Goal: Task Accomplishment & Management: Use online tool/utility

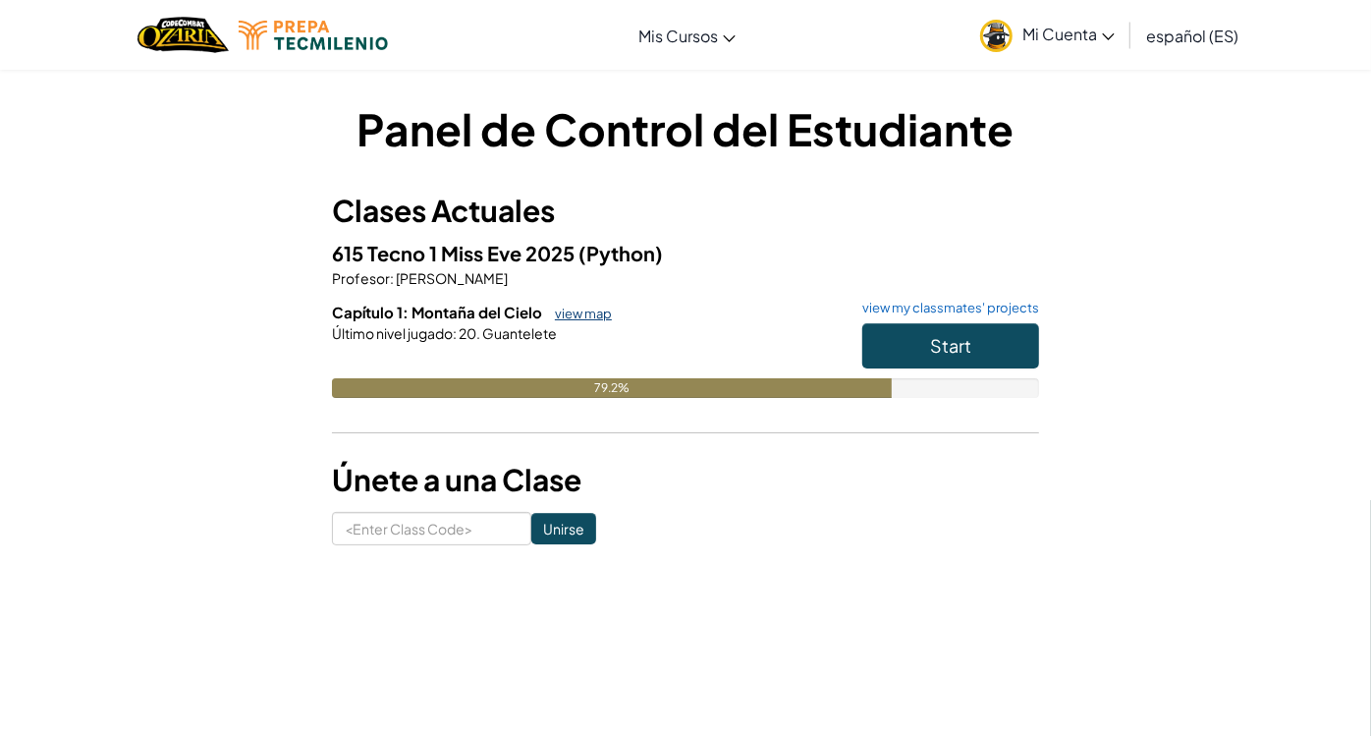
click at [585, 314] on link "view map" at bounding box center [578, 313] width 67 height 16
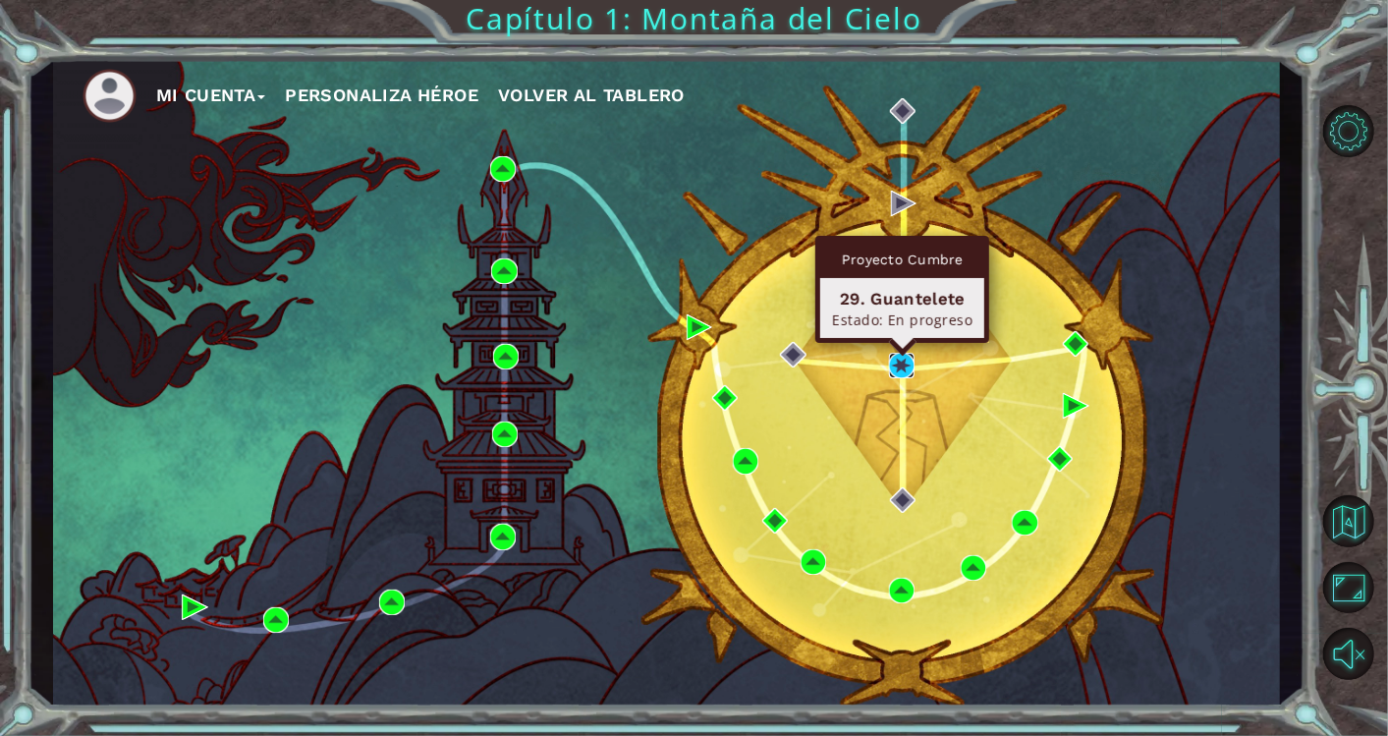
click at [897, 363] on img at bounding box center [902, 366] width 26 height 26
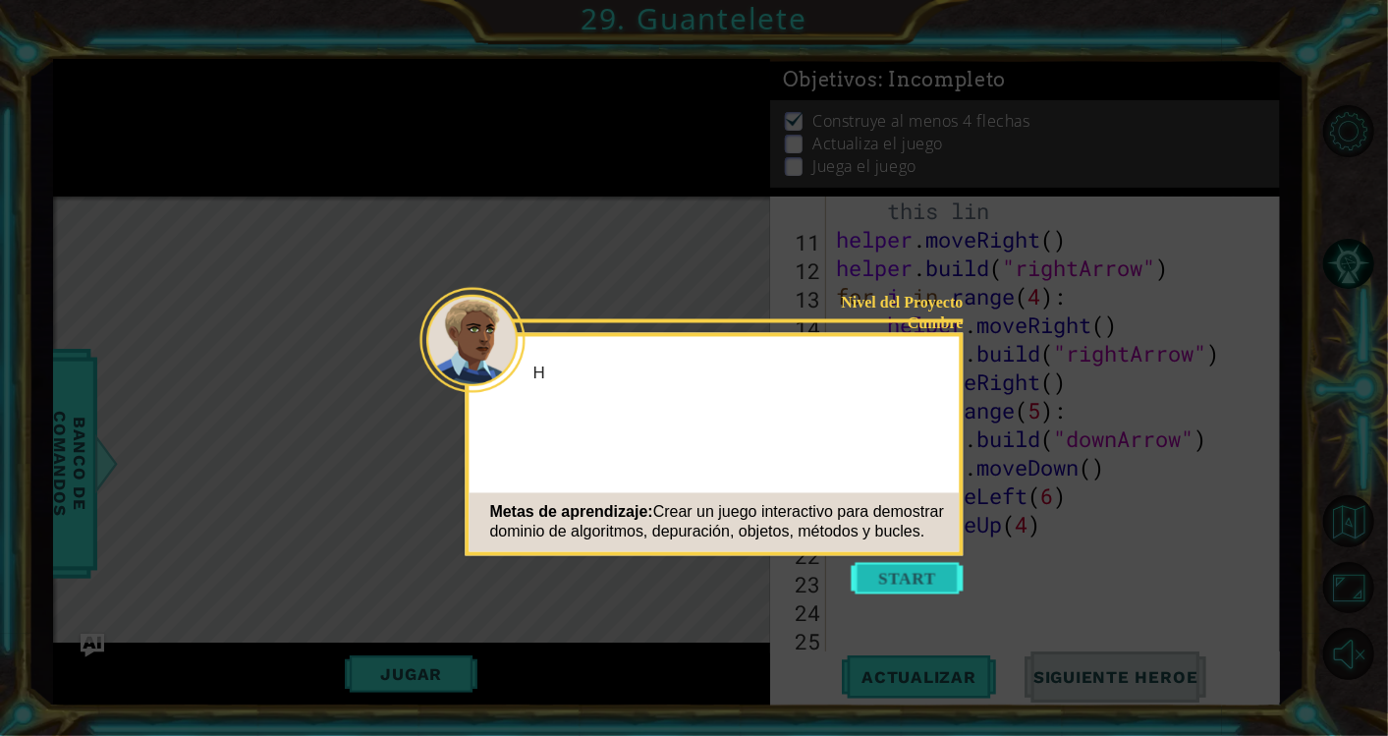
scroll to position [342, 0]
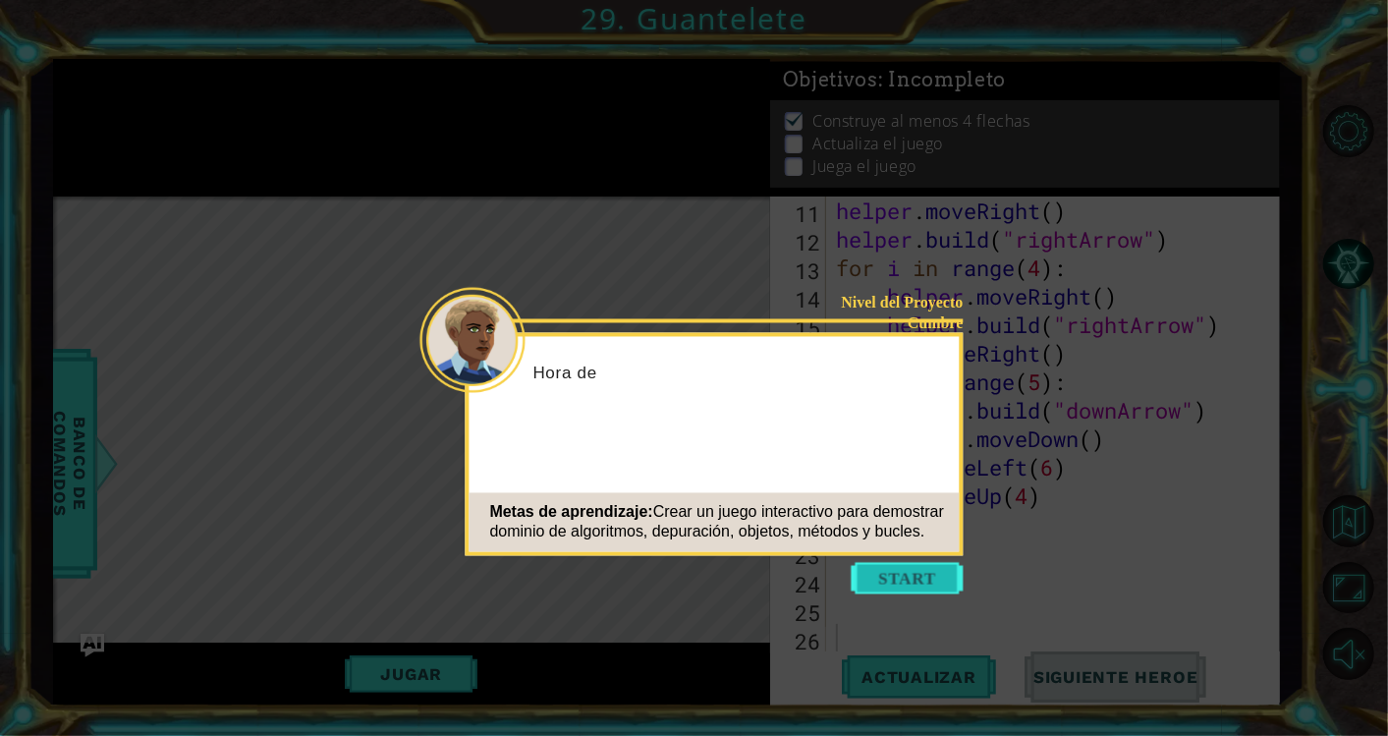
click at [889, 577] on button "Start" at bounding box center [908, 578] width 112 height 31
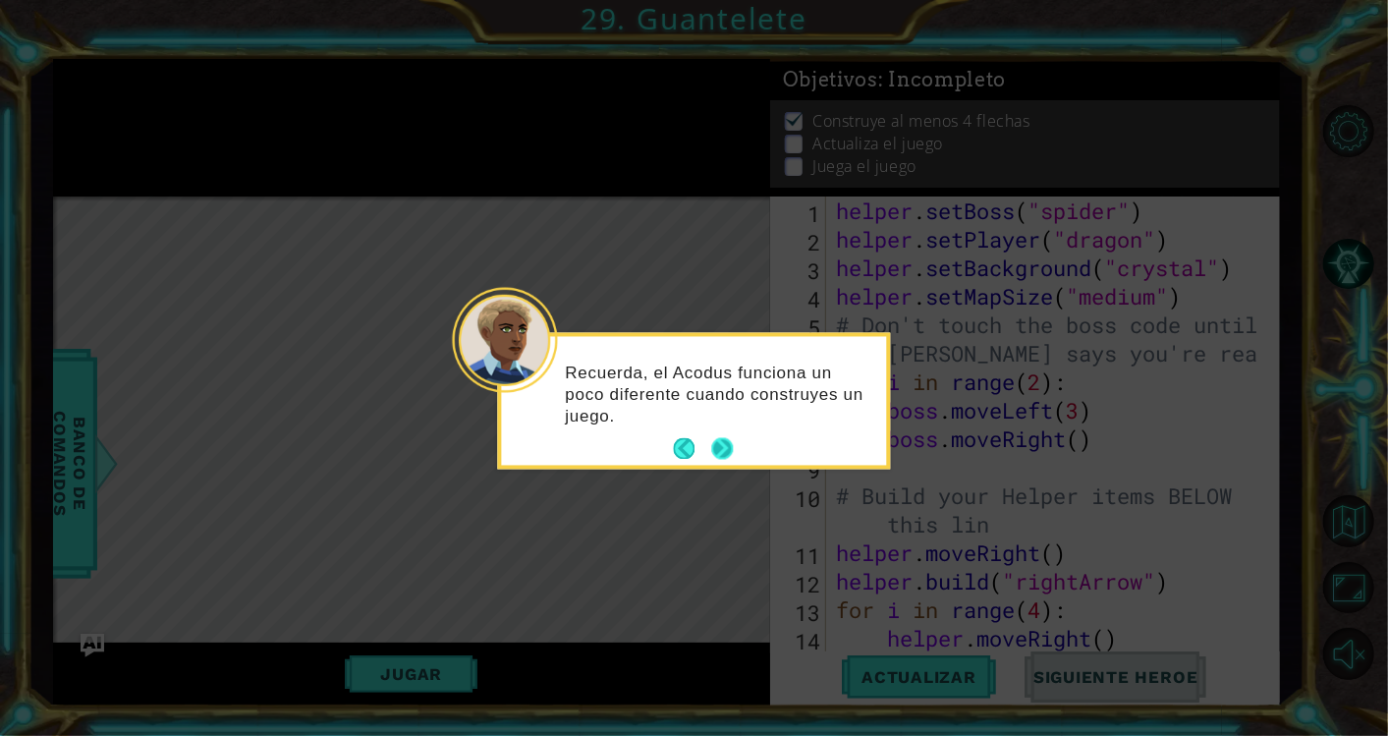
click at [718, 457] on button "Next" at bounding box center [722, 449] width 22 height 22
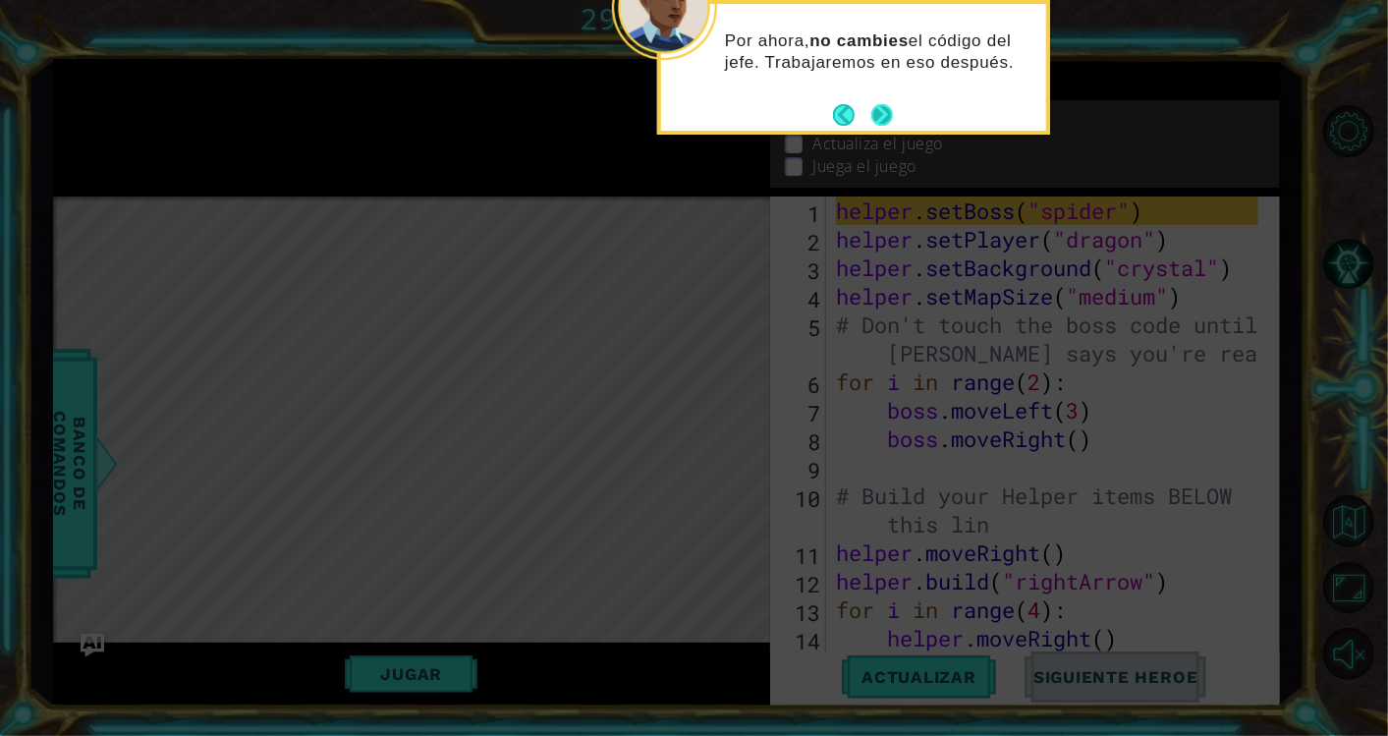
click at [880, 102] on footer at bounding box center [863, 114] width 60 height 29
click at [881, 114] on button "Next" at bounding box center [882, 115] width 22 height 22
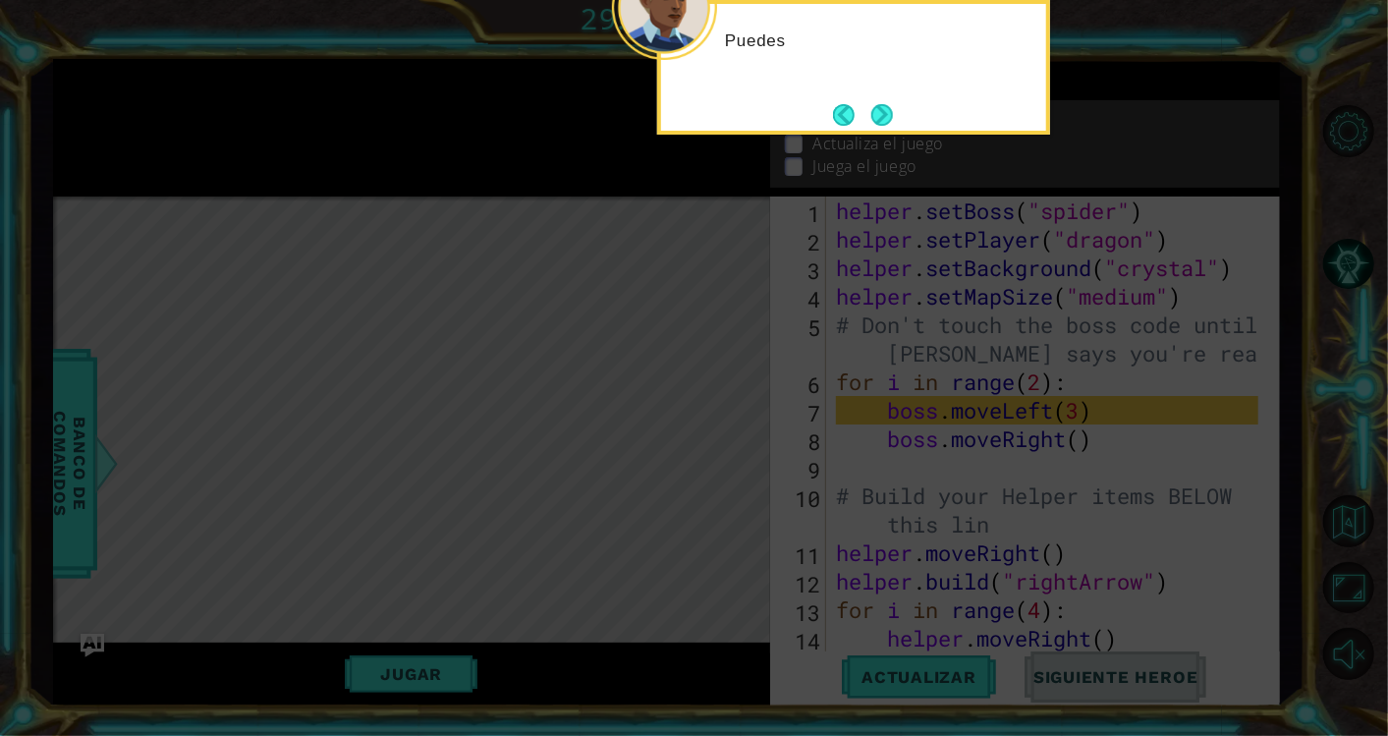
click at [881, 114] on button "Next" at bounding box center [882, 115] width 22 height 22
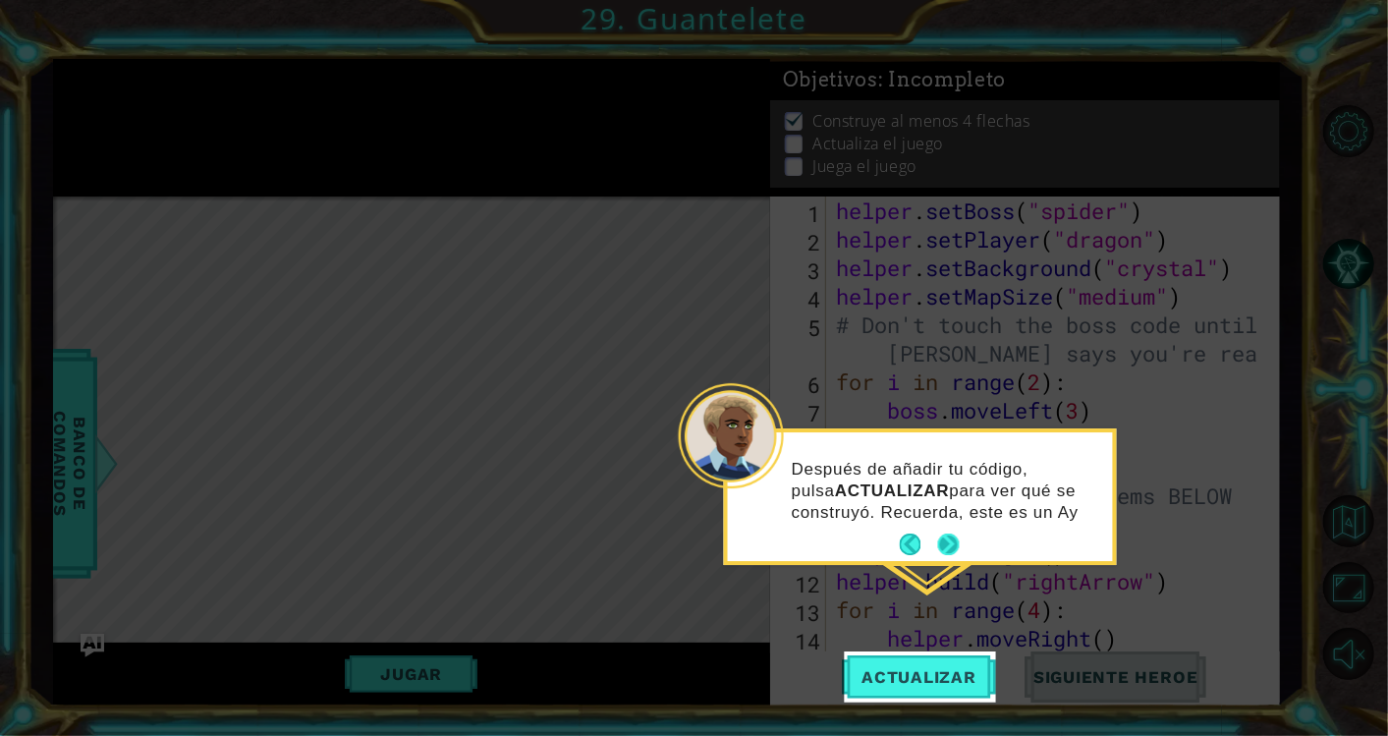
click at [943, 541] on div "Después de añadir tu código, pulsa ACTUALIZAR para ver qué se construyó. Recuer…" at bounding box center [920, 496] width 385 height 129
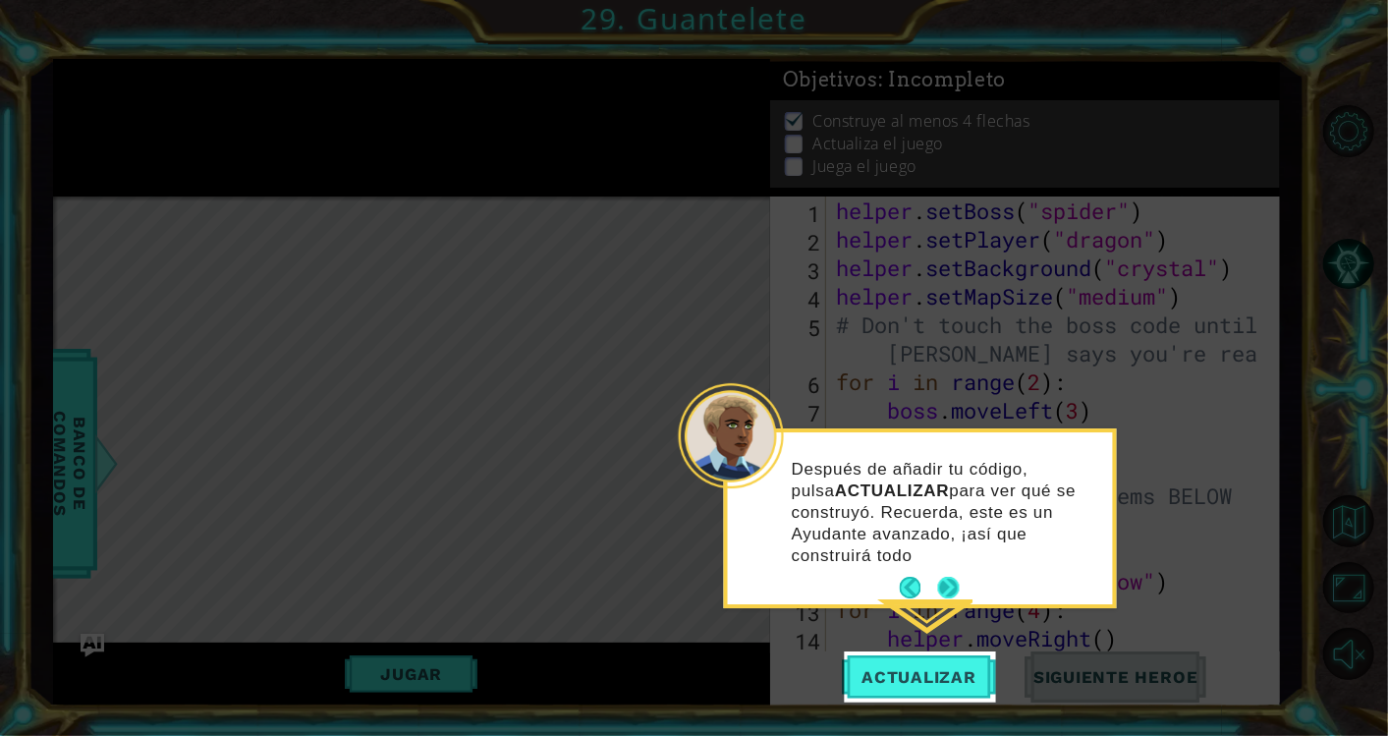
click at [946, 564] on p "Después de añadir tu código, pulsa ACTUALIZAR para ver qué se construyó. Recuer…" at bounding box center [945, 513] width 307 height 108
click at [956, 583] on button "Next" at bounding box center [948, 588] width 22 height 22
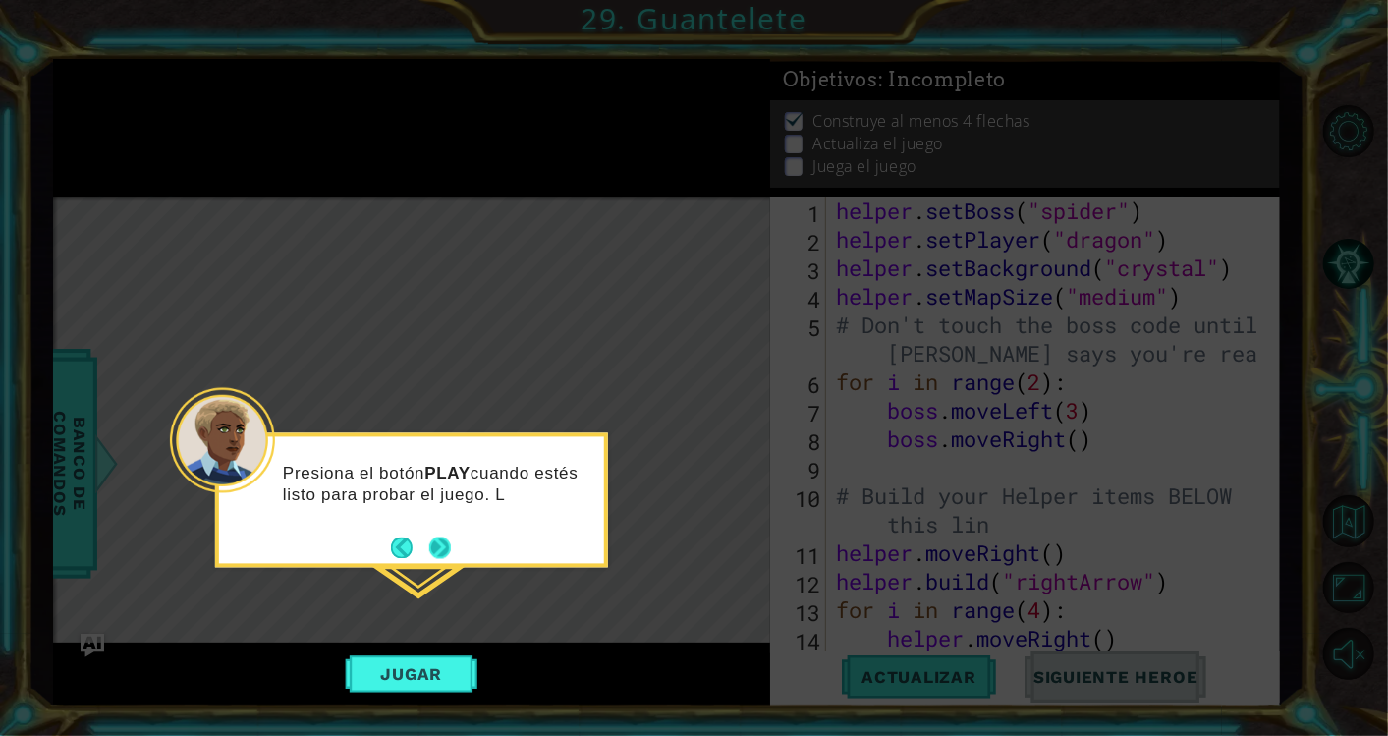
click at [446, 558] on footer at bounding box center [421, 546] width 60 height 29
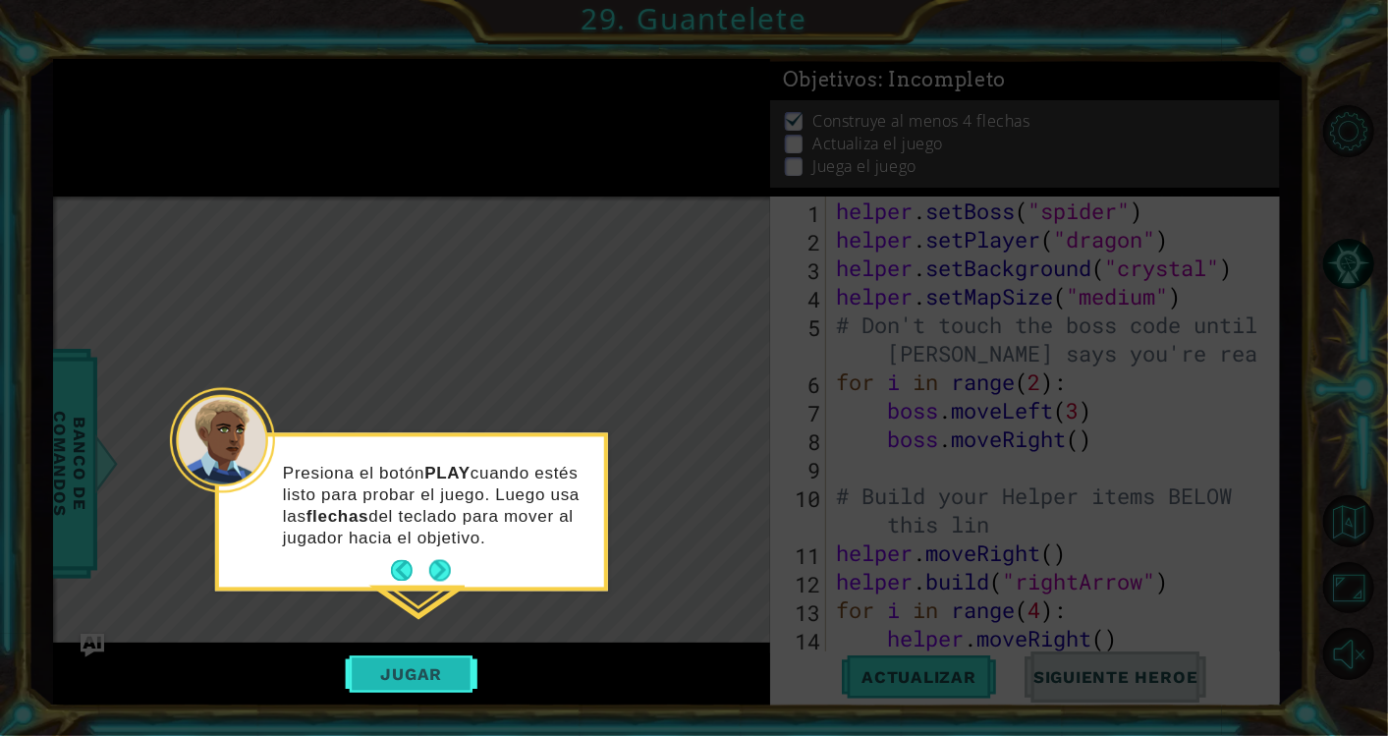
click at [411, 664] on button "Jugar" at bounding box center [411, 673] width 133 height 37
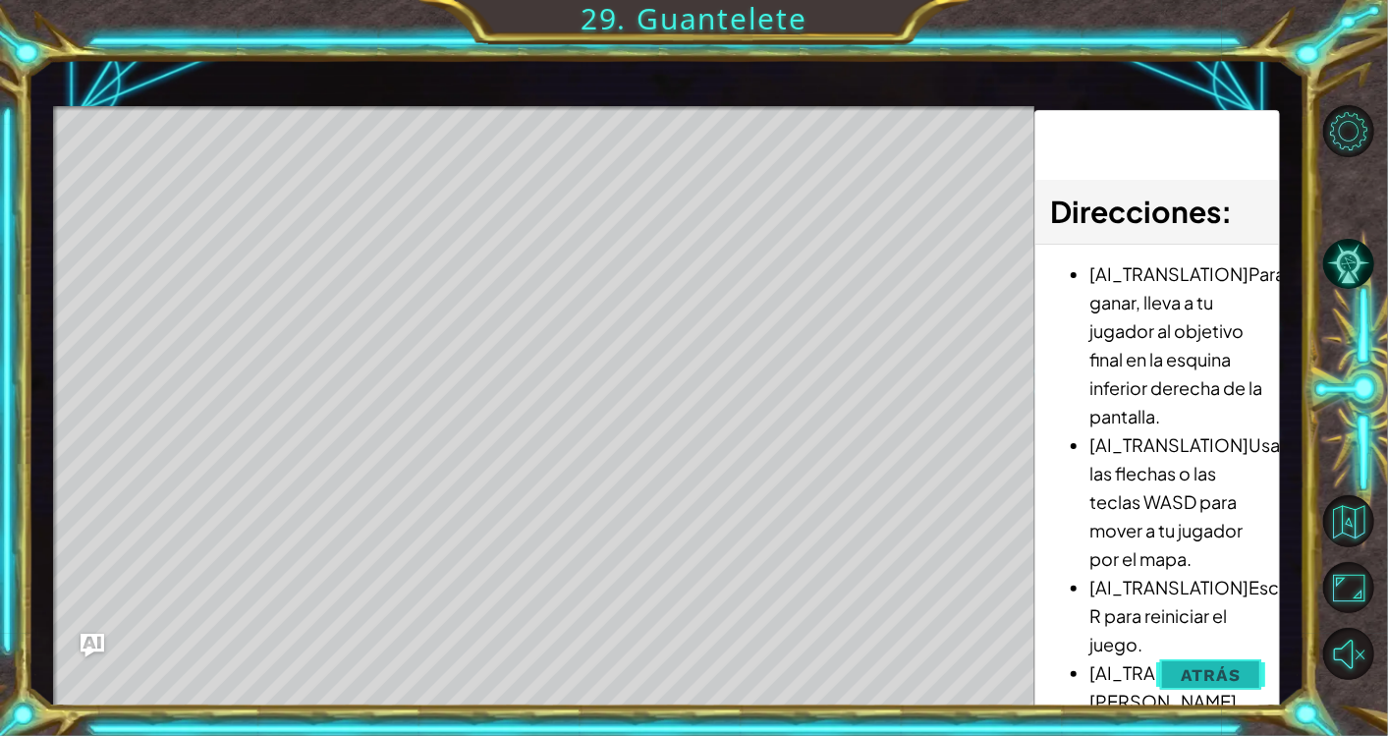
click at [1217, 691] on button "Atrás" at bounding box center [1210, 674] width 109 height 39
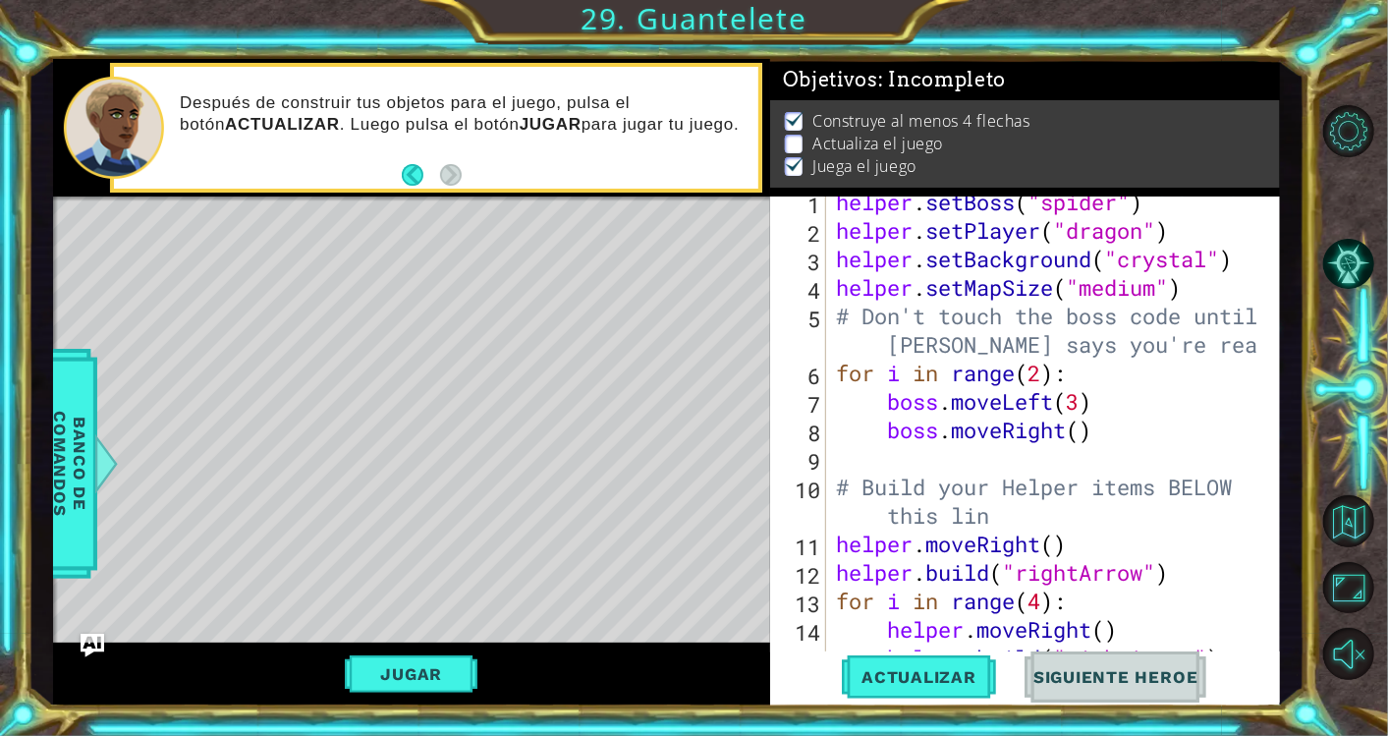
scroll to position [7, 0]
click at [929, 676] on span "Actualizar" at bounding box center [919, 677] width 154 height 20
click at [440, 673] on button "Jugar" at bounding box center [411, 673] width 133 height 37
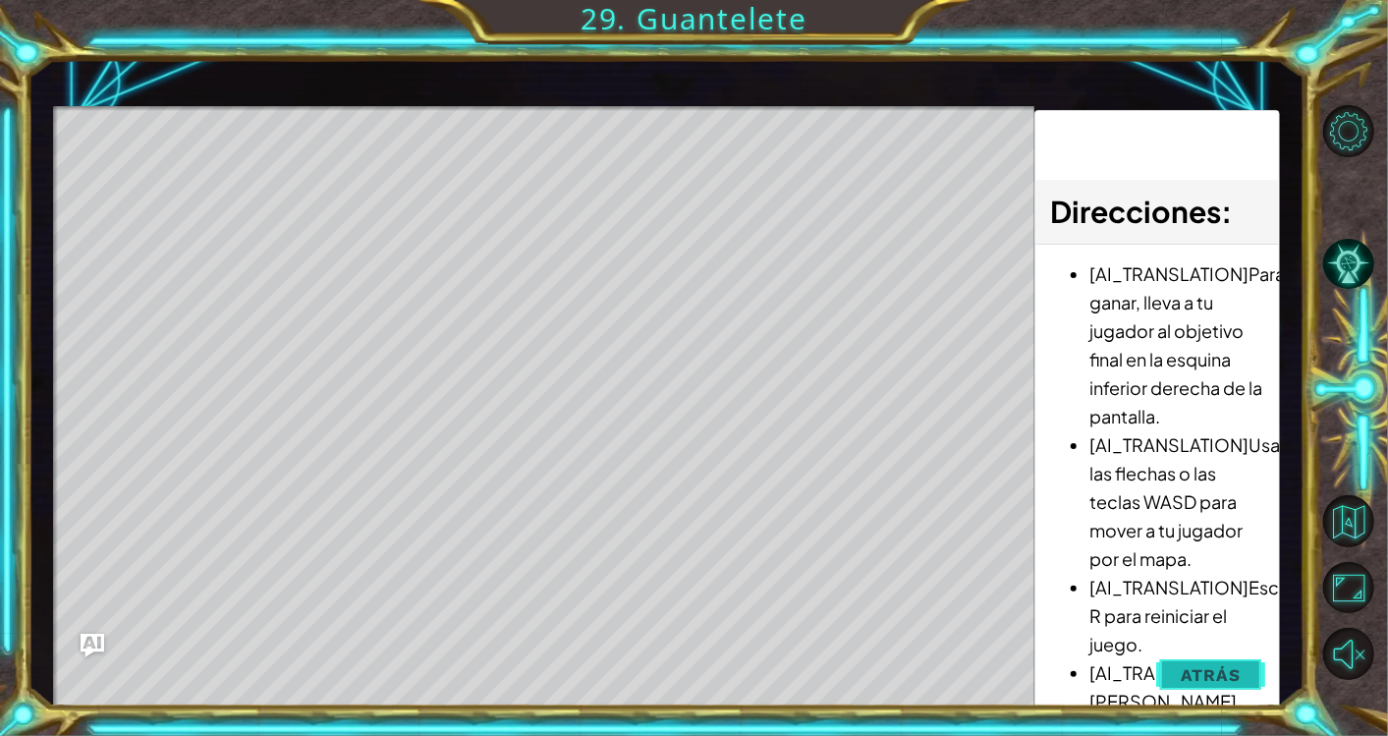
click at [1227, 673] on span "Atrás" at bounding box center [1211, 675] width 60 height 20
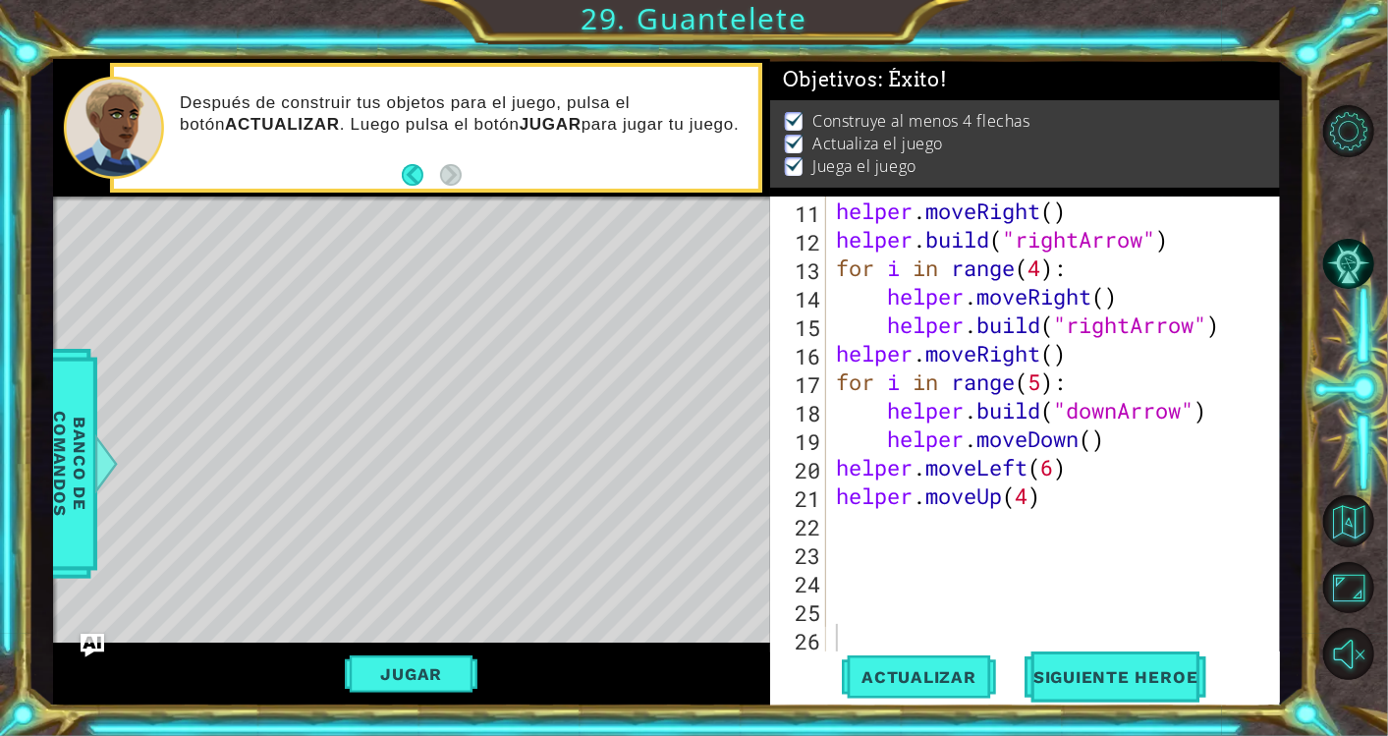
scroll to position [342, 0]
type textarea "helper.moveUp(4)"
click at [1171, 508] on div "helper . moveRight ( ) helper . build ( "rightArrow" ) for i in range ( 4 ) : h…" at bounding box center [1050, 452] width 436 height 513
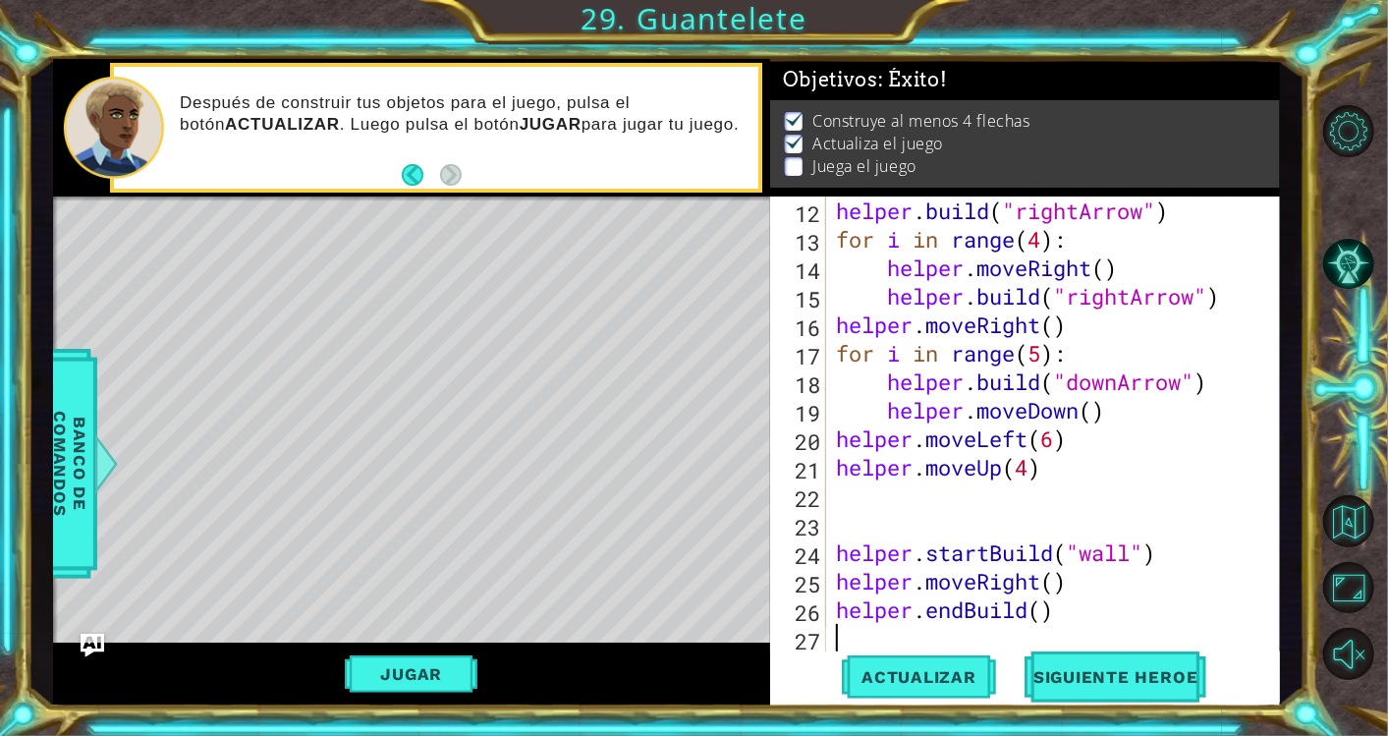
scroll to position [370, 0]
click at [945, 511] on div "helper . build ( "rightArrow" ) for i in range ( 4 ) : helper . moveRight ( ) h…" at bounding box center [1050, 452] width 436 height 513
click at [925, 673] on span "Actualizar" at bounding box center [919, 677] width 154 height 20
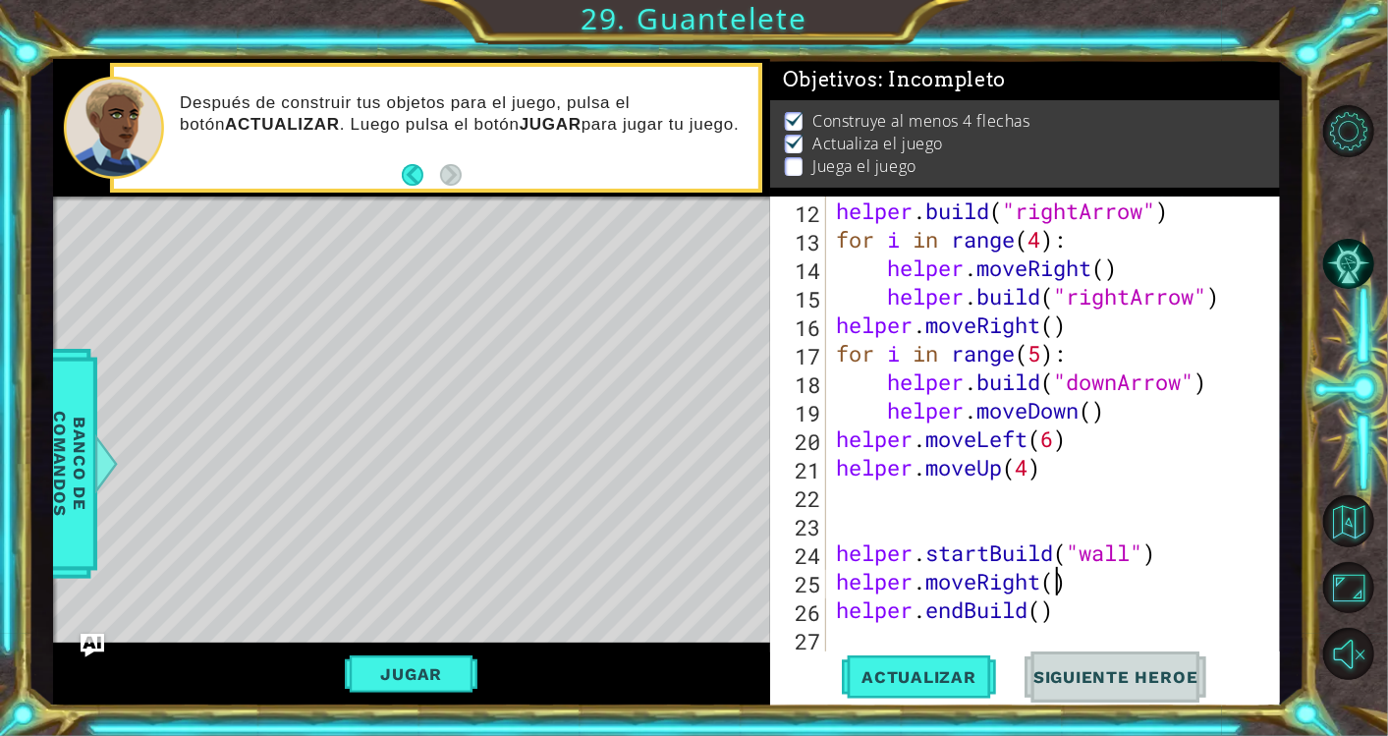
click at [1054, 586] on div "helper . build ( "rightArrow" ) for i in range ( 4 ) : helper . moveRight ( ) h…" at bounding box center [1050, 452] width 436 height 513
type textarea "helper.moveRight(4)"
click at [974, 681] on span "Actualizar" at bounding box center [919, 677] width 154 height 20
click at [1102, 626] on div "helper . build ( "rightArrow" ) for i in range ( 4 ) : helper . moveRight ( ) h…" at bounding box center [1050, 452] width 436 height 513
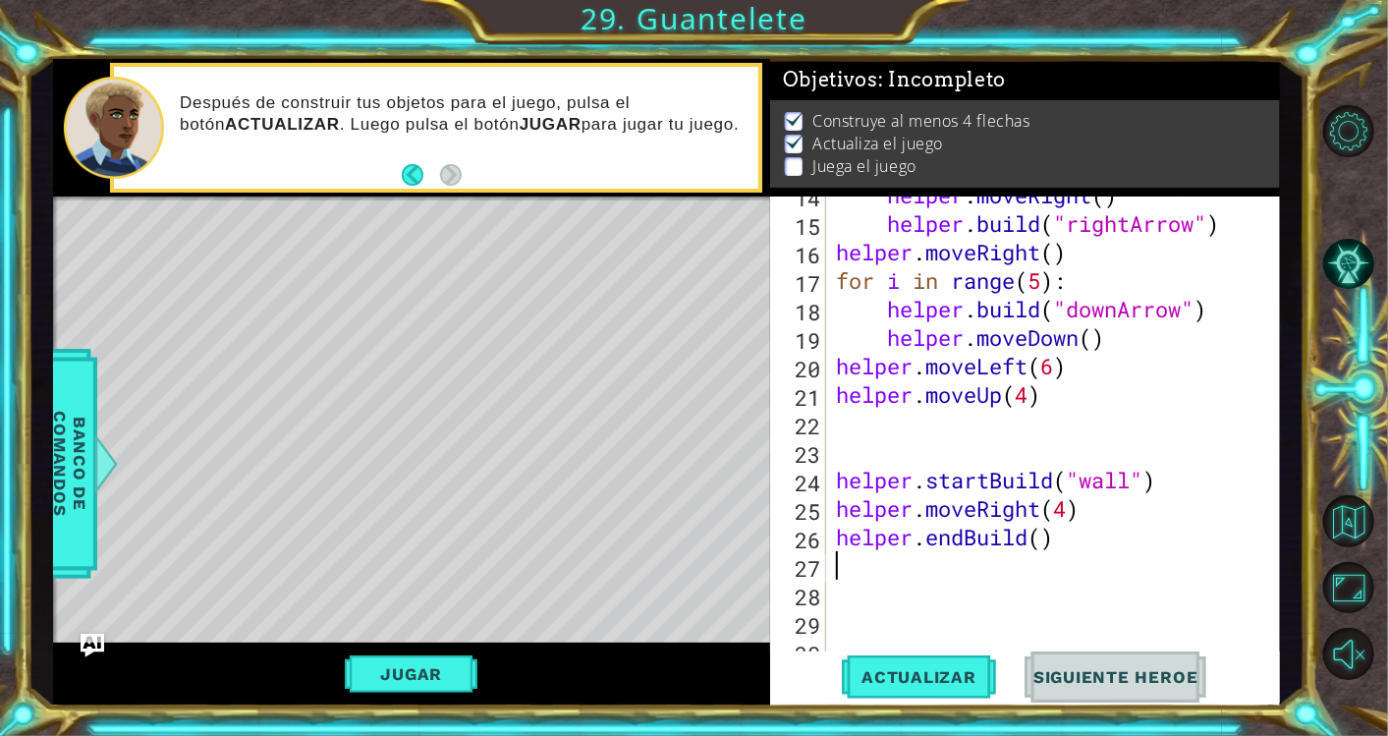
scroll to position [446, 0]
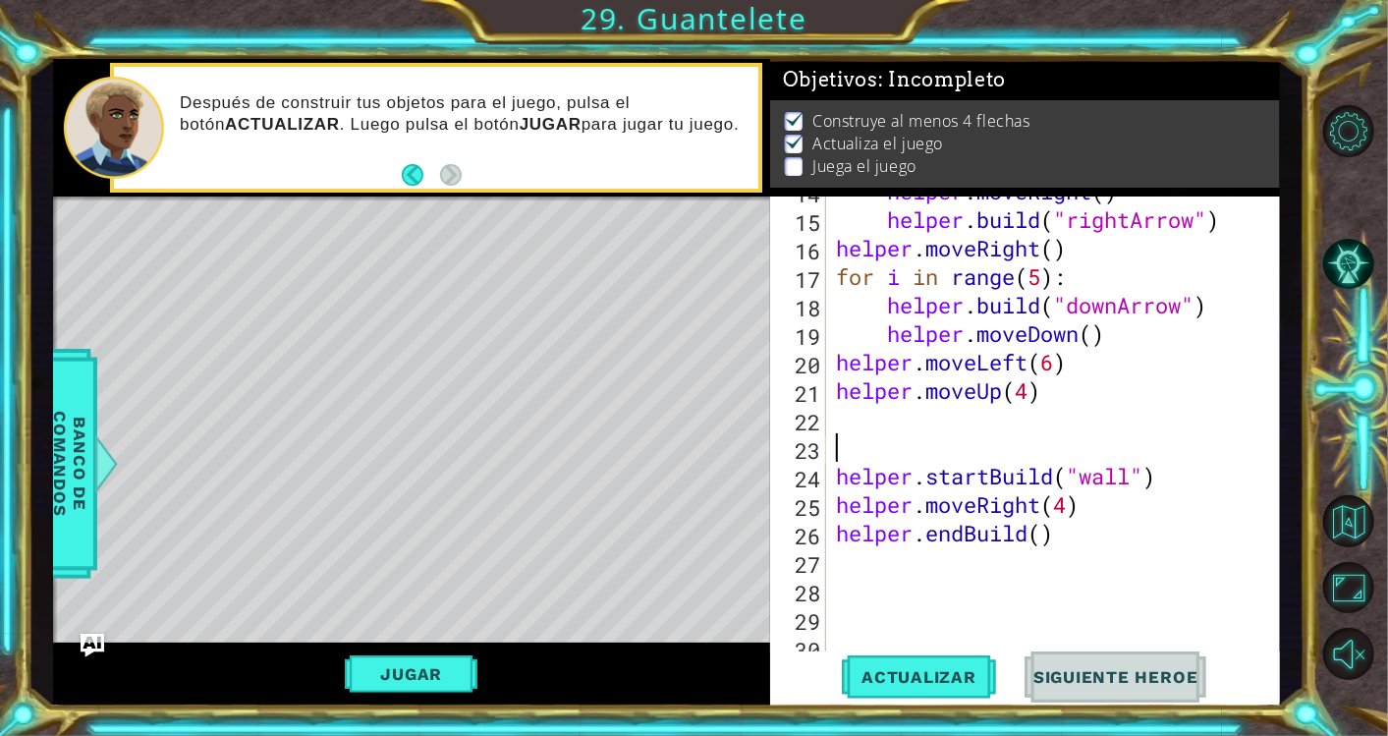
click at [858, 436] on div "helper . moveRight ( ) helper . build ( "rightArrow" ) helper . moveRight ( ) f…" at bounding box center [1050, 433] width 436 height 513
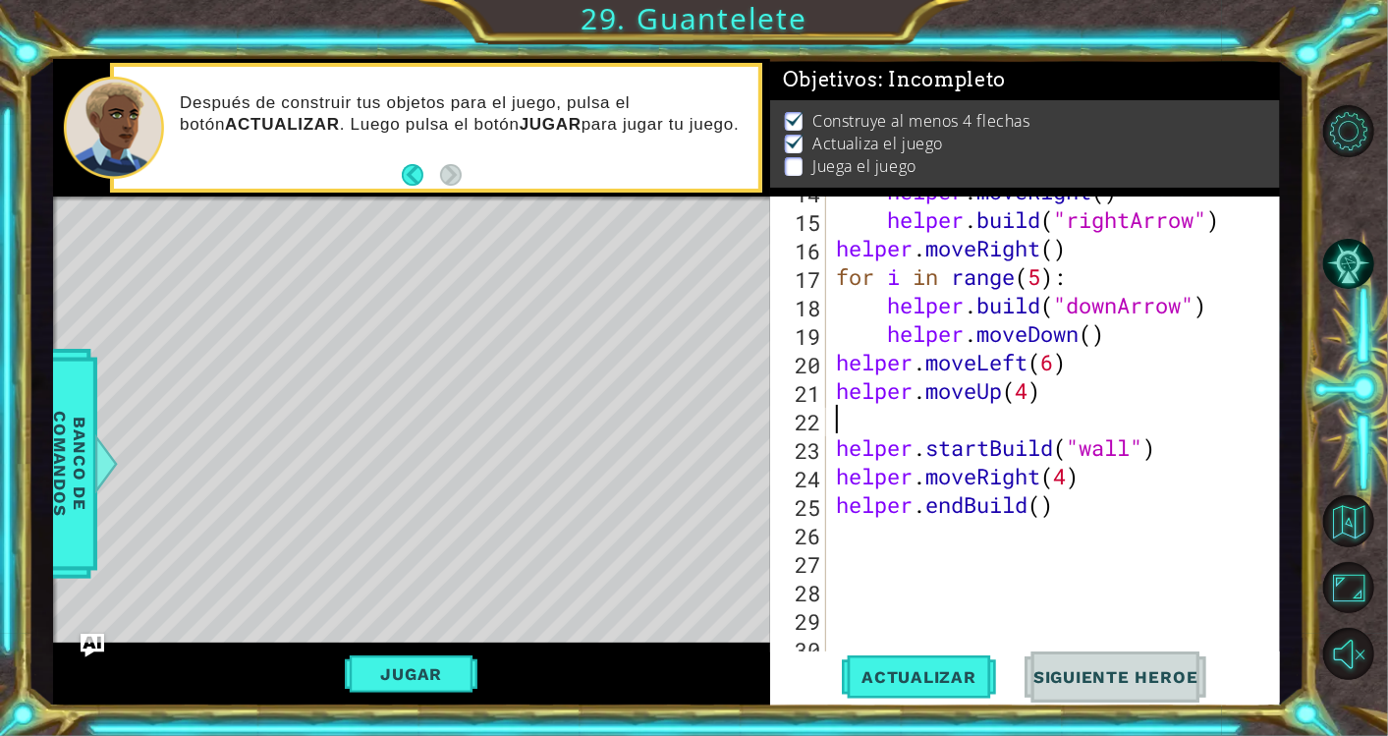
type textarea "helper.moveUp(4)"
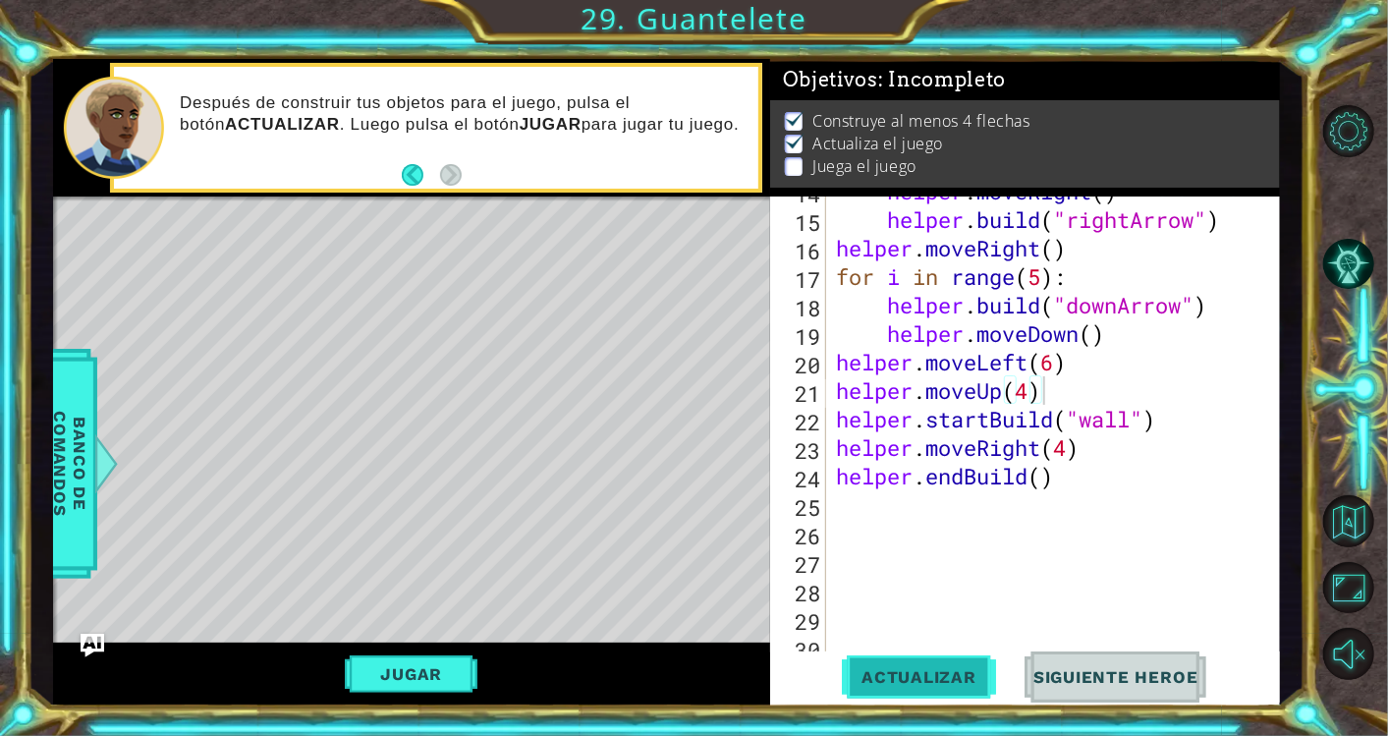
click at [914, 671] on span "Actualizar" at bounding box center [919, 677] width 154 height 20
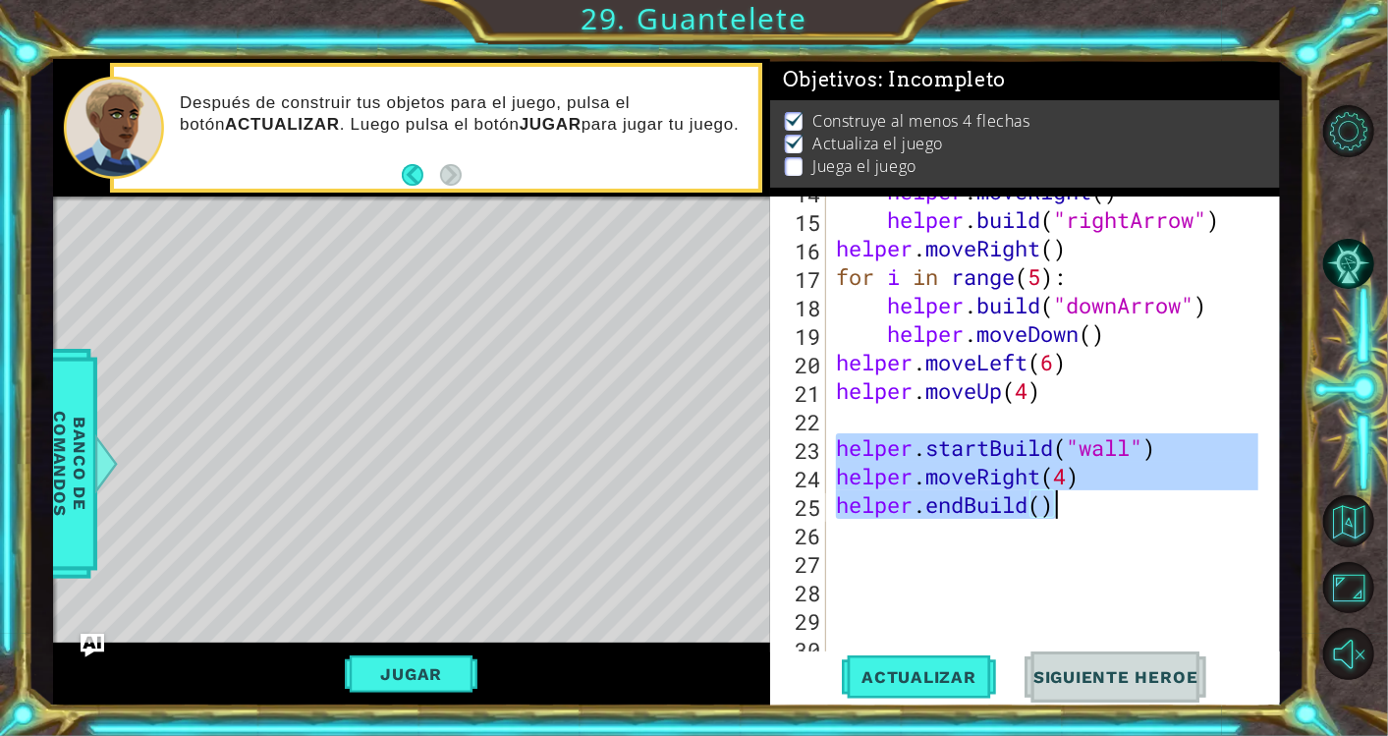
drag, startPoint x: 839, startPoint y: 446, endPoint x: 1061, endPoint y: 508, distance: 230.4
click at [1061, 508] on div "helper . moveRight ( ) helper . build ( "rightArrow" ) helper . moveRight ( ) f…" at bounding box center [1050, 433] width 436 height 513
type textarea "helper.moveRight(4) helper.endBuild()"
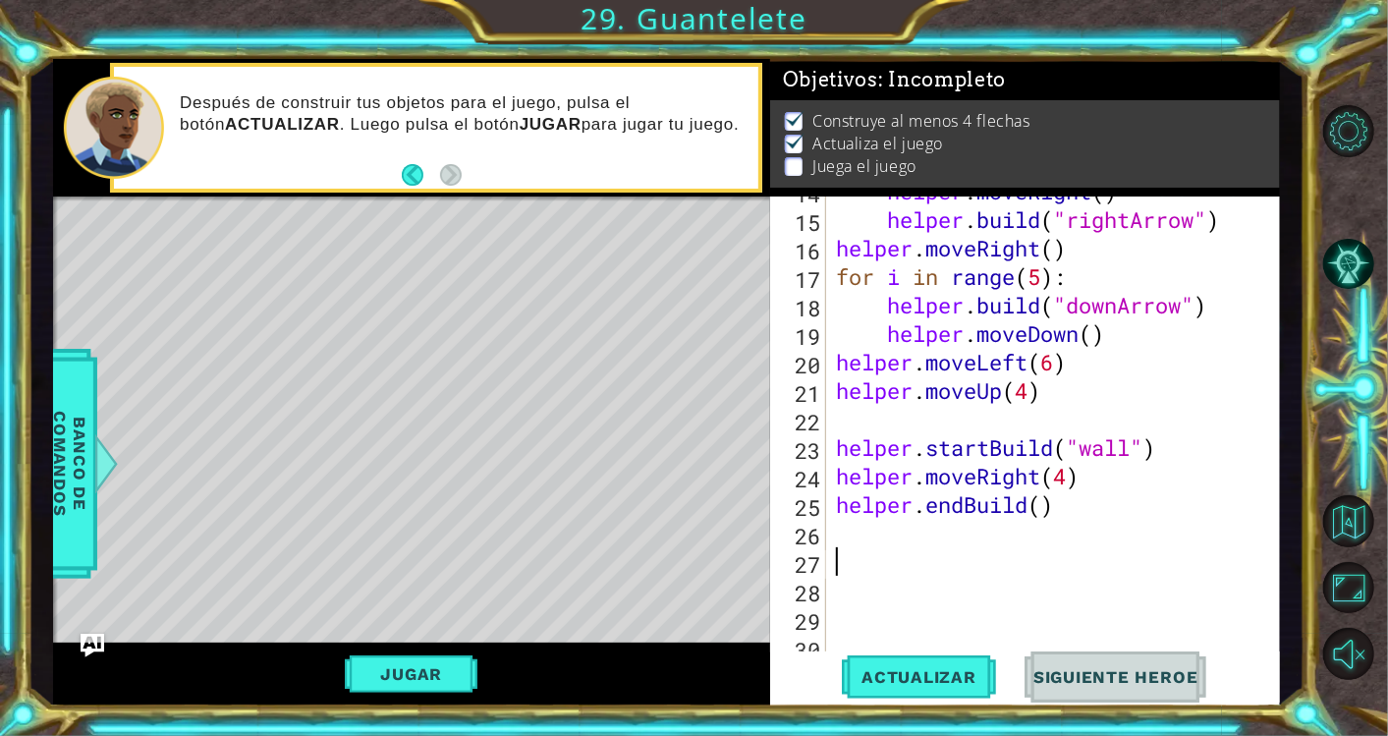
paste textarea "helper.endBuild()"
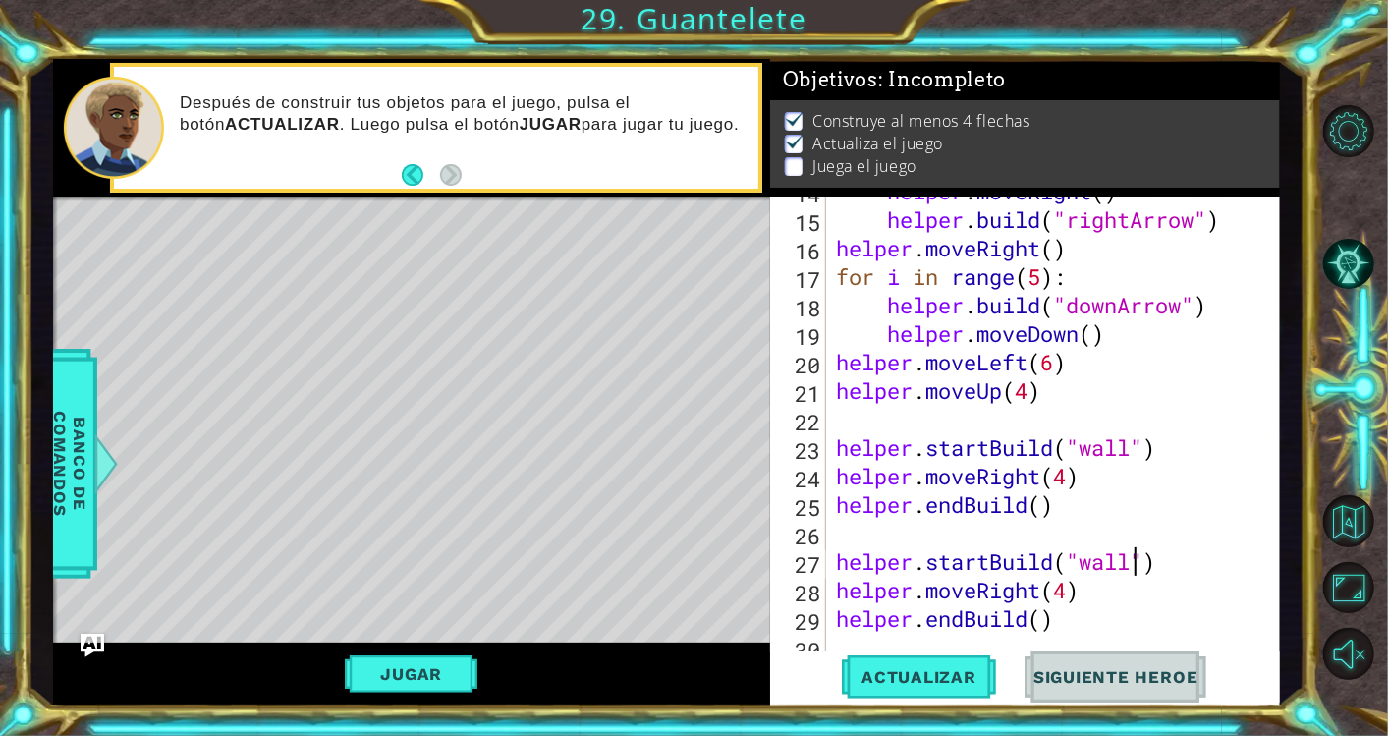
click at [1139, 556] on div "helper . moveRight ( ) helper . build ( "rightArrow" ) helper . moveRight ( ) f…" at bounding box center [1050, 433] width 436 height 513
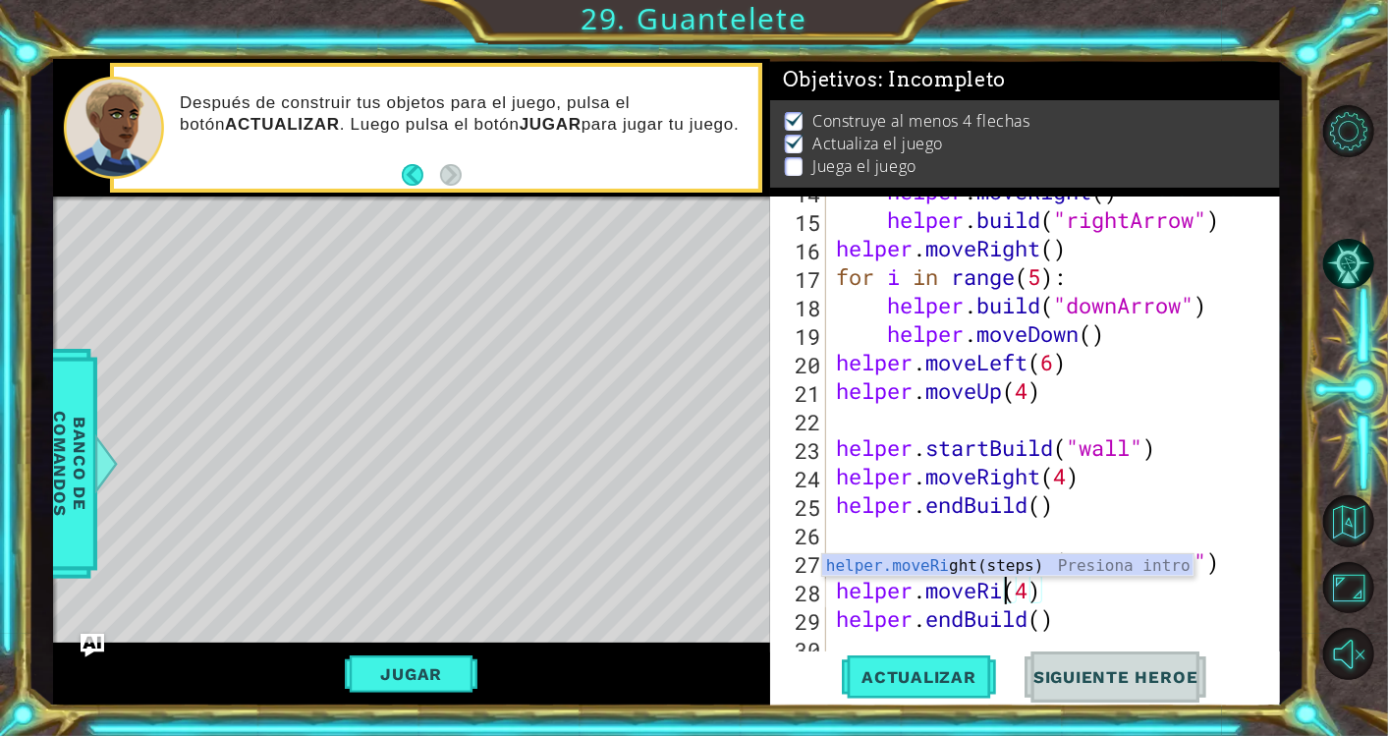
scroll to position [0, 7]
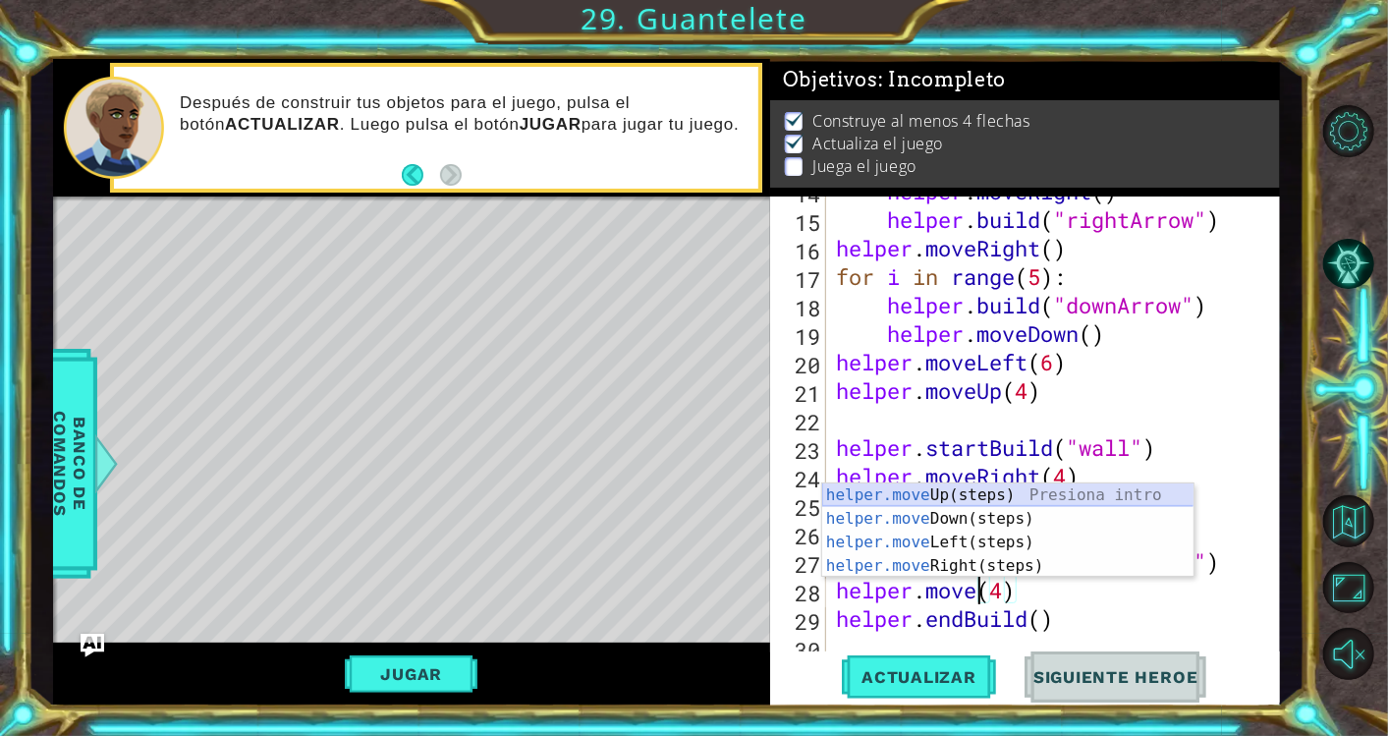
click at [1088, 491] on div "helper.move Up(steps) Presiona intro helper.move Down(steps) Presiona intro hel…" at bounding box center [1008, 553] width 372 height 141
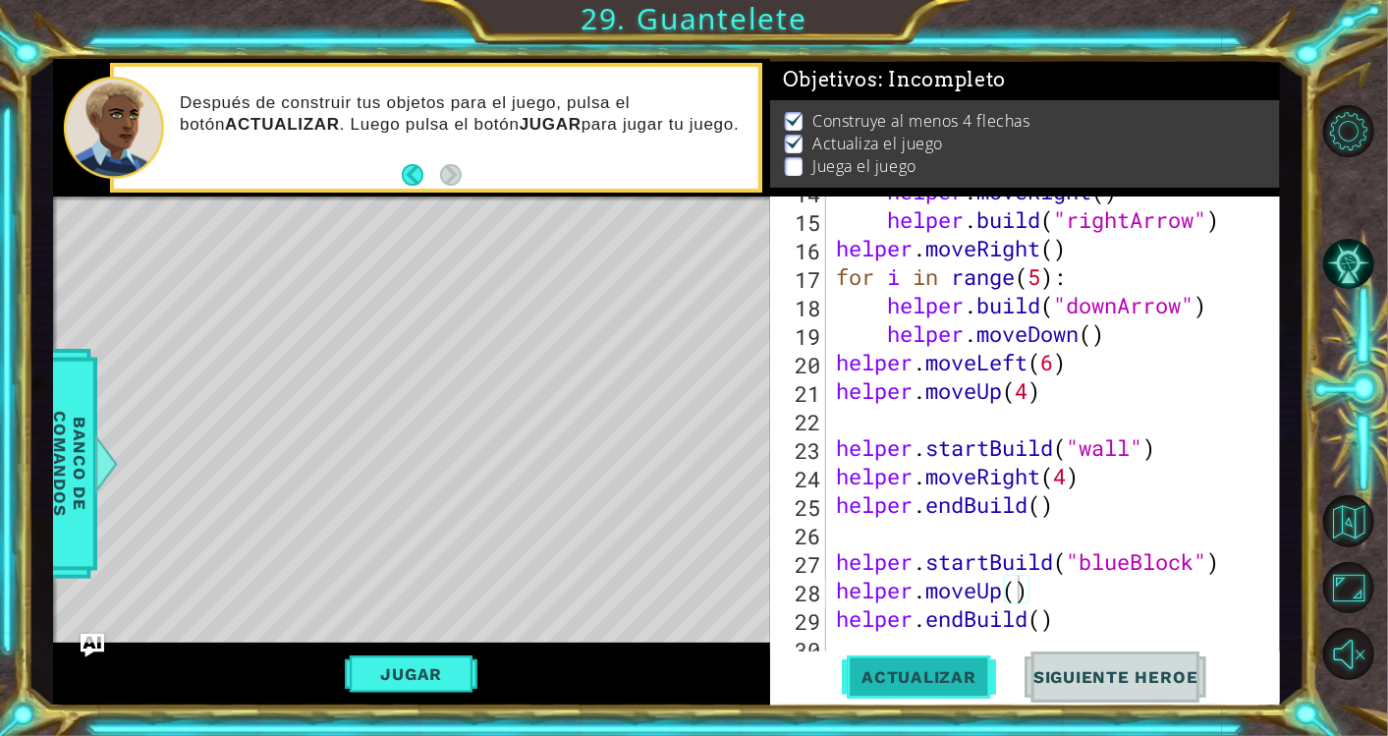
click at [948, 668] on span "Actualizar" at bounding box center [919, 677] width 154 height 20
click at [999, 590] on div "helper . moveRight ( ) helper . build ( "rightArrow" ) helper . moveRight ( ) f…" at bounding box center [1050, 433] width 436 height 513
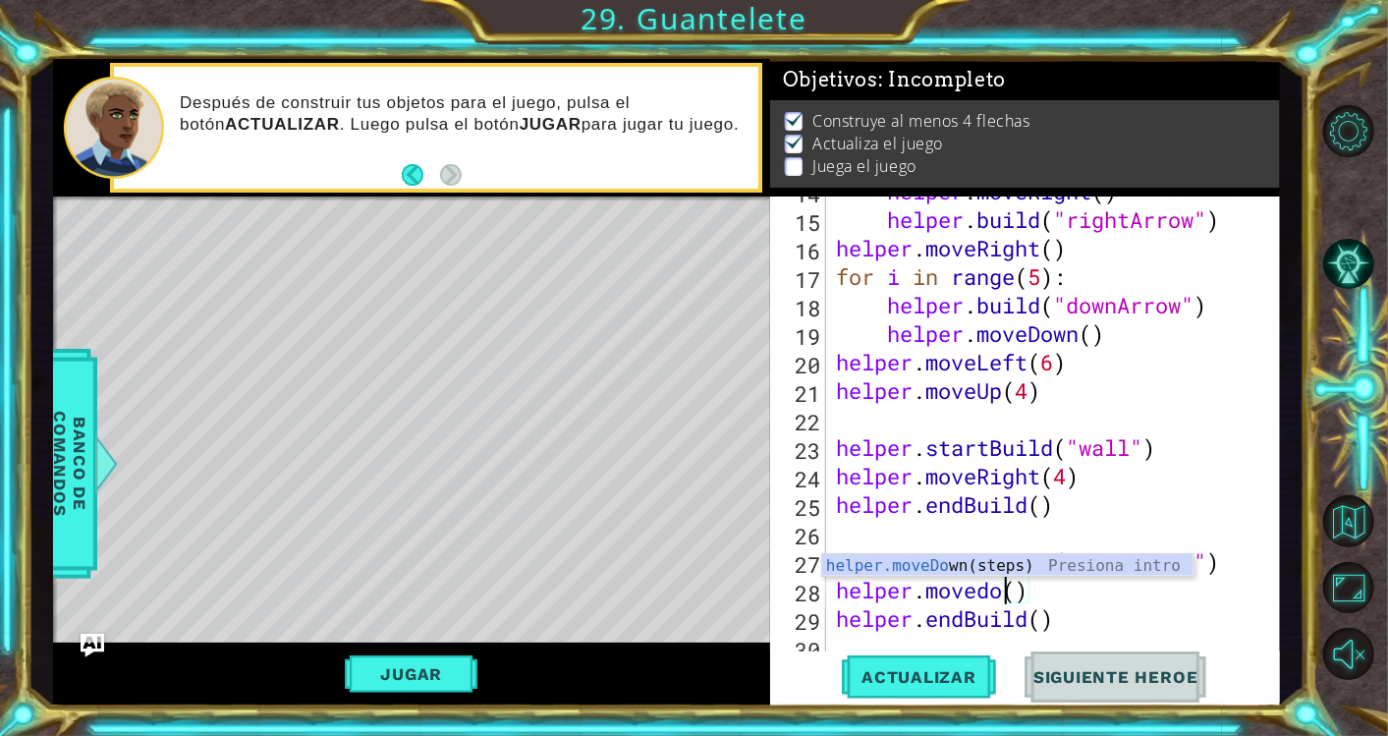
scroll to position [0, 8]
click at [1010, 558] on div "helper.moveDow n(steps) Presiona intro" at bounding box center [1008, 589] width 372 height 71
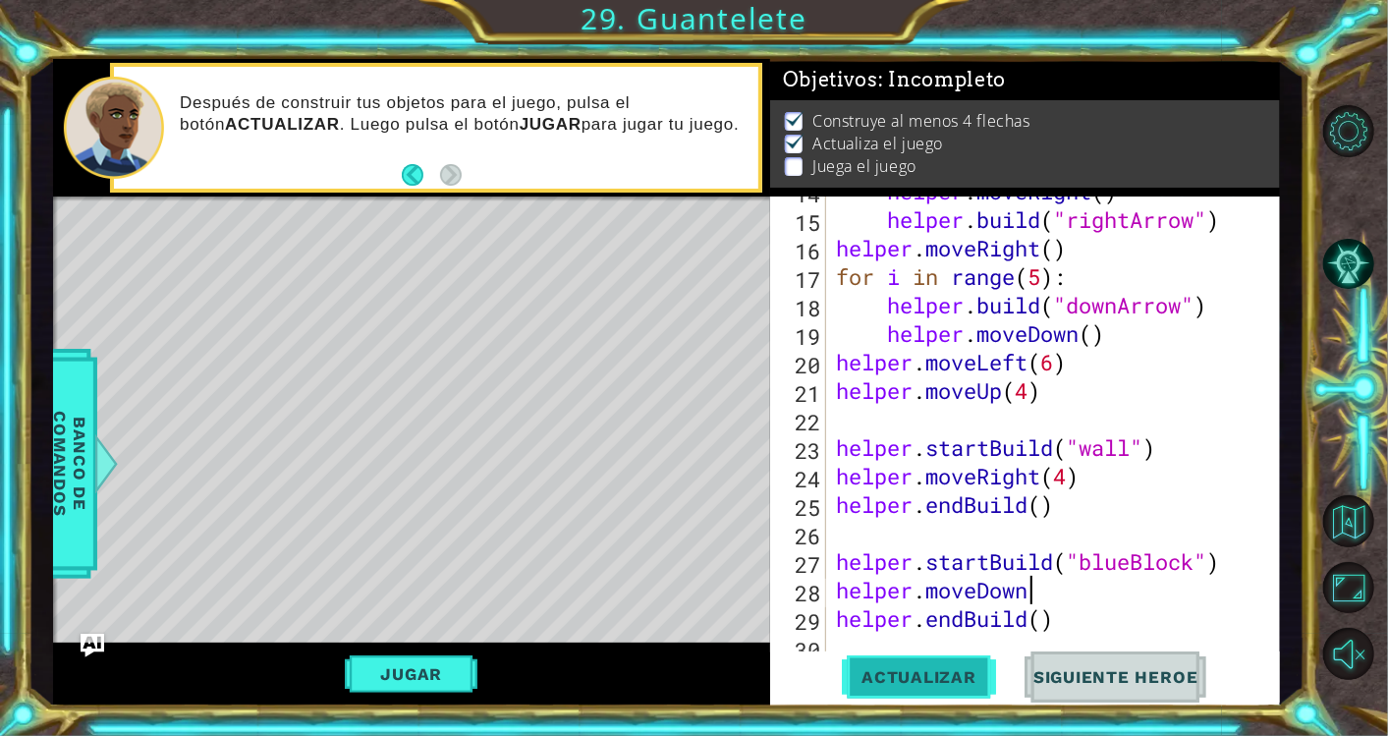
click at [910, 694] on button "Actualizar" at bounding box center [919, 676] width 154 height 51
drag, startPoint x: 910, startPoint y: 682, endPoint x: 898, endPoint y: 681, distance: 12.8
click at [898, 681] on span "Actualizar" at bounding box center [919, 677] width 154 height 20
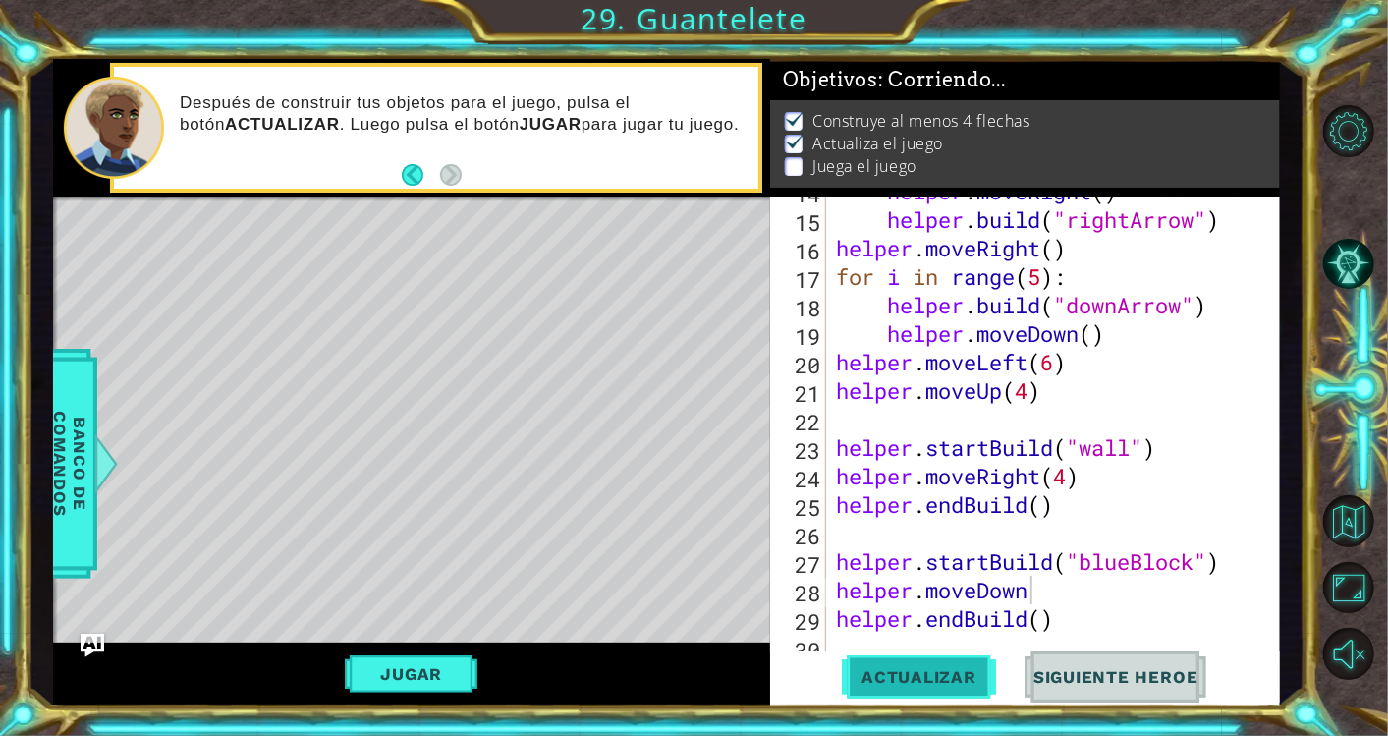
click at [898, 681] on span "Actualizar" at bounding box center [919, 677] width 154 height 20
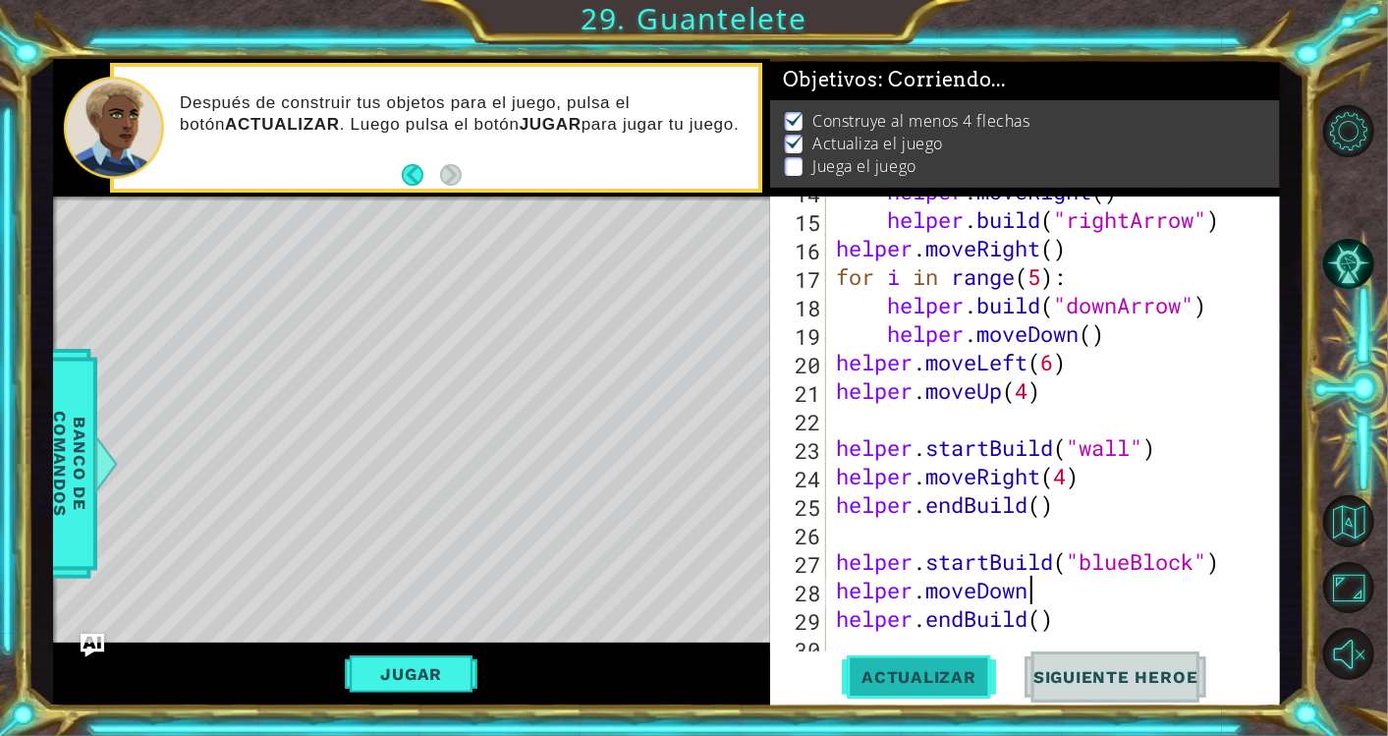
click at [898, 681] on span "Actualizar" at bounding box center [919, 677] width 154 height 20
click at [1071, 485] on div "helper . moveRight ( ) helper . build ( "rightArrow" ) helper . moveRight ( ) f…" at bounding box center [1050, 433] width 436 height 513
click at [951, 665] on button "Actualizar" at bounding box center [919, 676] width 154 height 51
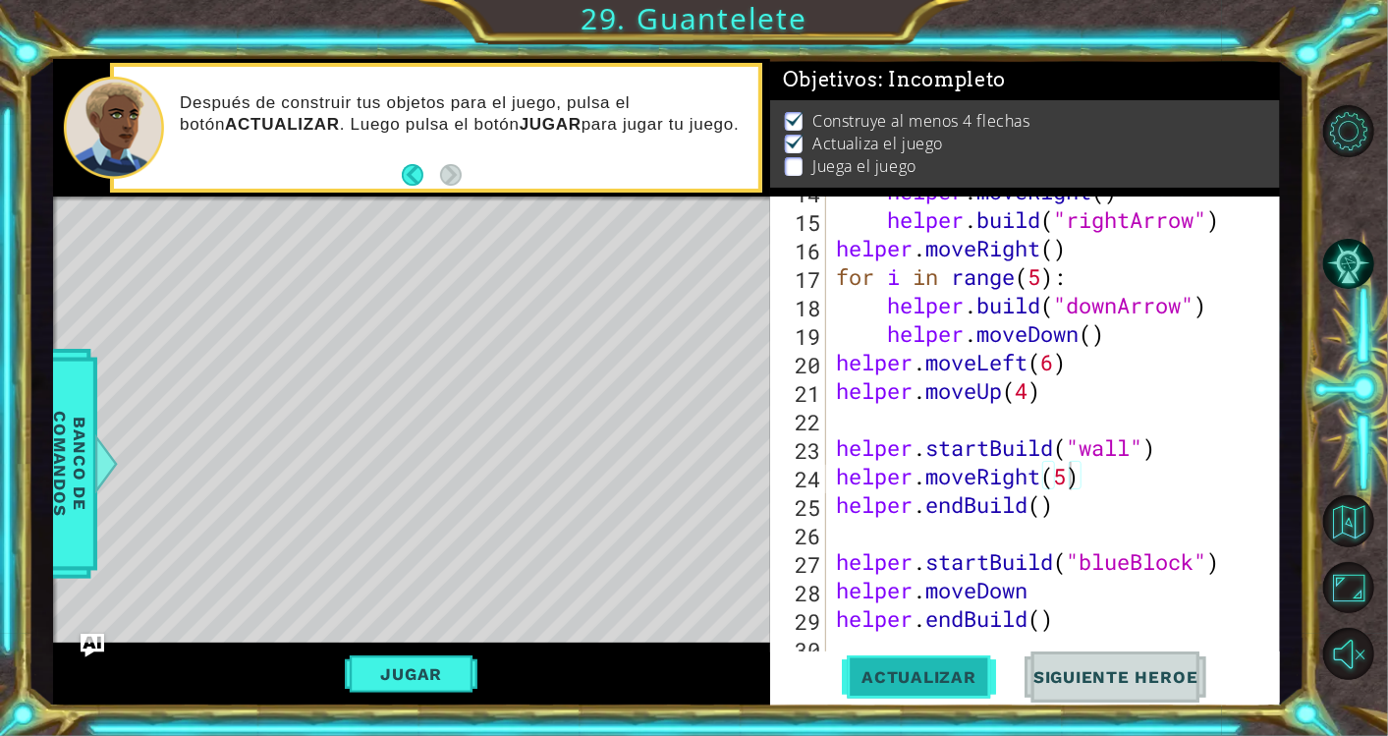
click at [957, 668] on span "Actualizar" at bounding box center [919, 677] width 154 height 20
click at [1048, 597] on div "helper . moveRight ( ) helper . build ( "rightArrow" ) helper . moveRight ( ) f…" at bounding box center [1050, 433] width 436 height 513
click at [955, 669] on span "Actualizar" at bounding box center [919, 677] width 154 height 20
click at [954, 669] on span "Actualizar" at bounding box center [919, 677] width 154 height 20
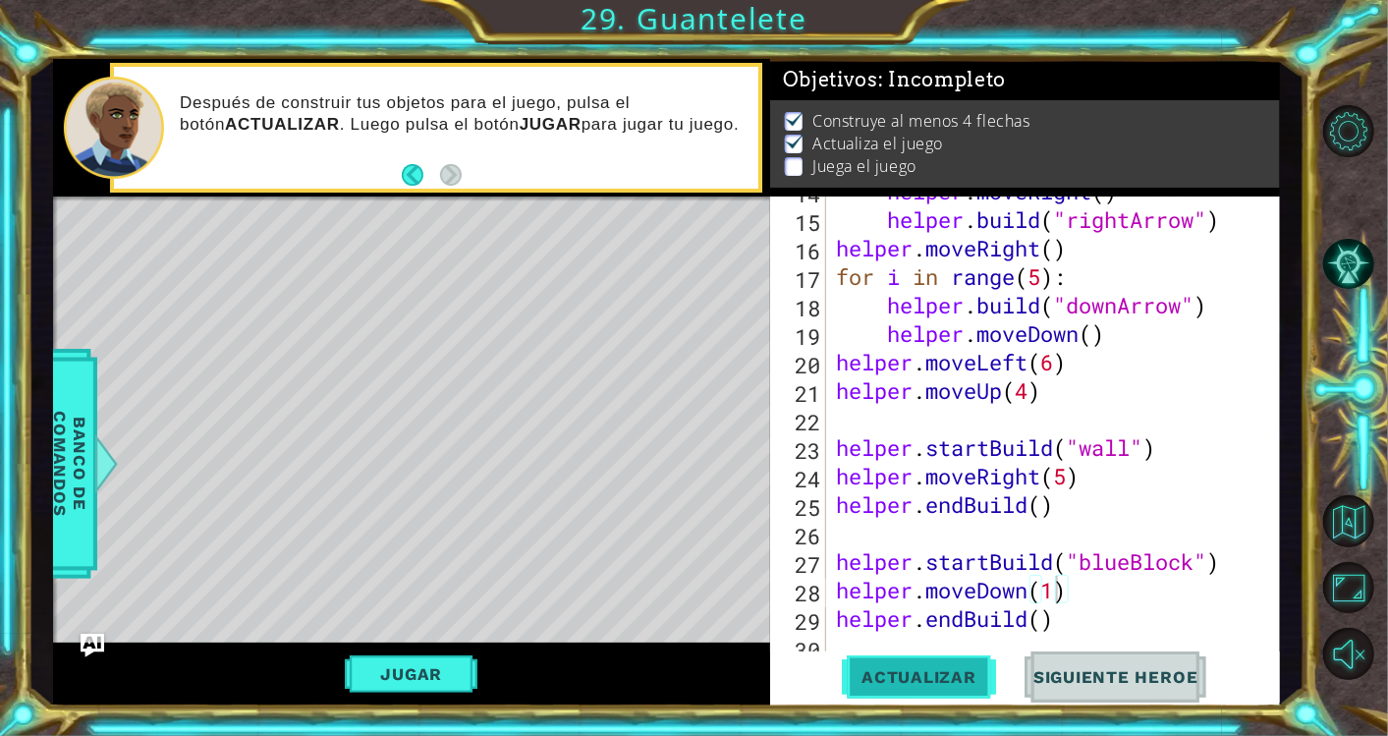
click at [943, 677] on span "Actualizar" at bounding box center [919, 677] width 154 height 20
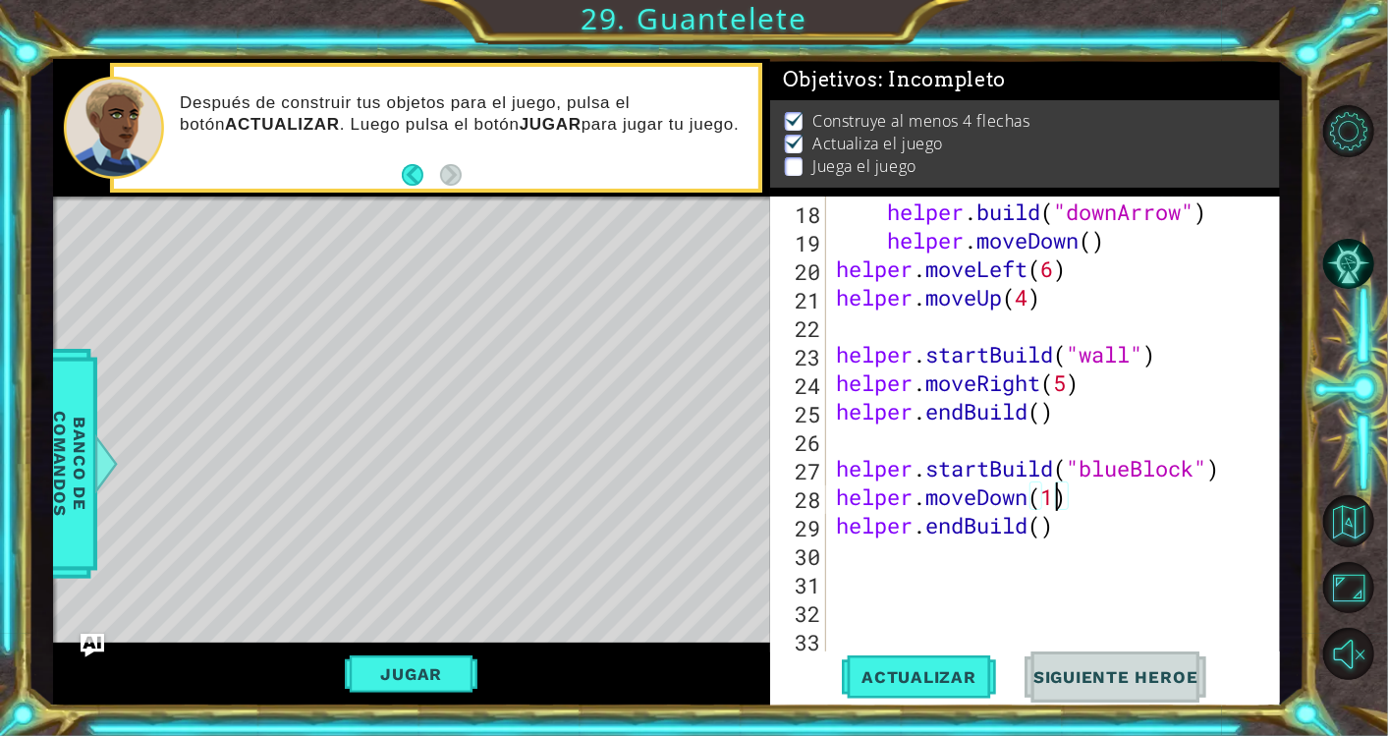
scroll to position [541, 0]
click at [1074, 535] on div "helper . build ( "downArrow" ) helper . moveDown ( ) helper . moveLeft ( 6 ) he…" at bounding box center [1050, 452] width 436 height 513
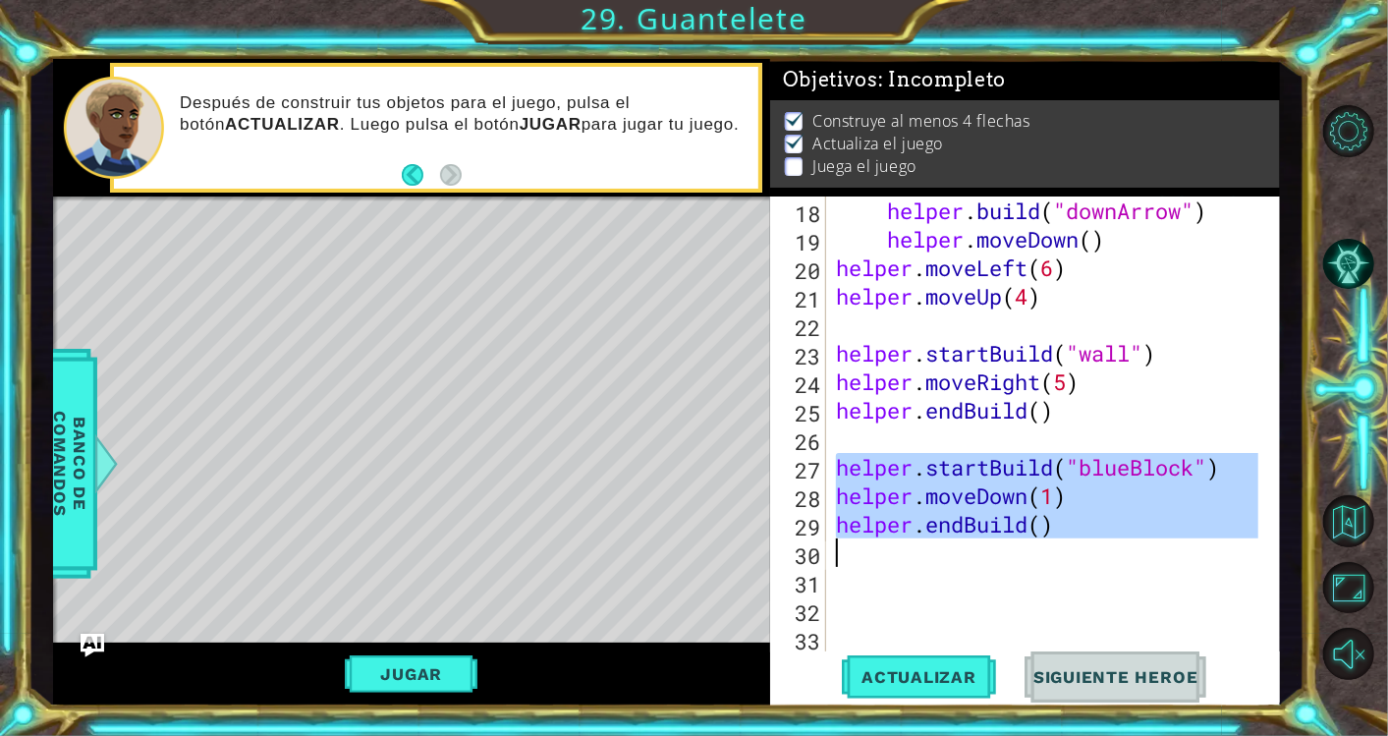
drag, startPoint x: 838, startPoint y: 467, endPoint x: 1061, endPoint y: 546, distance: 236.7
click at [1061, 546] on div "helper . build ( "downArrow" ) helper . moveDown ( ) helper . moveLeft ( 6 ) he…" at bounding box center [1050, 452] width 436 height 513
type textarea "helper.endBuild()"
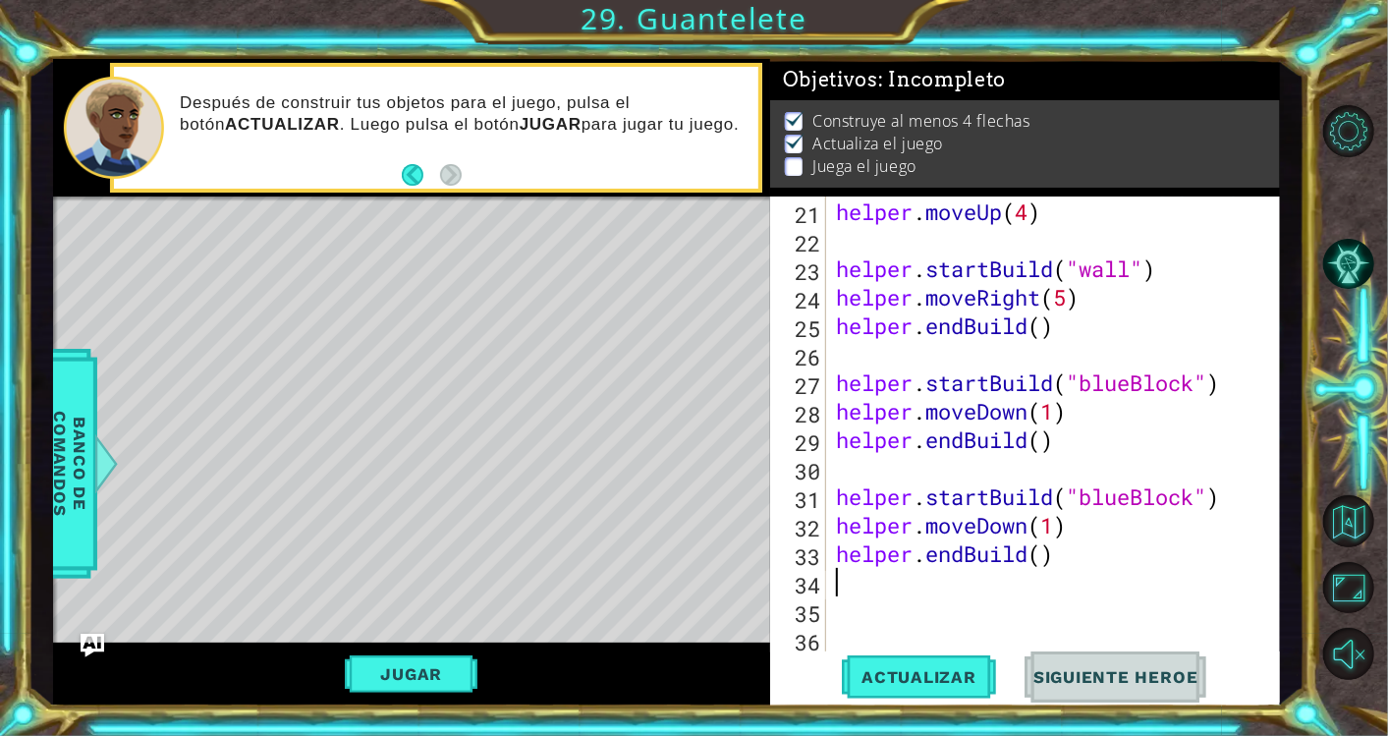
scroll to position [654, 0]
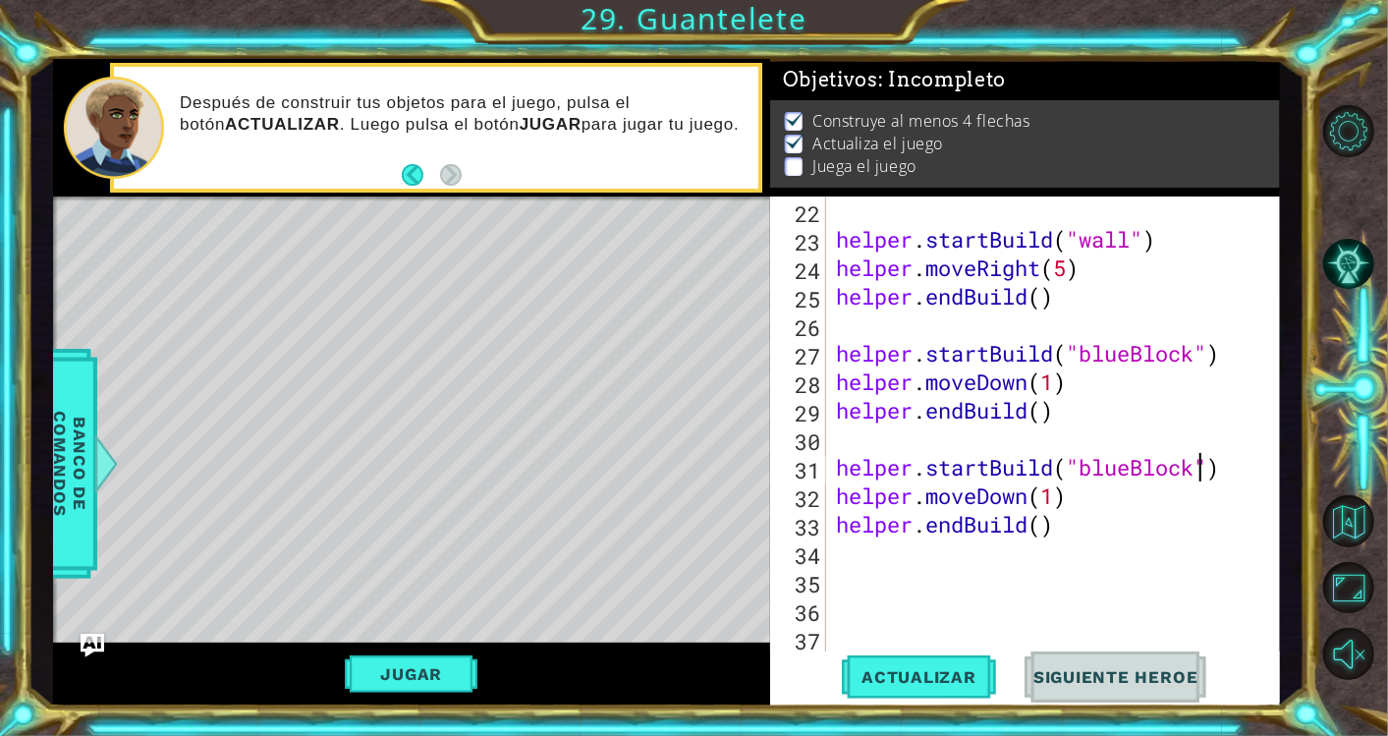
click at [1196, 468] on div "helper . startBuild ( "wall" ) helper . moveRight ( 5 ) helper . endBuild ( ) h…" at bounding box center [1050, 452] width 436 height 513
click at [1025, 496] on div "helper . startBuild ( "wall" ) helper . moveRight ( 5 ) helper . endBuild ( ) h…" at bounding box center [1050, 452] width 436 height 513
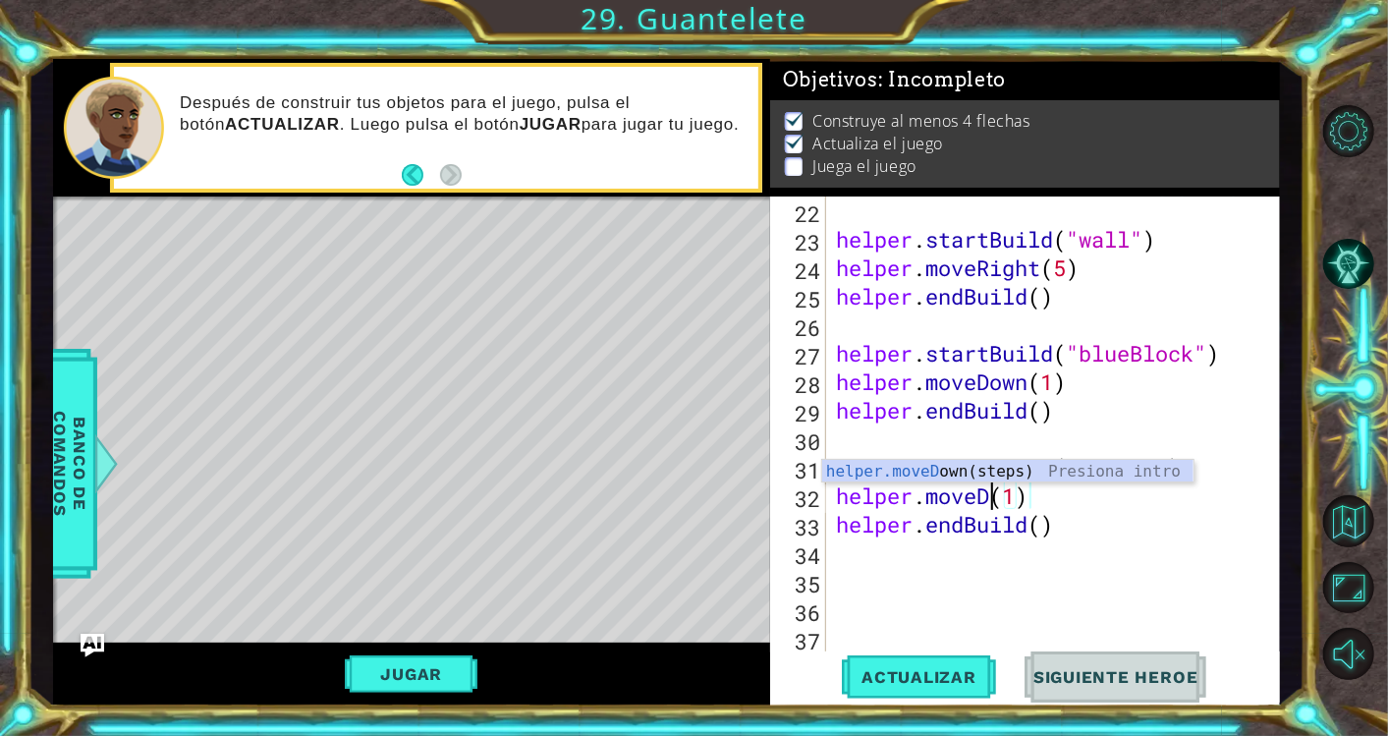
scroll to position [0, 7]
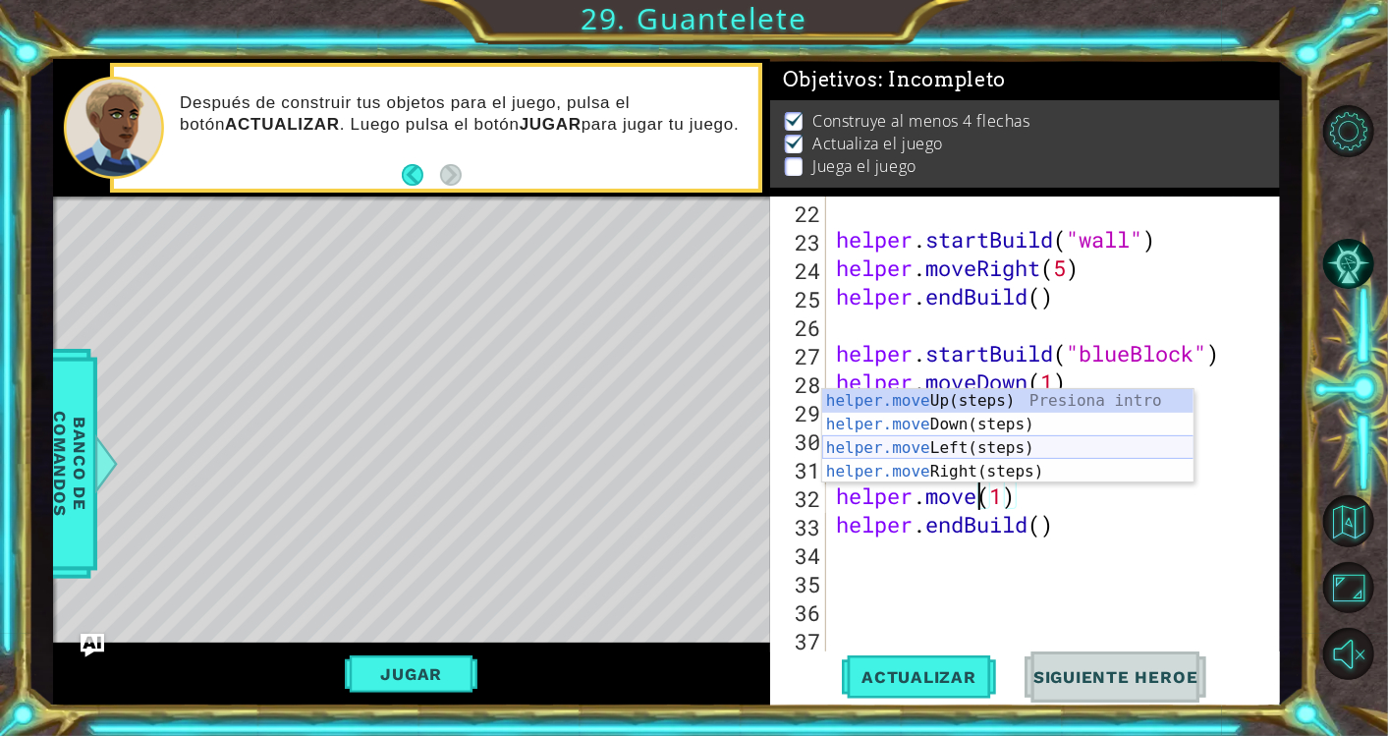
click at [1024, 446] on div "helper.move Up(steps) Presiona intro helper.move Down(steps) Presiona intro hel…" at bounding box center [1008, 459] width 372 height 141
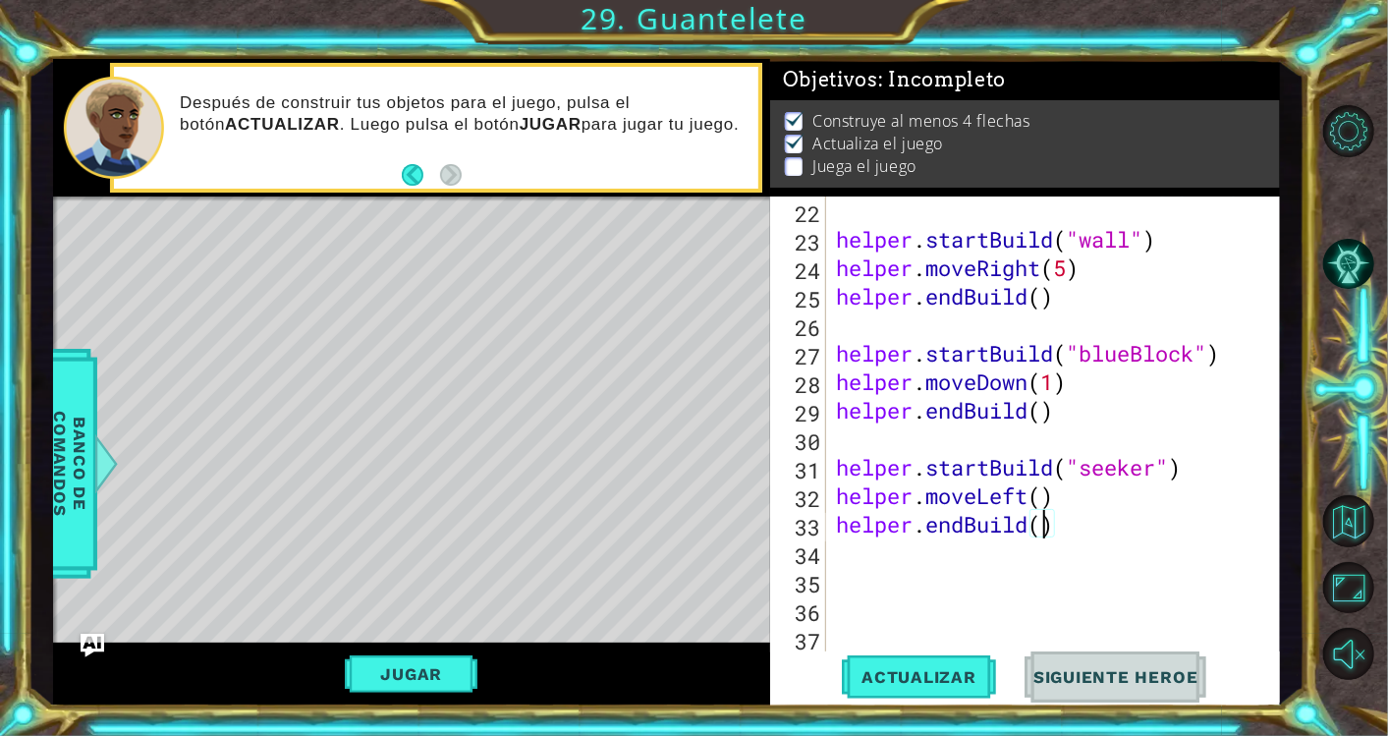
click at [1041, 529] on div "helper . startBuild ( "wall" ) helper . moveRight ( 5 ) helper . endBuild ( ) h…" at bounding box center [1050, 452] width 436 height 513
click at [1041, 499] on div "helper . startBuild ( "wall" ) helper . moveRight ( 5 ) helper . endBuild ( ) h…" at bounding box center [1050, 452] width 436 height 513
click at [937, 680] on span "Actualizar" at bounding box center [919, 677] width 154 height 20
click at [907, 673] on span "Actualizar" at bounding box center [919, 677] width 154 height 20
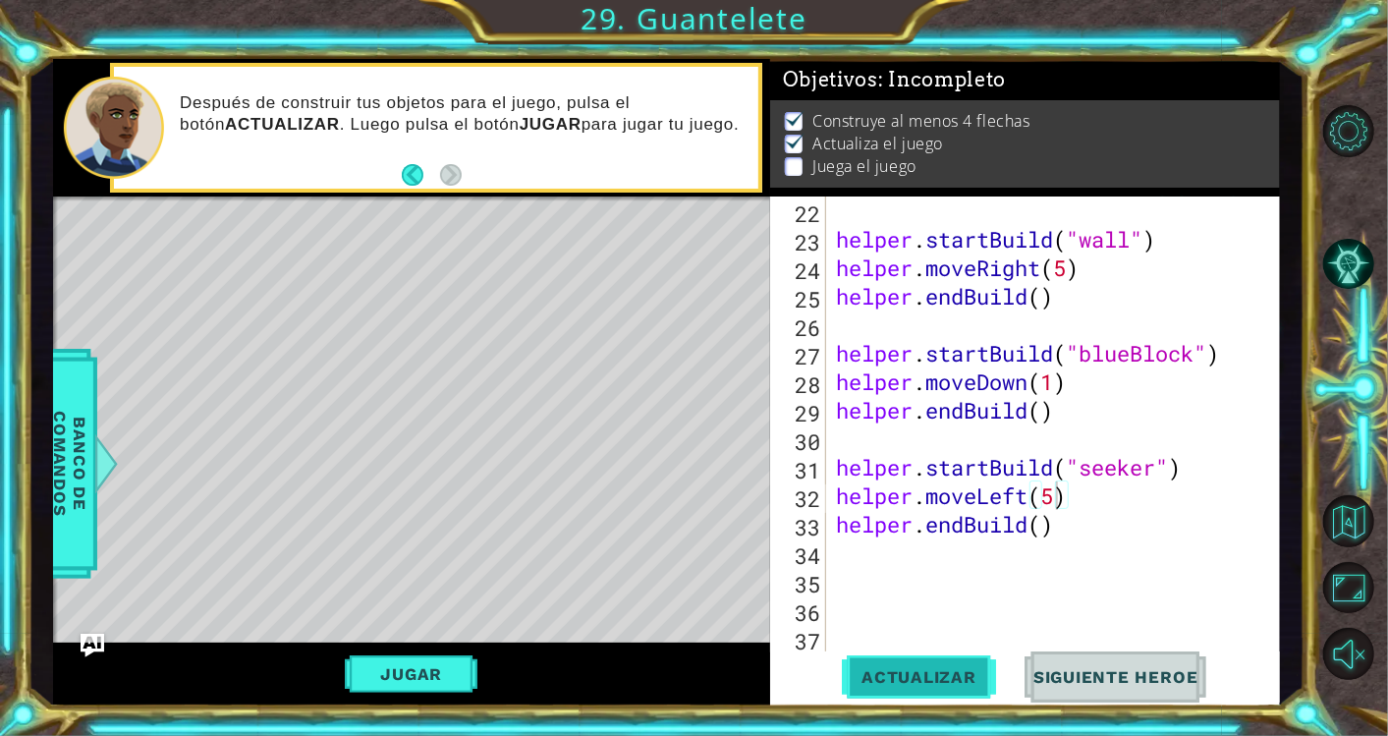
click at [945, 676] on span "Actualizar" at bounding box center [919, 677] width 154 height 20
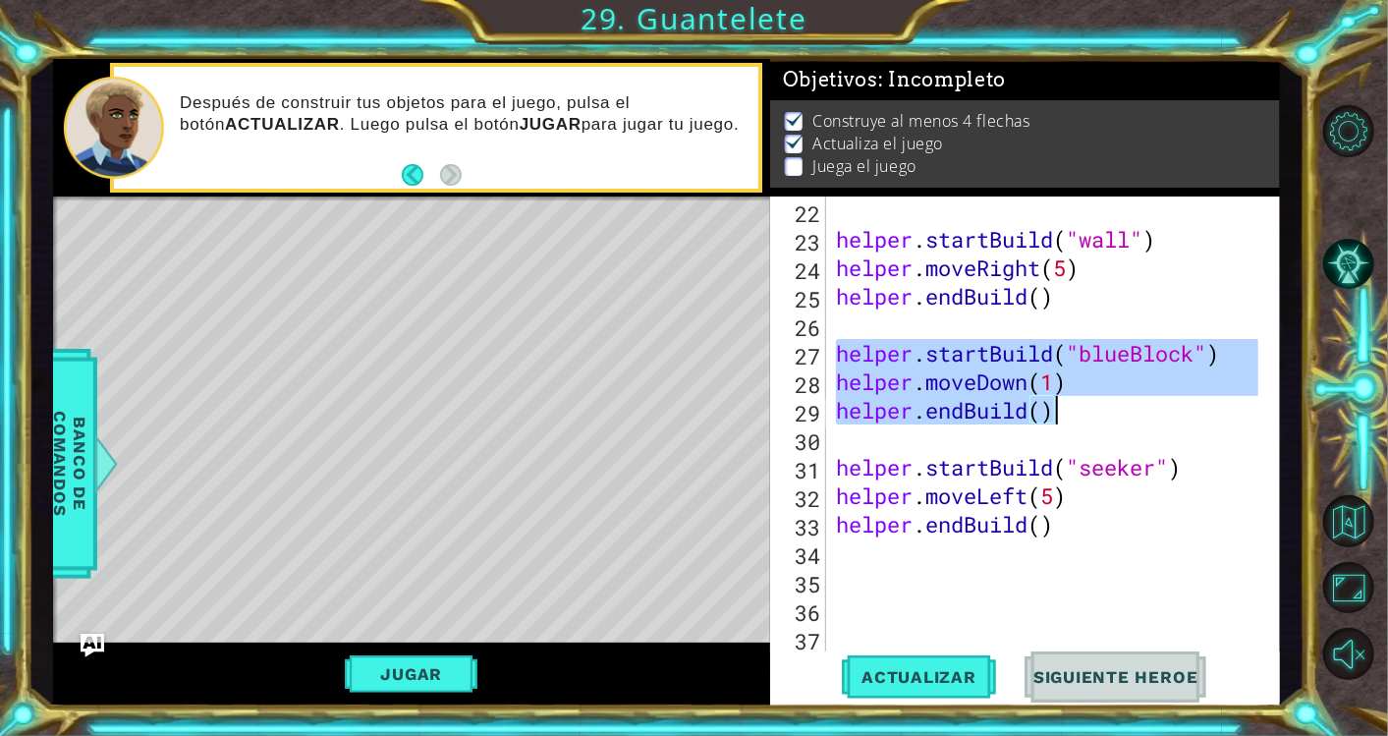
drag, startPoint x: 833, startPoint y: 351, endPoint x: 1077, endPoint y: 415, distance: 253.0
click at [1077, 415] on div "helper . startBuild ( "wall" ) helper . moveRight ( 5 ) helper . endBuild ( ) h…" at bounding box center [1050, 452] width 436 height 513
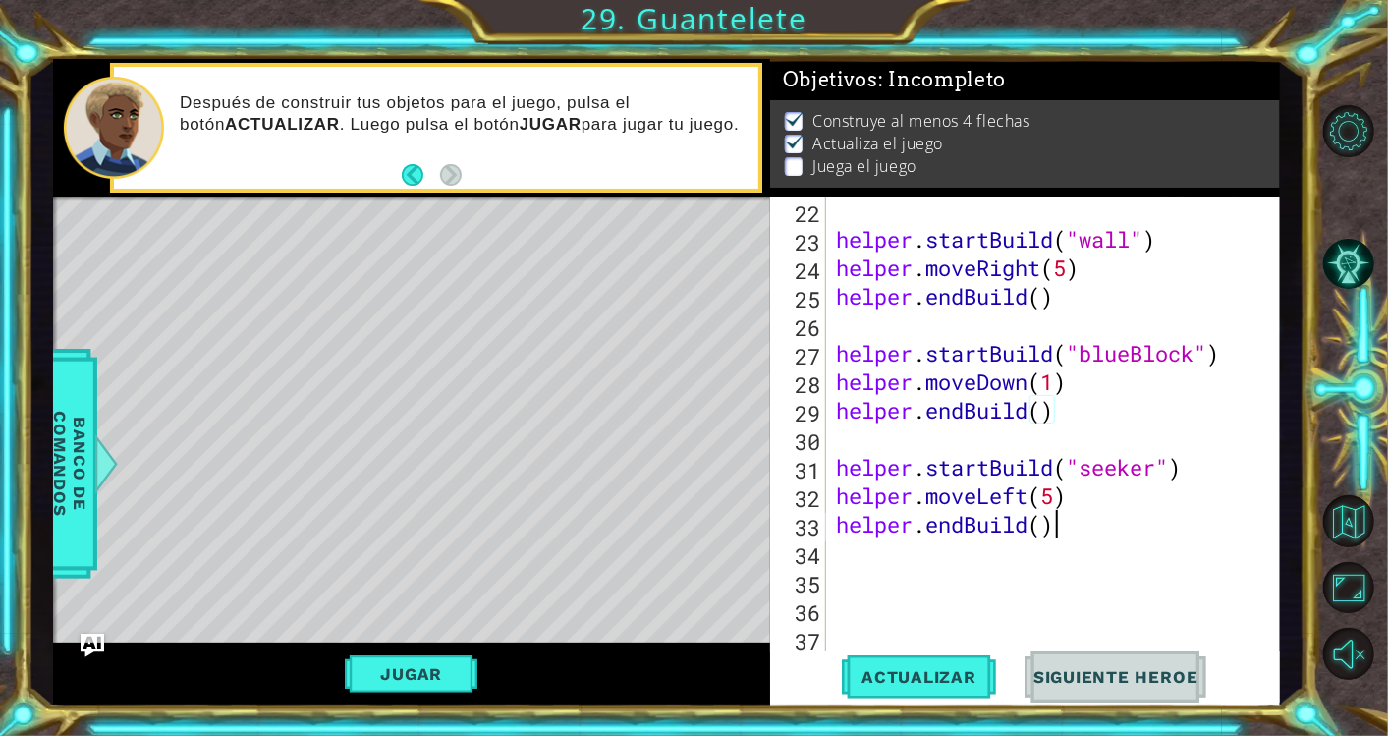
click at [1067, 537] on div "helper . startBuild ( "wall" ) helper . moveRight ( 5 ) helper . endBuild ( ) h…" at bounding box center [1050, 452] width 436 height 513
type textarea "helper.endBuild()"
paste textarea "helper.endBuild()"
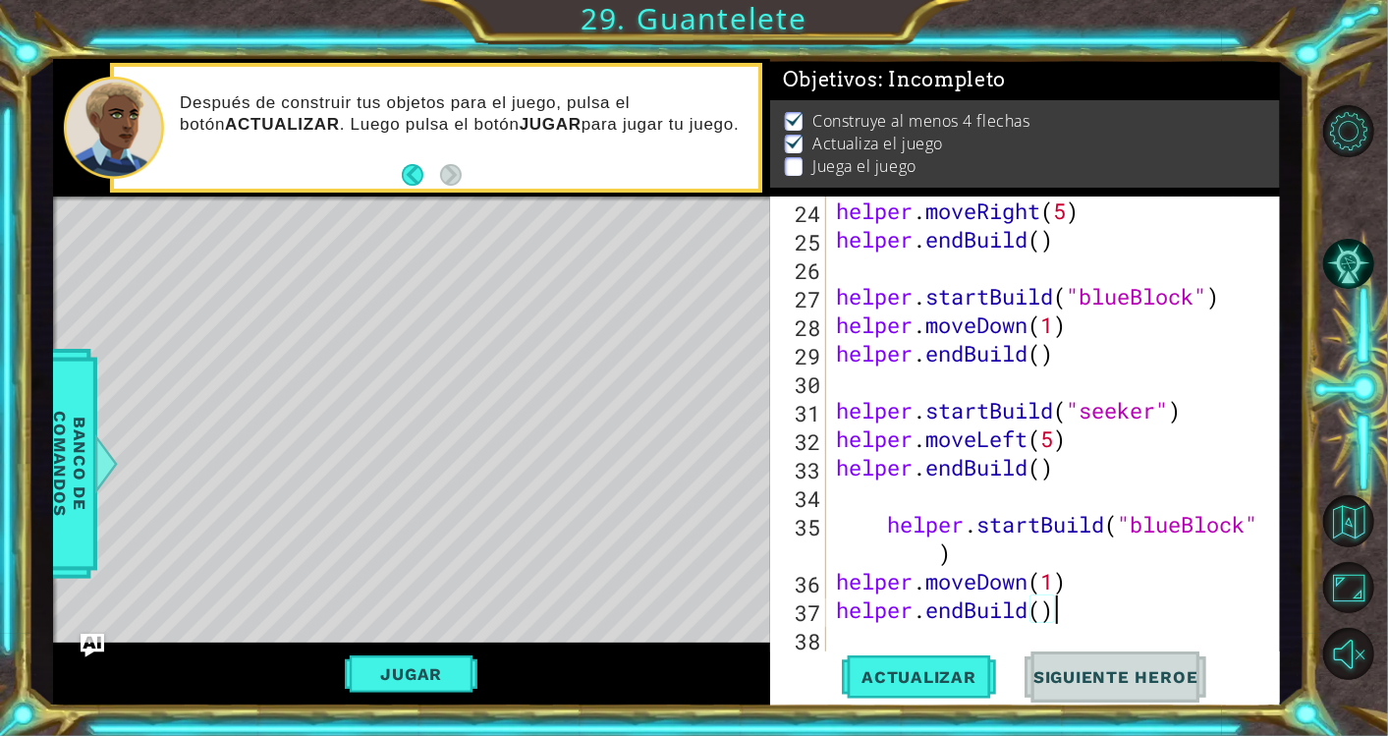
scroll to position [721, 0]
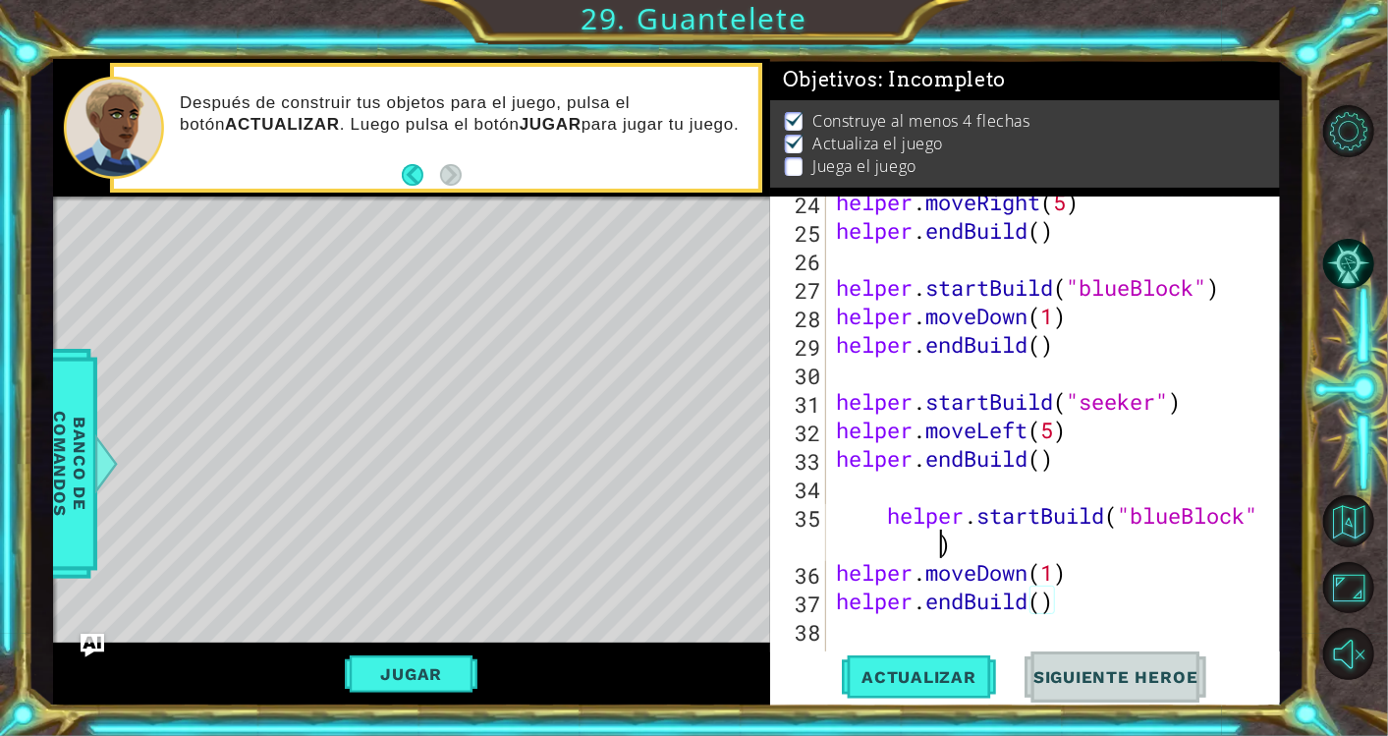
click at [934, 547] on div "helper . moveRight ( 5 ) helper . endBuild ( ) helper . startBuild ( "blueBlock…" at bounding box center [1050, 444] width 436 height 513
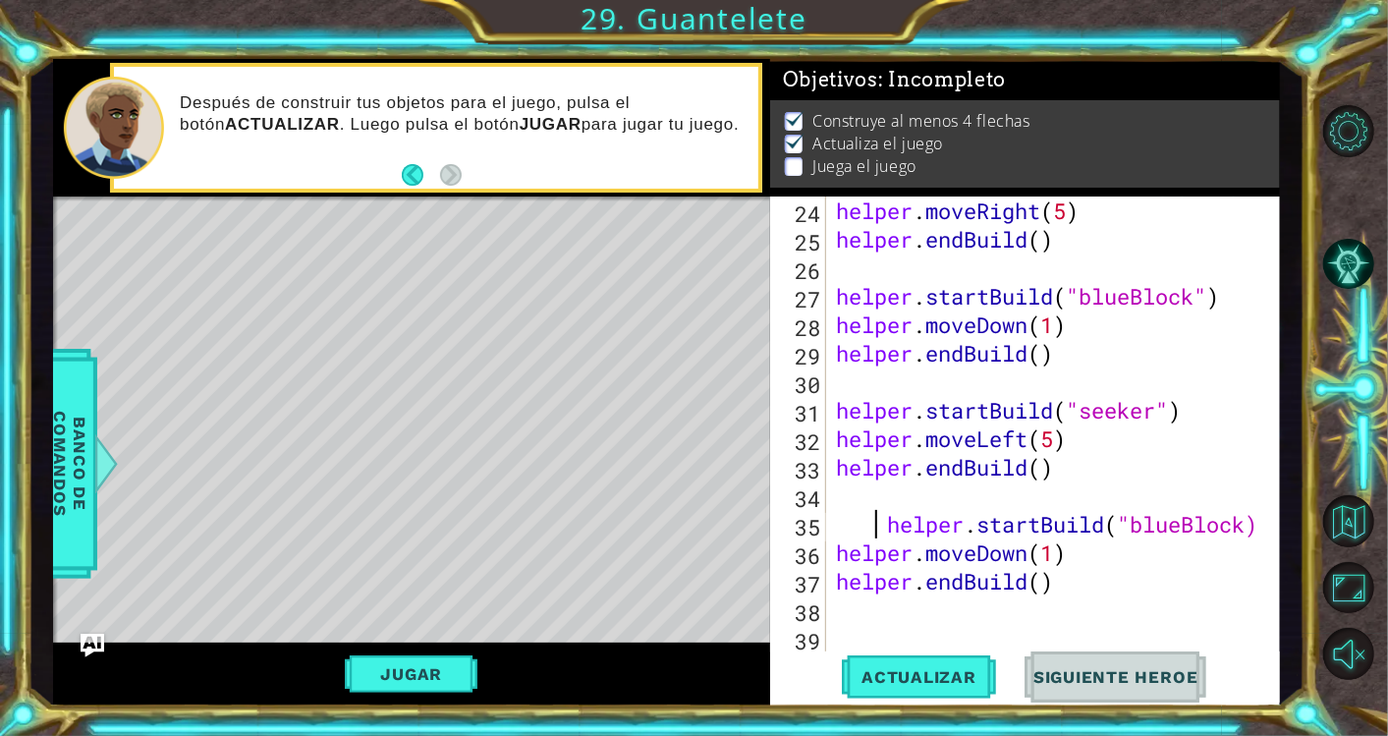
click at [881, 521] on div "helper . moveRight ( 5 ) helper . endBuild ( ) helper . startBuild ( "blueBlock…" at bounding box center [1050, 452] width 436 height 513
click at [1202, 524] on div "helper . moveRight ( 5 ) helper . endBuild ( ) helper . startBuild ( "blueBlock…" at bounding box center [1050, 452] width 436 height 513
click at [1055, 552] on div "helper . moveRight ( 5 ) helper . endBuild ( ) helper . startBuild ( "blueBlock…" at bounding box center [1050, 452] width 436 height 513
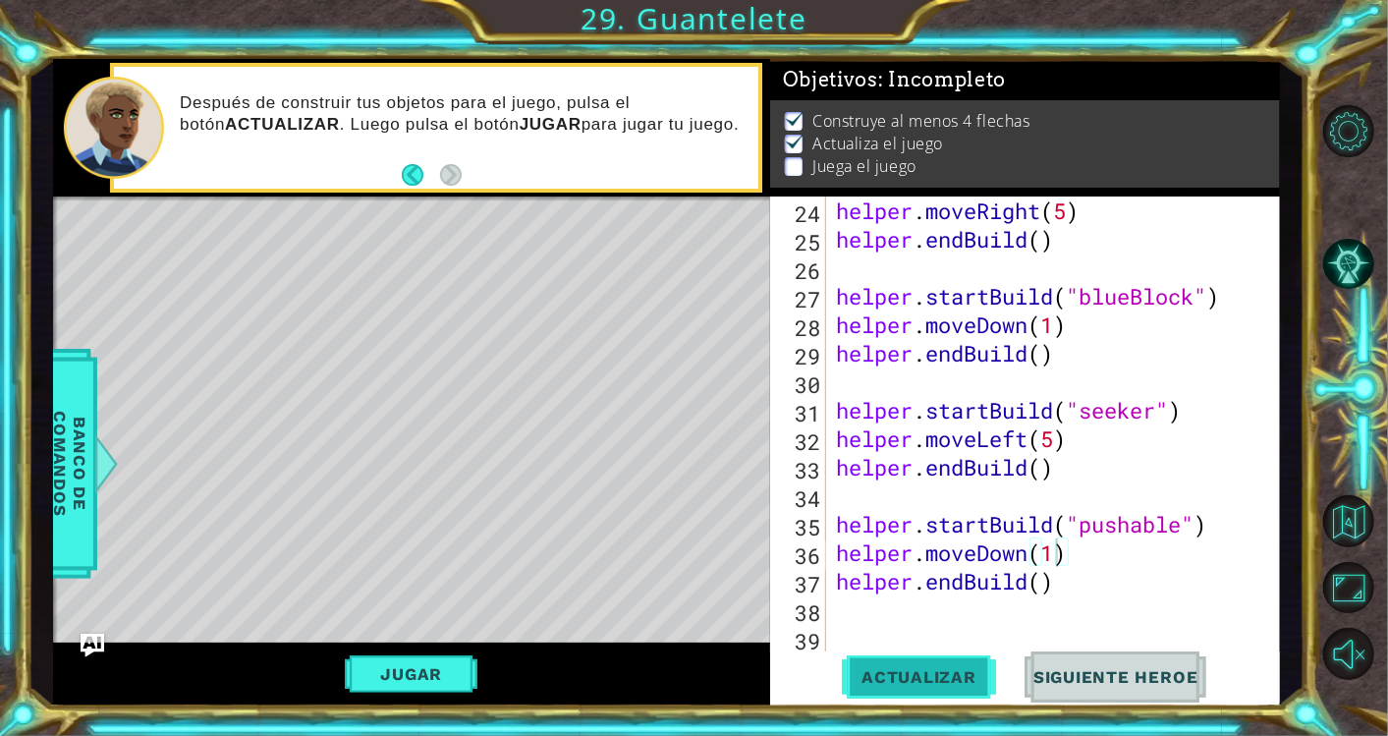
click at [931, 677] on span "Actualizar" at bounding box center [919, 677] width 154 height 20
click at [951, 671] on span "Actualizar" at bounding box center [919, 677] width 154 height 20
click at [948, 676] on span "Actualizar" at bounding box center [919, 677] width 154 height 20
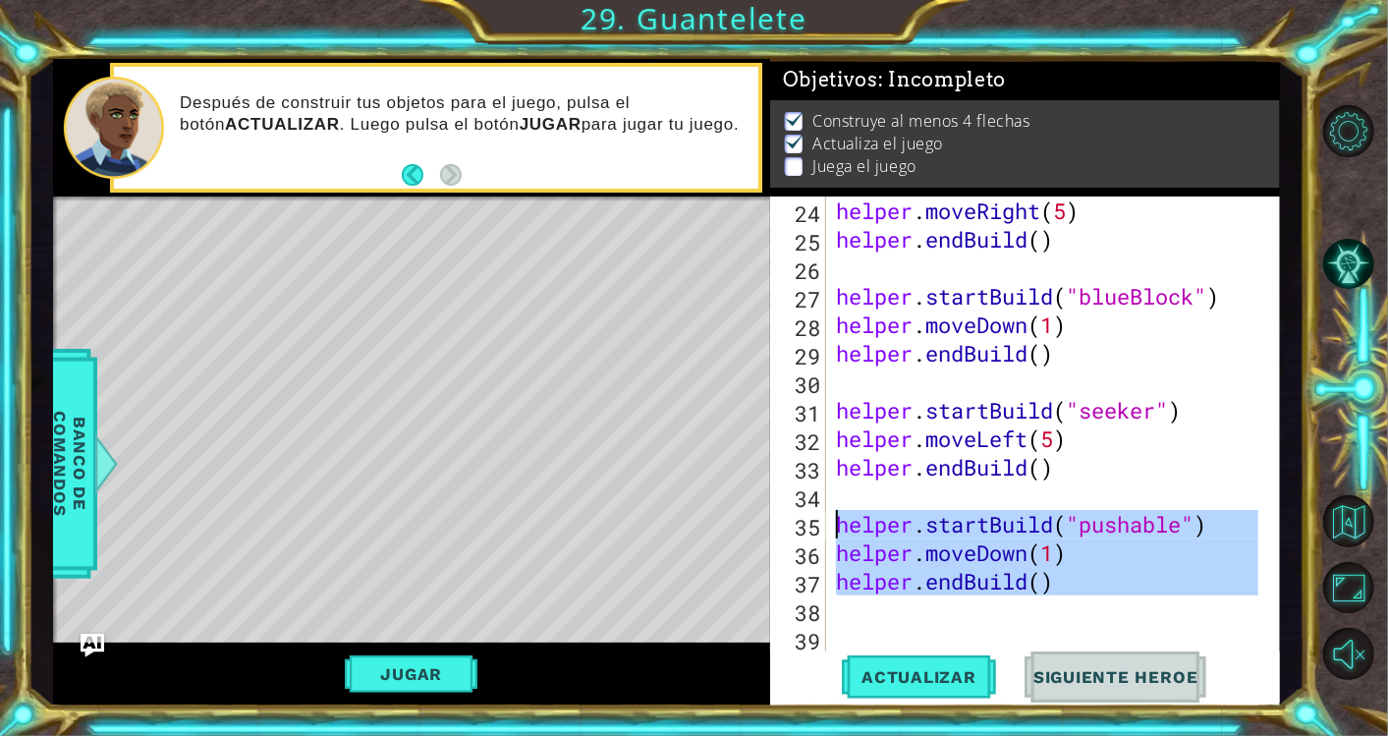
drag, startPoint x: 1091, startPoint y: 603, endPoint x: 839, endPoint y: 527, distance: 263.5
click at [839, 527] on div "helper . moveRight ( 5 ) helper . endBuild ( ) helper . startBuild ( "blueBlock…" at bounding box center [1050, 452] width 436 height 513
type textarea "helper.startBuild("pushable") helper.moveDown(1)"
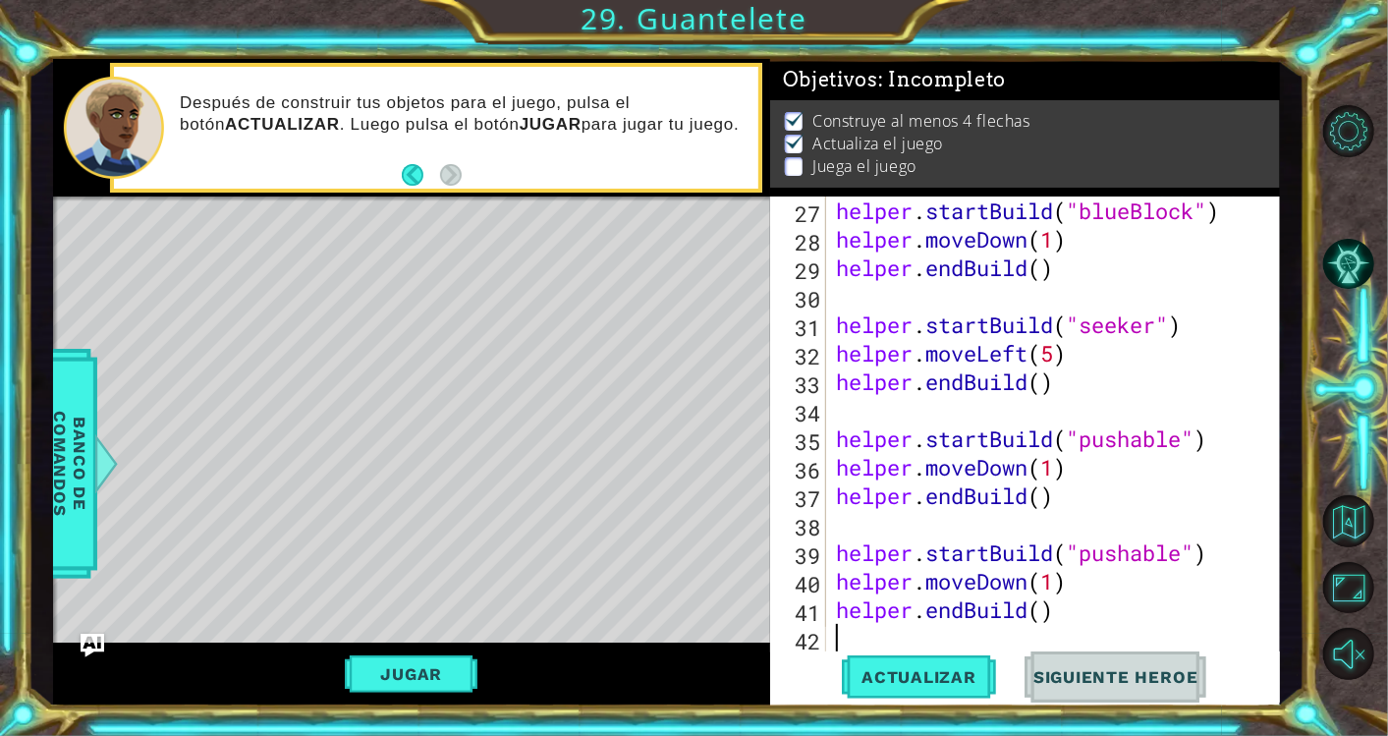
scroll to position [797, 0]
click at [1182, 559] on div "helper . startBuild ( "blueBlock" ) helper . moveDown ( 1 ) helper . endBuild (…" at bounding box center [1050, 452] width 436 height 513
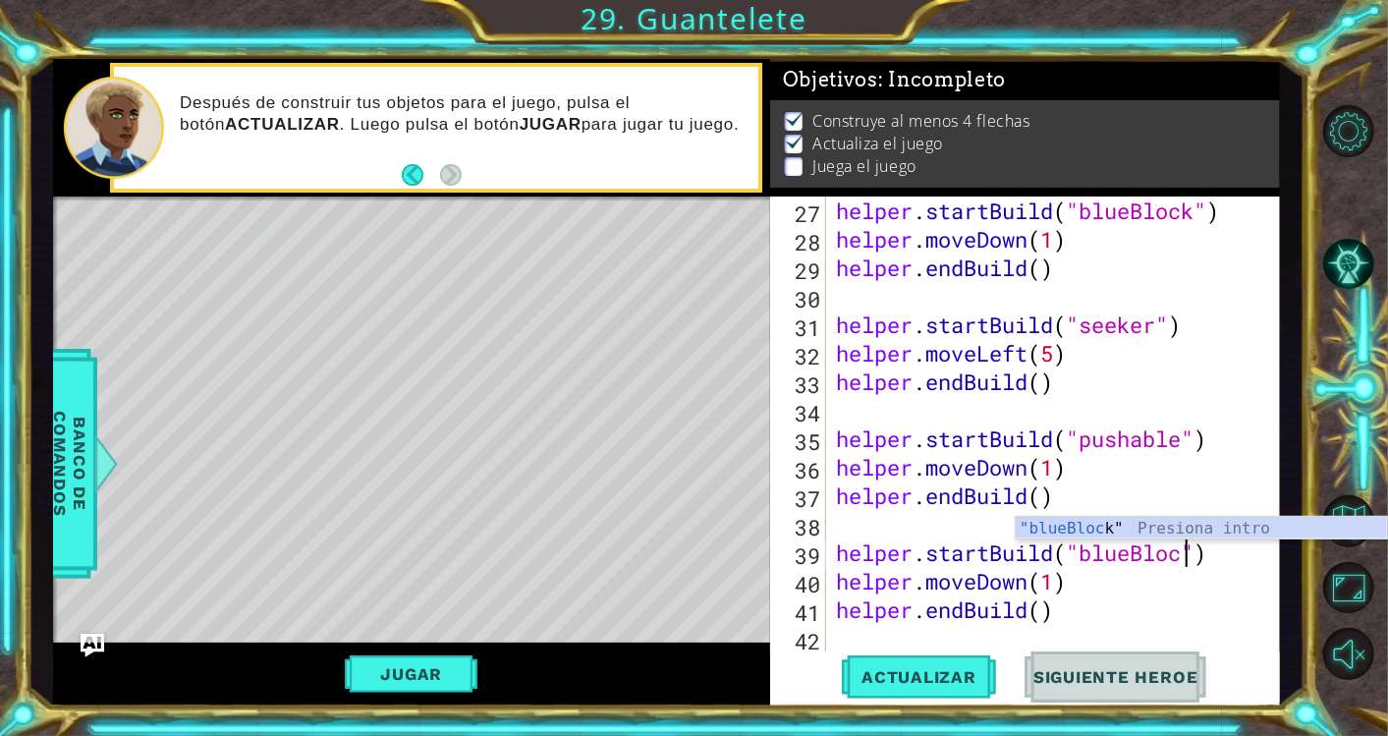
scroll to position [0, 16]
click at [1056, 580] on div "helper . startBuild ( "blueBlock" ) helper . moveDown ( 1 ) helper . endBuild (…" at bounding box center [1050, 452] width 436 height 513
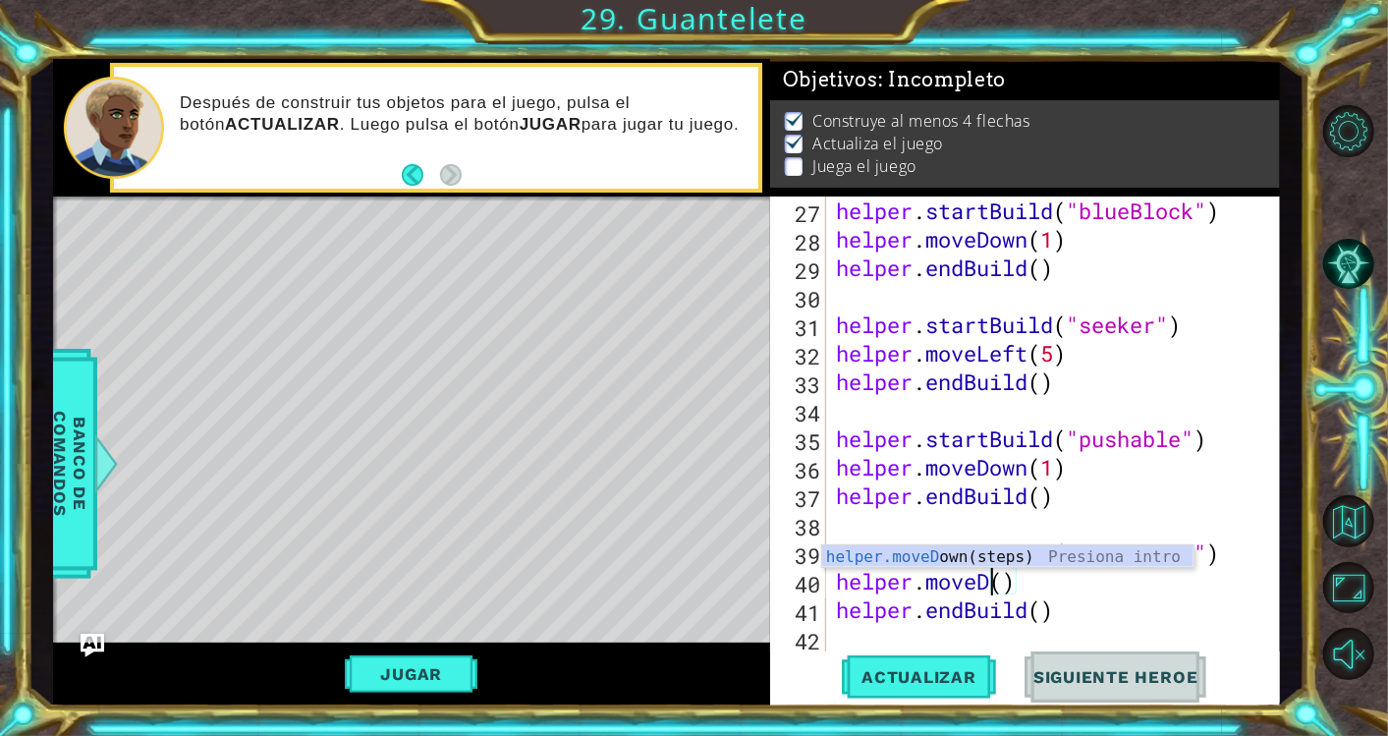
scroll to position [0, 6]
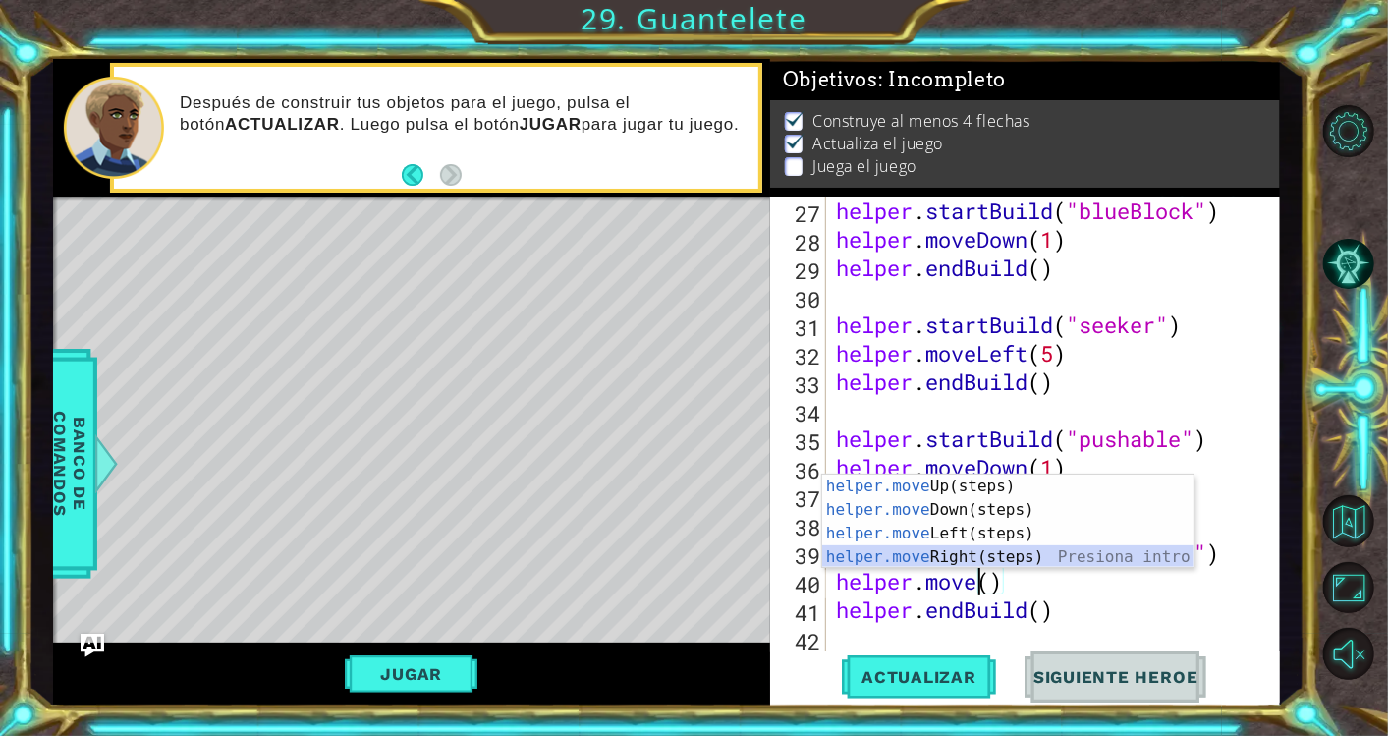
click at [1046, 551] on div "helper.move Up(steps) Presiona intro helper.move Down(steps) Presiona intro hel…" at bounding box center [1008, 544] width 372 height 141
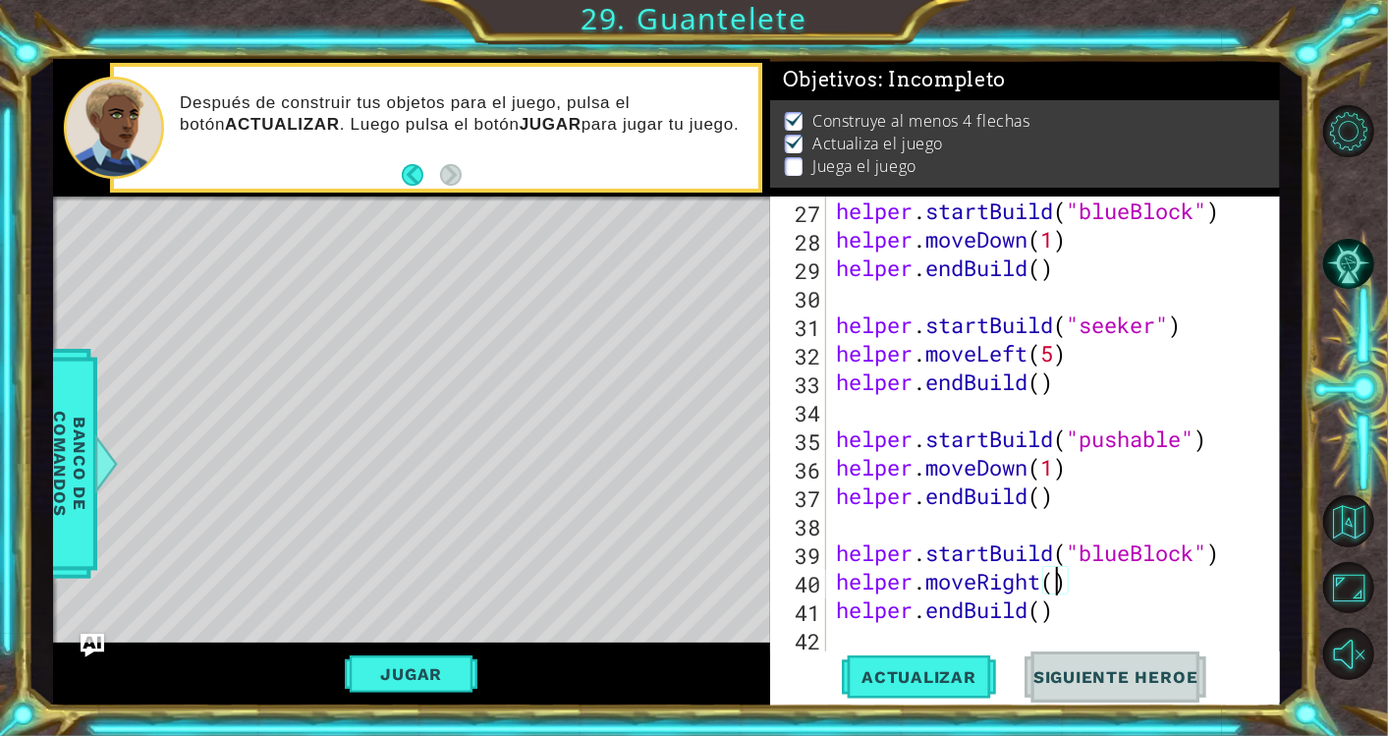
scroll to position [0, 10]
click at [928, 682] on span "Actualizar" at bounding box center [919, 677] width 154 height 20
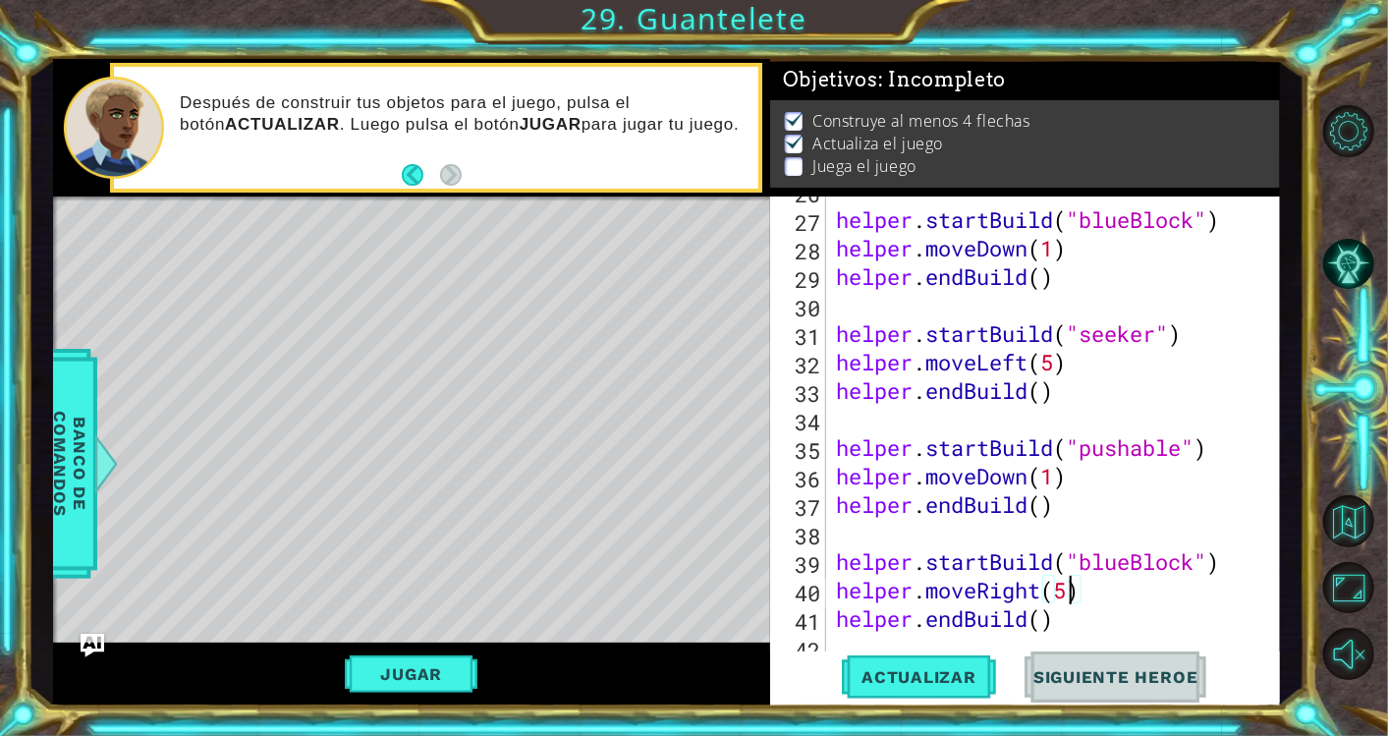
scroll to position [797, 0]
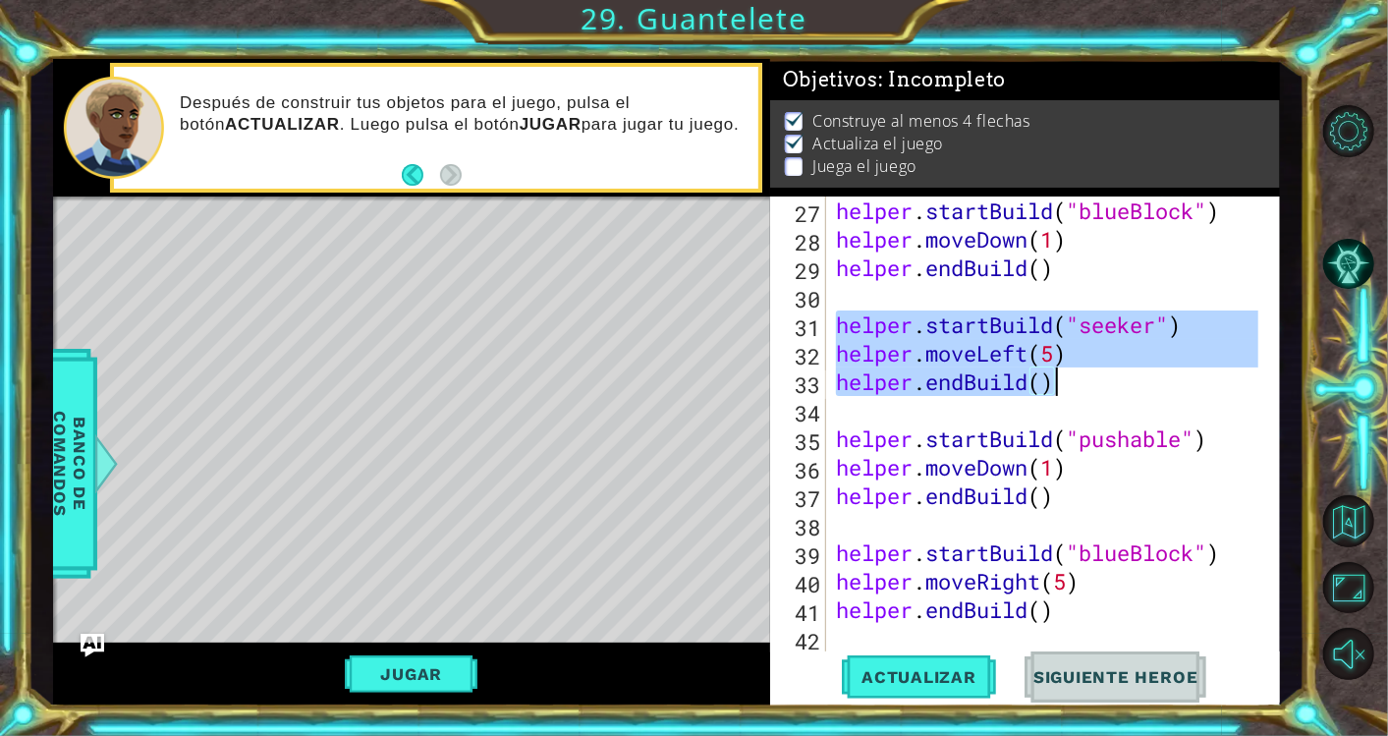
drag, startPoint x: 834, startPoint y: 321, endPoint x: 1066, endPoint y: 387, distance: 240.9
click at [1066, 387] on div "helper . startBuild ( "blueBlock" ) helper . moveDown ( 1 ) helper . endBuild (…" at bounding box center [1050, 452] width 436 height 513
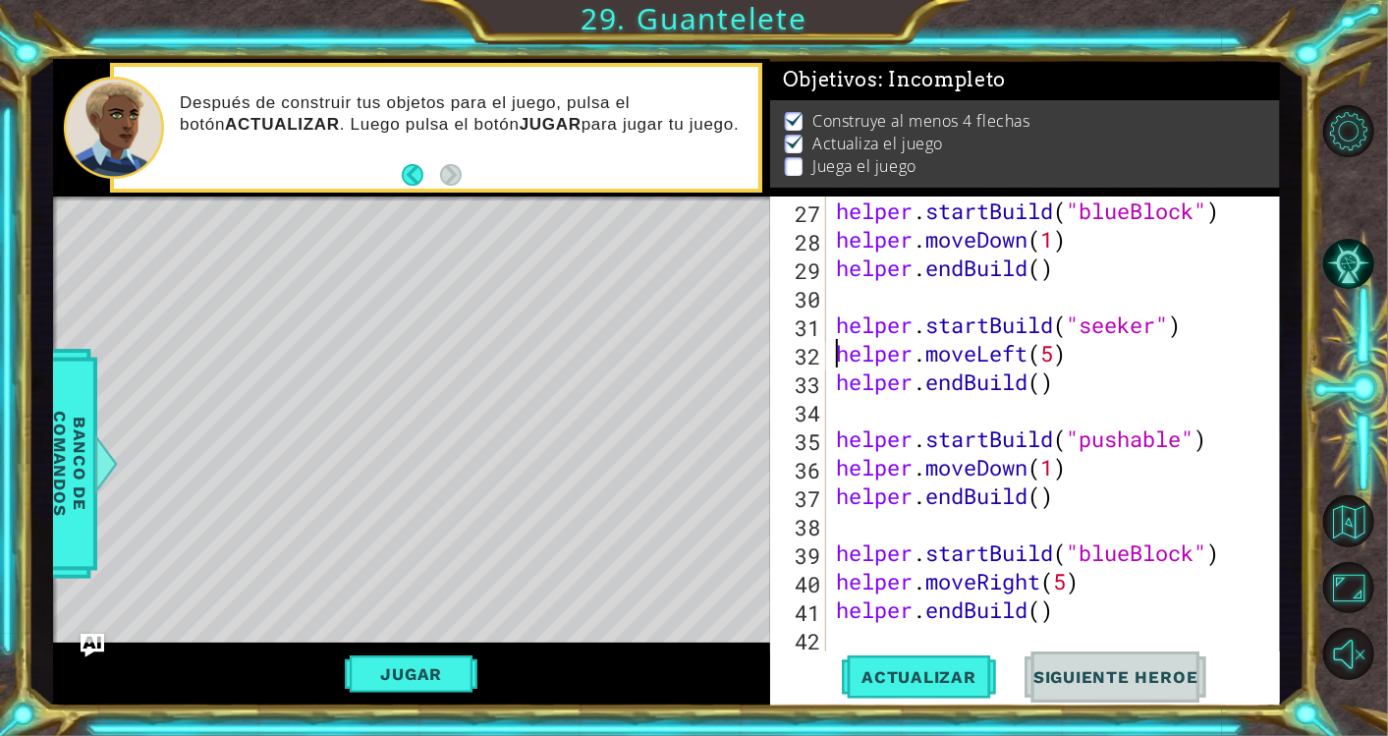
type textarea "helper.endBuild()"
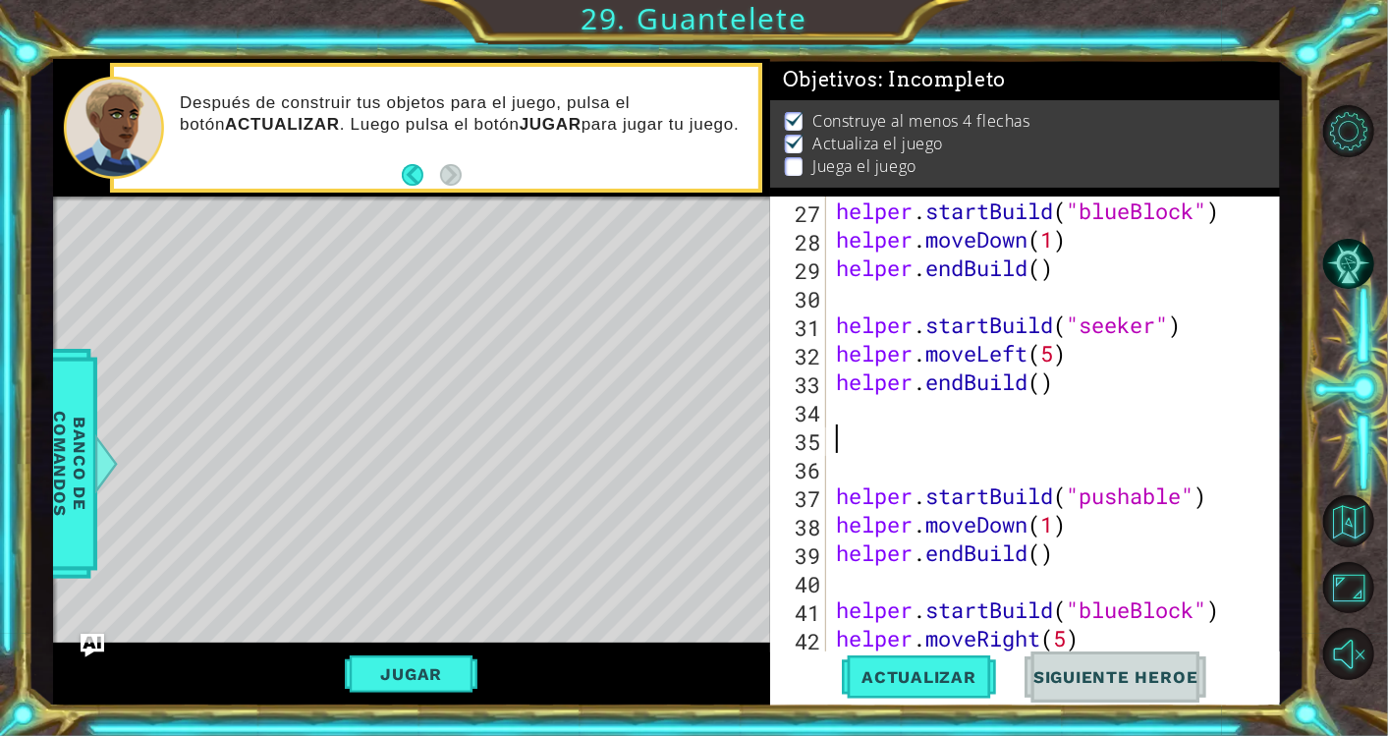
paste textarea "helper.endBuild()"
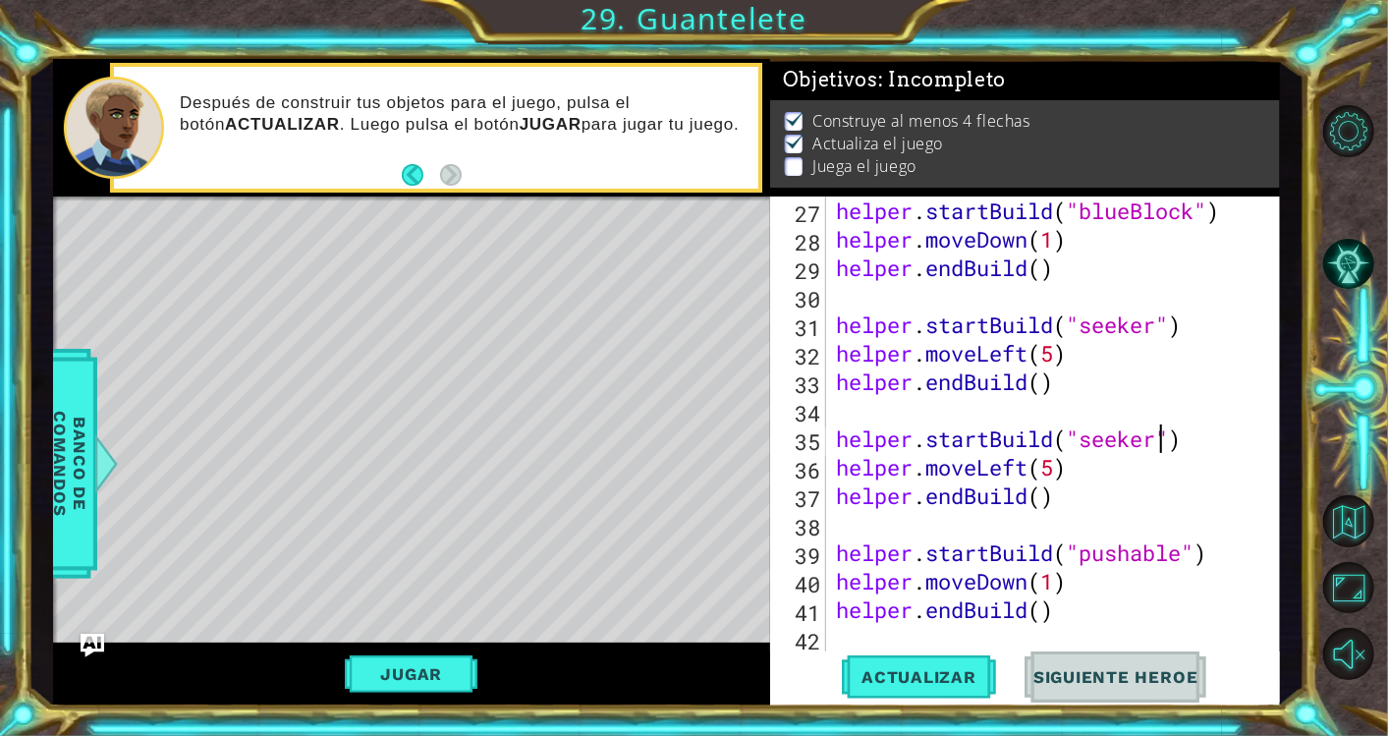
click at [1161, 443] on div "helper . startBuild ( "blueBlock" ) helper . moveDown ( 1 ) helper . endBuild (…" at bounding box center [1050, 452] width 436 height 513
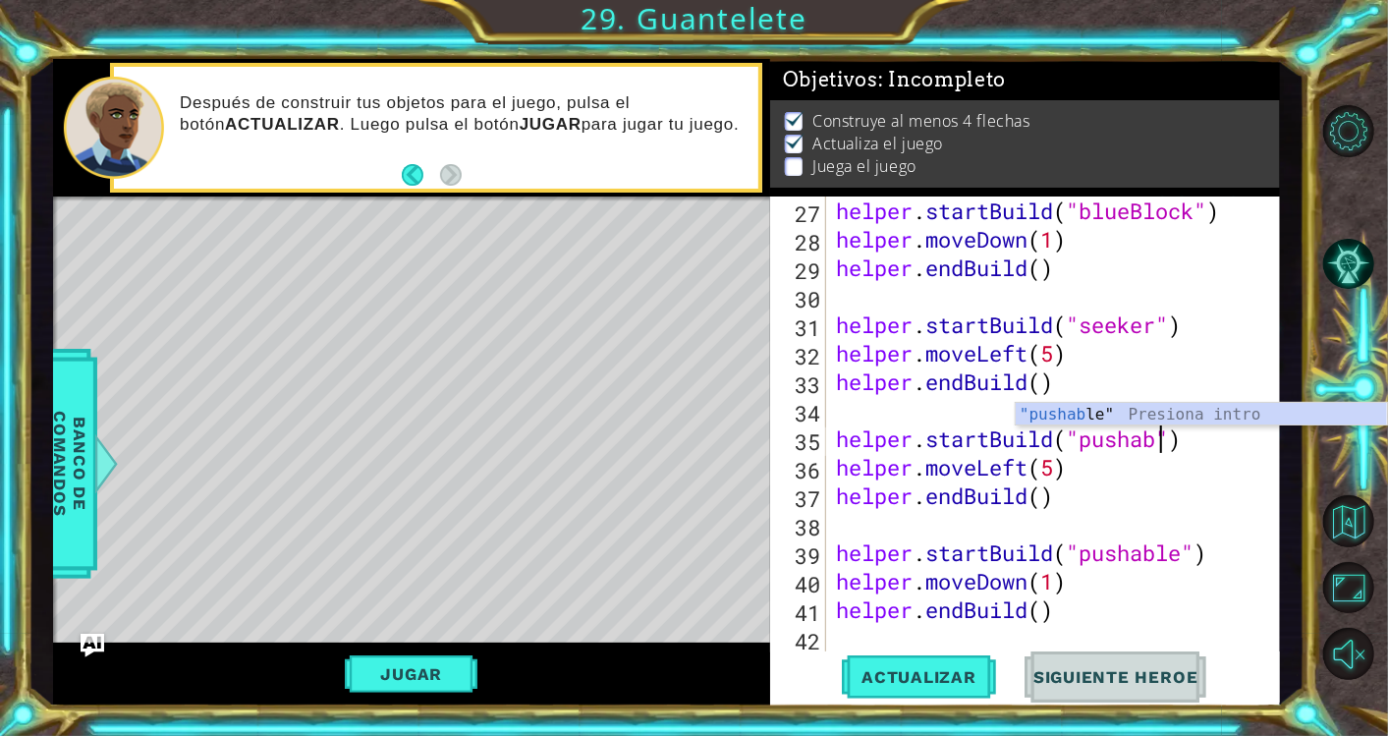
scroll to position [0, 15]
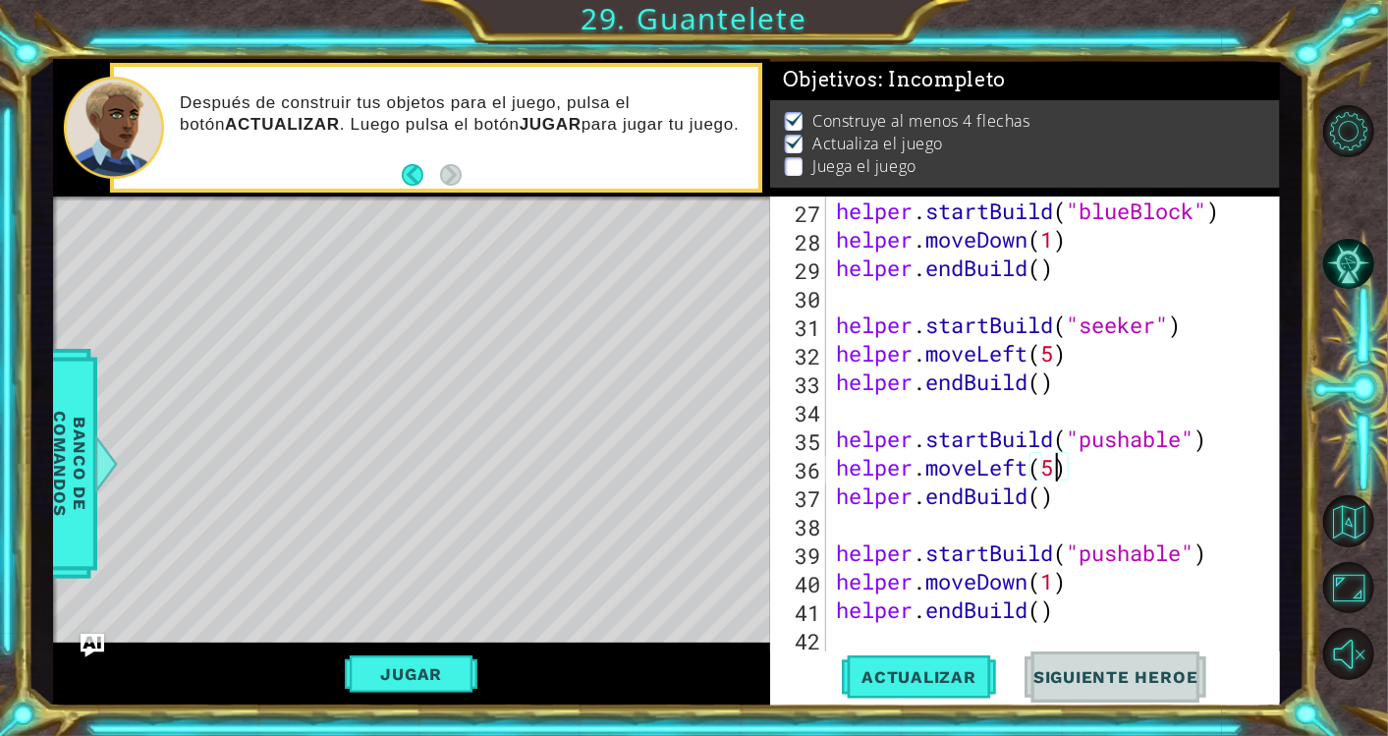
click at [1055, 467] on div "helper . startBuild ( "blueBlock" ) helper . moveDown ( 1 ) helper . endBuild (…" at bounding box center [1050, 452] width 436 height 513
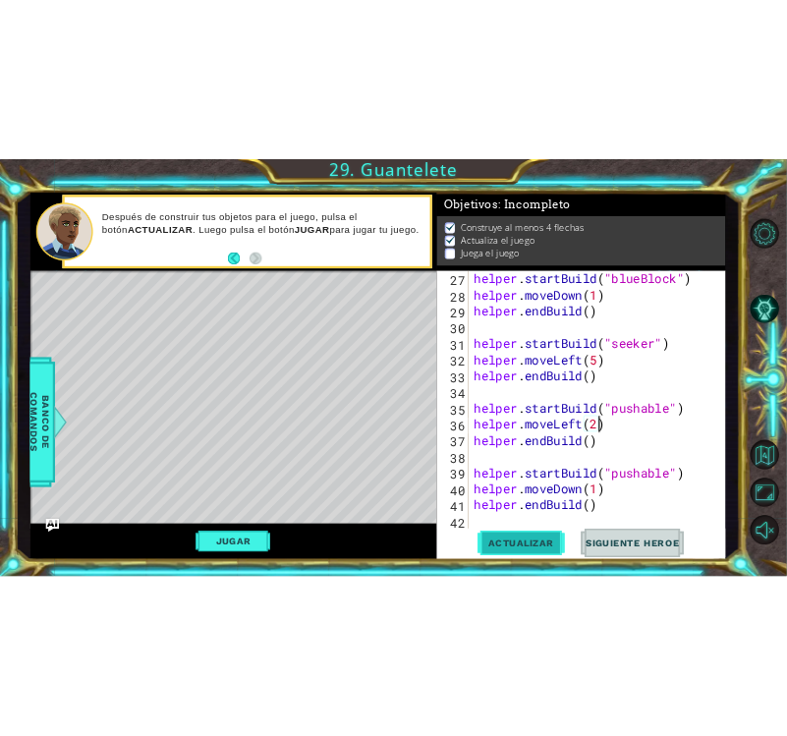
scroll to position [0, 9]
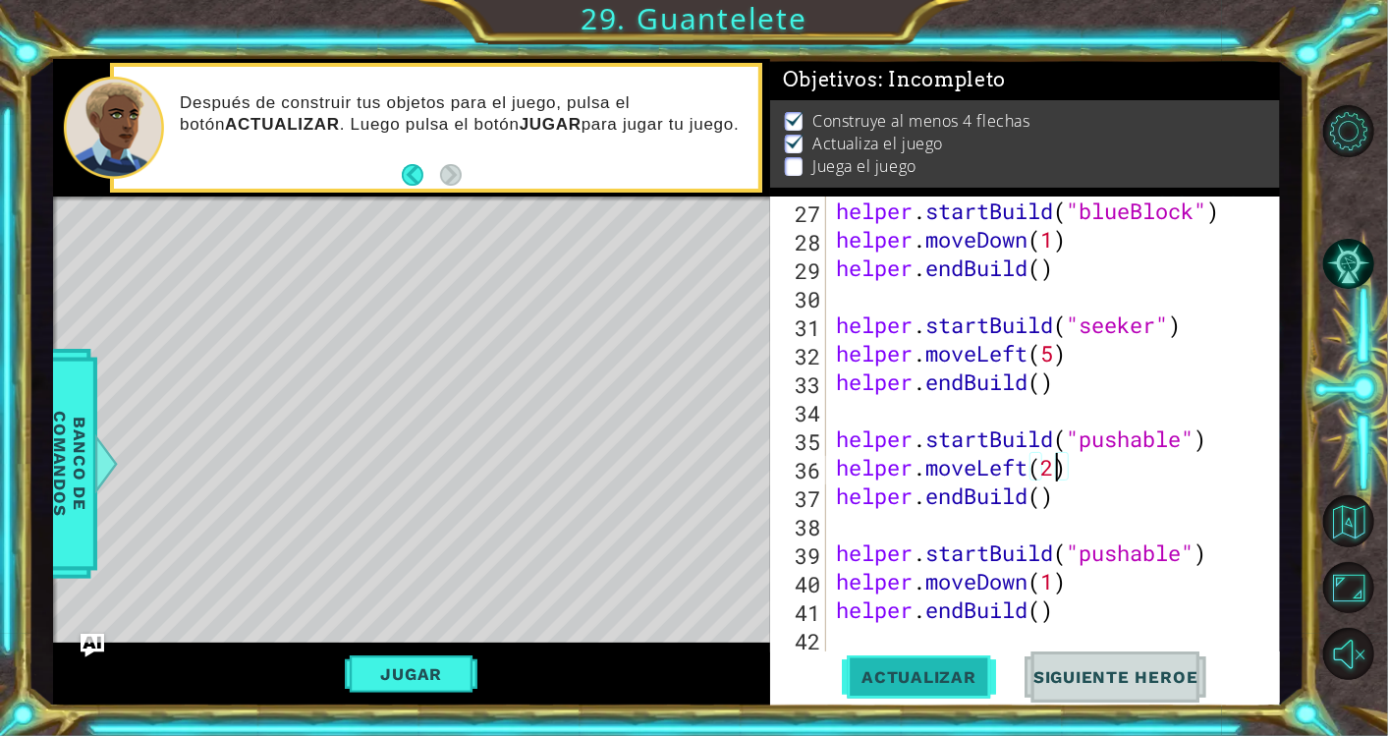
type textarea "helper.moveLeft(2)"
click at [948, 681] on span "Actualizar" at bounding box center [919, 677] width 154 height 20
click at [930, 676] on span "Actualizar" at bounding box center [919, 677] width 154 height 20
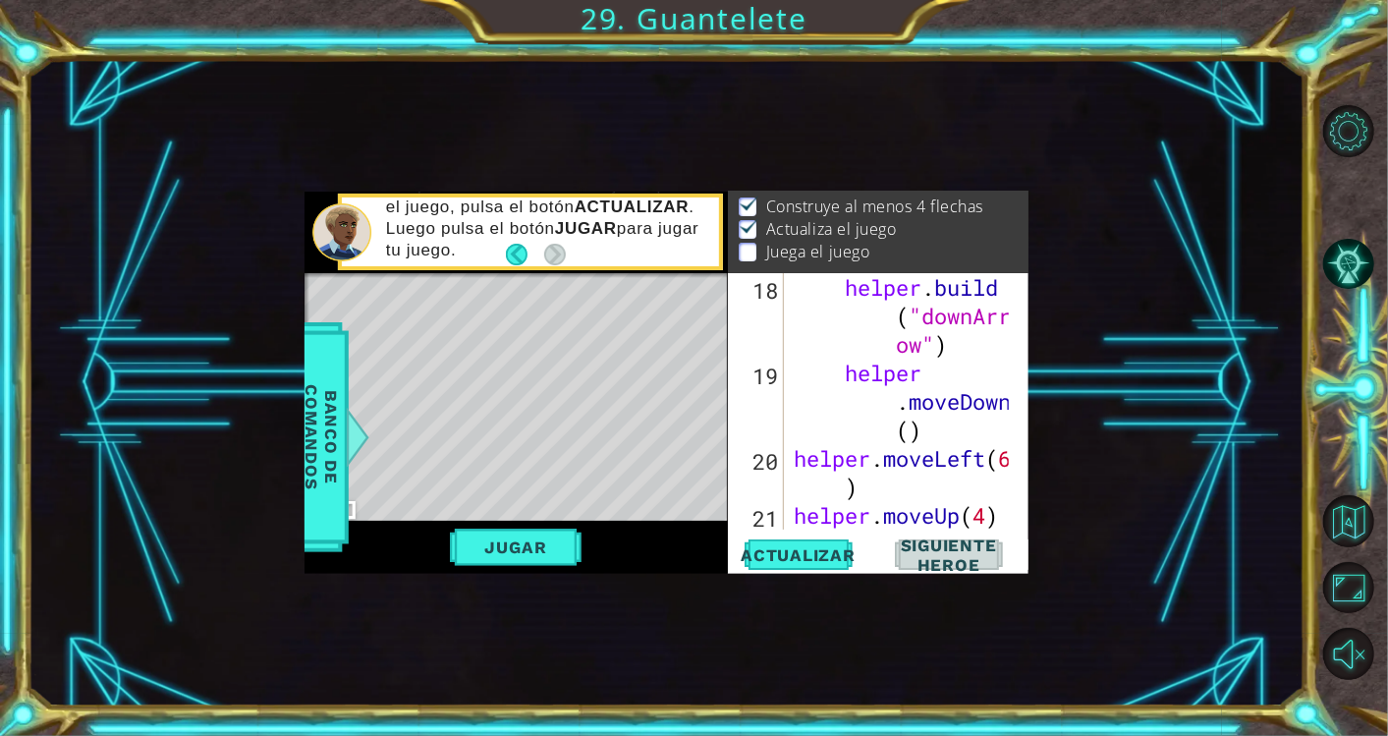
scroll to position [19, 0]
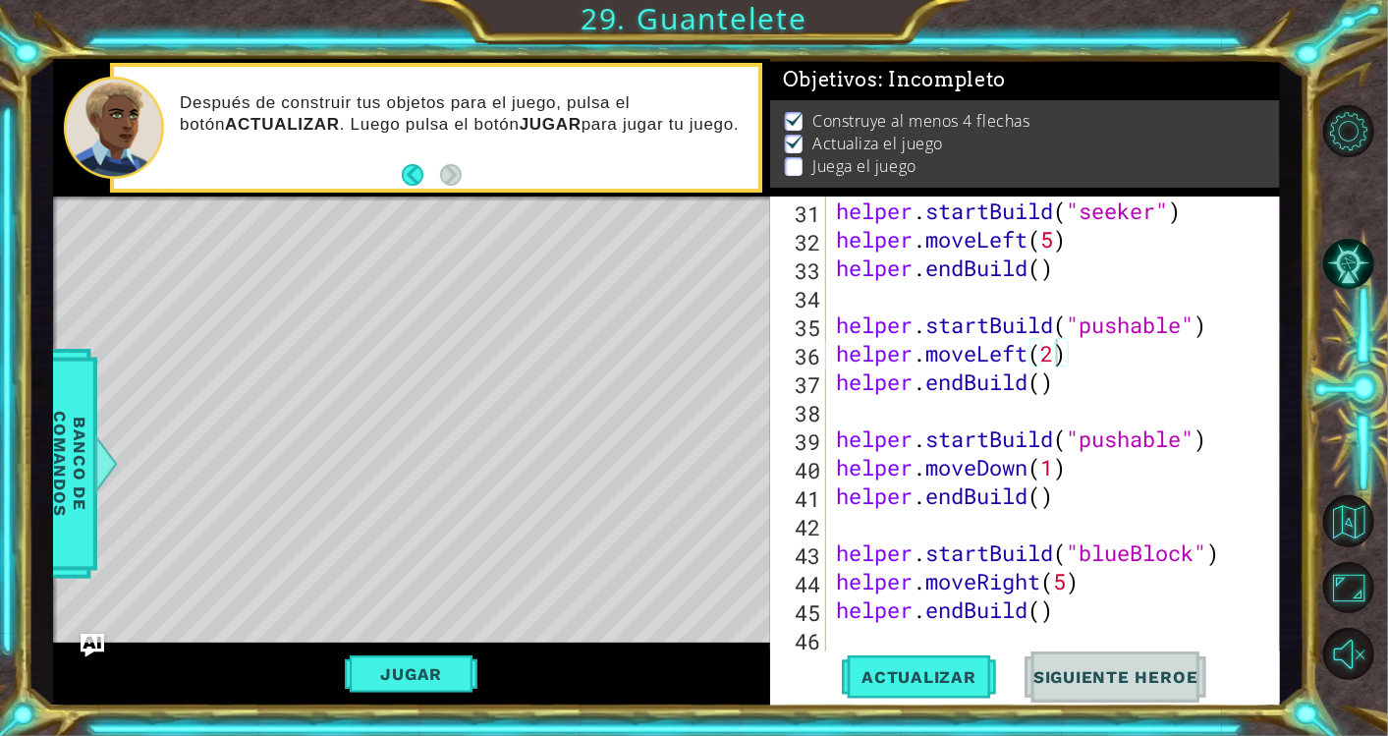
drag, startPoint x: 1375, startPoint y: 17, endPoint x: 1097, endPoint y: 302, distance: 398.0
click at [1097, 302] on div "1 ההההההההההההההההההההההההההההההההההההההההההההההההההההההההההההההההההההההההההההה…" at bounding box center [694, 368] width 1388 height 736
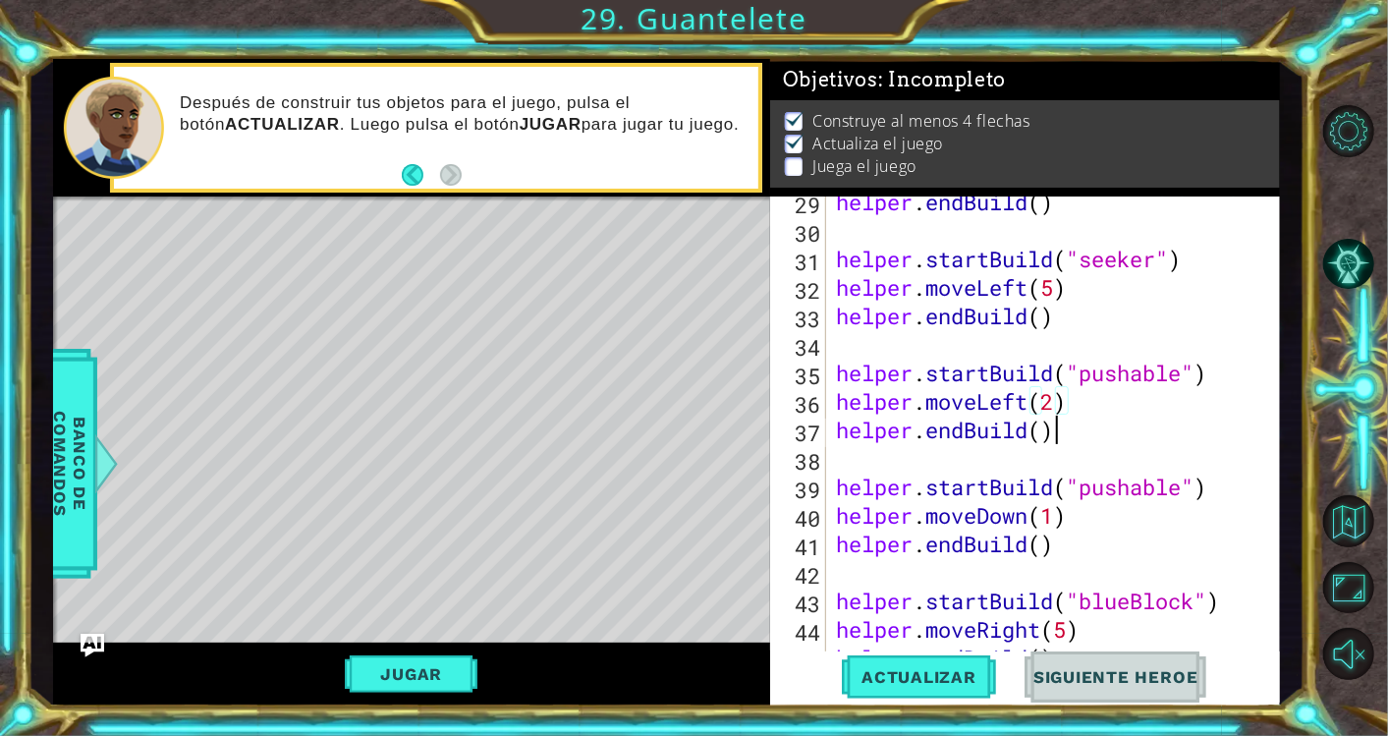
scroll to position [0, 8]
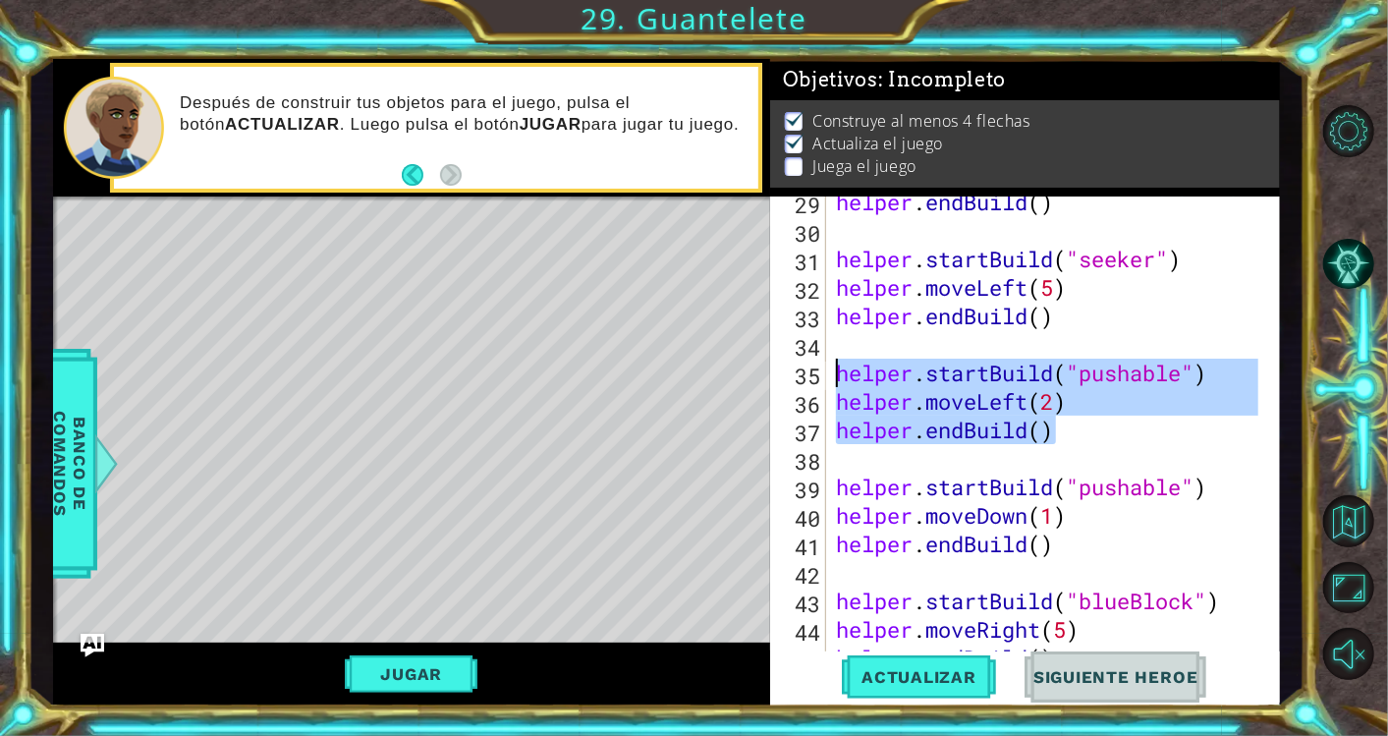
drag, startPoint x: 1061, startPoint y: 431, endPoint x: 822, endPoint y: 374, distance: 245.4
click at [822, 374] on div "helper.endBuild() 29 30 31 32 33 34 35 36 37 38 39 40 41 42 43 44 45 46 helper …" at bounding box center [1022, 424] width 505 height 456
type textarea "helper.startBuild("pushable") helper.moveLeft(2)"
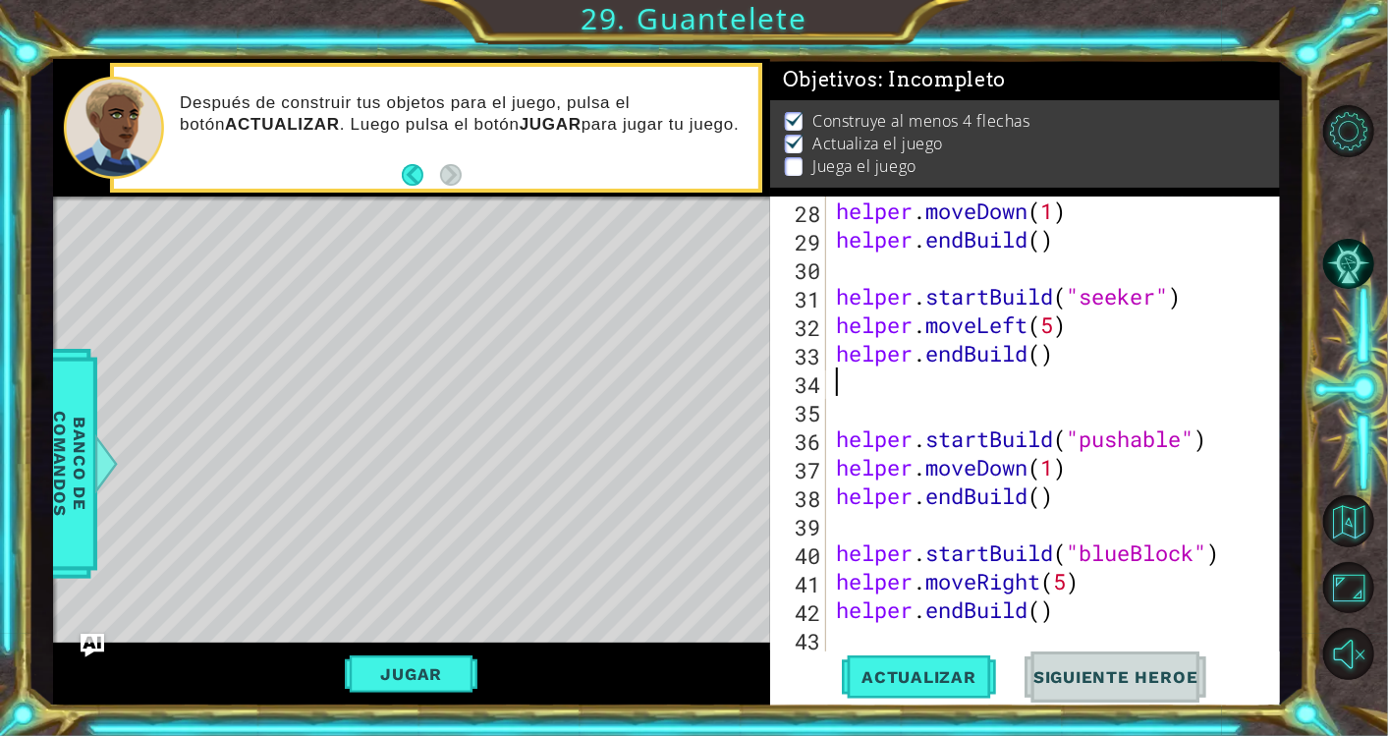
scroll to position [797, 0]
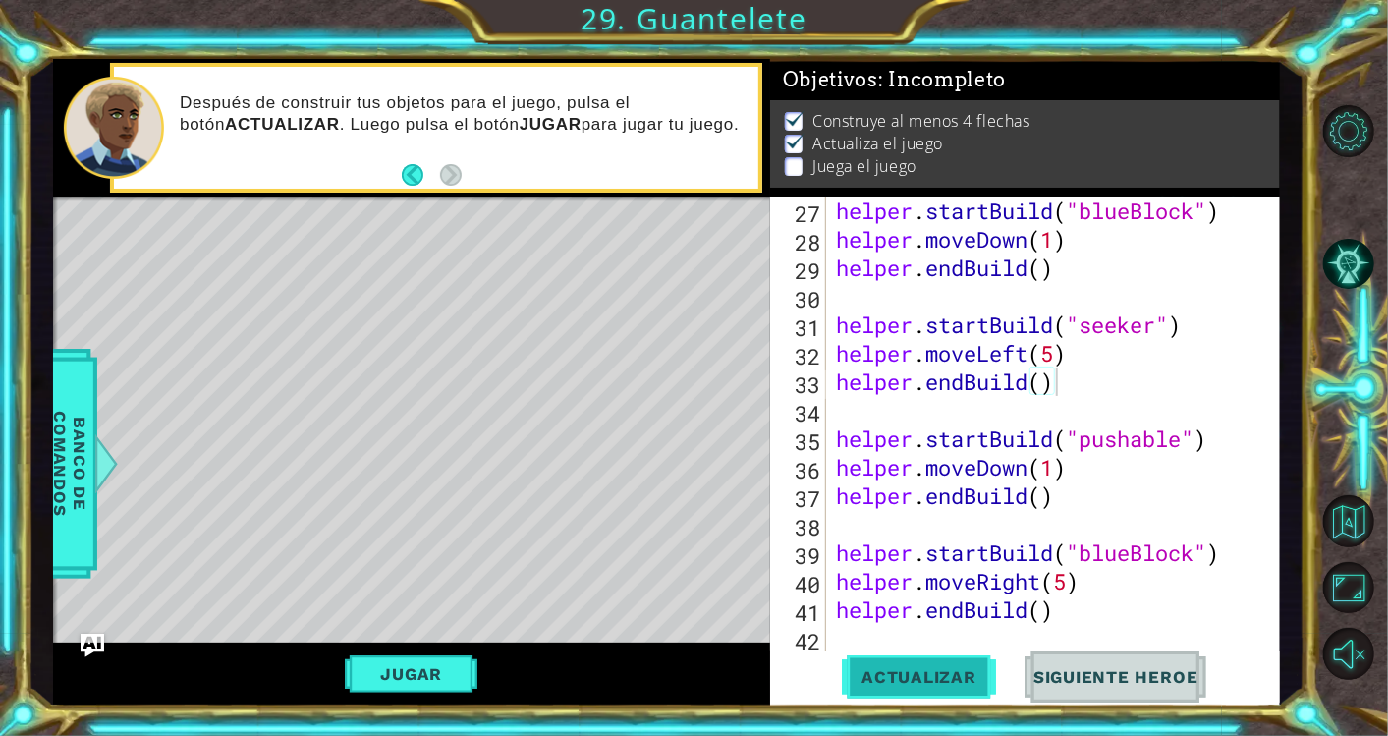
click at [888, 668] on span "Actualizar" at bounding box center [919, 677] width 154 height 20
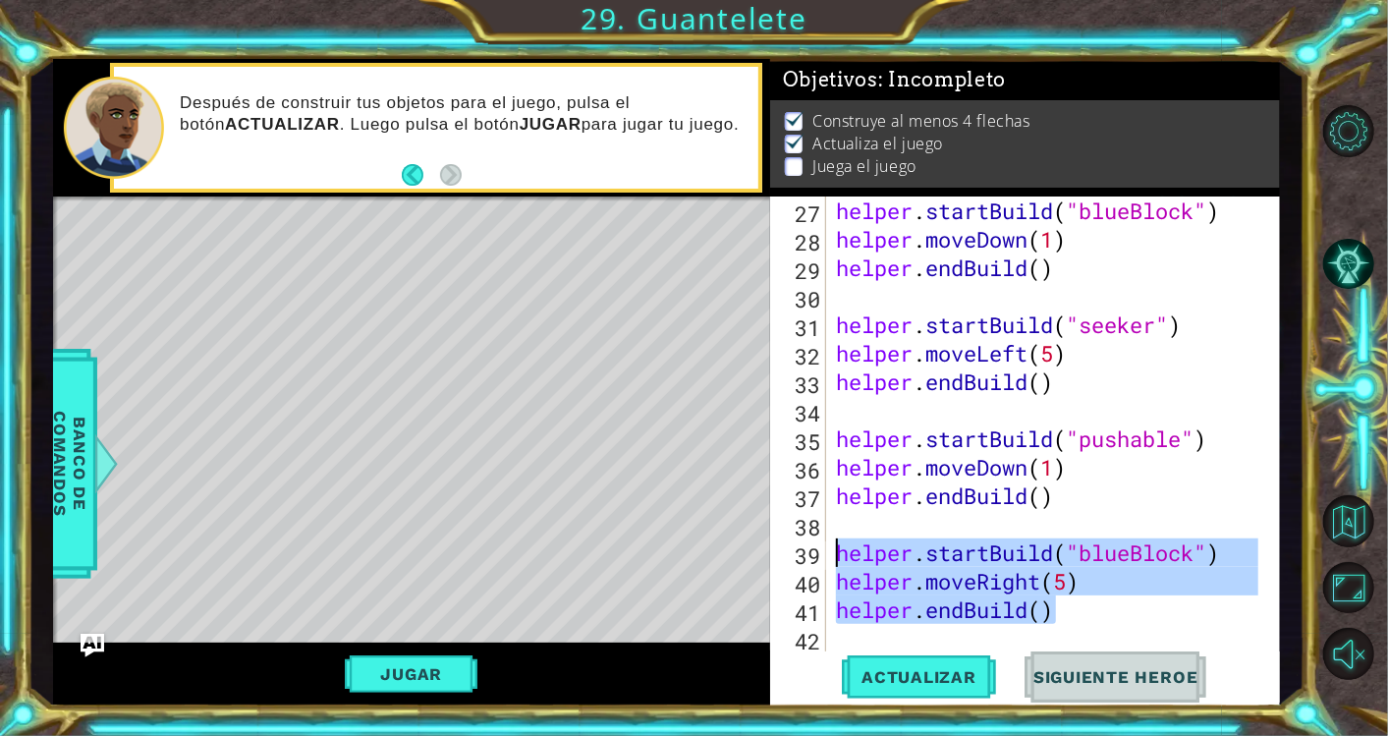
drag, startPoint x: 1078, startPoint y: 614, endPoint x: 811, endPoint y: 559, distance: 272.7
click at [811, 559] on div "helper.endBuild() 27 28 29 30 31 32 33 34 35 36 37 38 39 40 41 42 helper . star…" at bounding box center [1022, 424] width 505 height 456
type textarea "helper.endBuild()"
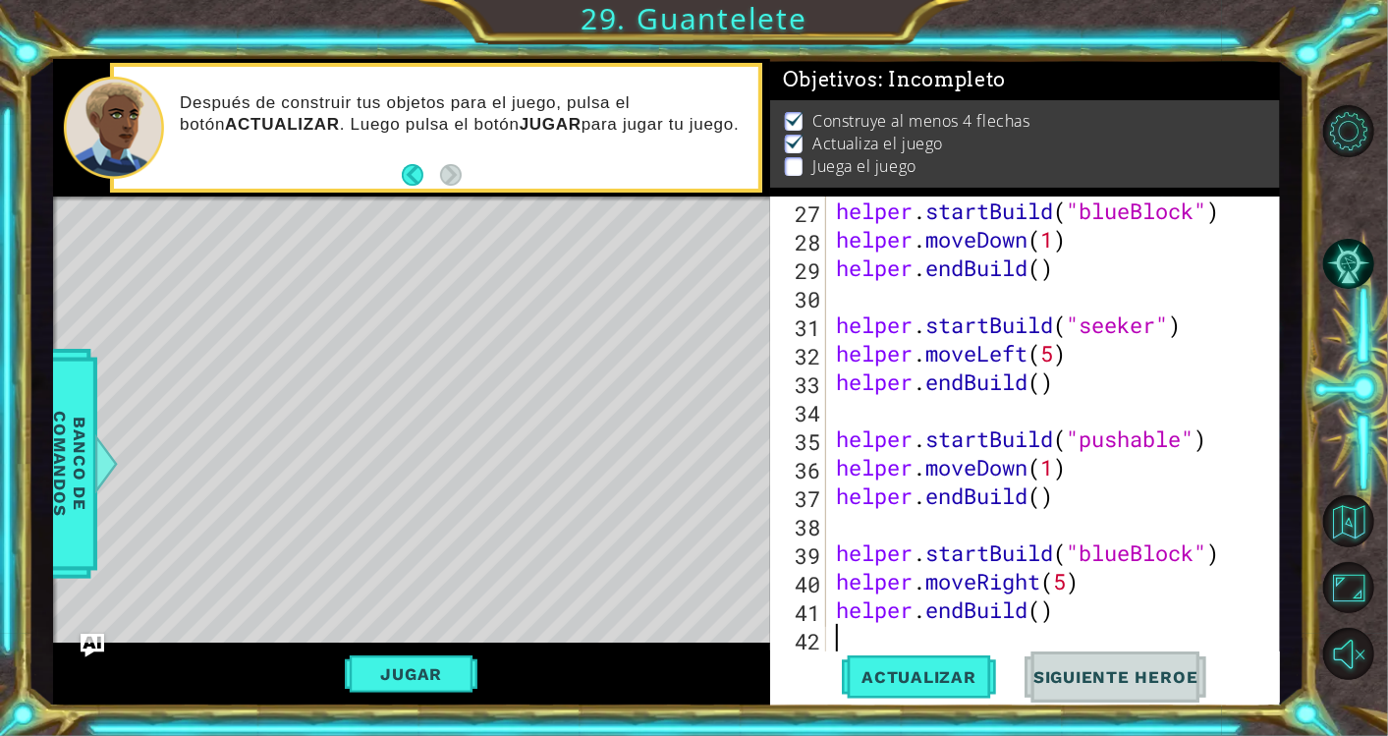
paste textarea "helper.endBuild()"
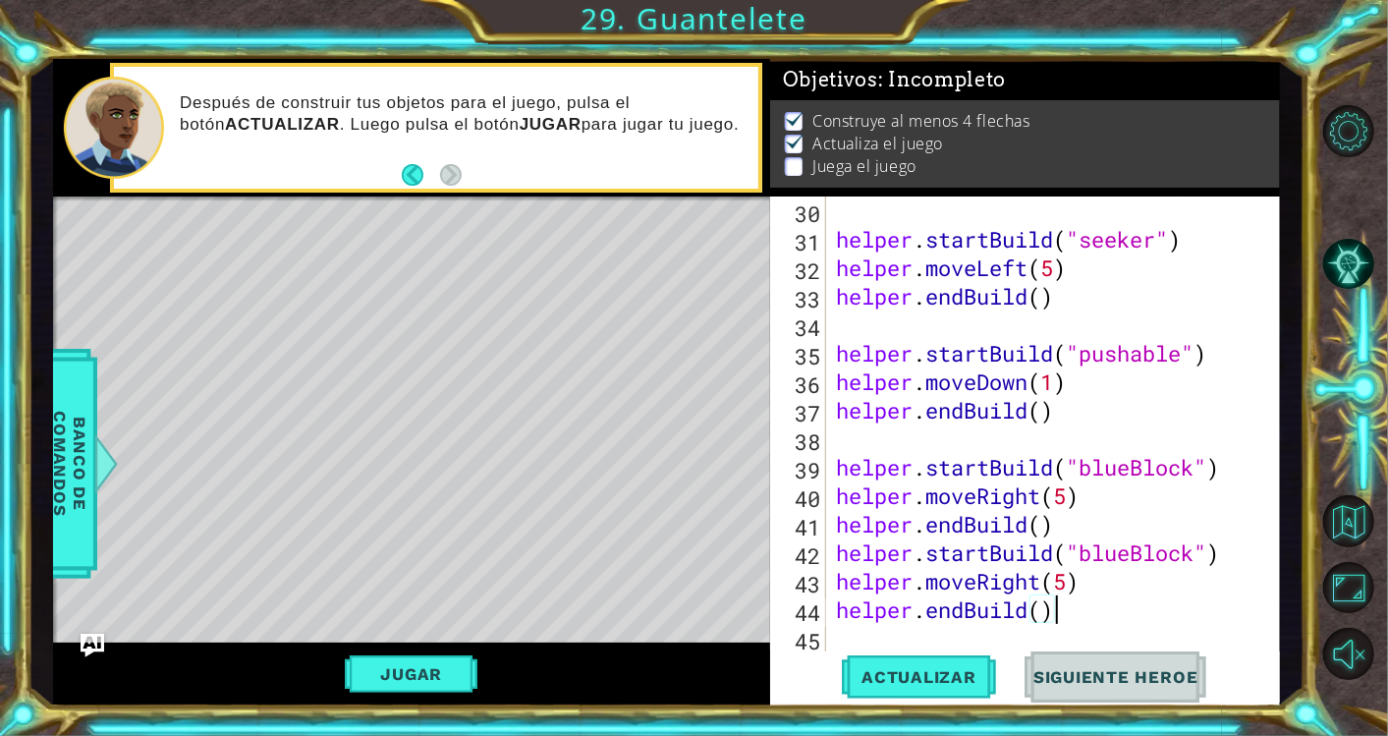
scroll to position [883, 0]
click at [834, 555] on div "helper . startBuild ( "seeker" ) helper . moveLeft ( 5 ) helper . endBuild ( ) …" at bounding box center [1050, 452] width 436 height 513
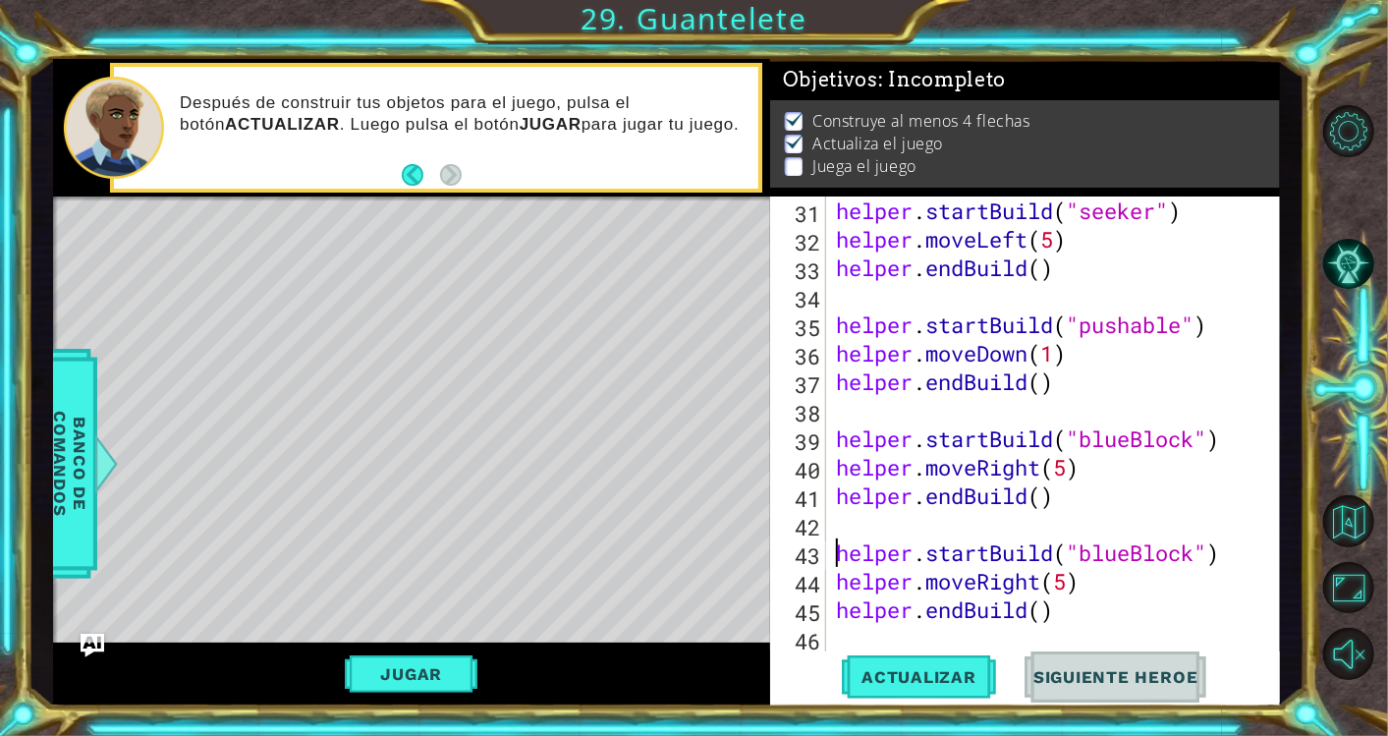
scroll to position [911, 0]
click at [1196, 556] on div "helper . startBuild ( "seeker" ) helper . moveLeft ( 5 ) helper . endBuild ( ) …" at bounding box center [1050, 452] width 436 height 513
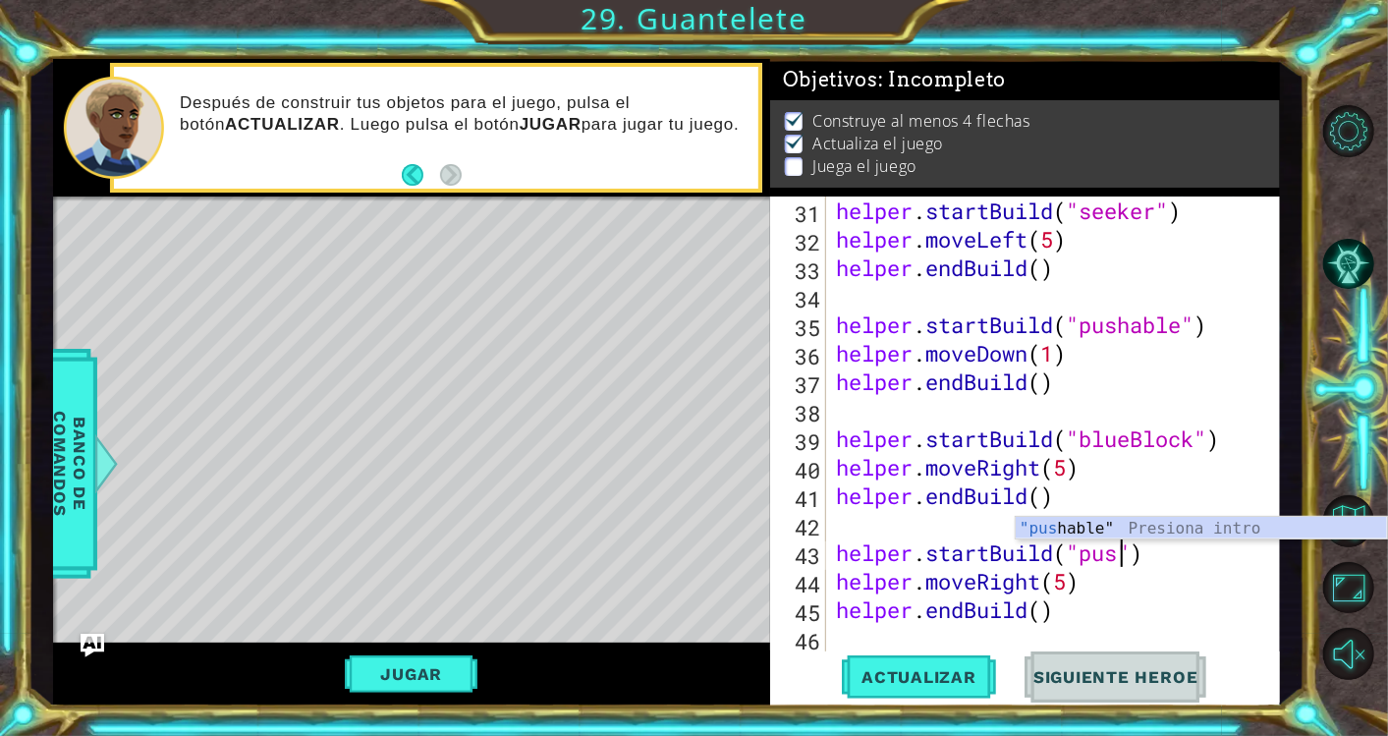
scroll to position [0, 13]
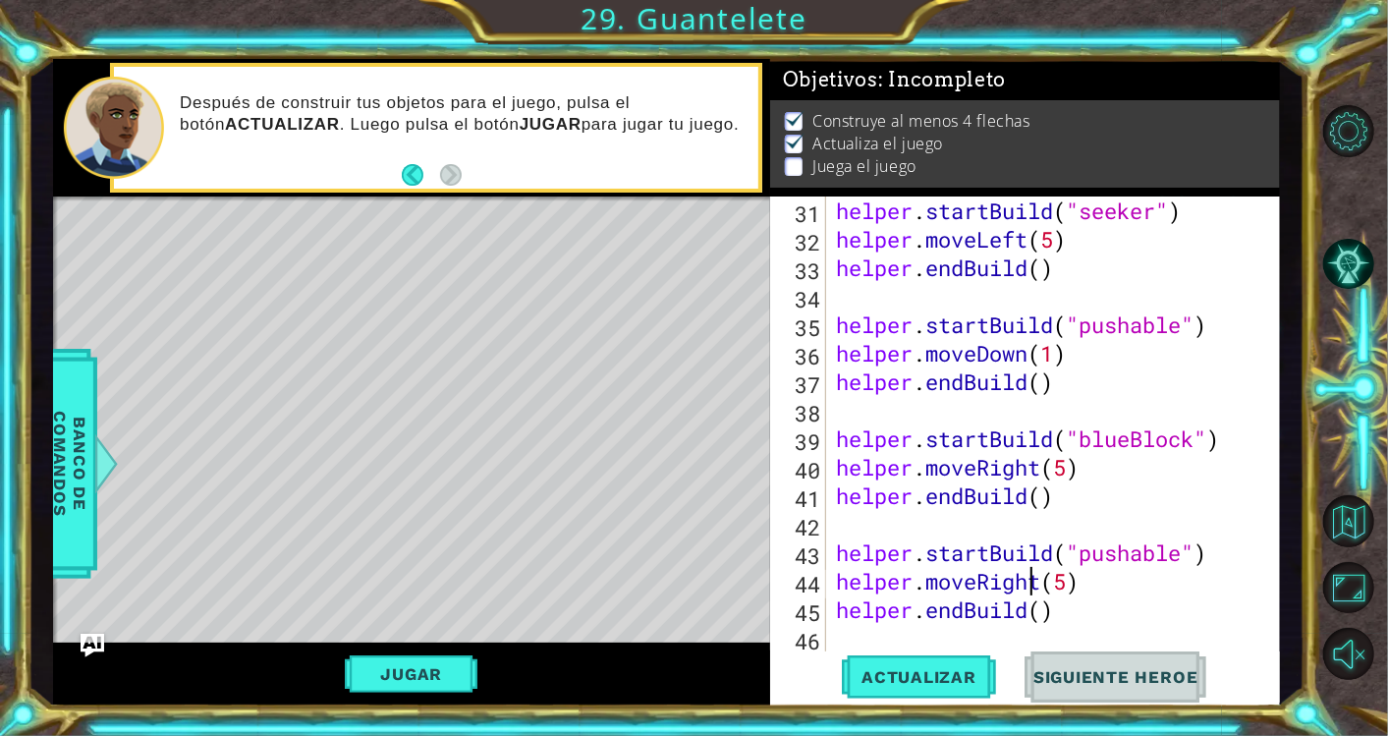
click at [1035, 576] on div "helper . startBuild ( "seeker" ) helper . moveLeft ( 5 ) helper . endBuild ( ) …" at bounding box center [1050, 452] width 436 height 513
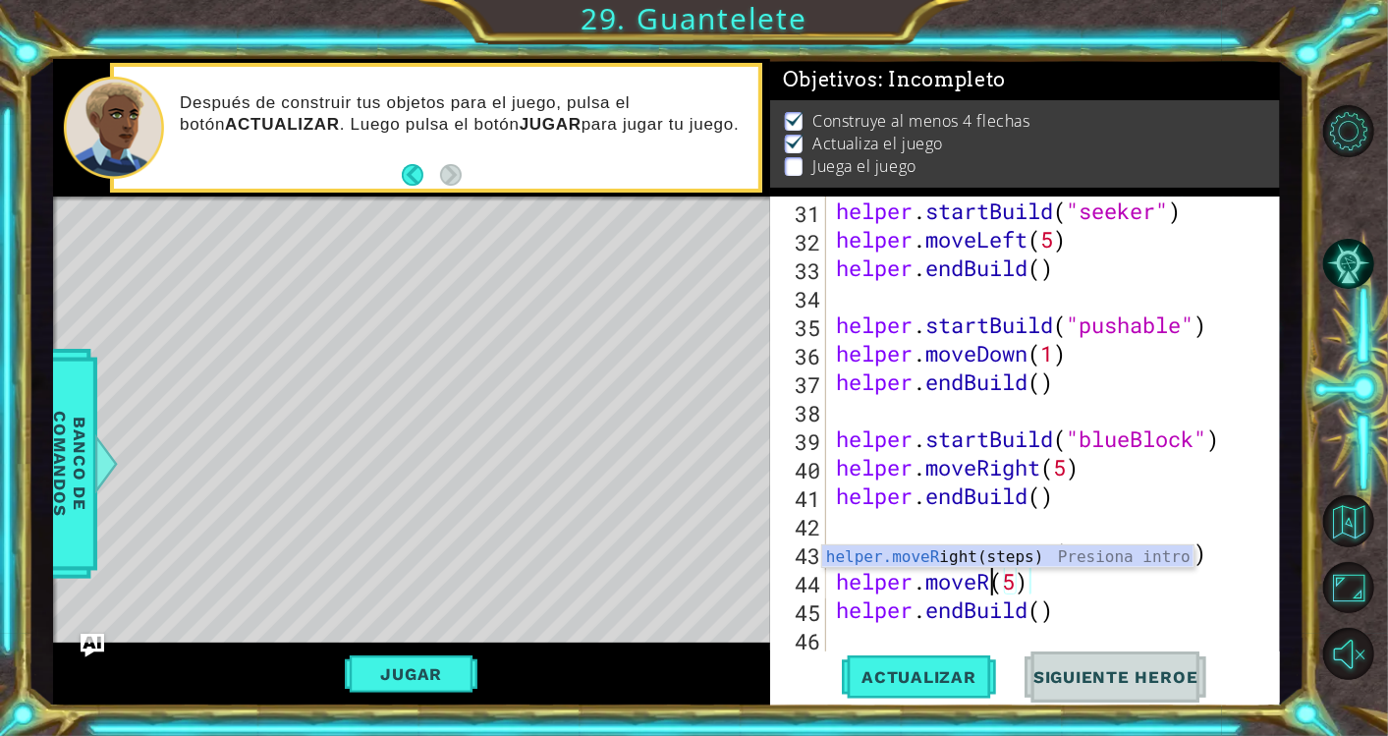
scroll to position [0, 7]
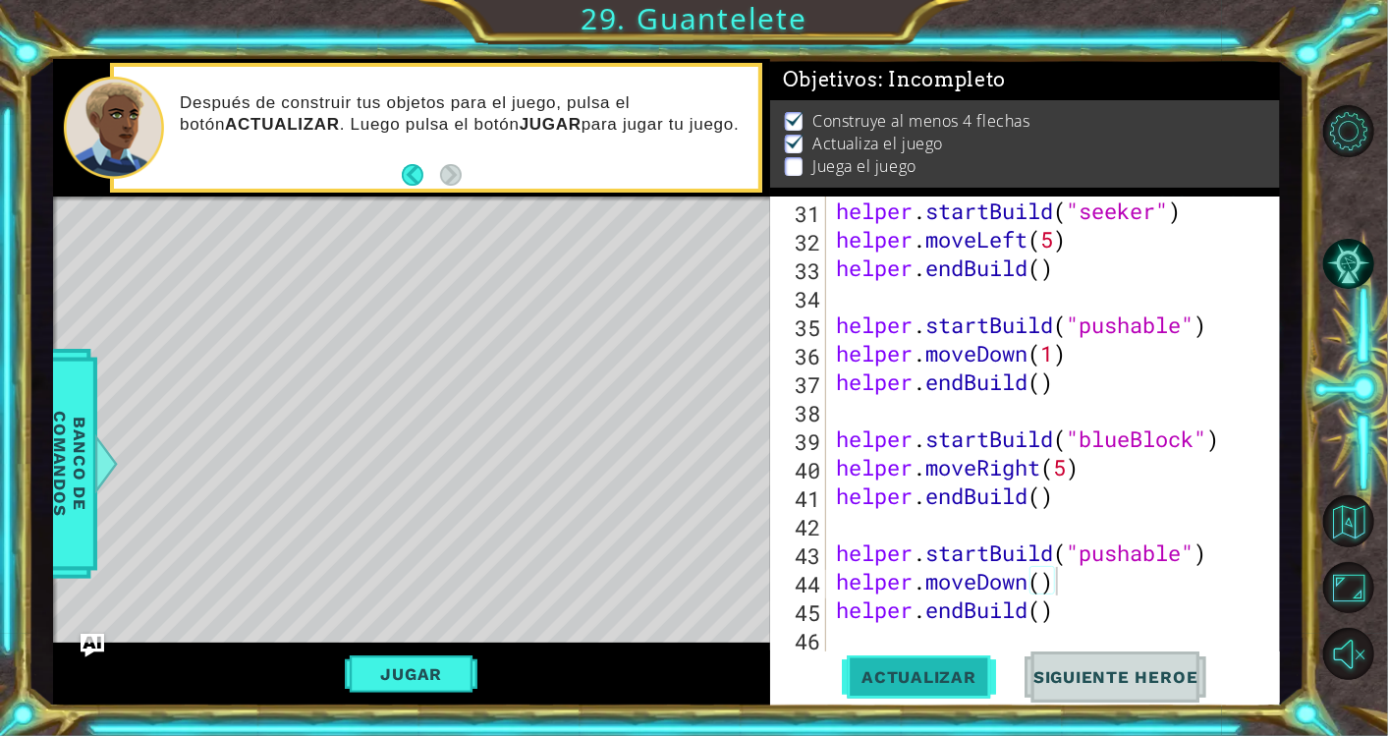
click at [940, 673] on span "Actualizar" at bounding box center [919, 677] width 154 height 20
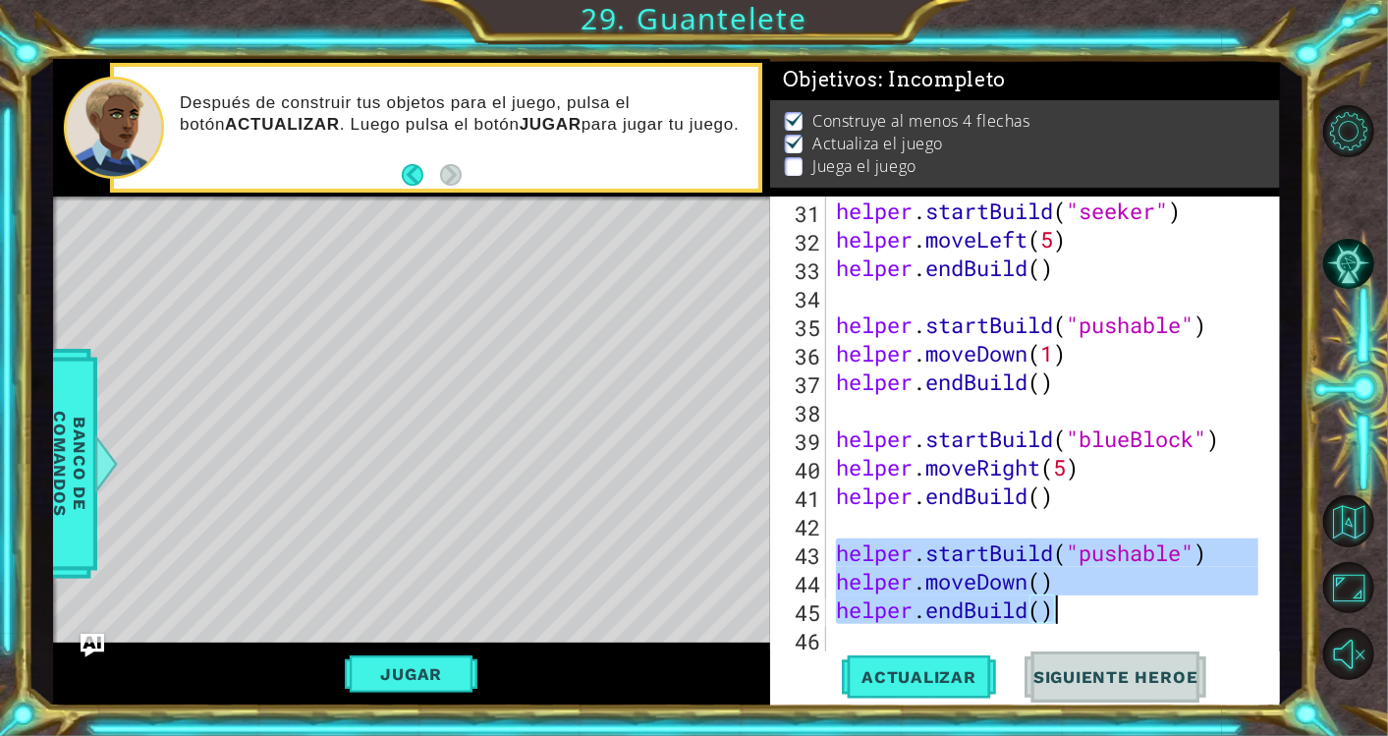
drag, startPoint x: 839, startPoint y: 539, endPoint x: 1055, endPoint y: 617, distance: 229.6
click at [1055, 617] on div "helper . startBuild ( "seeker" ) helper . moveLeft ( 5 ) helper . endBuild ( ) …" at bounding box center [1050, 452] width 436 height 513
type textarea "helper.moveDown() helper.endBuild()"
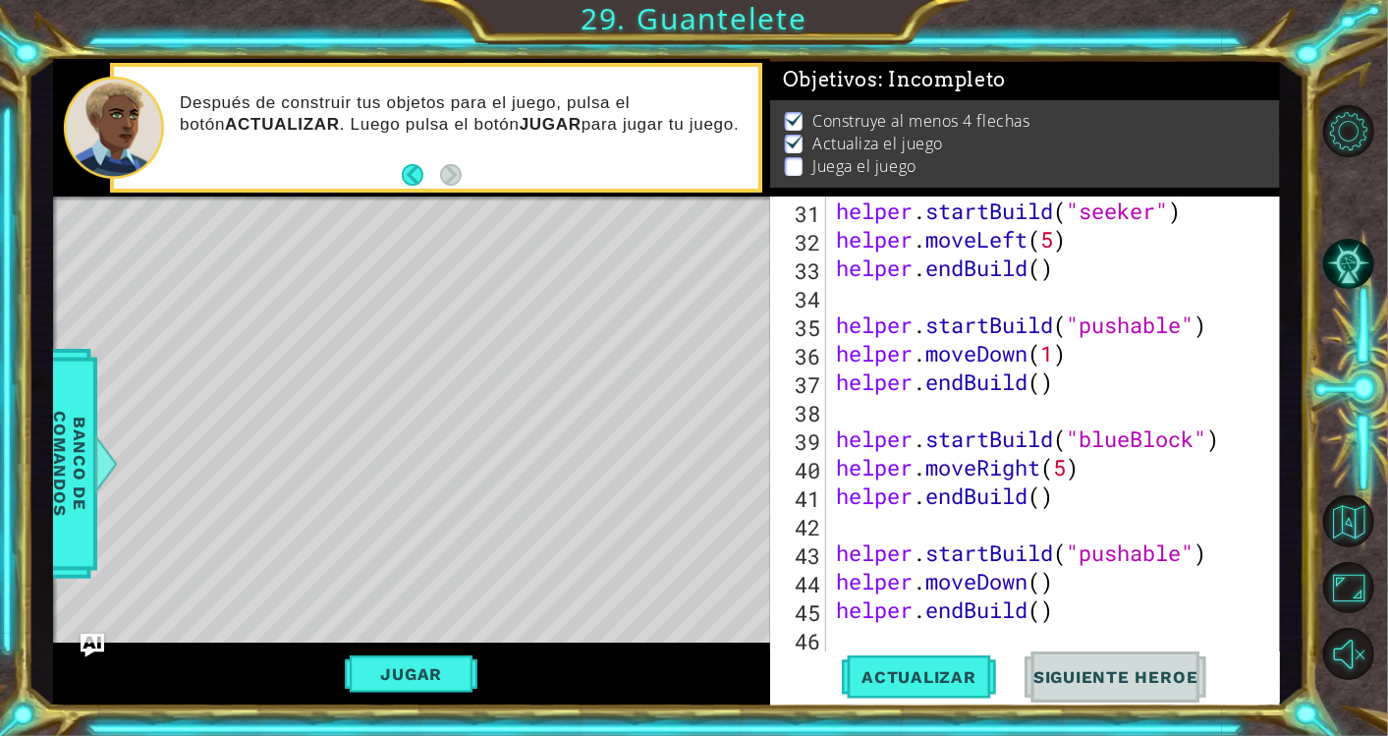
scroll to position [940, 0]
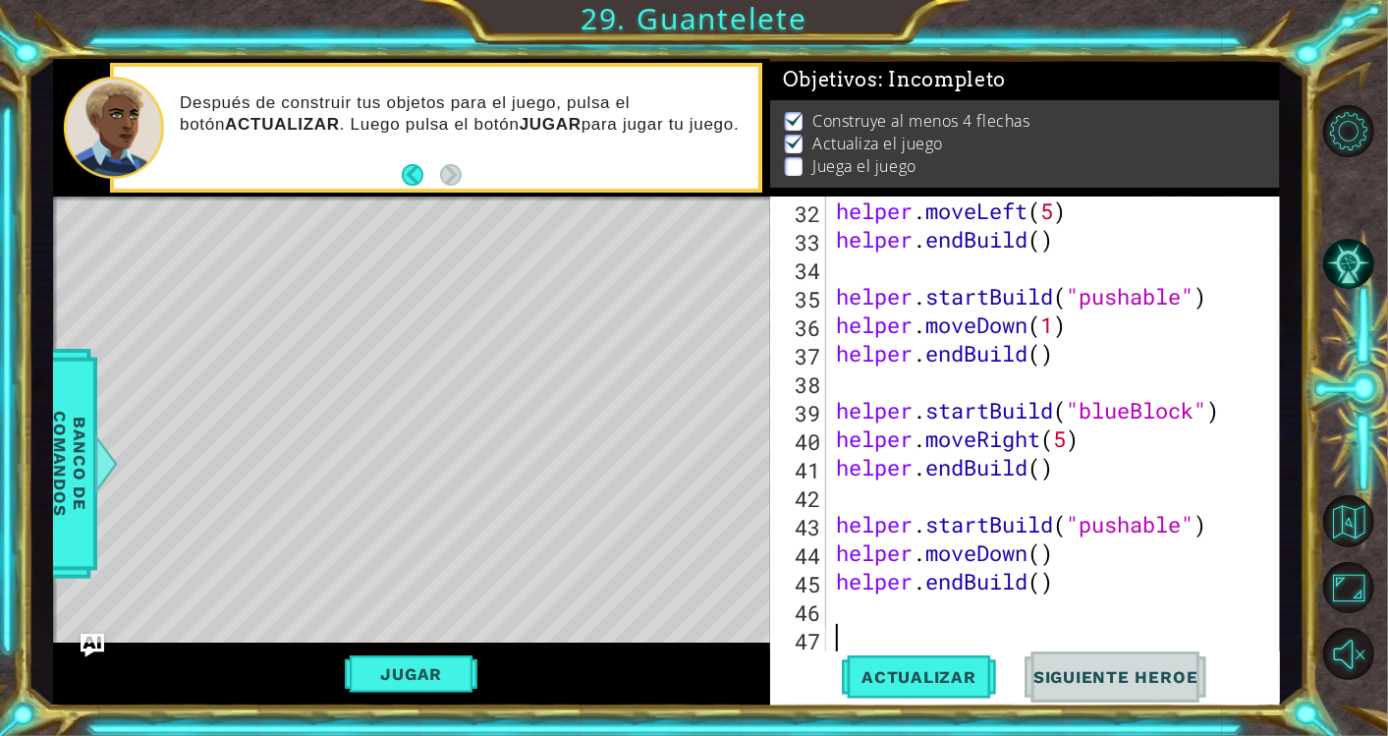
paste textarea "helper.endBuild()"
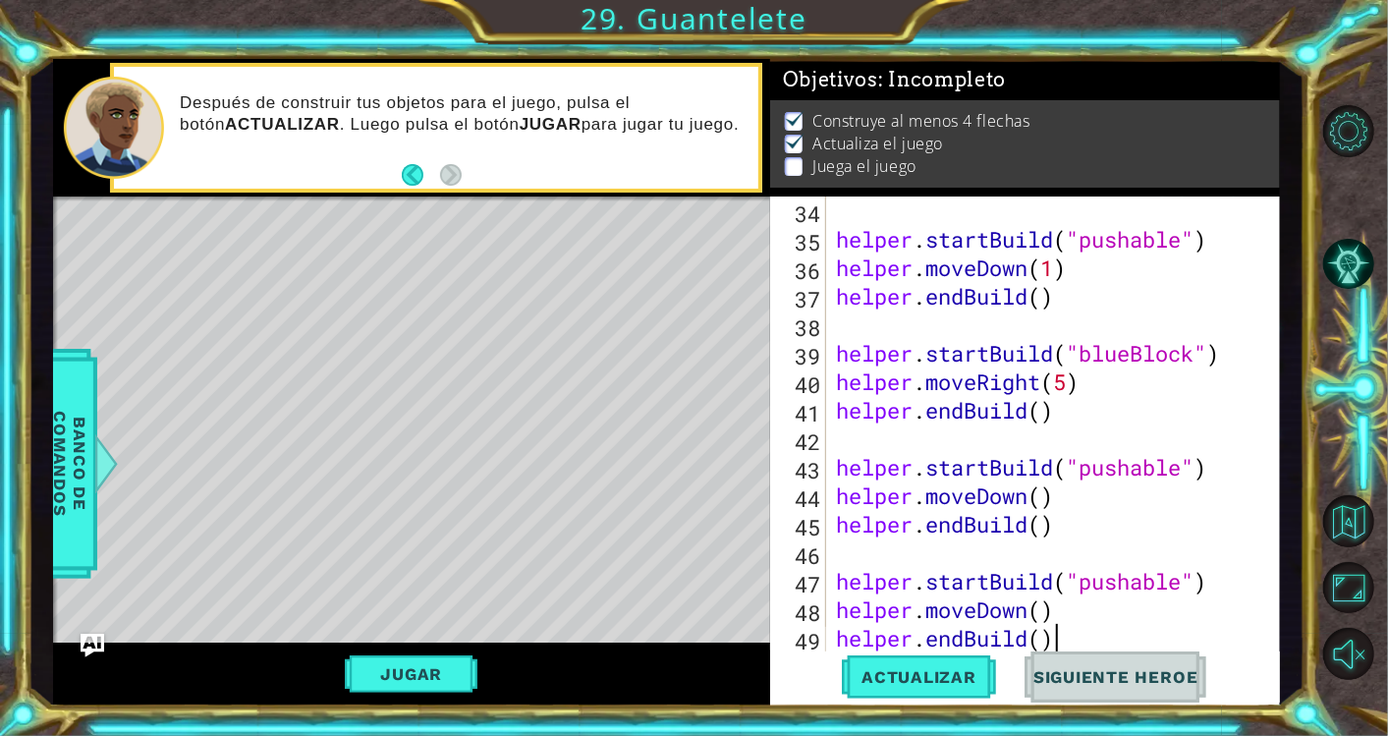
scroll to position [1024, 0]
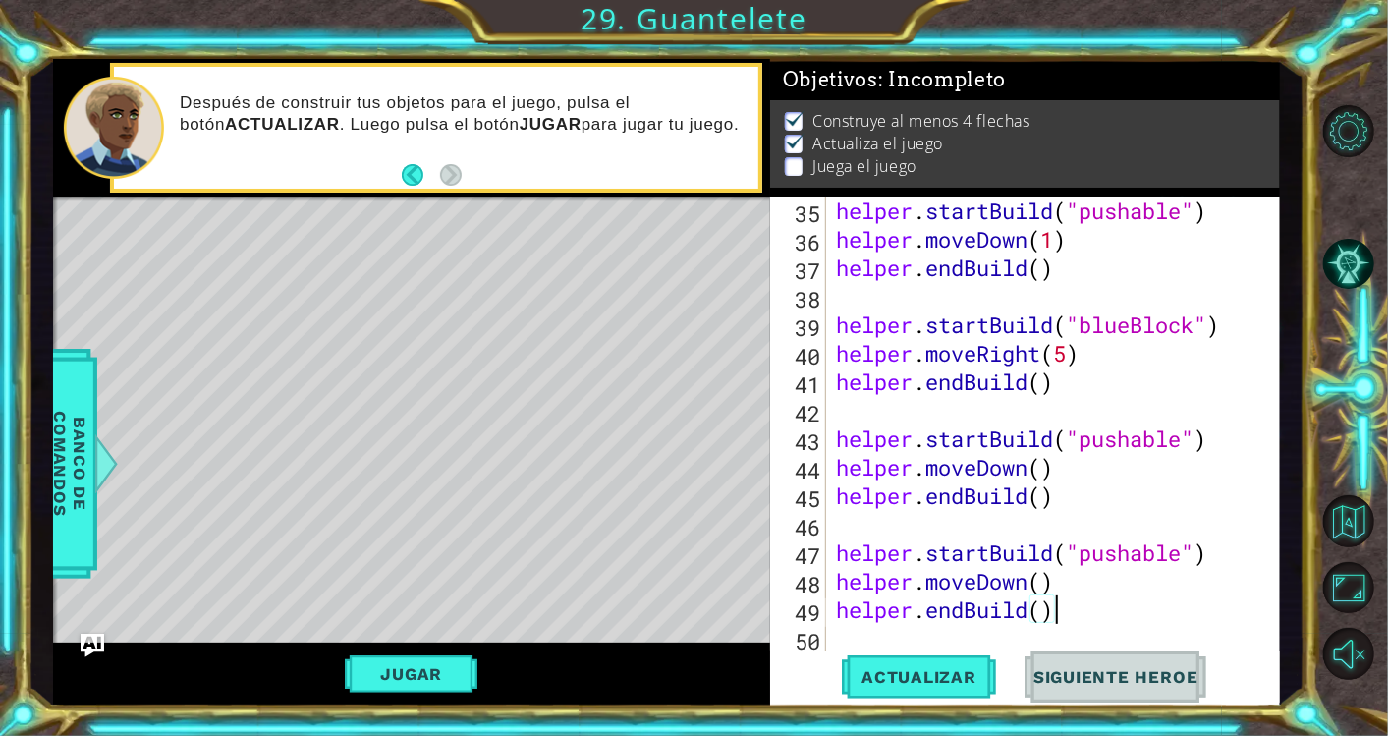
click at [1186, 548] on div "helper . startBuild ( "pushable" ) helper . moveDown ( 1 ) helper . endBuild ( …" at bounding box center [1050, 452] width 436 height 513
click at [1022, 580] on div "helper . startBuild ( "pushable" ) helper . moveDown ( 1 ) helper . endBuild ( …" at bounding box center [1050, 452] width 436 height 513
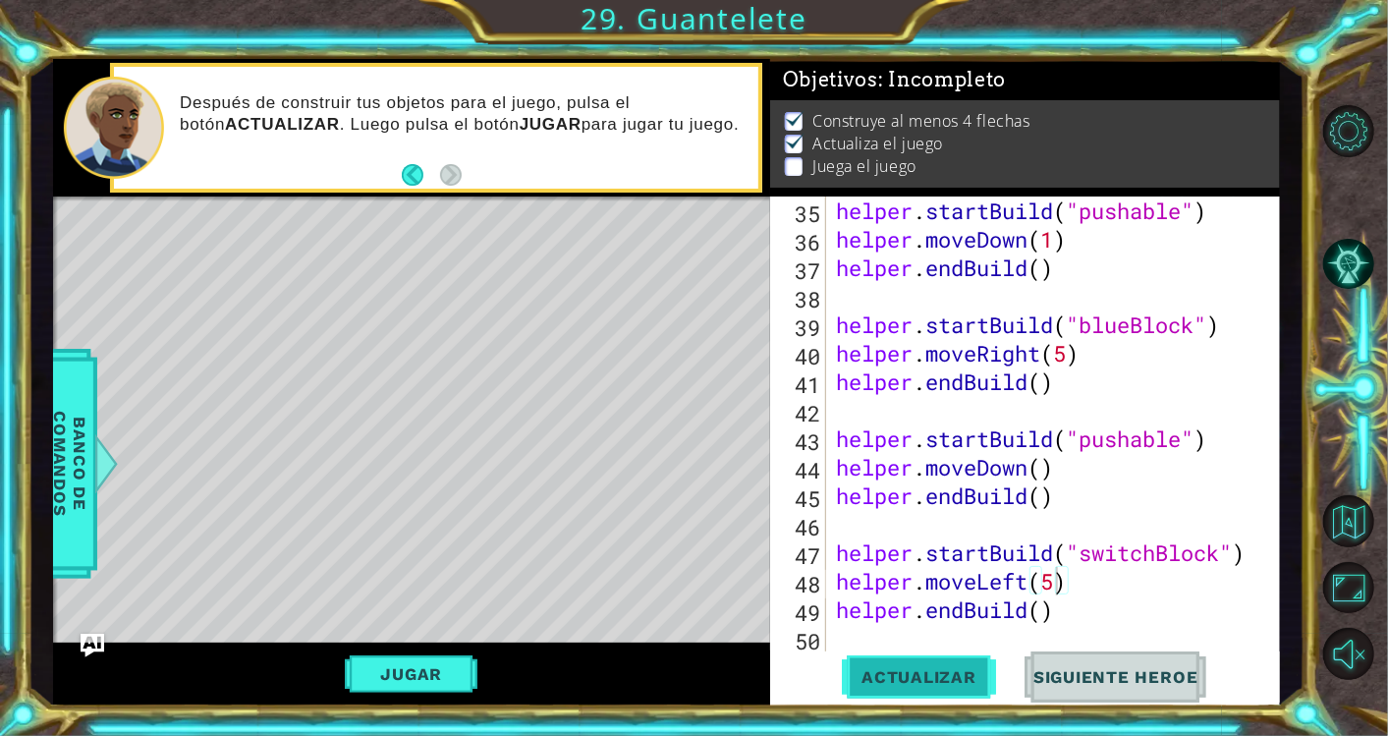
click at [980, 660] on button "Actualizar" at bounding box center [919, 676] width 154 height 51
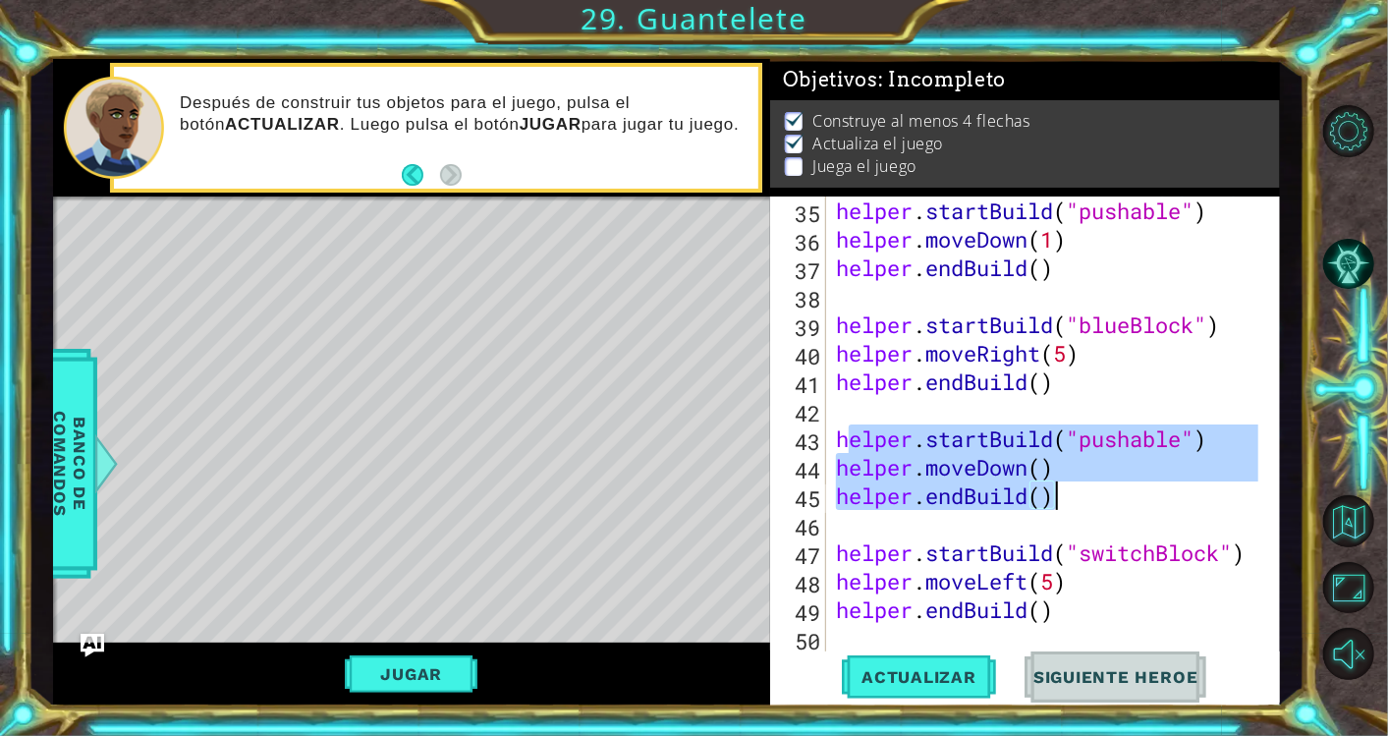
drag, startPoint x: 846, startPoint y: 437, endPoint x: 1052, endPoint y: 505, distance: 217.1
click at [1052, 505] on div "helper . startBuild ( "pushable" ) helper . moveDown ( 1 ) helper . endBuild ( …" at bounding box center [1050, 452] width 436 height 513
click at [1052, 505] on div "helper . startBuild ( "pushable" ) helper . moveDown ( 1 ) helper . endBuild ( …" at bounding box center [1045, 424] width 426 height 456
drag, startPoint x: 1052, startPoint y: 505, endPoint x: 842, endPoint y: 446, distance: 218.3
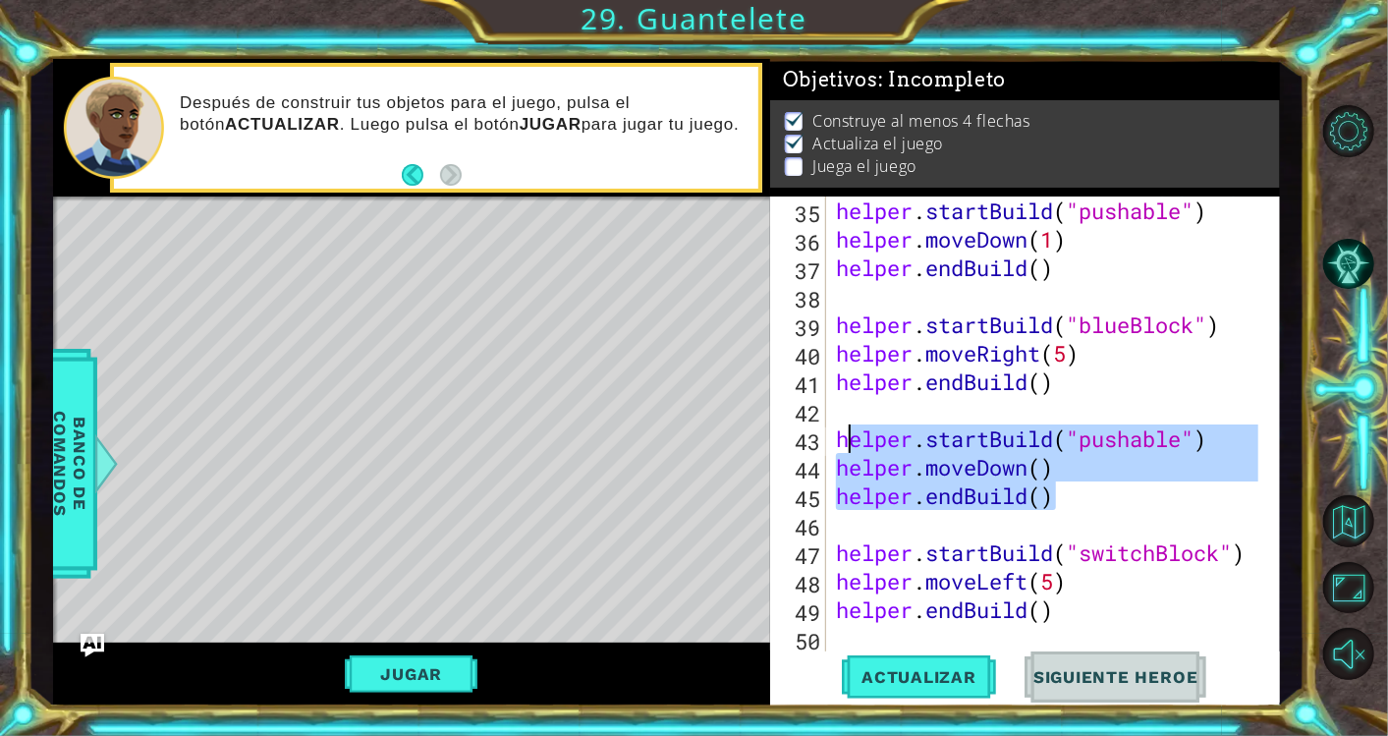
click at [842, 446] on div "helper . startBuild ( "pushable" ) helper . moveDown ( 1 ) helper . endBuild ( …" at bounding box center [1050, 452] width 436 height 513
type textarea "helper.startBuild("pushable") helper.moveDown()"
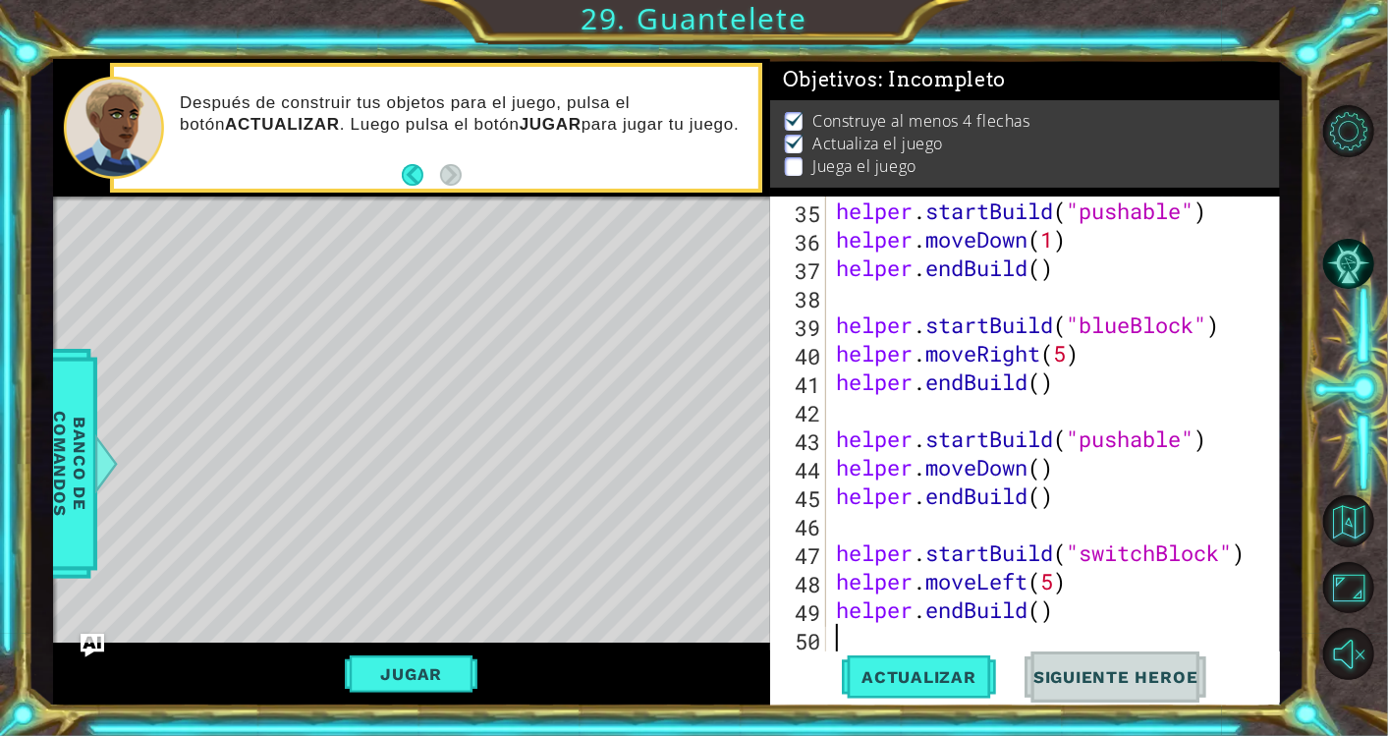
click at [1103, 629] on div "helper . startBuild ( "pushable" ) helper . moveDown ( 1 ) helper . endBuild ( …" at bounding box center [1050, 452] width 436 height 513
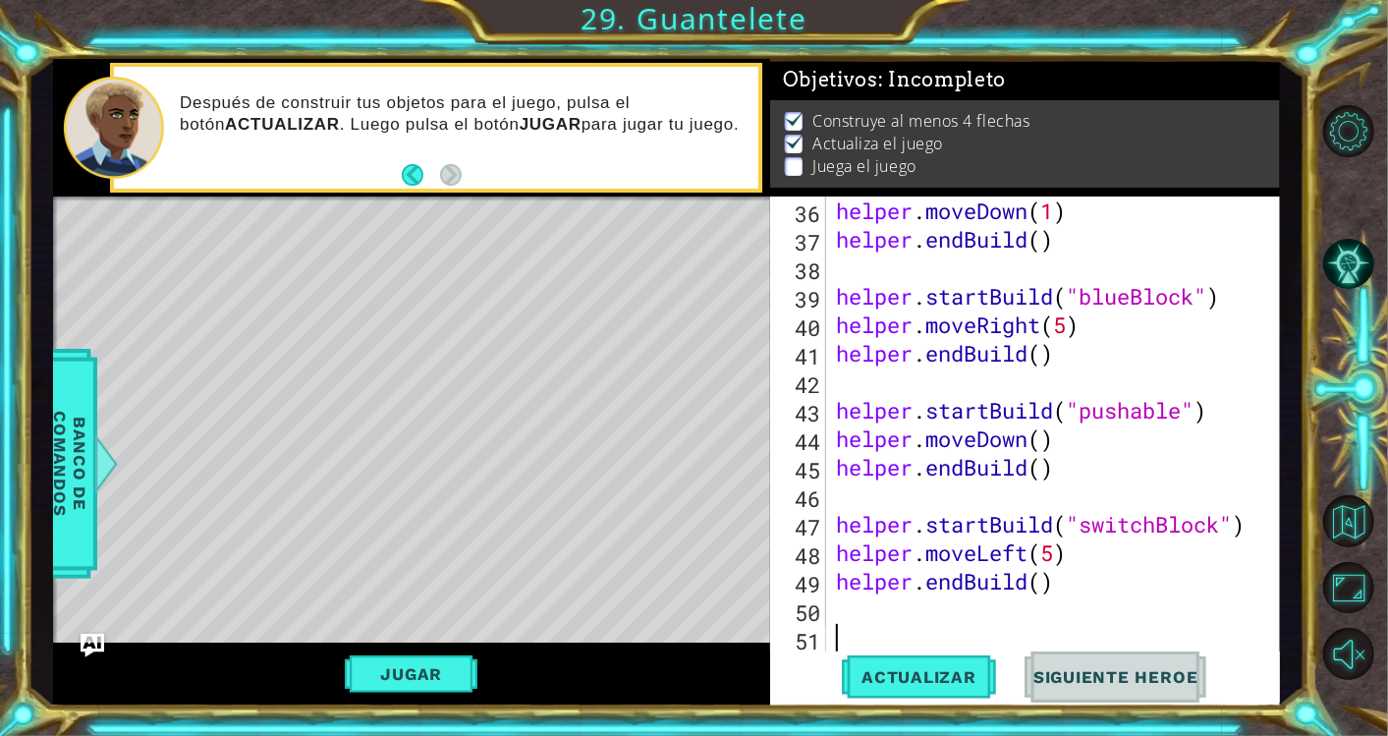
paste textarea "helper.endBuild()"
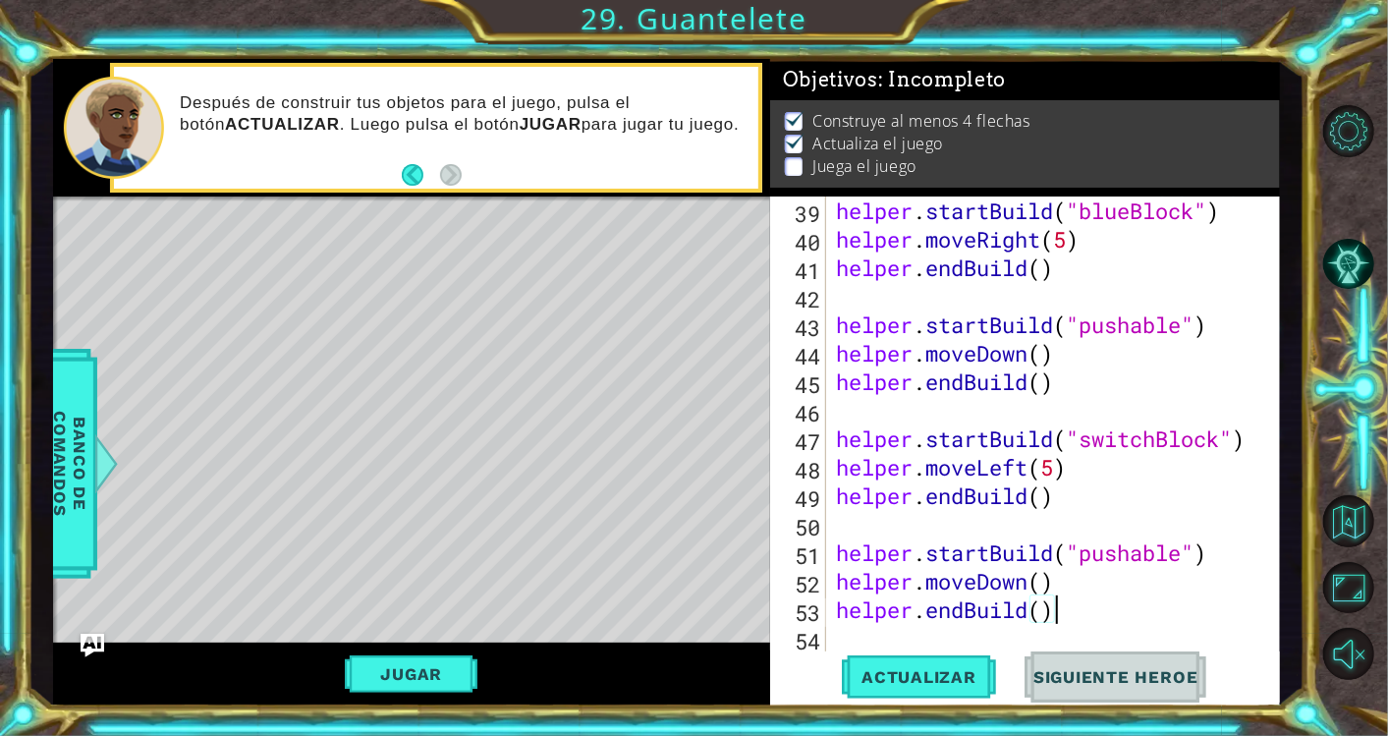
click at [1186, 550] on div "helper . startBuild ( "blueBlock" ) helper . moveRight ( 5 ) helper . endBuild …" at bounding box center [1050, 452] width 436 height 513
click at [976, 669] on span "Actualizar" at bounding box center [919, 677] width 154 height 20
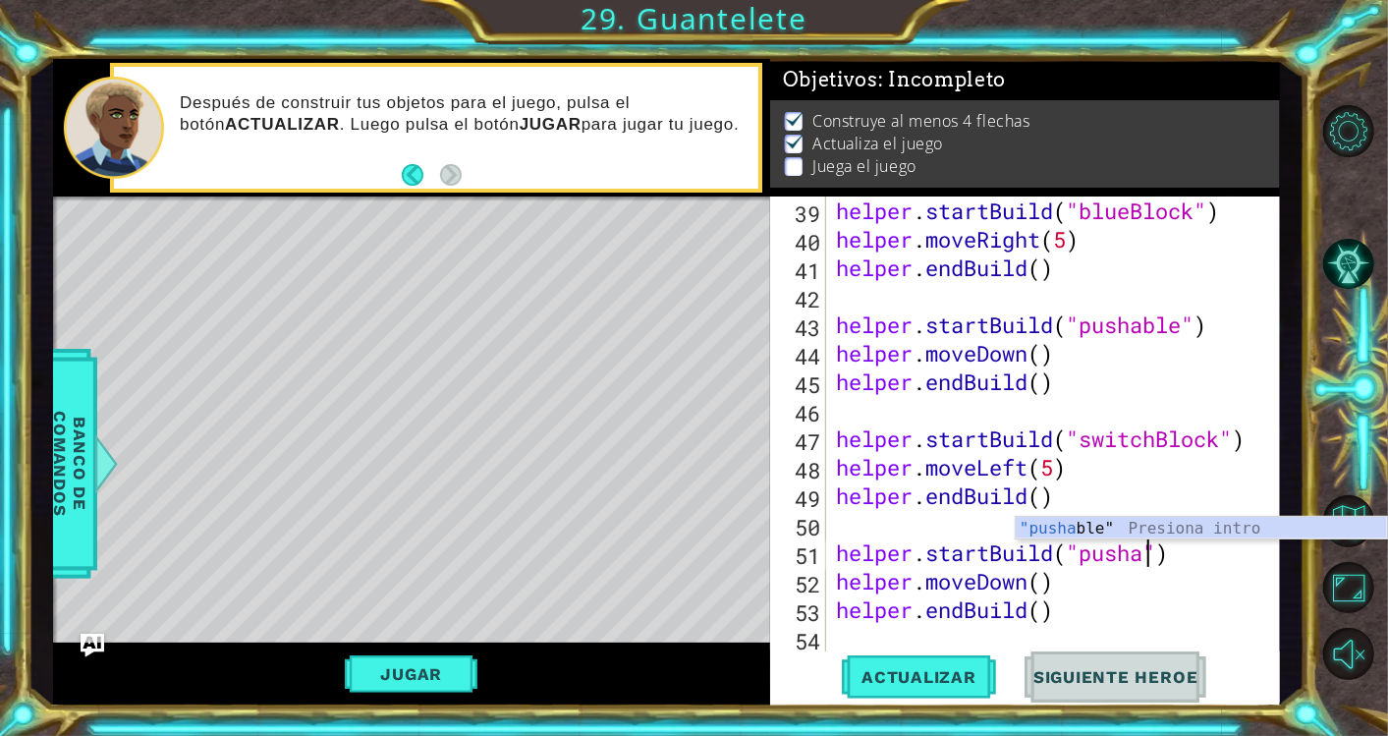
scroll to position [0, 13]
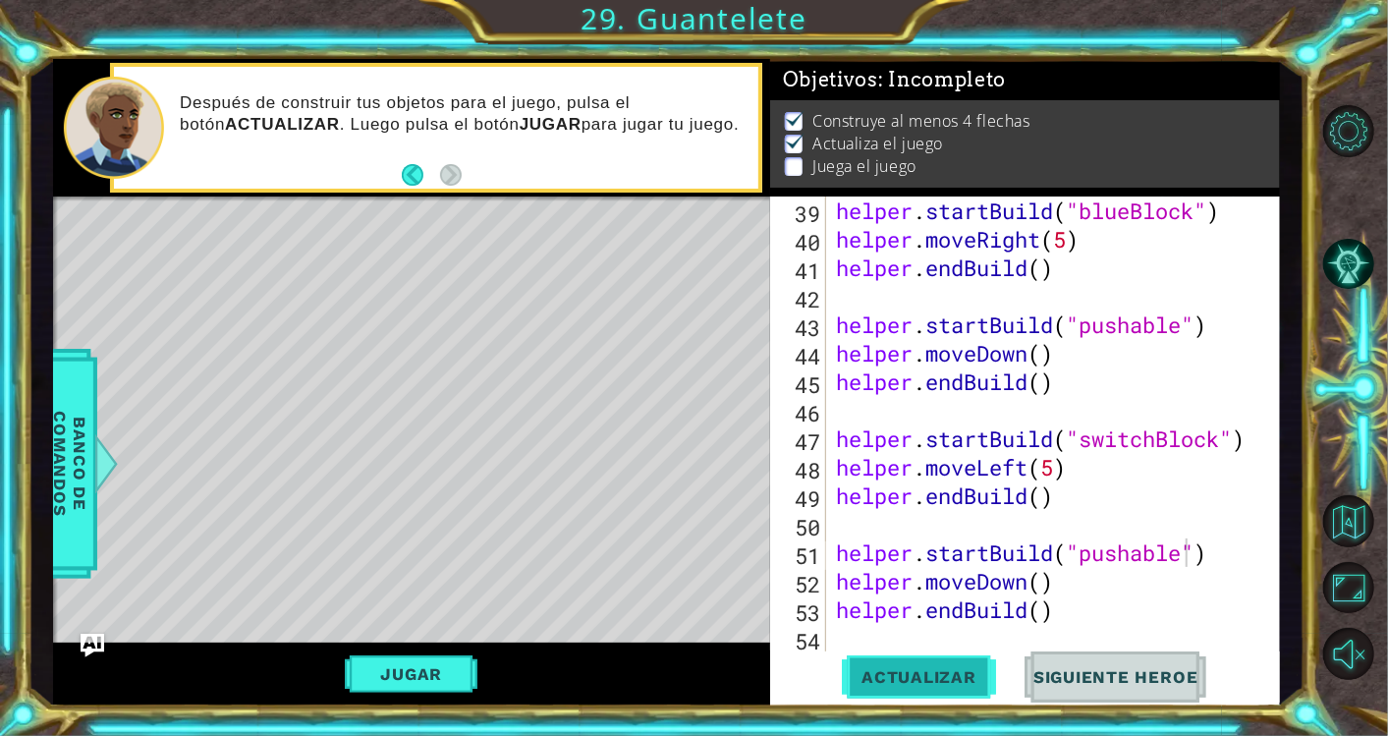
click at [944, 657] on button "Actualizar" at bounding box center [919, 676] width 154 height 51
click at [941, 678] on span "Actualizar" at bounding box center [919, 677] width 154 height 20
click at [1082, 616] on div "helper . startBuild ( "blueBlock" ) helper . moveRight ( 5 ) helper . endBuild …" at bounding box center [1050, 452] width 436 height 513
type textarea "helper.endBuild()"
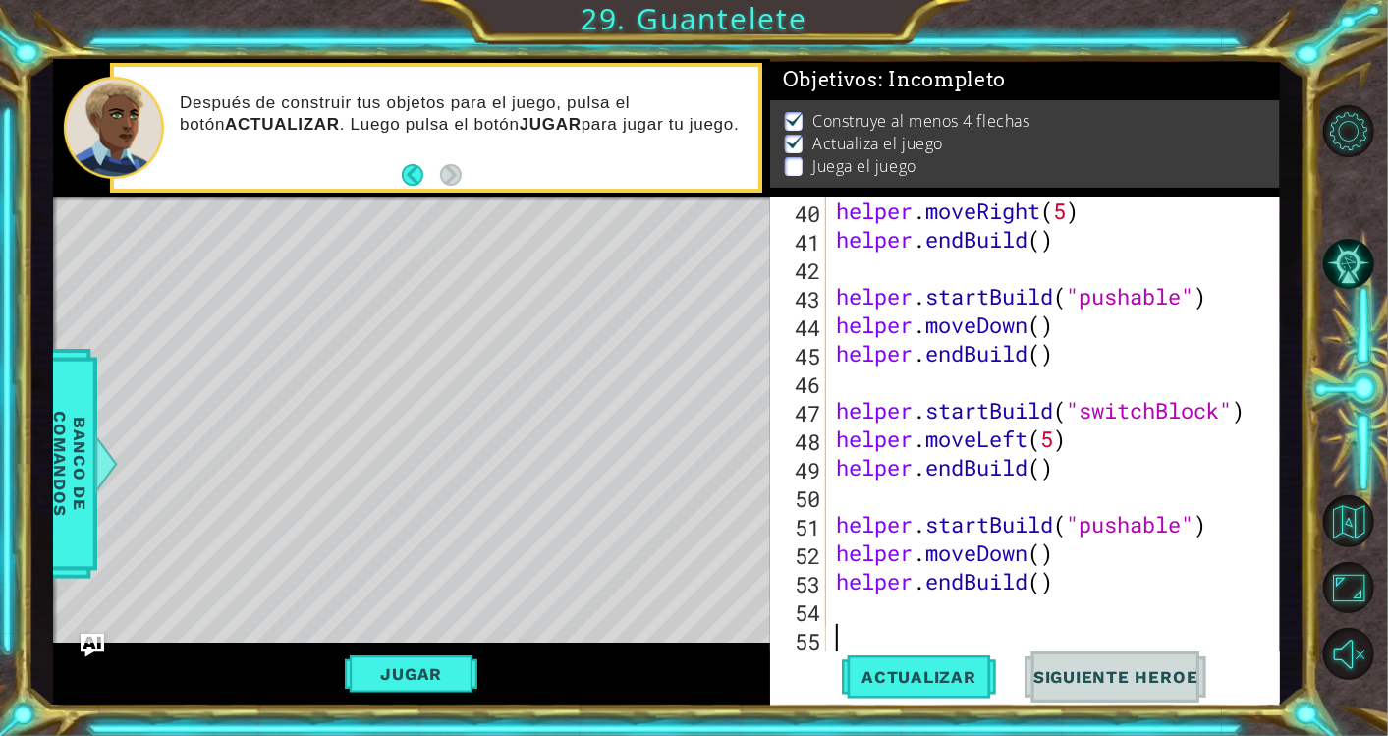
scroll to position [1195, 0]
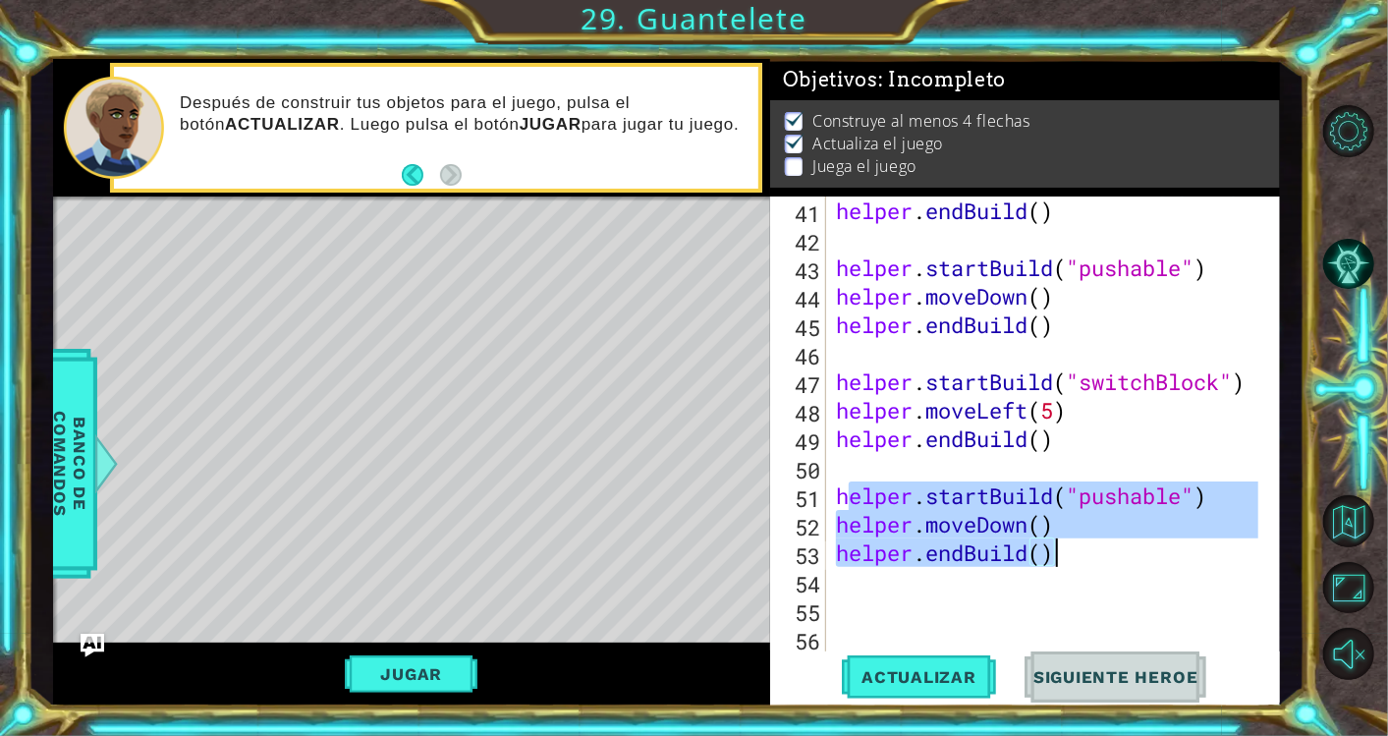
drag, startPoint x: 843, startPoint y: 491, endPoint x: 1107, endPoint y: 559, distance: 272.7
click at [1107, 559] on div "helper . endBuild ( ) helper . startBuild ( "pushable" ) helper . moveDown ( ) …" at bounding box center [1050, 452] width 436 height 513
click at [1107, 559] on div "helper . endBuild ( ) helper . startBuild ( "pushable" ) helper . moveDown ( ) …" at bounding box center [1045, 424] width 426 height 456
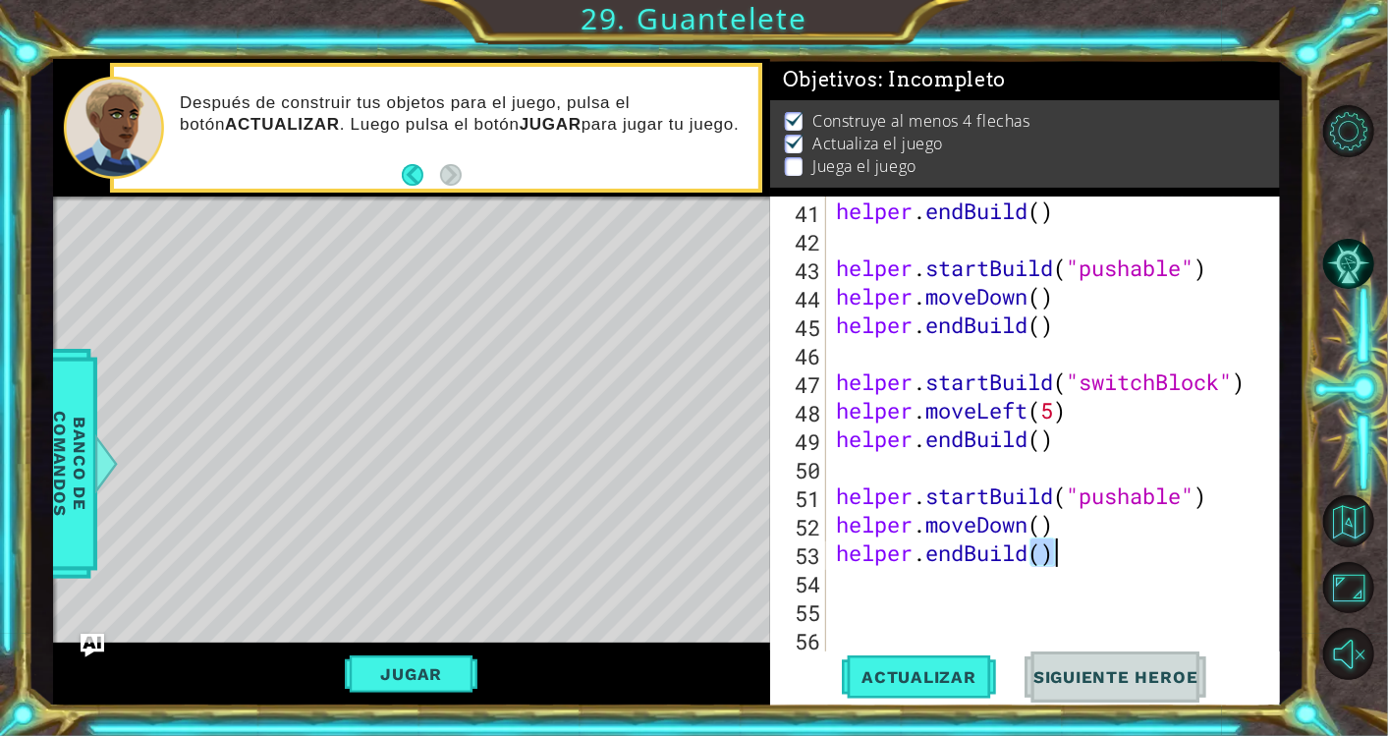
click at [1107, 559] on div "helper . endBuild ( ) helper . startBuild ( "pushable" ) helper . moveDown ( ) …" at bounding box center [1050, 452] width 436 height 513
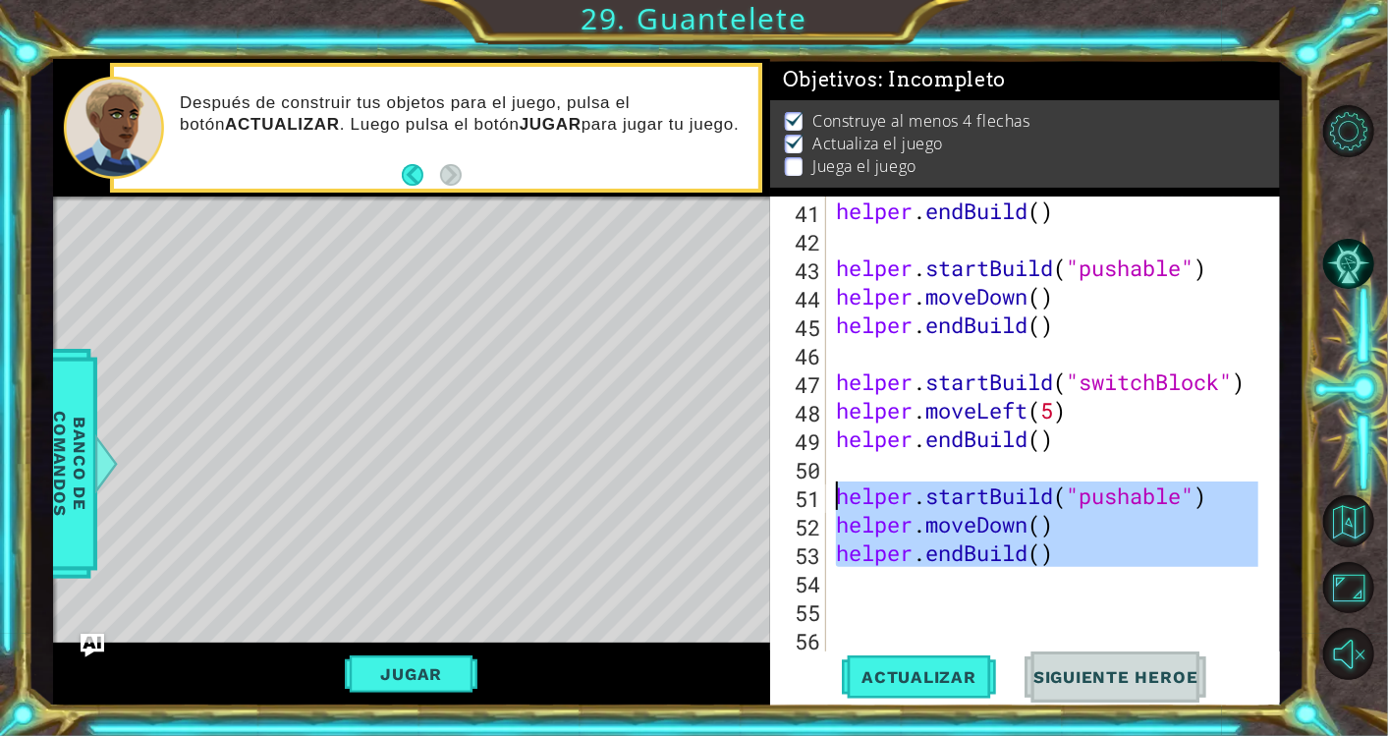
drag, startPoint x: 1107, startPoint y: 559, endPoint x: 892, endPoint y: 493, distance: 224.9
click at [892, 493] on div "helper . endBuild ( ) helper . startBuild ( "pushable" ) helper . moveDown ( ) …" at bounding box center [1050, 452] width 436 height 513
paste textarea "endBuild"
type textarea "helper.endBuild()"
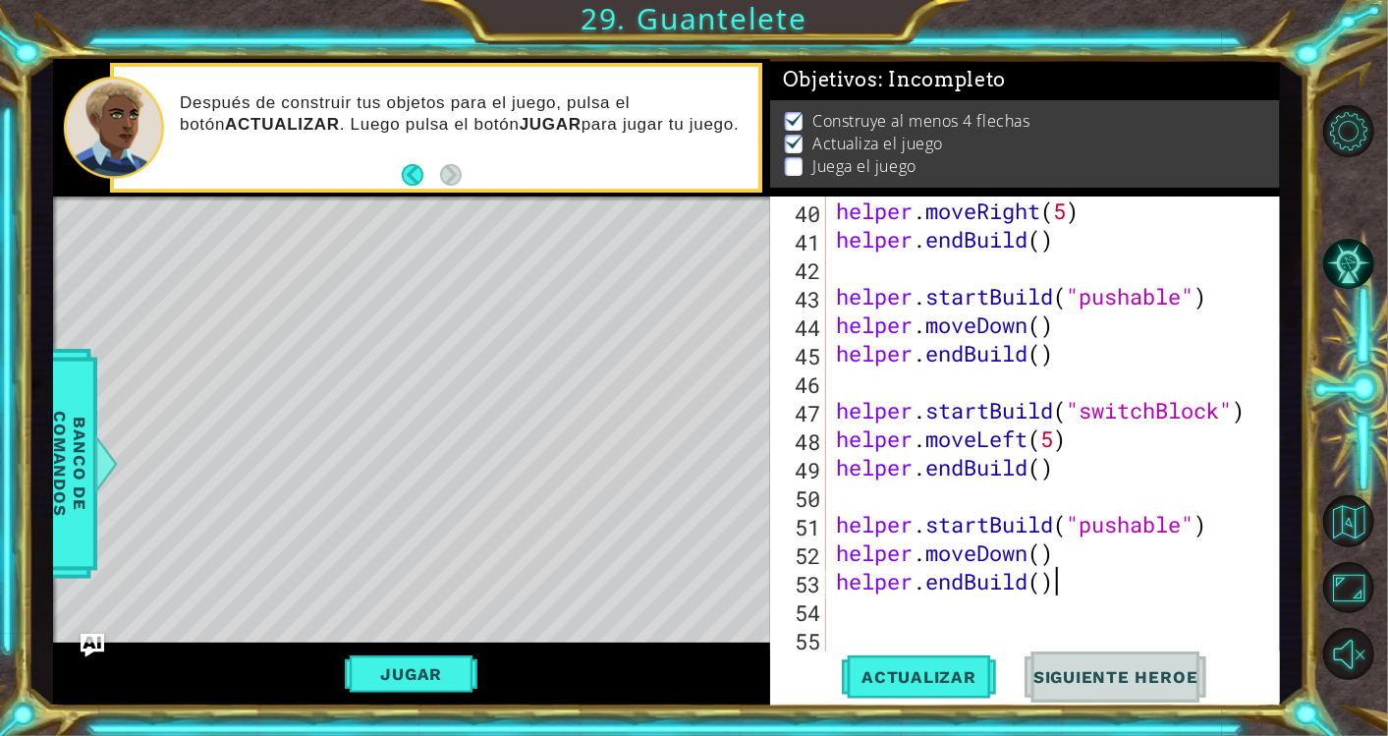
scroll to position [1167, 0]
paste textarea "helper.endBuild()"
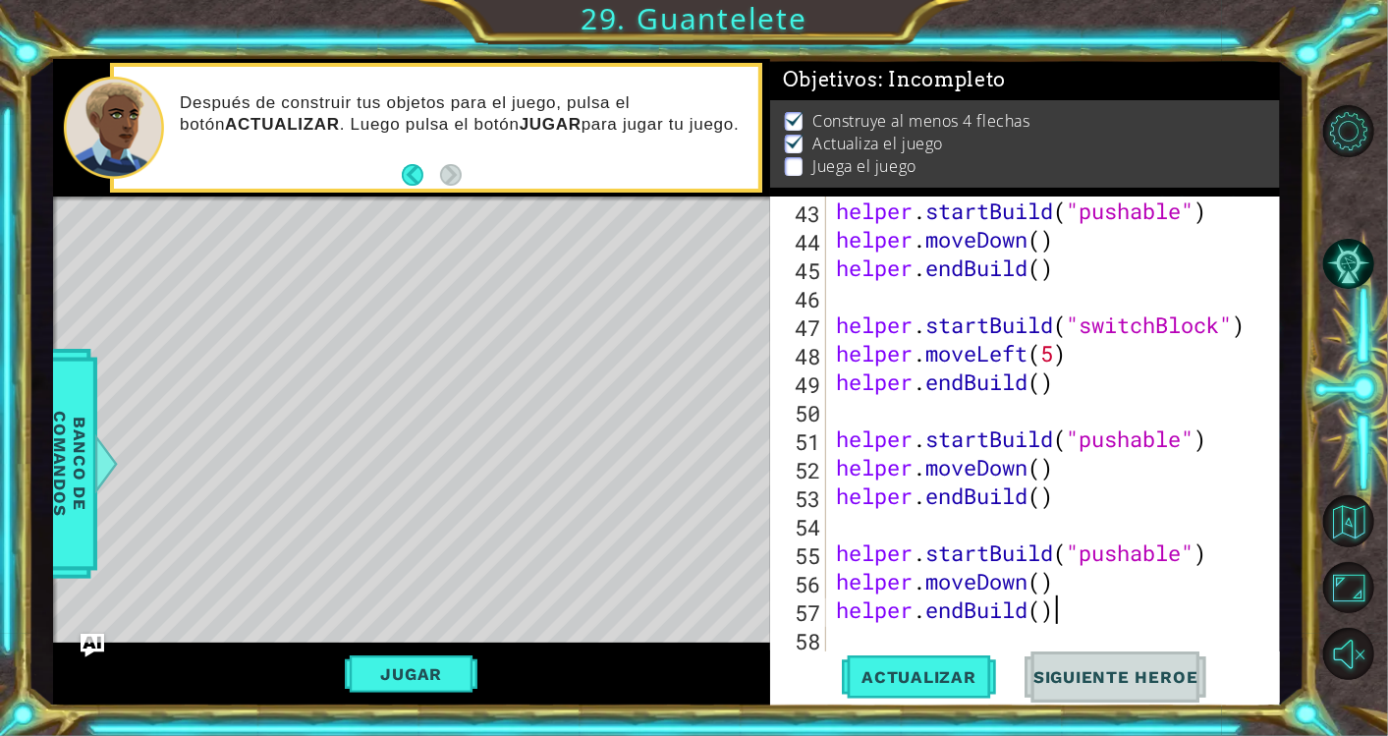
scroll to position [1253, 0]
click at [1183, 553] on div "helper . startBuild ( "pushable" ) helper . moveDown ( ) helper . endBuild ( ) …" at bounding box center [1050, 452] width 436 height 513
drag, startPoint x: 1024, startPoint y: 581, endPoint x: 917, endPoint y: 543, distance: 113.7
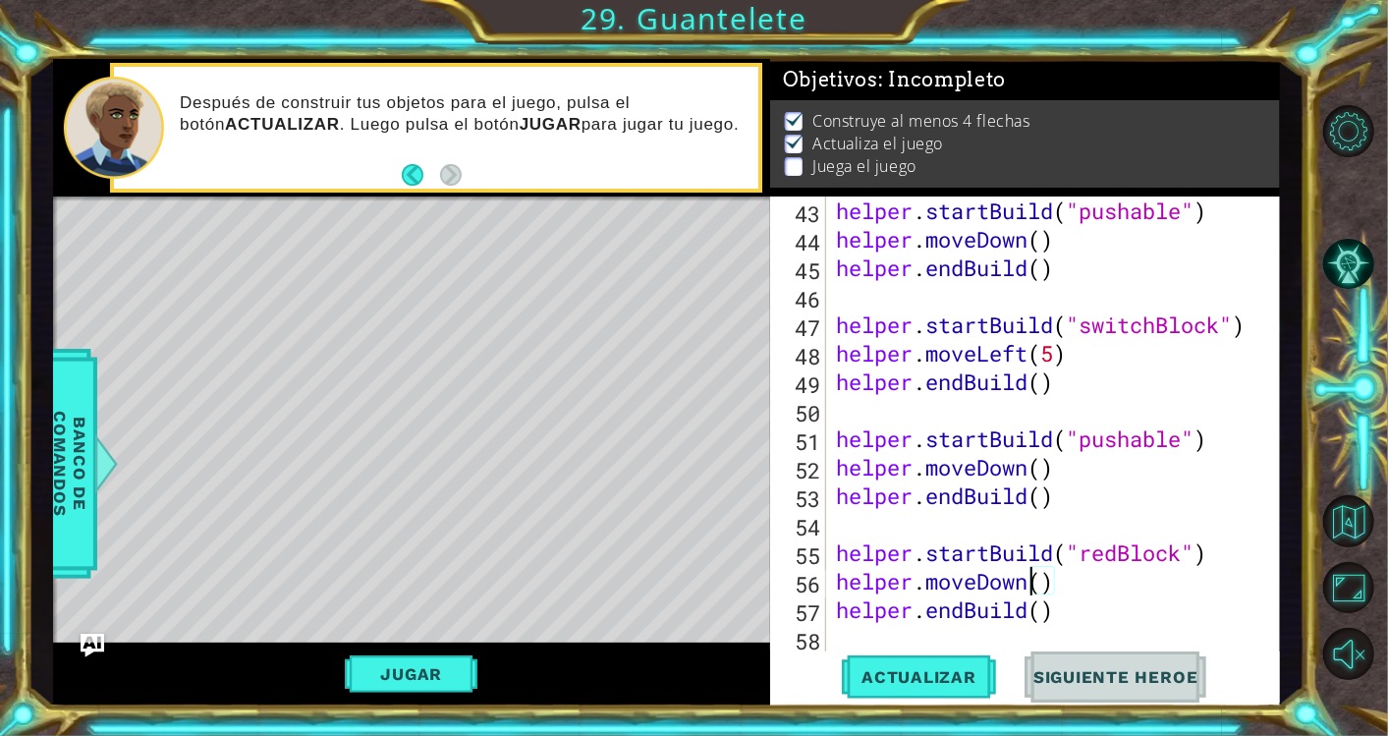
click at [917, 543] on div "helper . startBuild ( "pushable" ) helper . moveDown ( ) helper . endBuild ( ) …" at bounding box center [1050, 452] width 436 height 513
click at [1029, 583] on div "helper . startBuild ( "pushable" ) helper . moveDown ( ) helper . endBuild ( ) …" at bounding box center [1050, 452] width 436 height 513
type textarea "helper.moveRight(5)"
click at [951, 676] on span "Actualizar" at bounding box center [919, 677] width 154 height 20
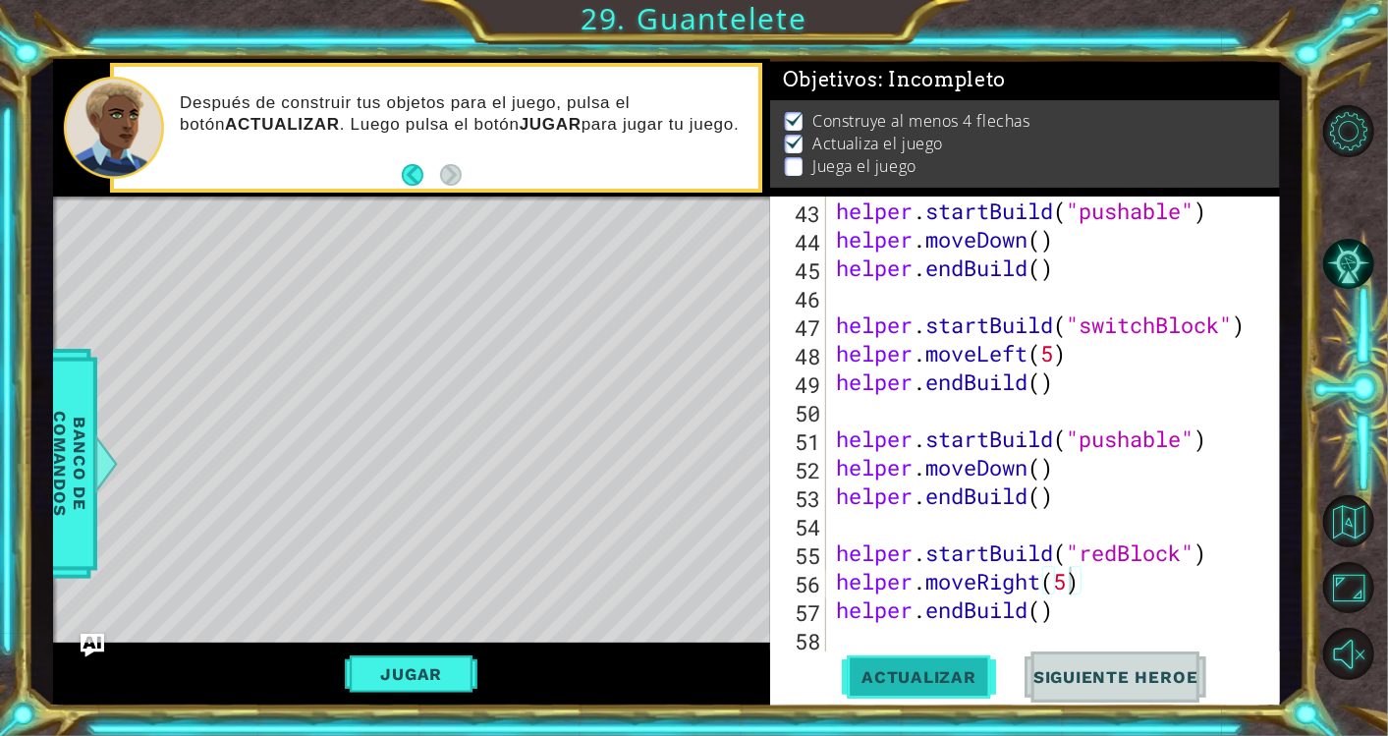
click at [907, 682] on span "Actualizar" at bounding box center [919, 677] width 154 height 20
click at [414, 676] on button "Jugar" at bounding box center [411, 673] width 133 height 37
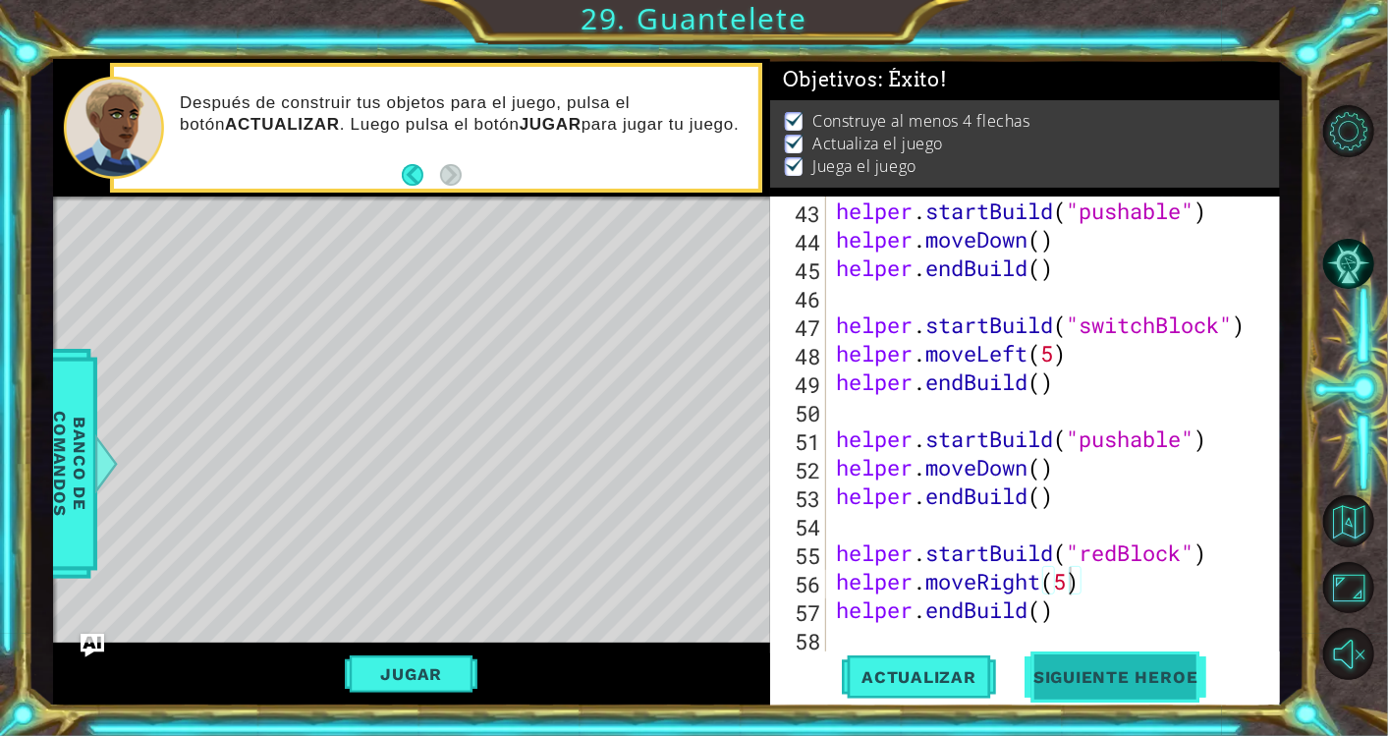
click at [1076, 680] on span "Siguiente Heroe" at bounding box center [1116, 682] width 204 height 20
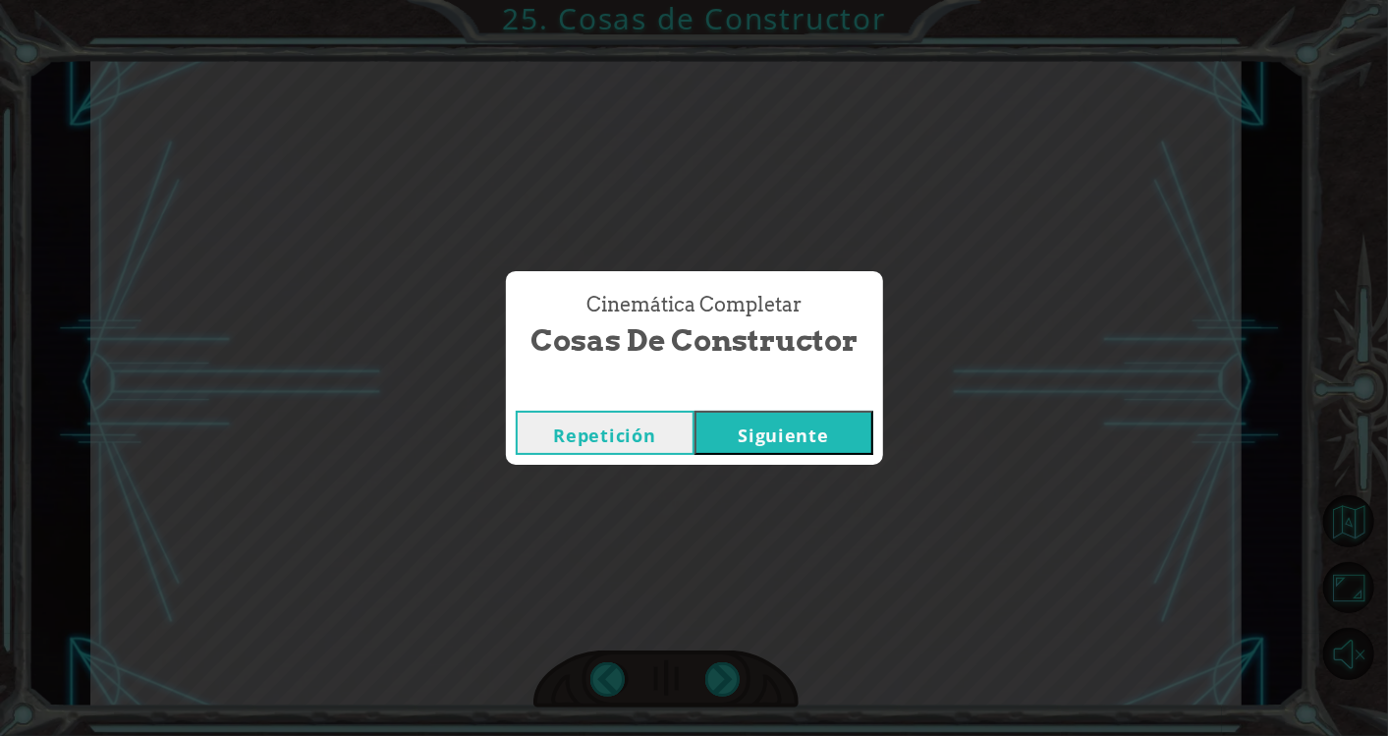
click at [811, 440] on button "Siguiente" at bounding box center [783, 433] width 179 height 44
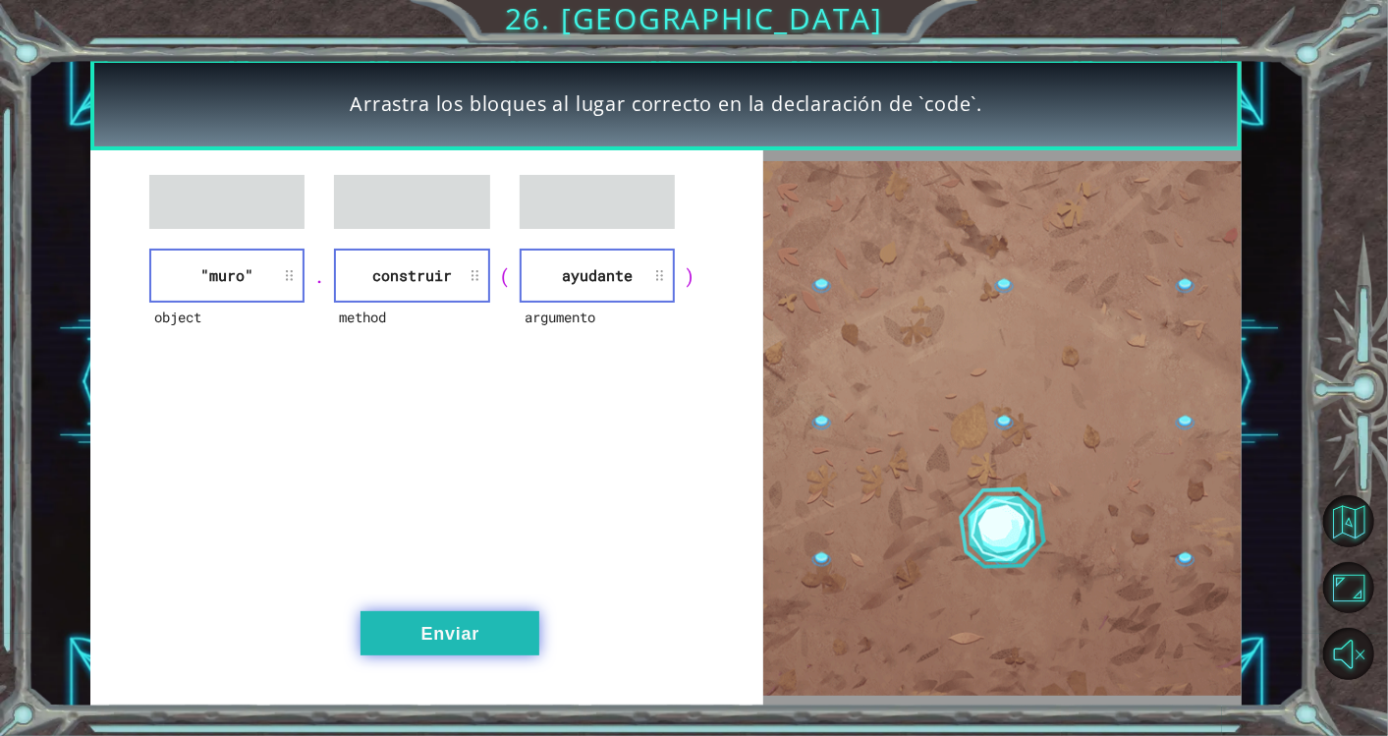
click at [464, 620] on button "Enviar" at bounding box center [449, 633] width 179 height 44
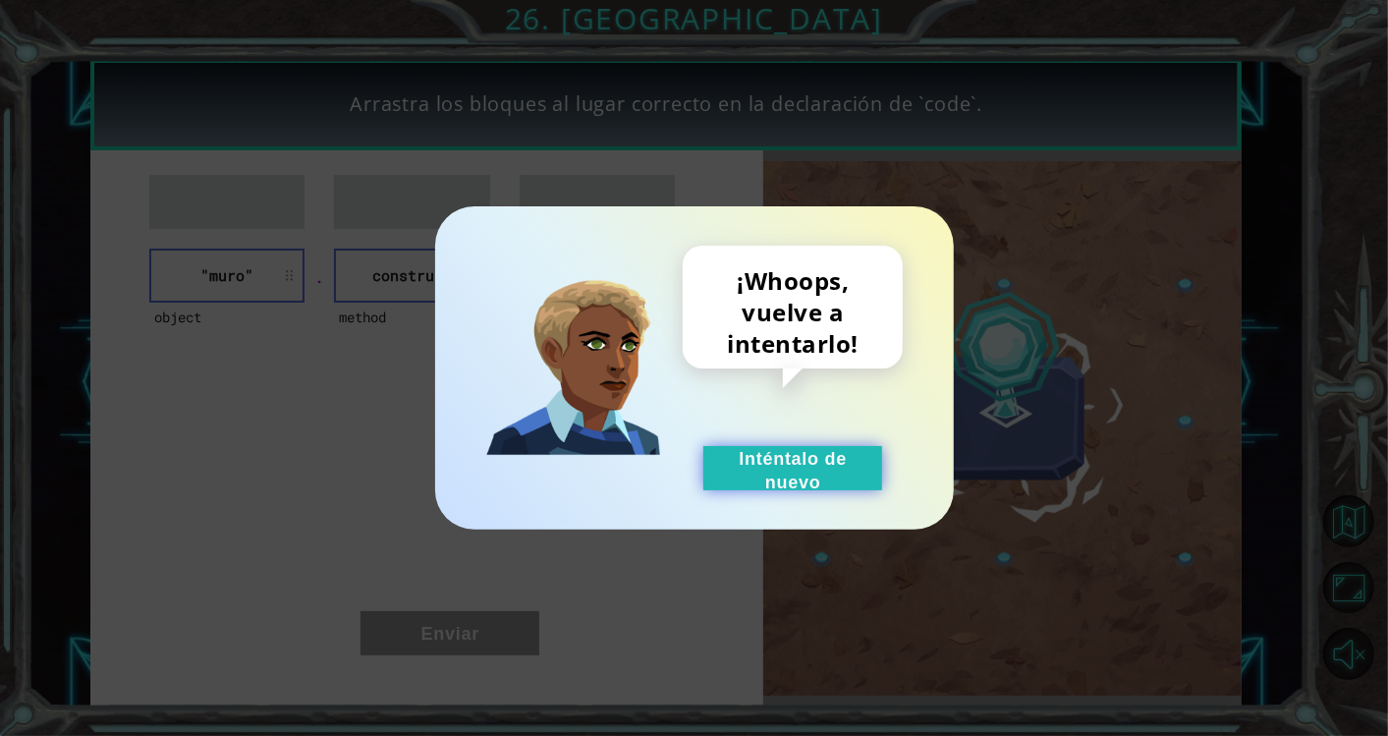
click at [797, 474] on button "Inténtalo de nuevo" at bounding box center [792, 468] width 179 height 44
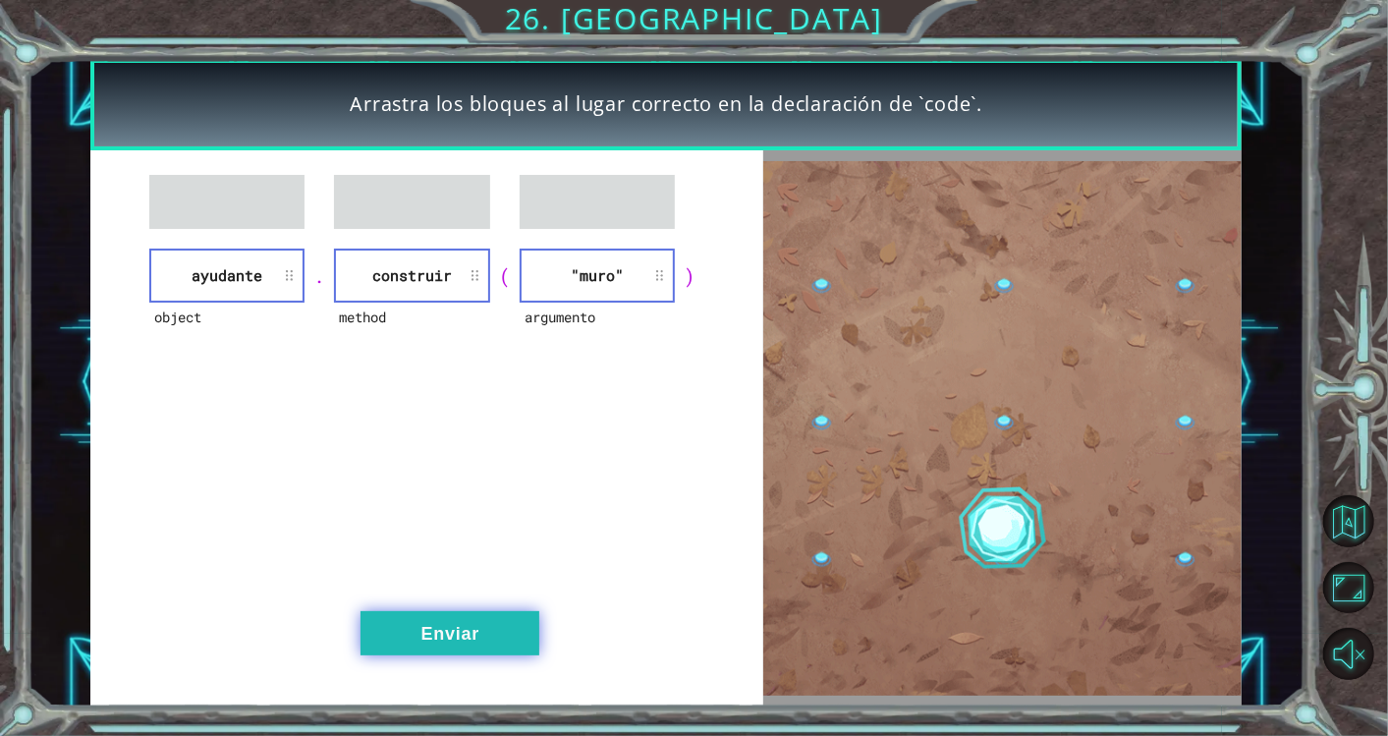
click at [438, 623] on button "Enviar" at bounding box center [449, 633] width 179 height 44
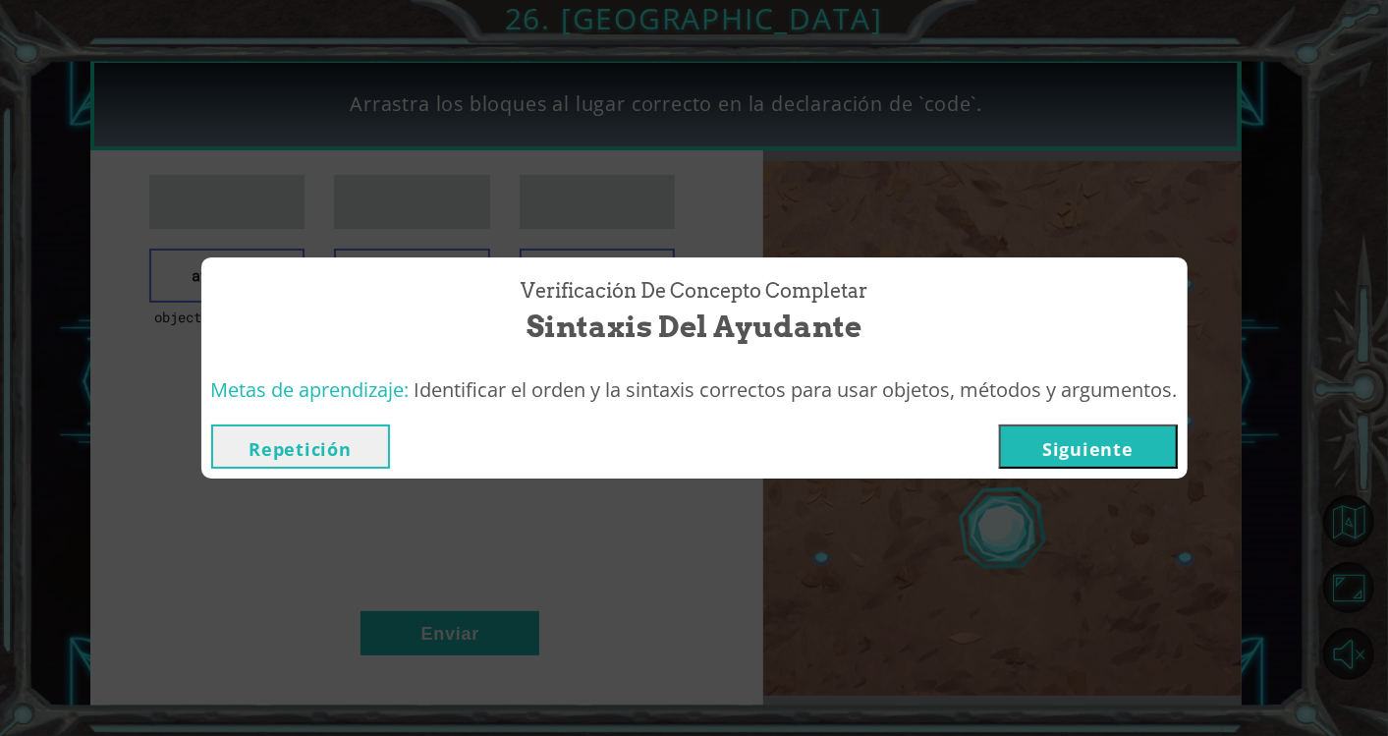
click at [1082, 450] on button "Siguiente" at bounding box center [1088, 446] width 179 height 44
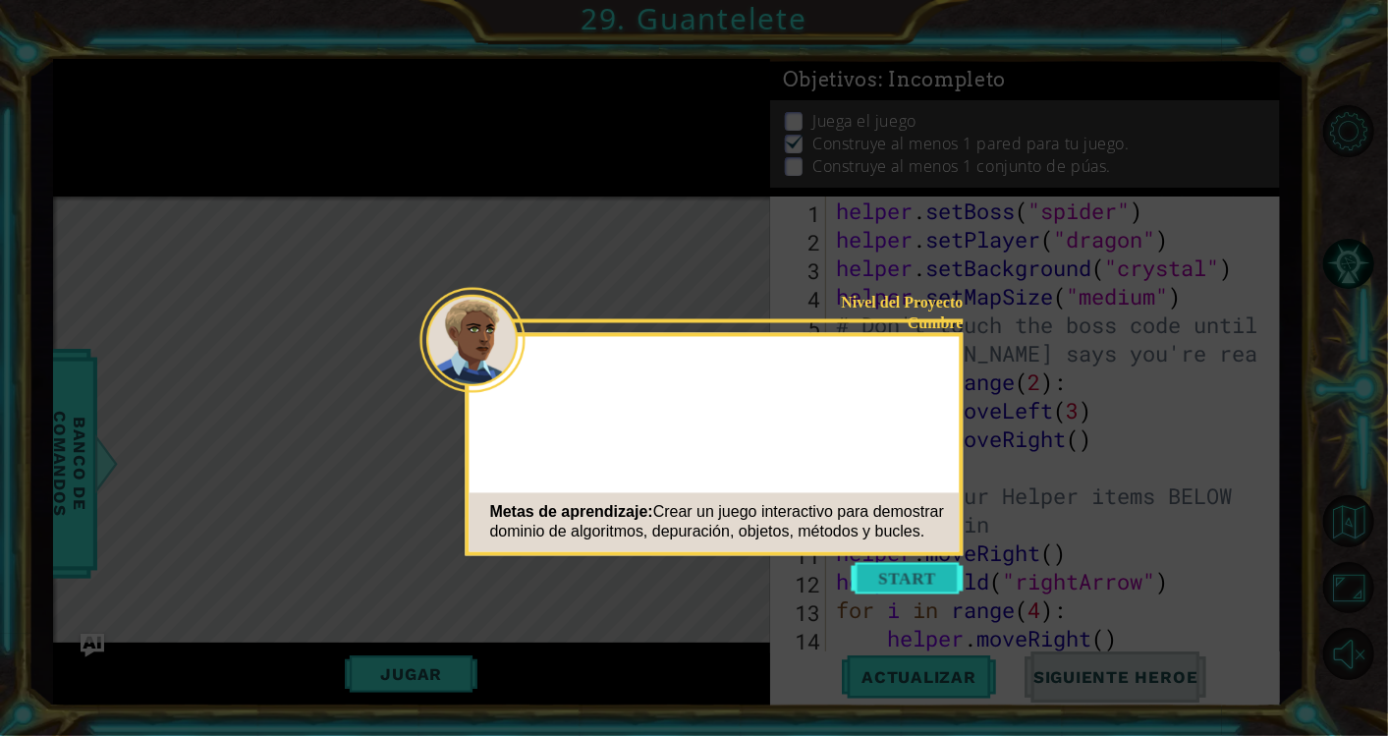
click at [933, 569] on button "Start" at bounding box center [908, 578] width 112 height 31
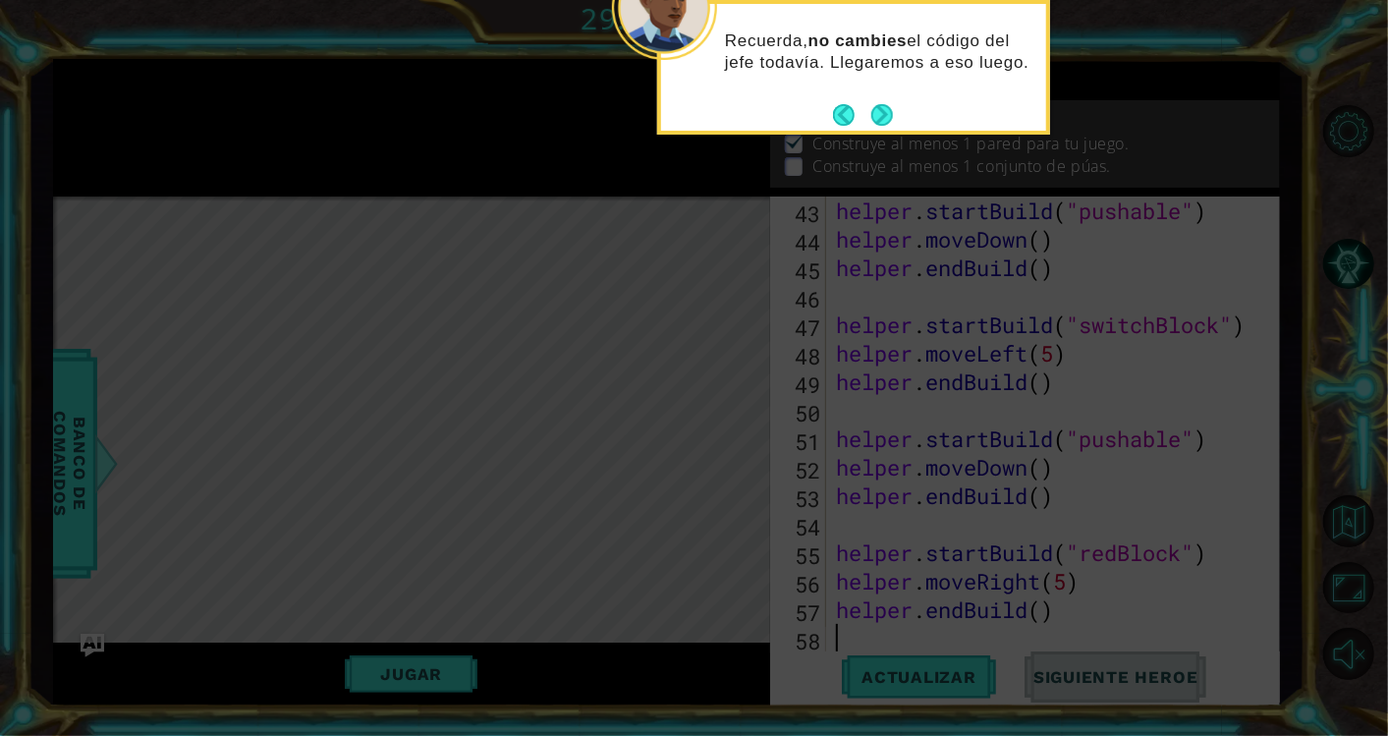
scroll to position [1253, 0]
click at [878, 114] on button "Next" at bounding box center [882, 115] width 22 height 22
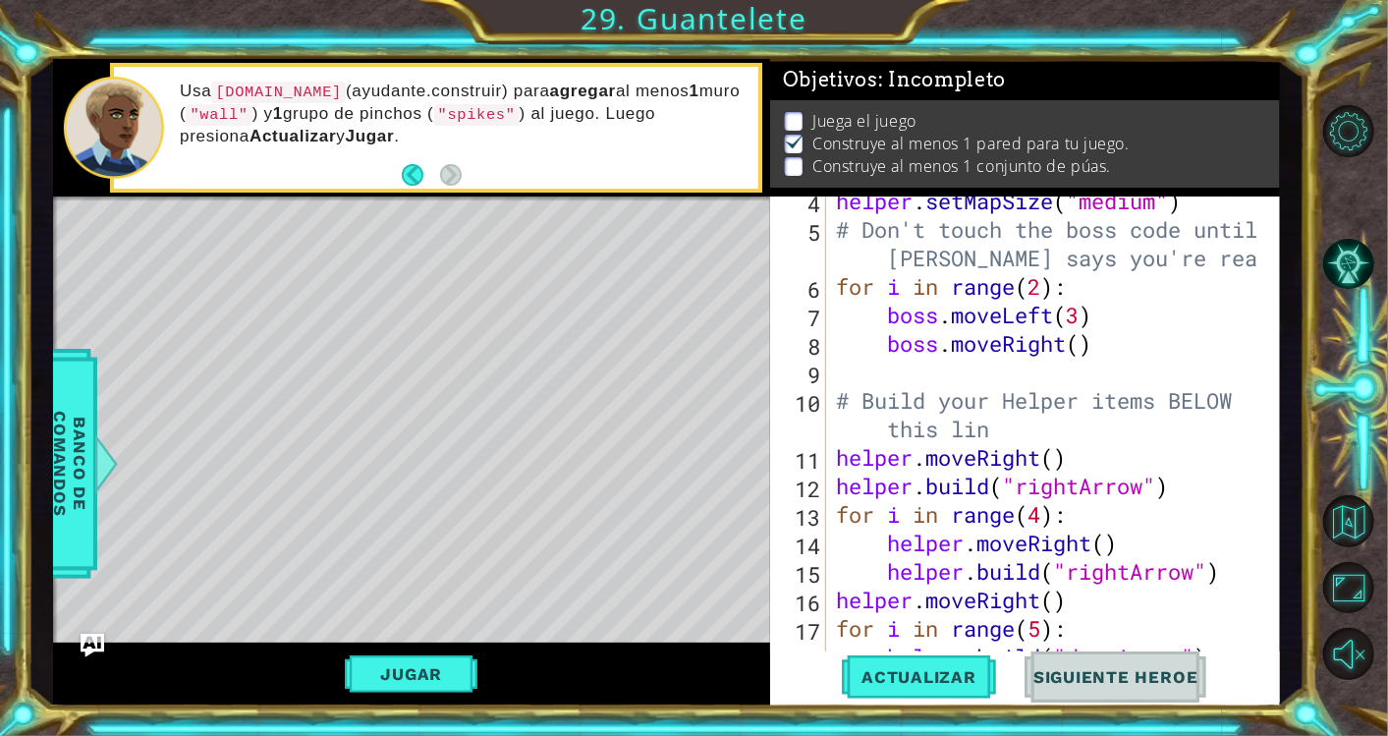
scroll to position [0, 0]
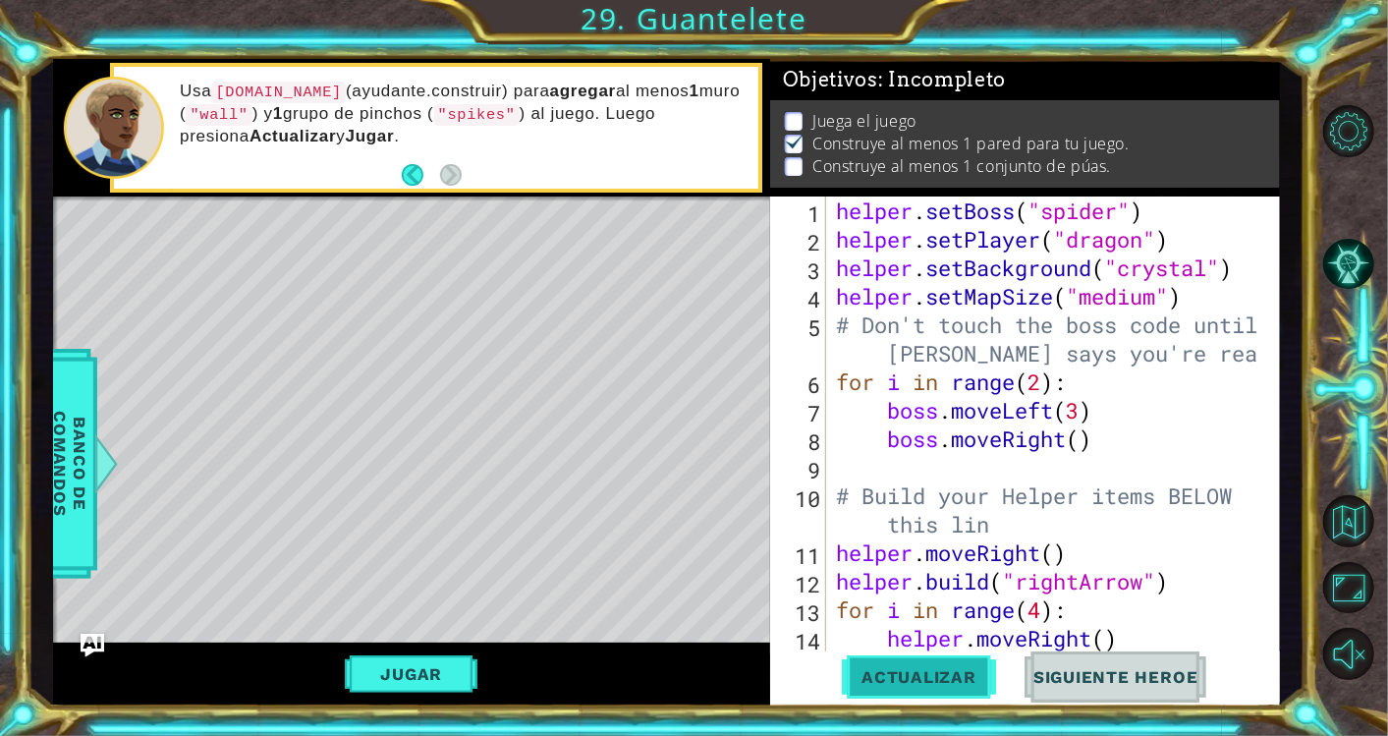
click at [921, 676] on span "Actualizar" at bounding box center [919, 677] width 154 height 20
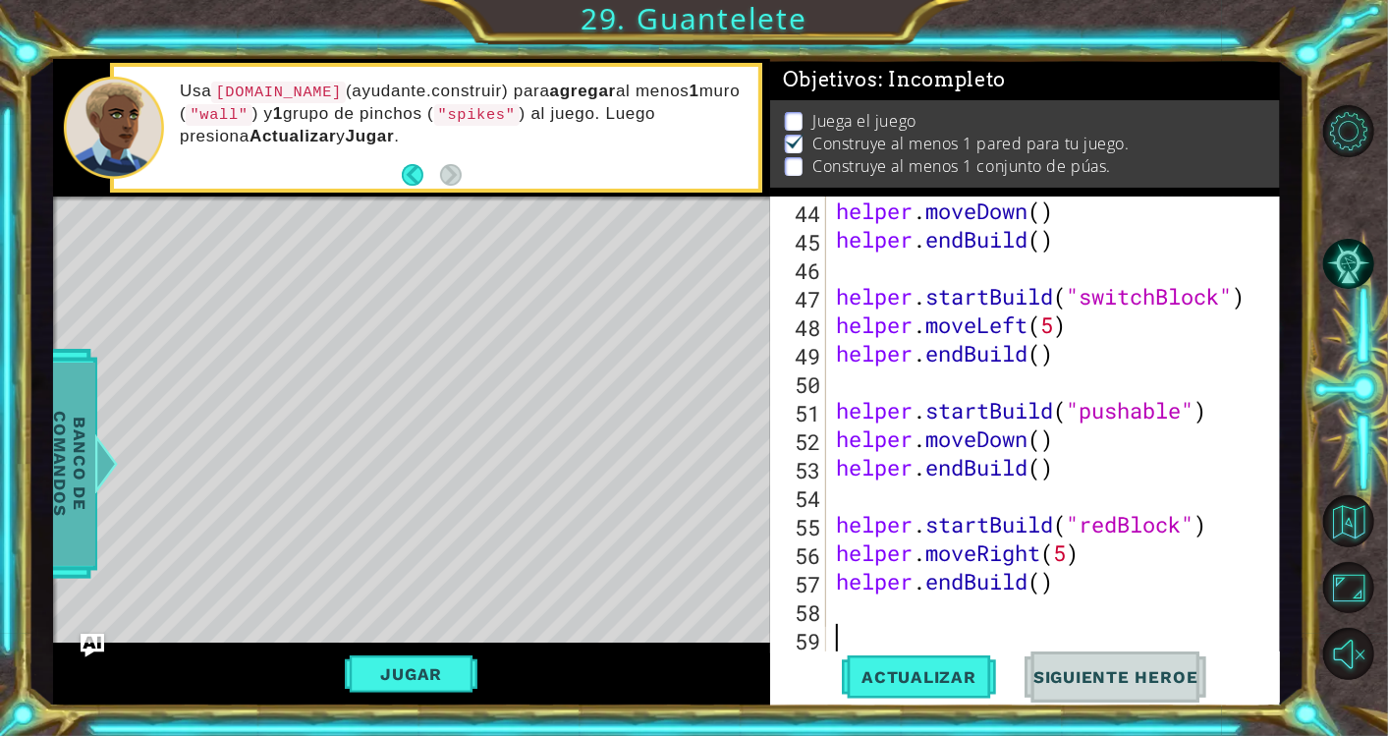
scroll to position [1310, 0]
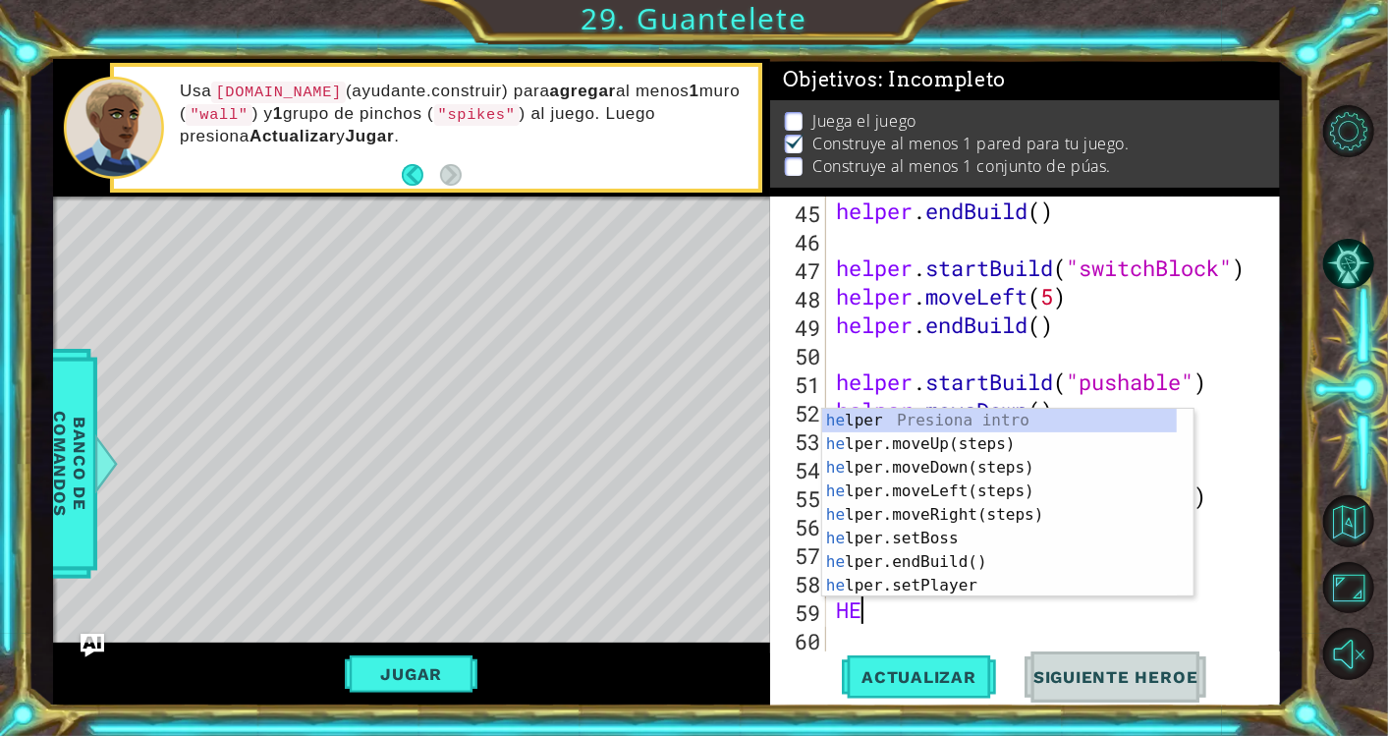
type textarea "H"
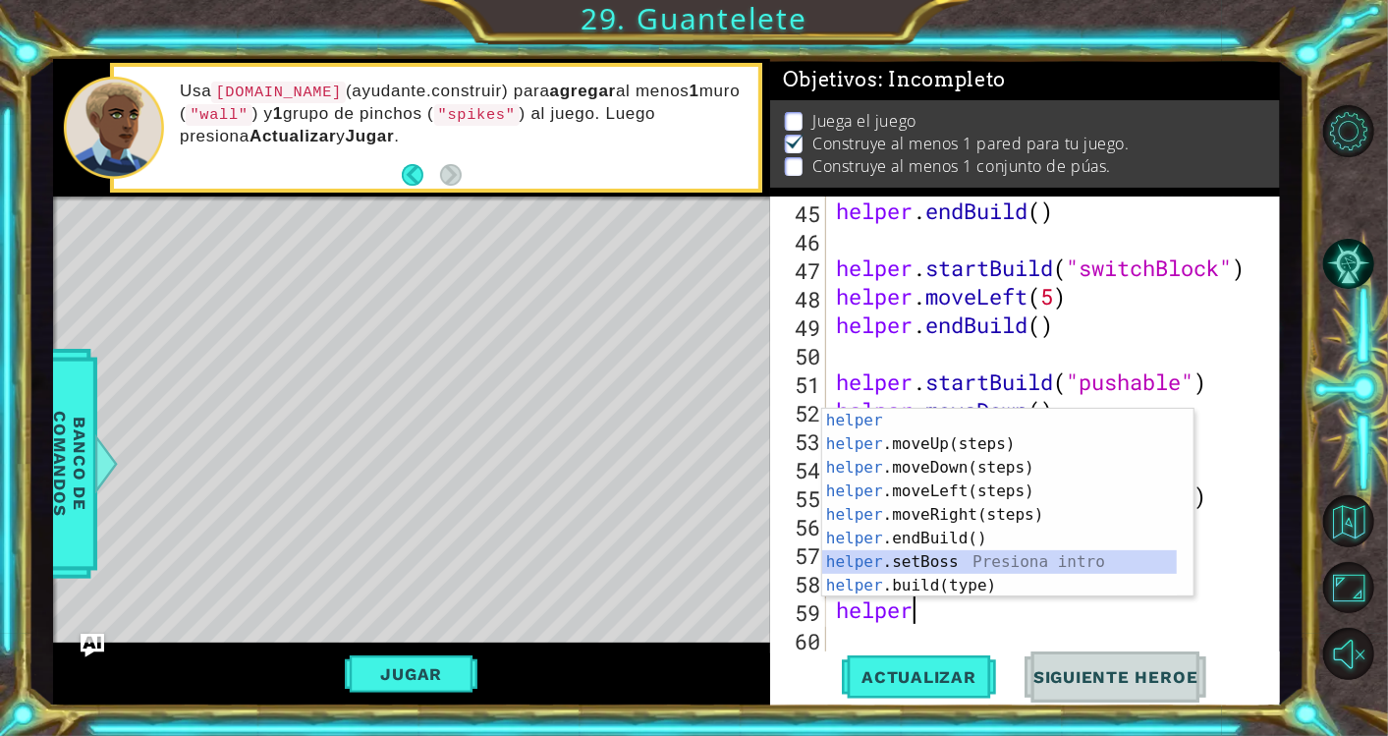
click at [896, 571] on div "helper Presiona intro helper .moveUp(steps) Presiona intro helper .moveDown(ste…" at bounding box center [1000, 527] width 356 height 236
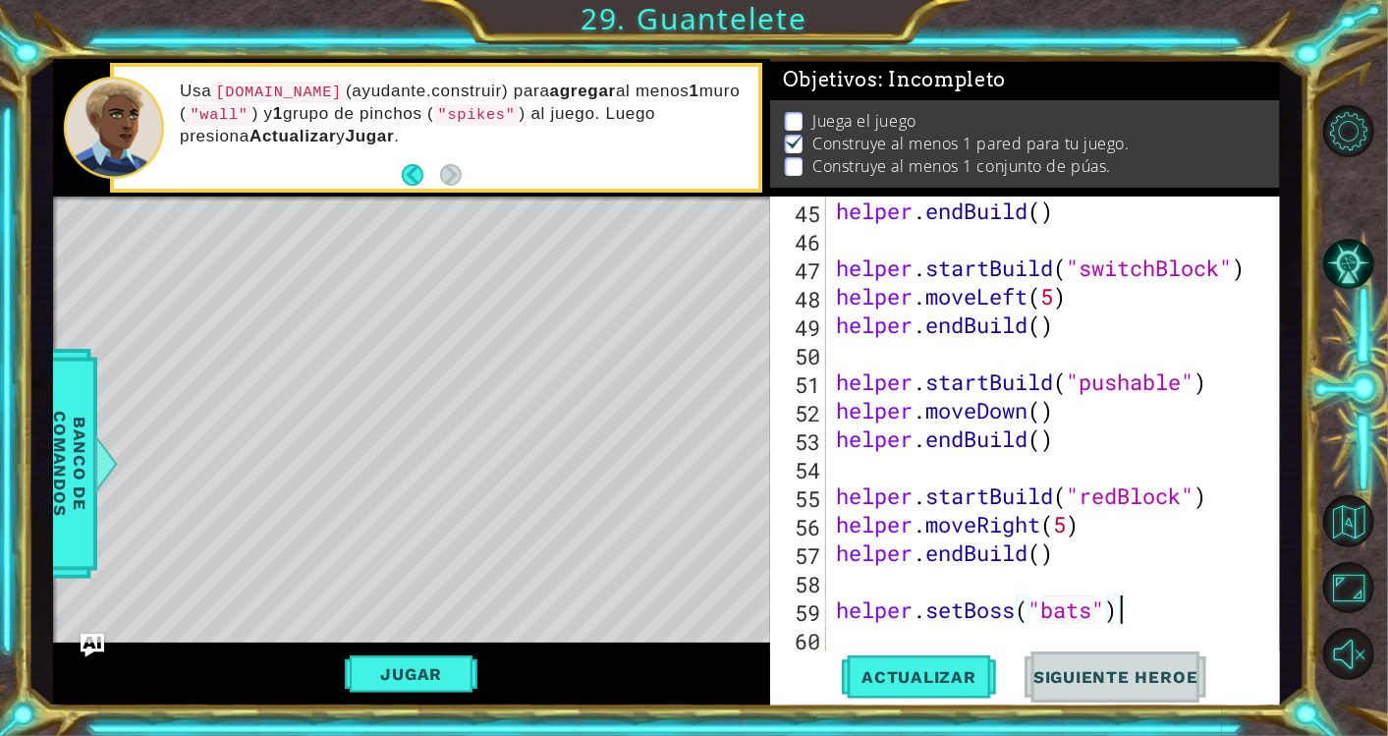
click at [1136, 603] on div "helper . endBuild ( ) helper . startBuild ( "switchBlock" ) helper . moveLeft (…" at bounding box center [1050, 452] width 436 height 513
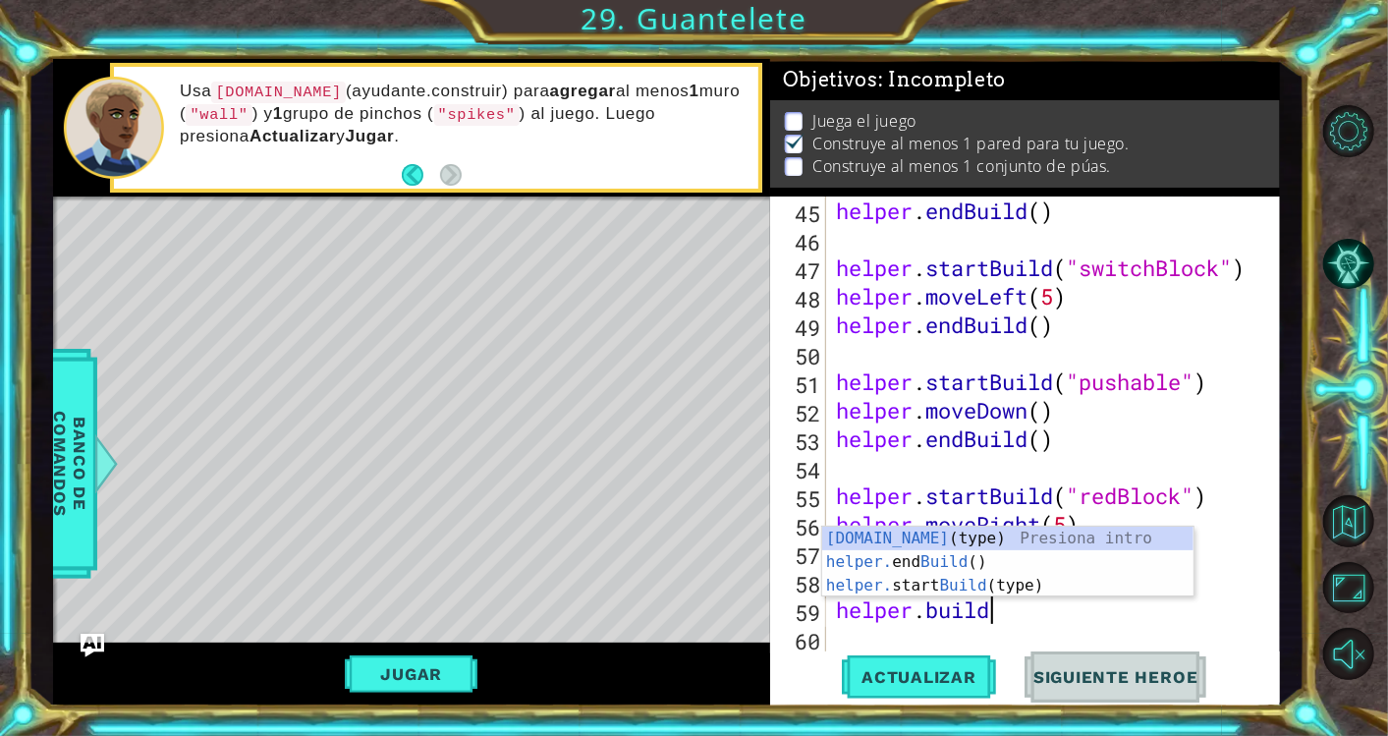
scroll to position [0, 5]
click at [1095, 533] on div "[DOMAIN_NAME] (type) Presiona intro helper. end Build () Presiona intro helper.…" at bounding box center [1008, 585] width 372 height 118
type textarea "[DOMAIN_NAME]("wall")"
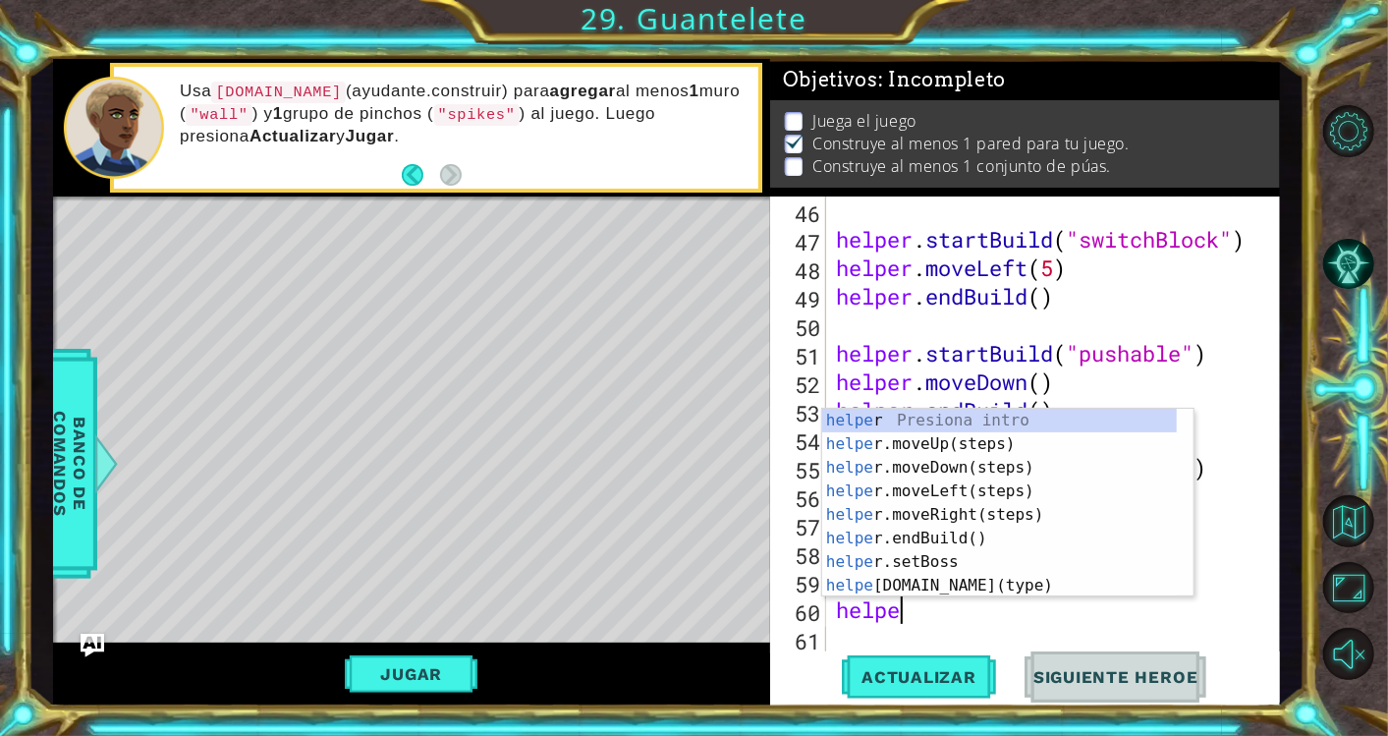
scroll to position [0, 2]
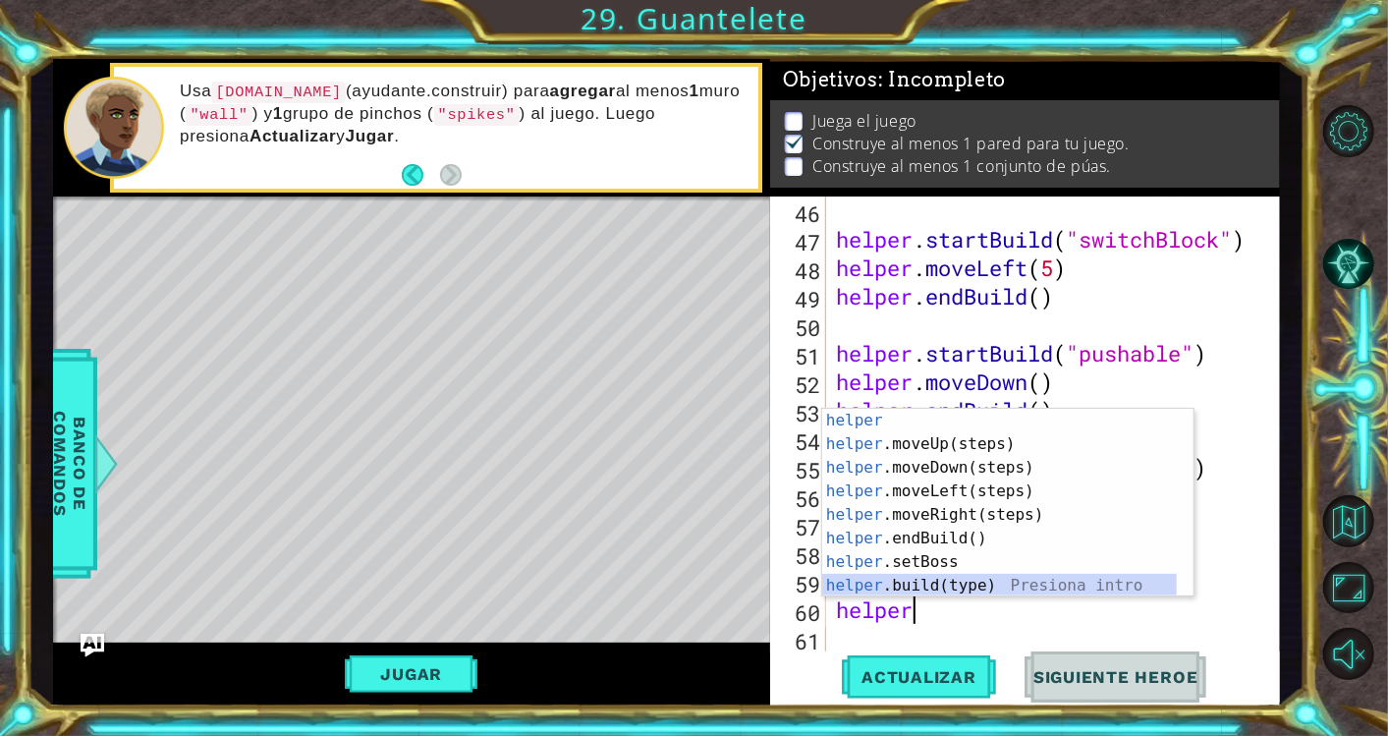
click at [1061, 575] on div "helper Presiona intro helper .moveUp(steps) Presiona intro helper .moveDown(ste…" at bounding box center [1000, 527] width 356 height 236
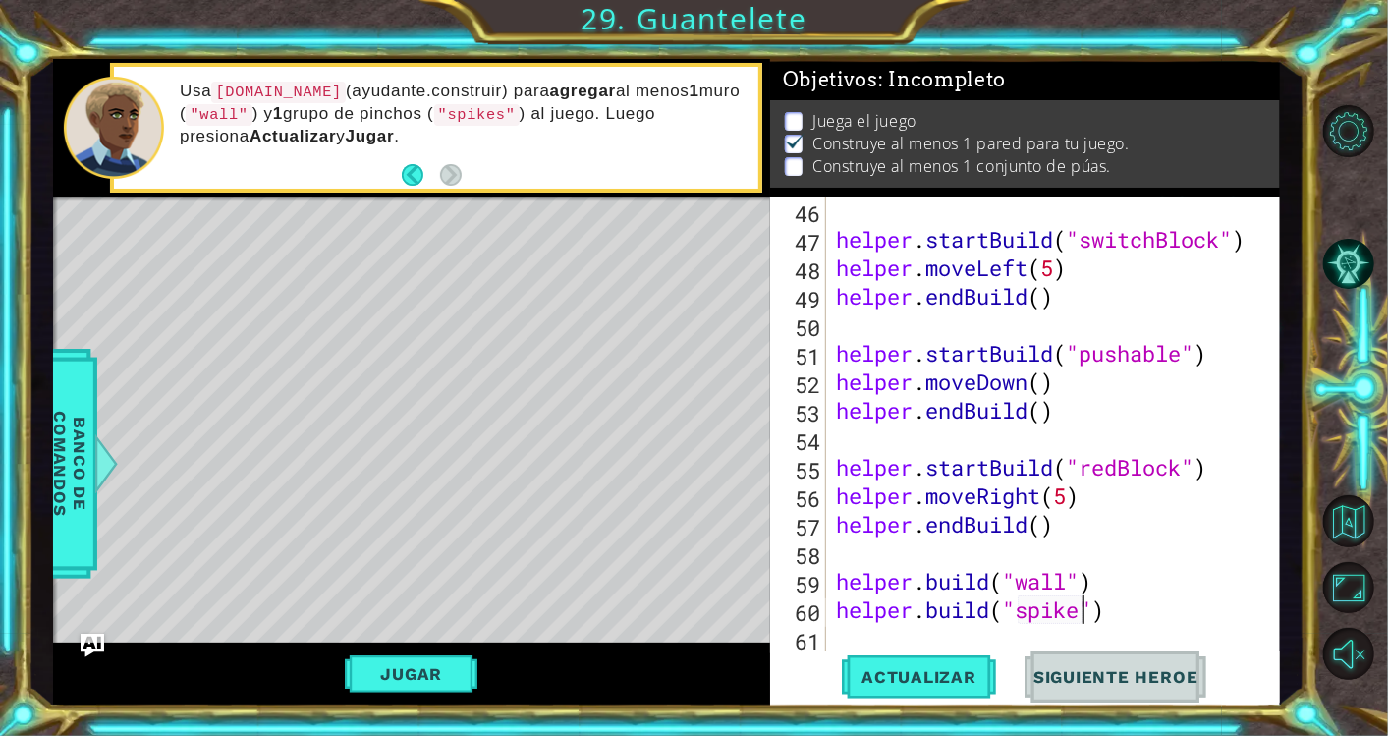
scroll to position [0, 11]
type textarea "[DOMAIN_NAME]("spikes")"
click at [884, 687] on button "Actualizar" at bounding box center [919, 676] width 154 height 51
click at [404, 679] on button "Jugar" at bounding box center [411, 673] width 133 height 37
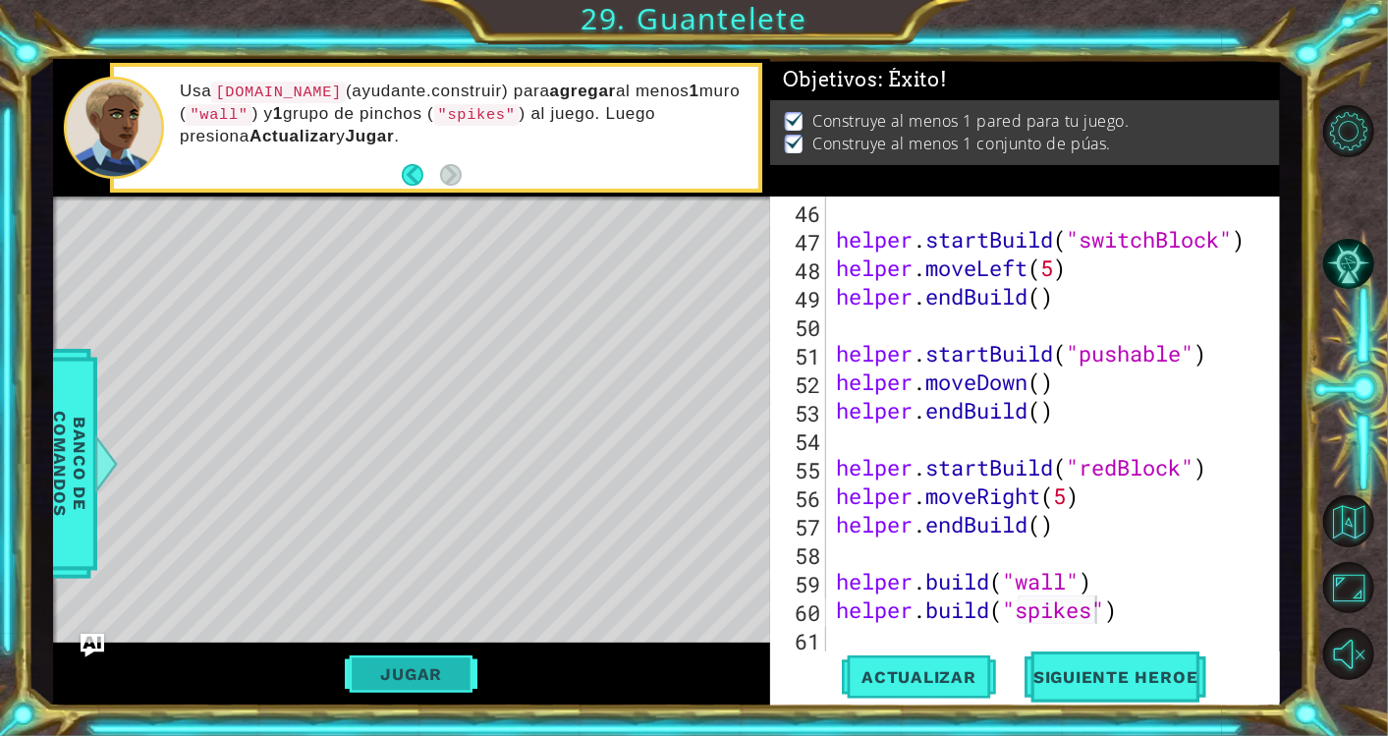
scroll to position [0, 0]
click at [438, 680] on button "Jugar" at bounding box center [411, 673] width 133 height 37
click at [427, 658] on button "Jugar" at bounding box center [411, 673] width 133 height 37
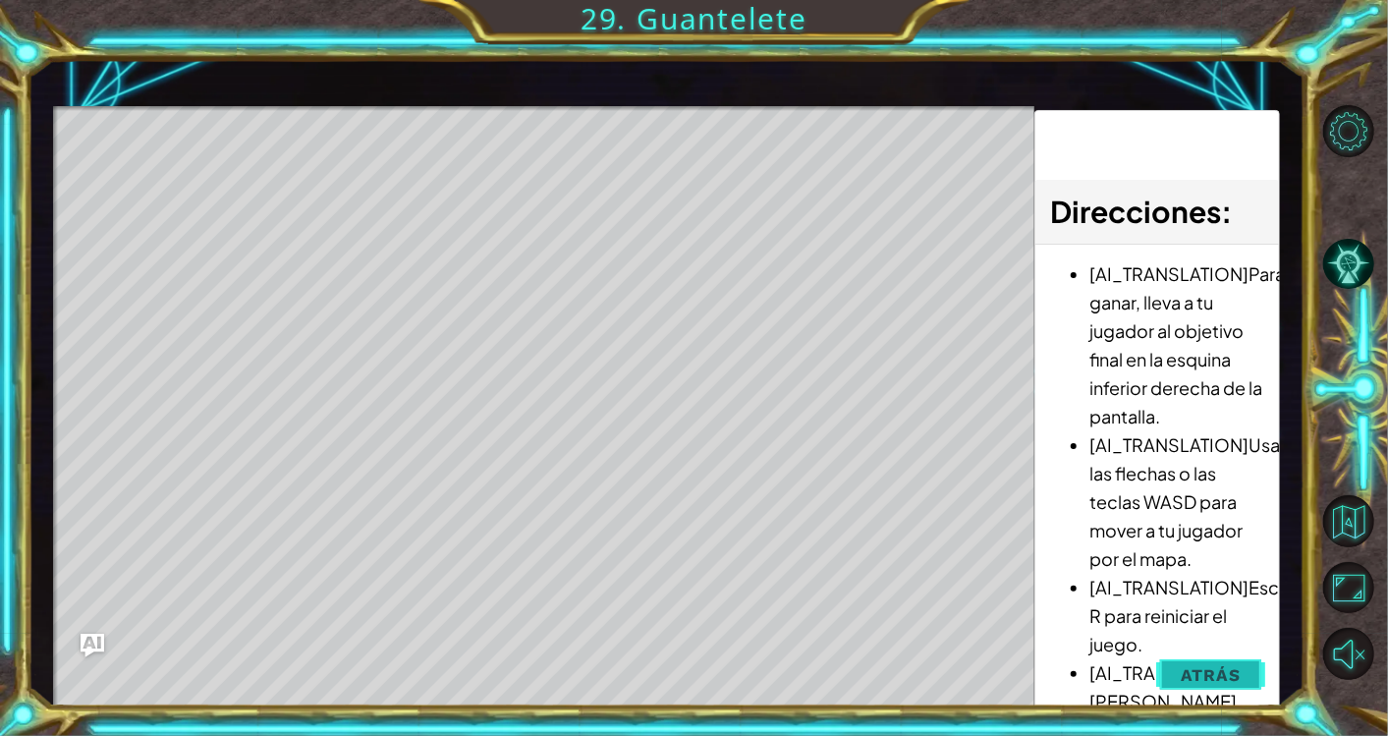
click at [1223, 667] on span "Atrás" at bounding box center [1211, 675] width 60 height 20
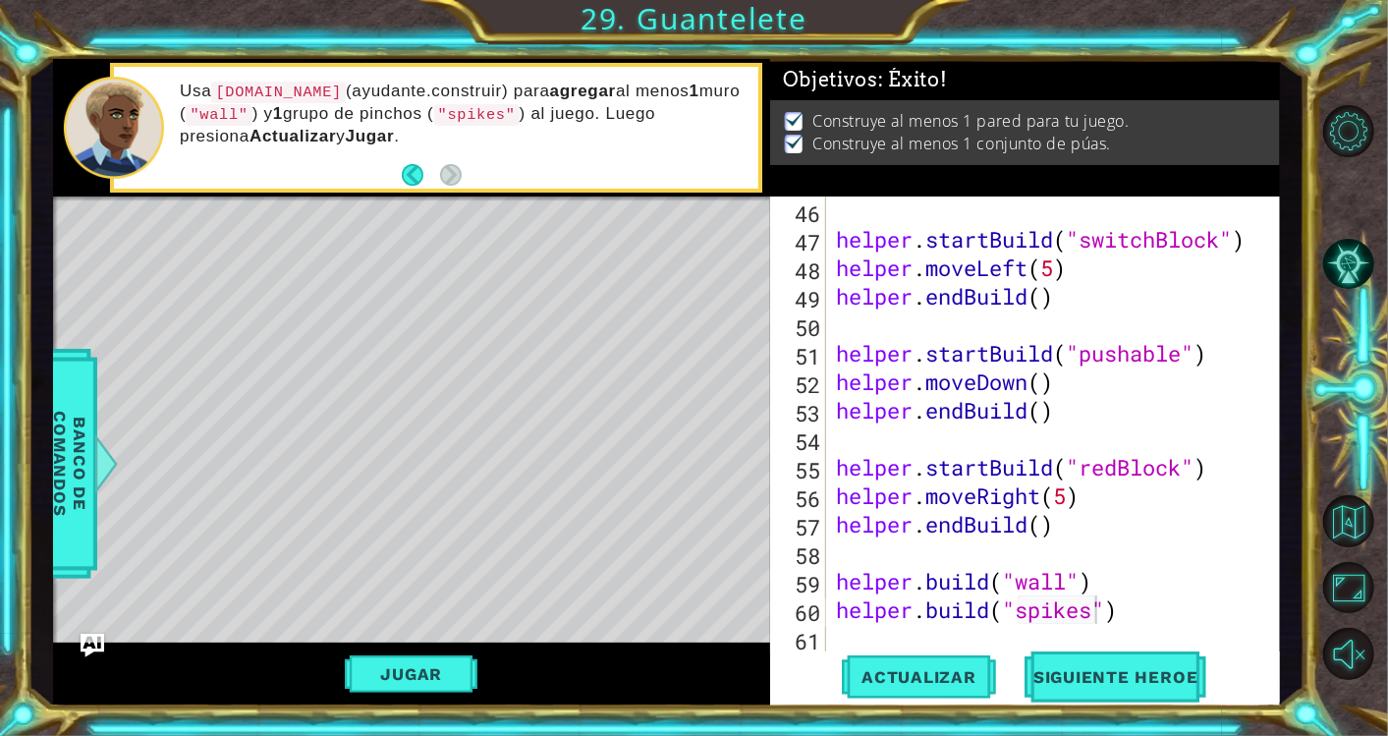
click at [1223, 670] on div "Actualizar Siguiente Heroe" at bounding box center [1030, 676] width 510 height 51
click at [1071, 687] on button "Siguiente Heroe" at bounding box center [1116, 675] width 204 height 51
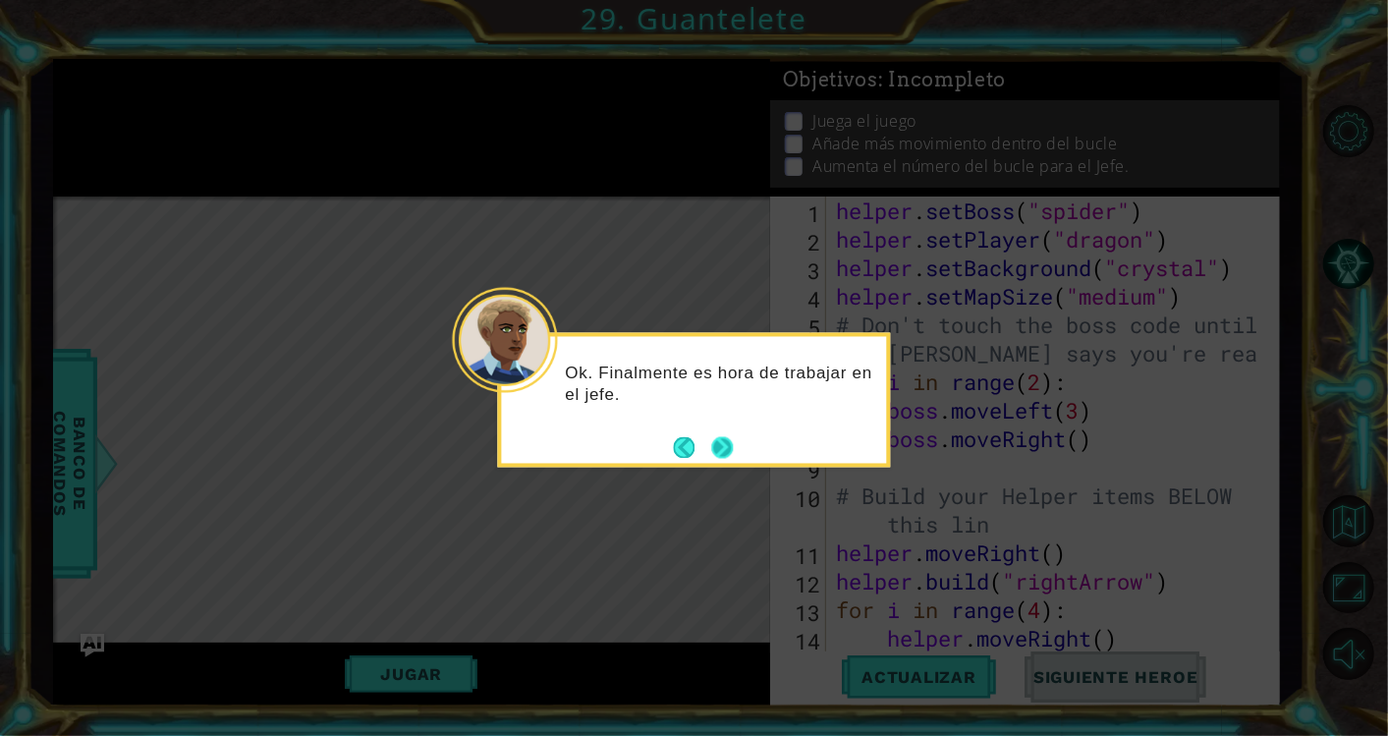
click at [712, 448] on button "Next" at bounding box center [722, 447] width 32 height 32
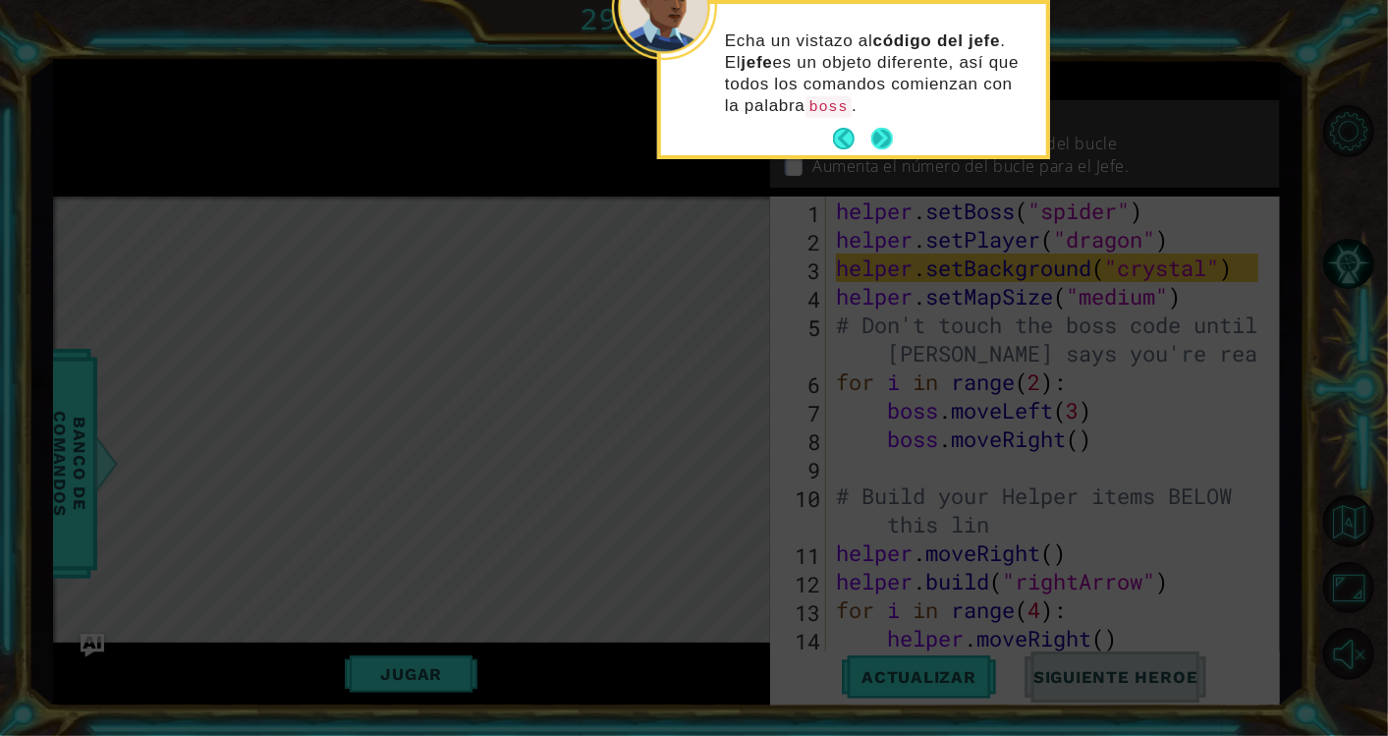
click at [880, 130] on button "Next" at bounding box center [882, 139] width 24 height 24
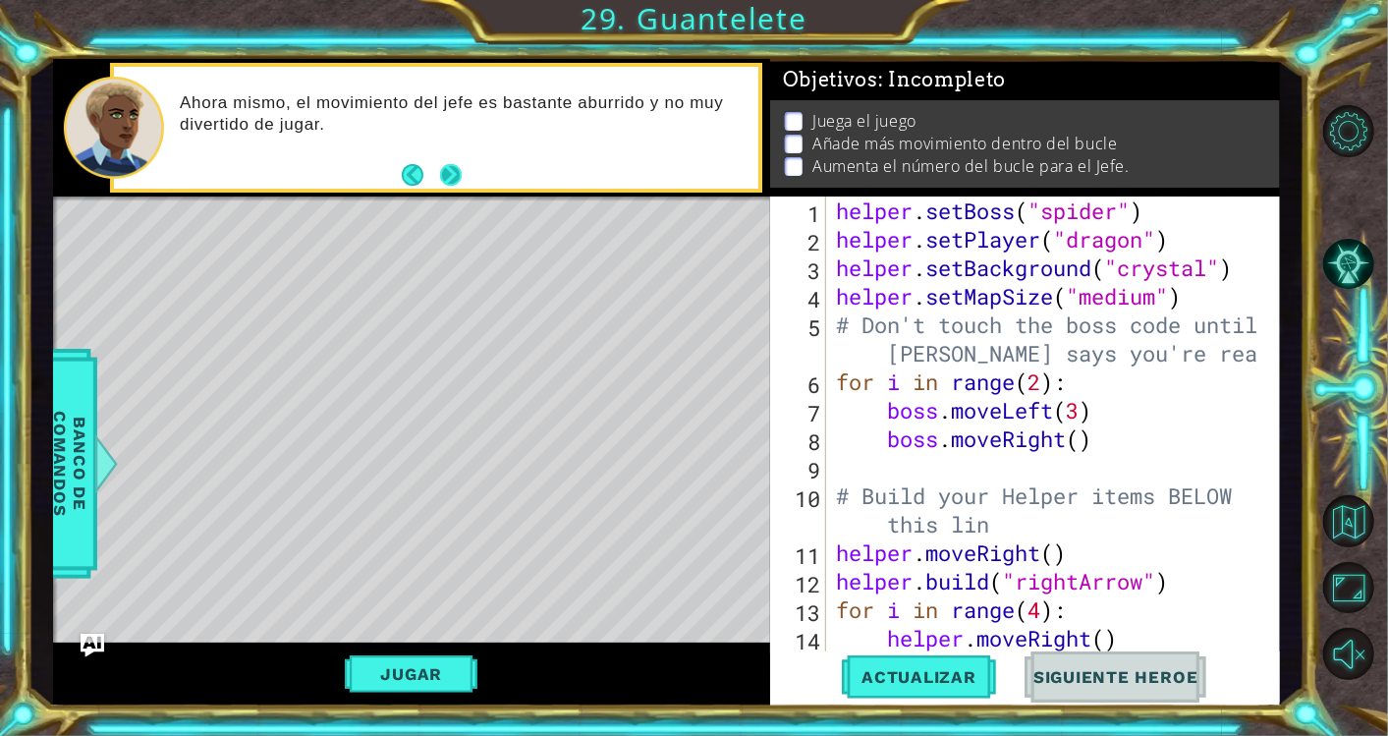
click at [453, 171] on button "Next" at bounding box center [450, 175] width 23 height 23
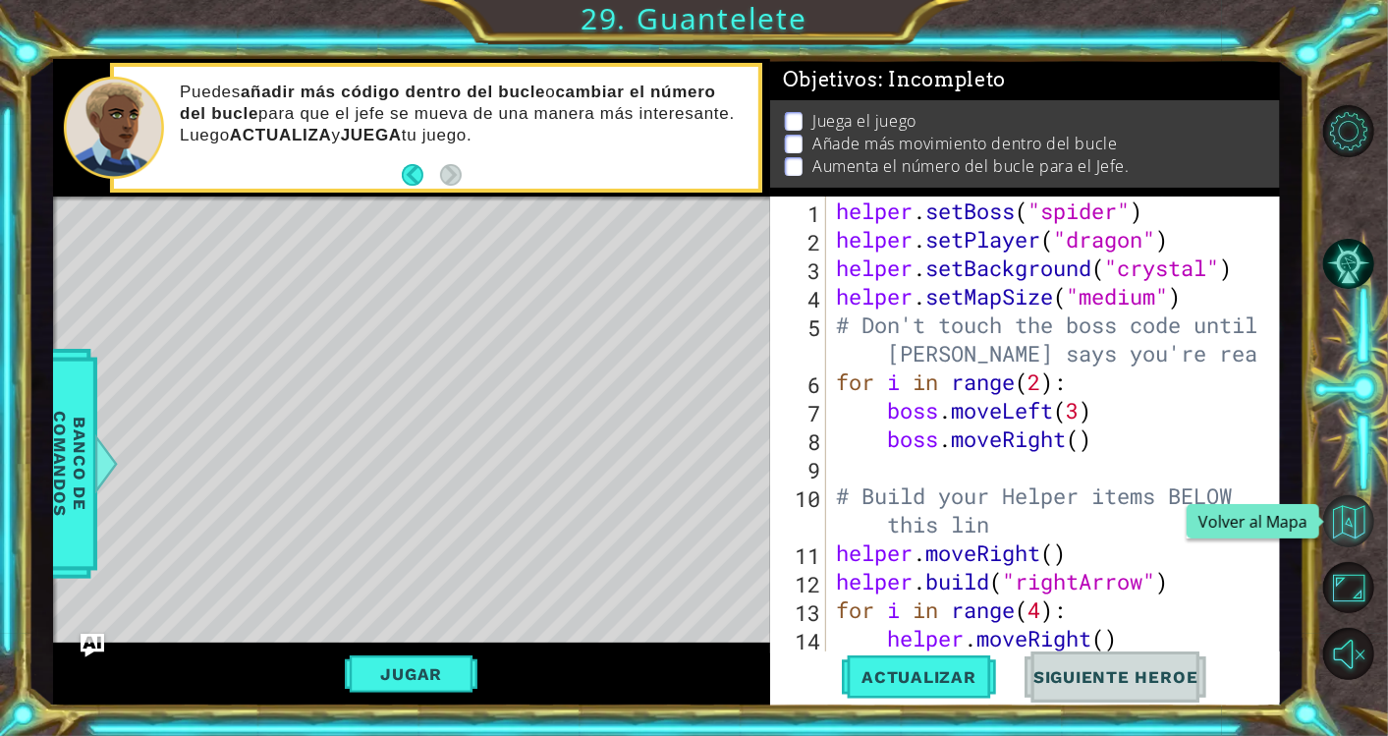
click at [1337, 522] on button "Volver al Mapa" at bounding box center [1348, 520] width 51 height 51
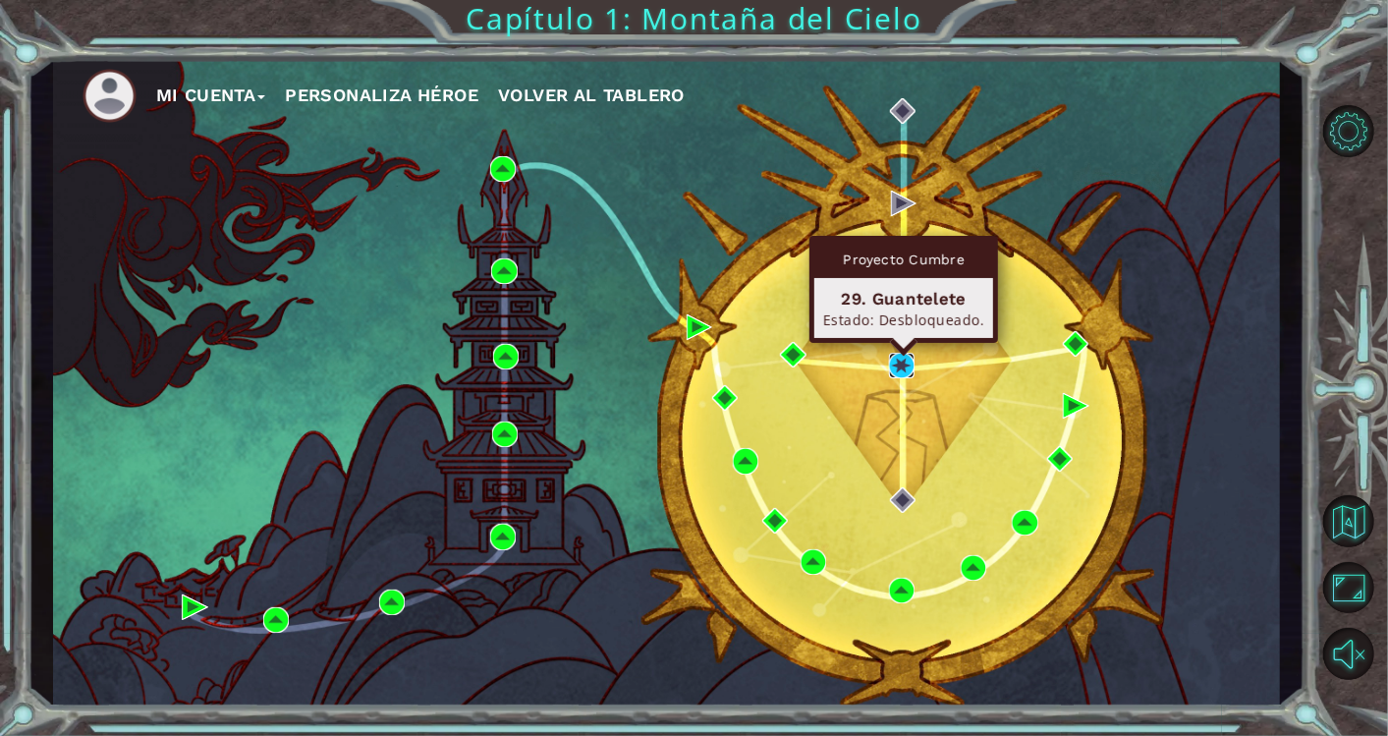
click at [893, 363] on img at bounding box center [902, 366] width 26 height 26
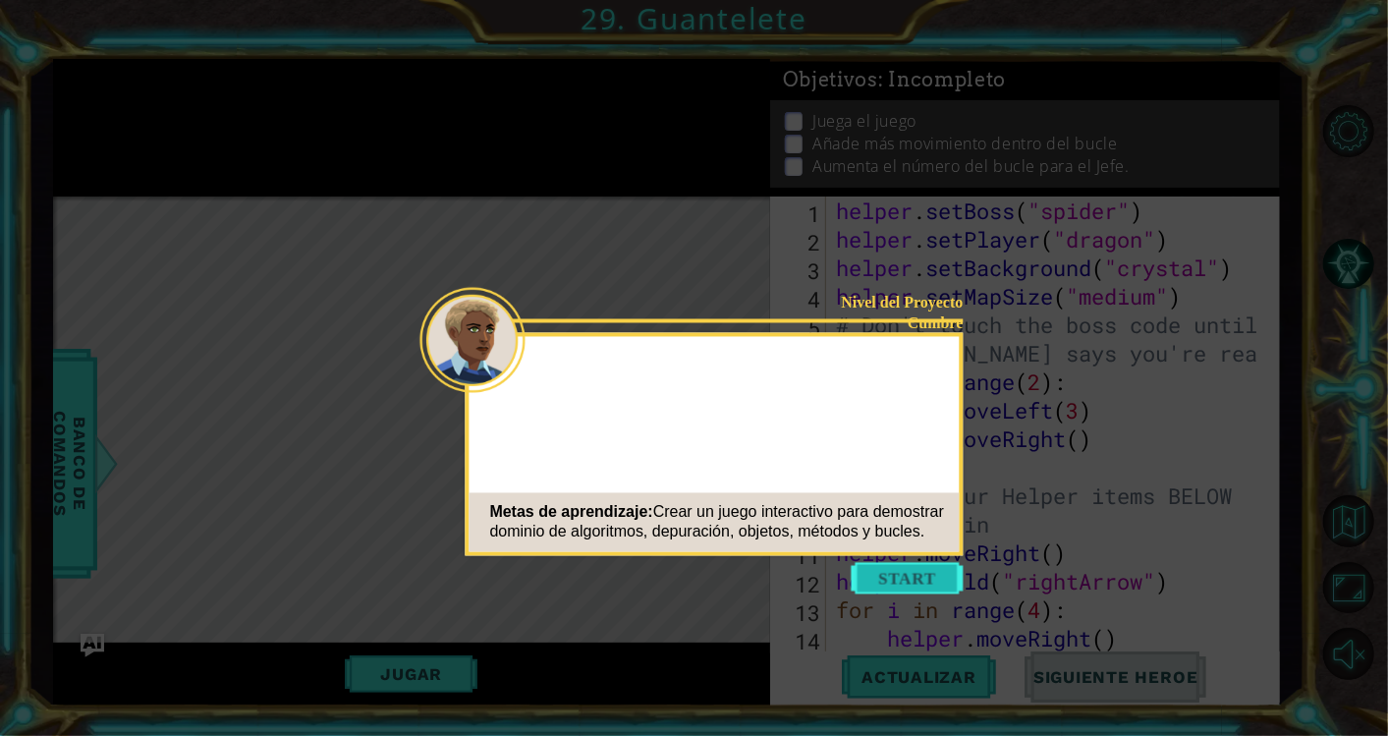
click at [887, 583] on button "Start" at bounding box center [908, 578] width 112 height 31
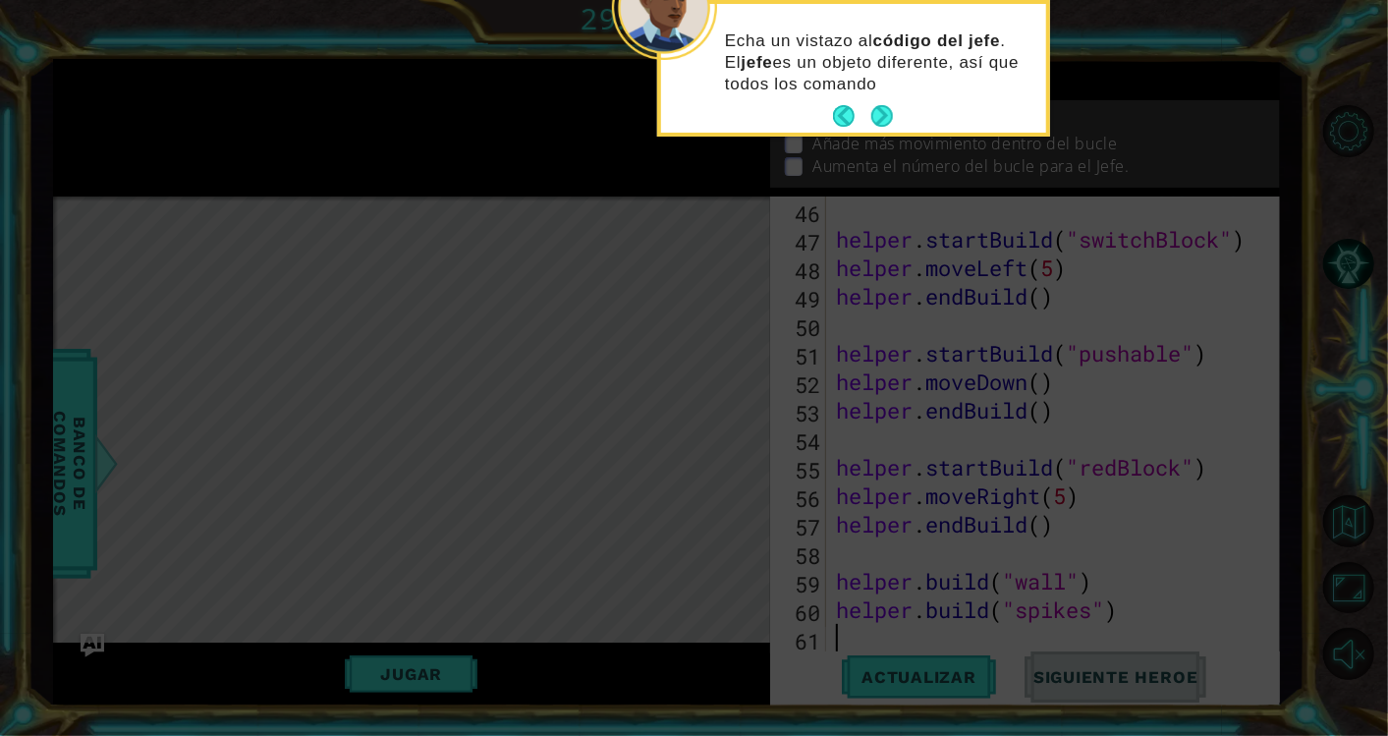
scroll to position [1338, 0]
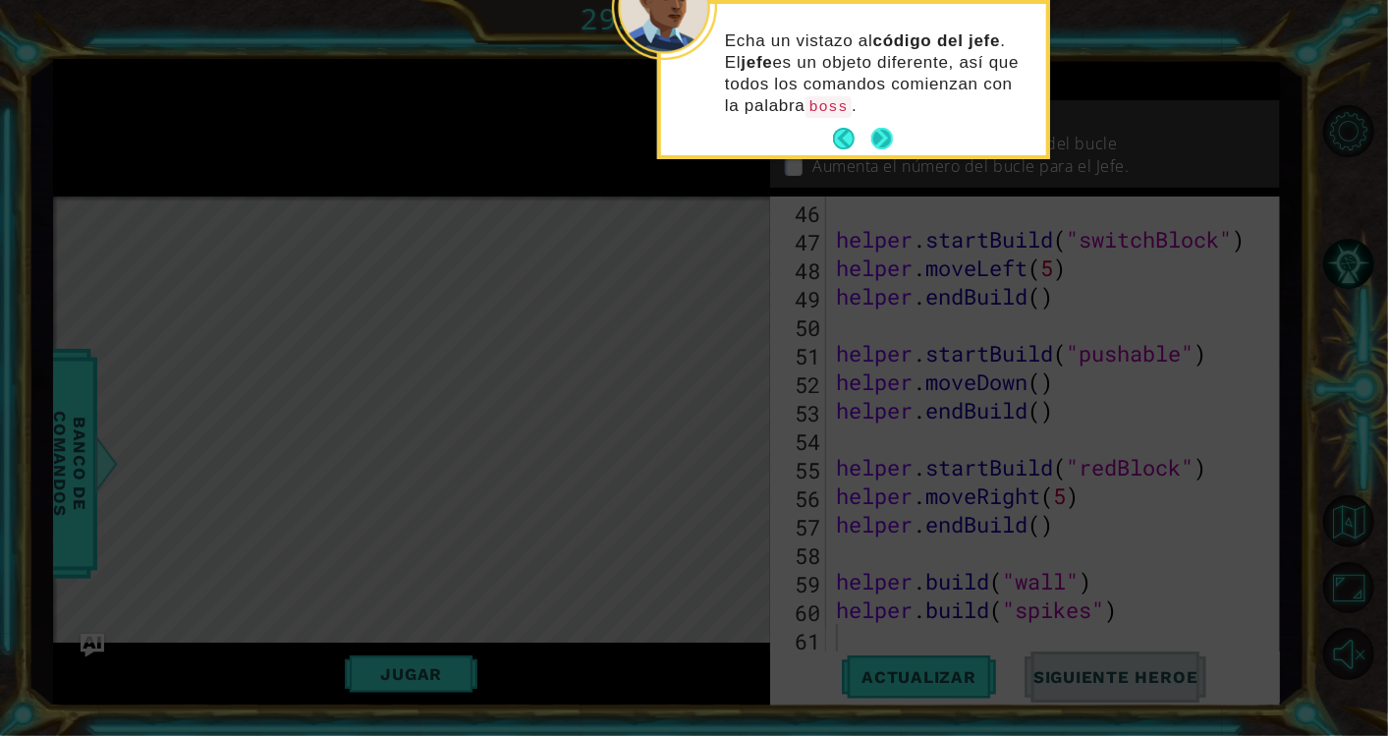
click at [885, 132] on button "Next" at bounding box center [881, 139] width 23 height 23
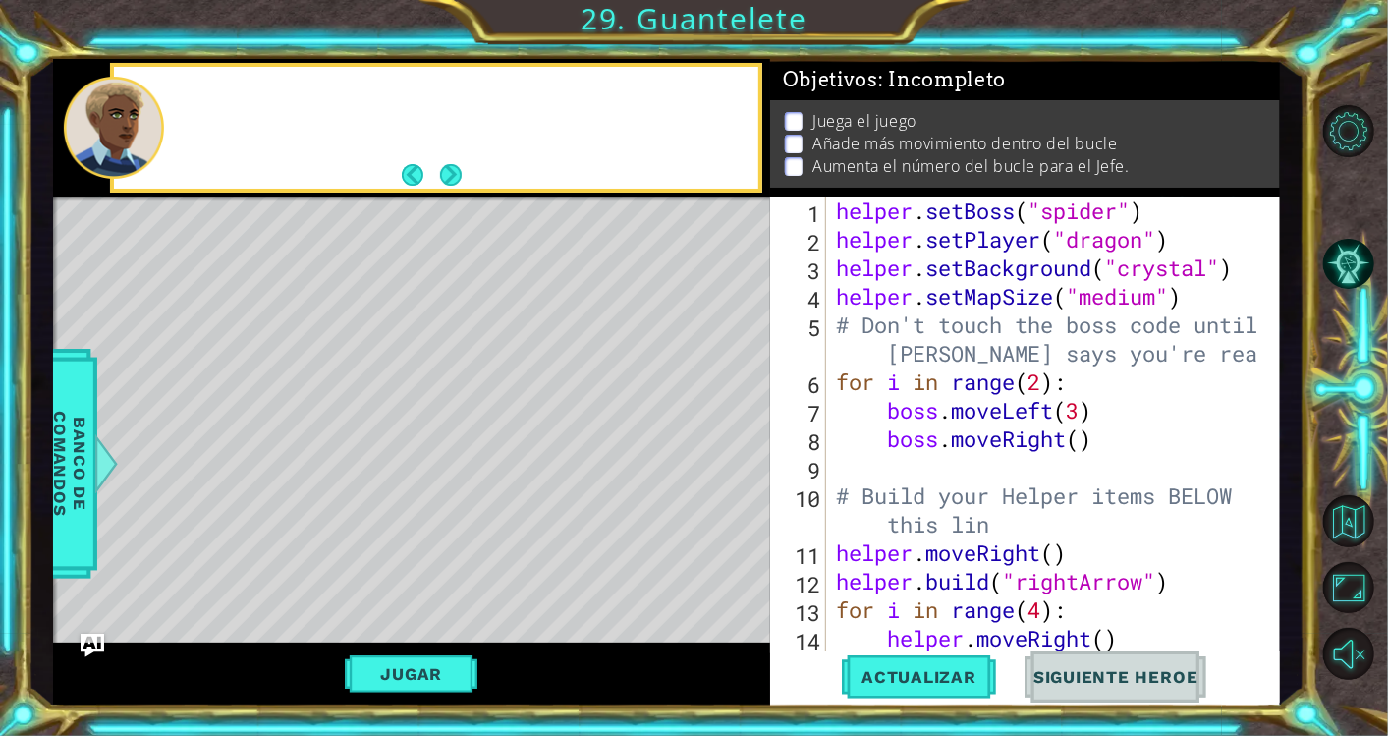
scroll to position [0, 0]
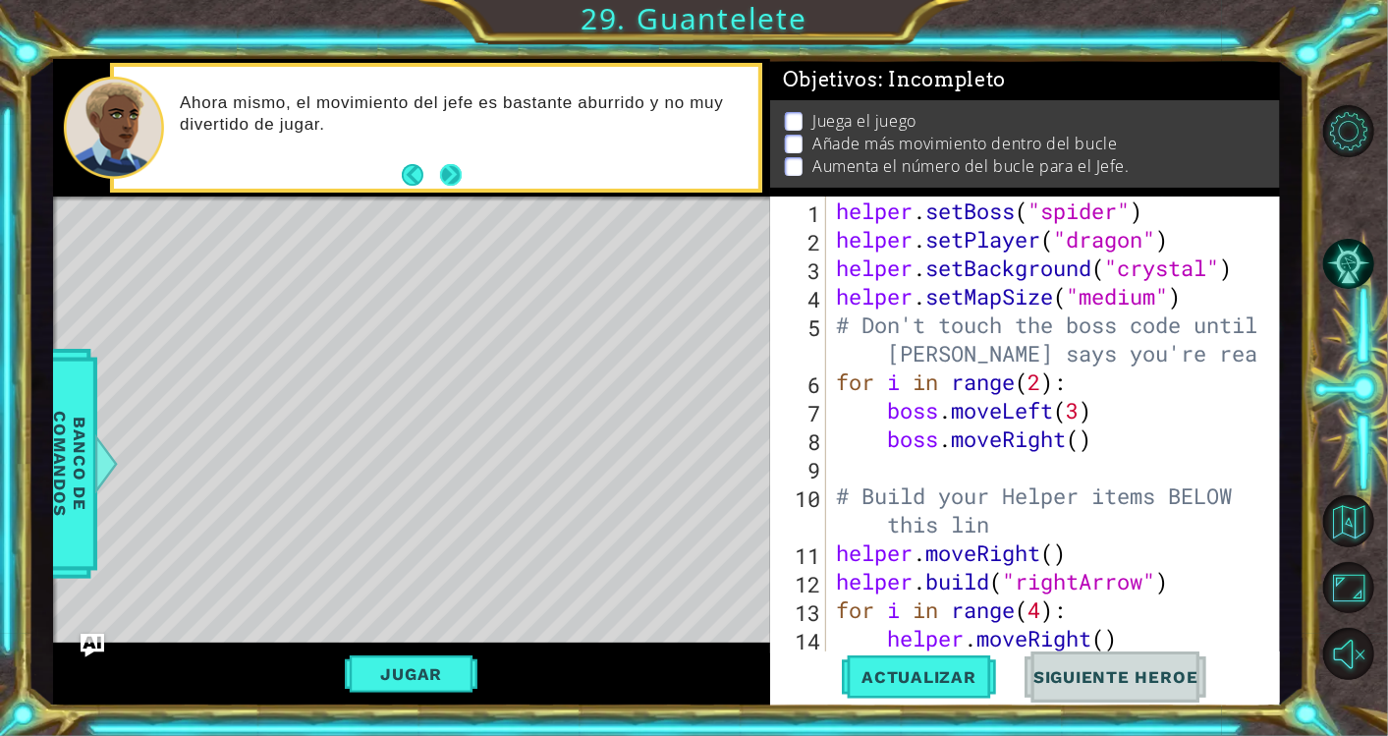
click at [445, 174] on button "Next" at bounding box center [450, 174] width 31 height 31
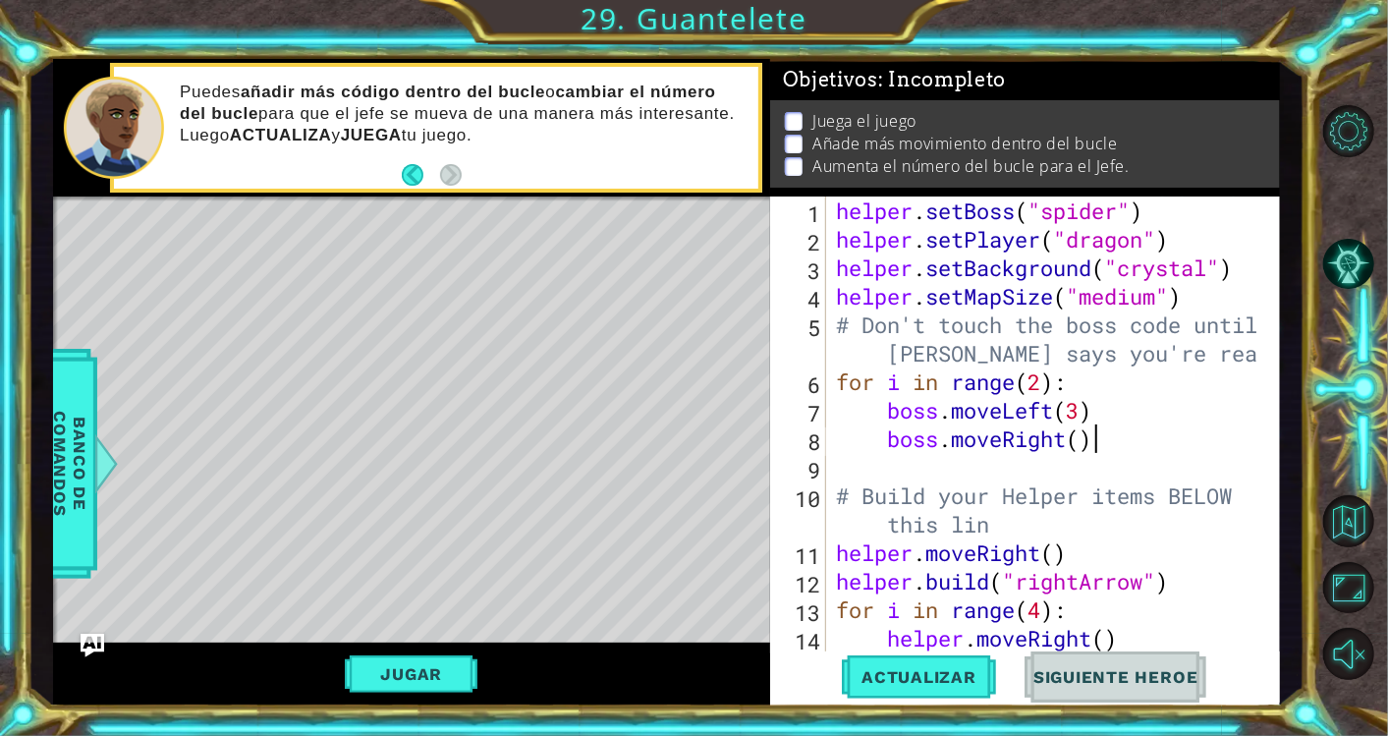
click at [1112, 441] on div "helper . setBoss ( "spider" ) helper . setPlayer ( "dragon" ) helper . setBackg…" at bounding box center [1050, 452] width 436 height 513
type textarea "boss.moveRight()"
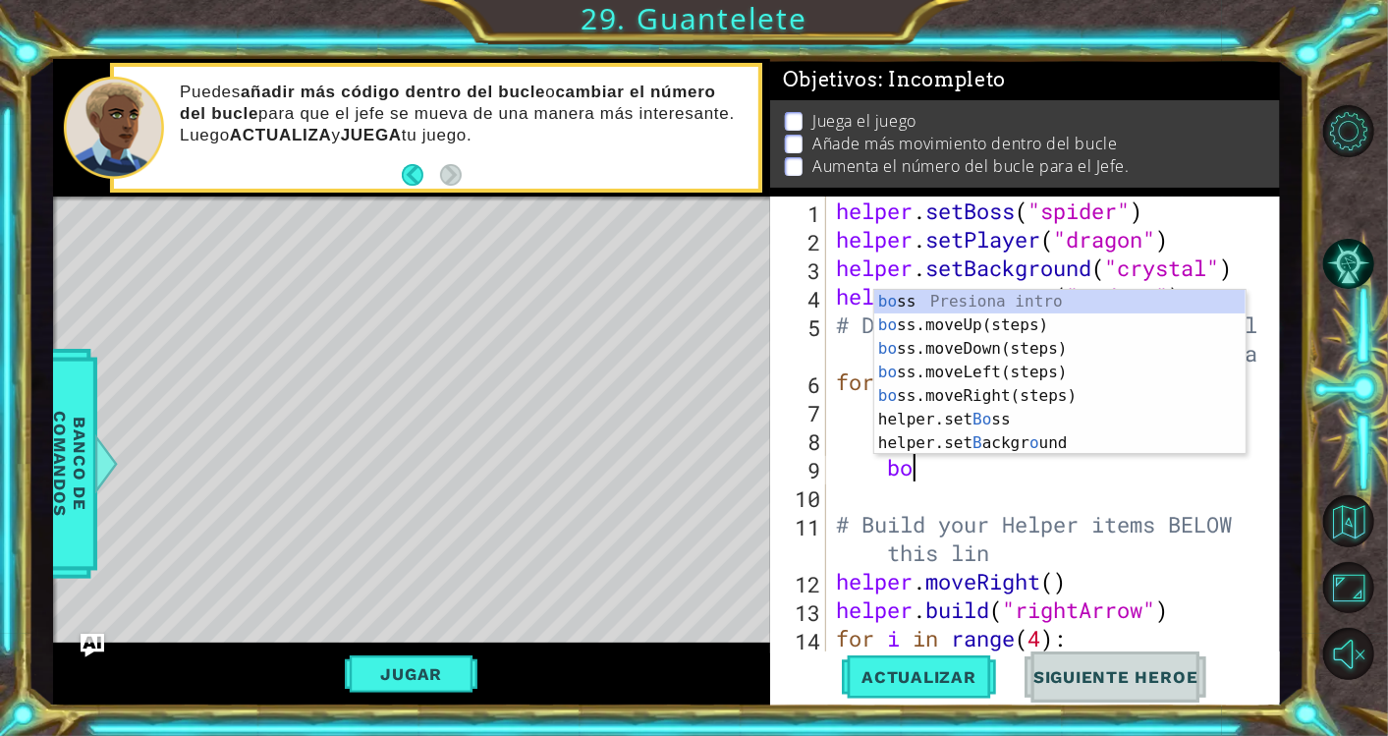
scroll to position [0, 2]
type textarea "b"
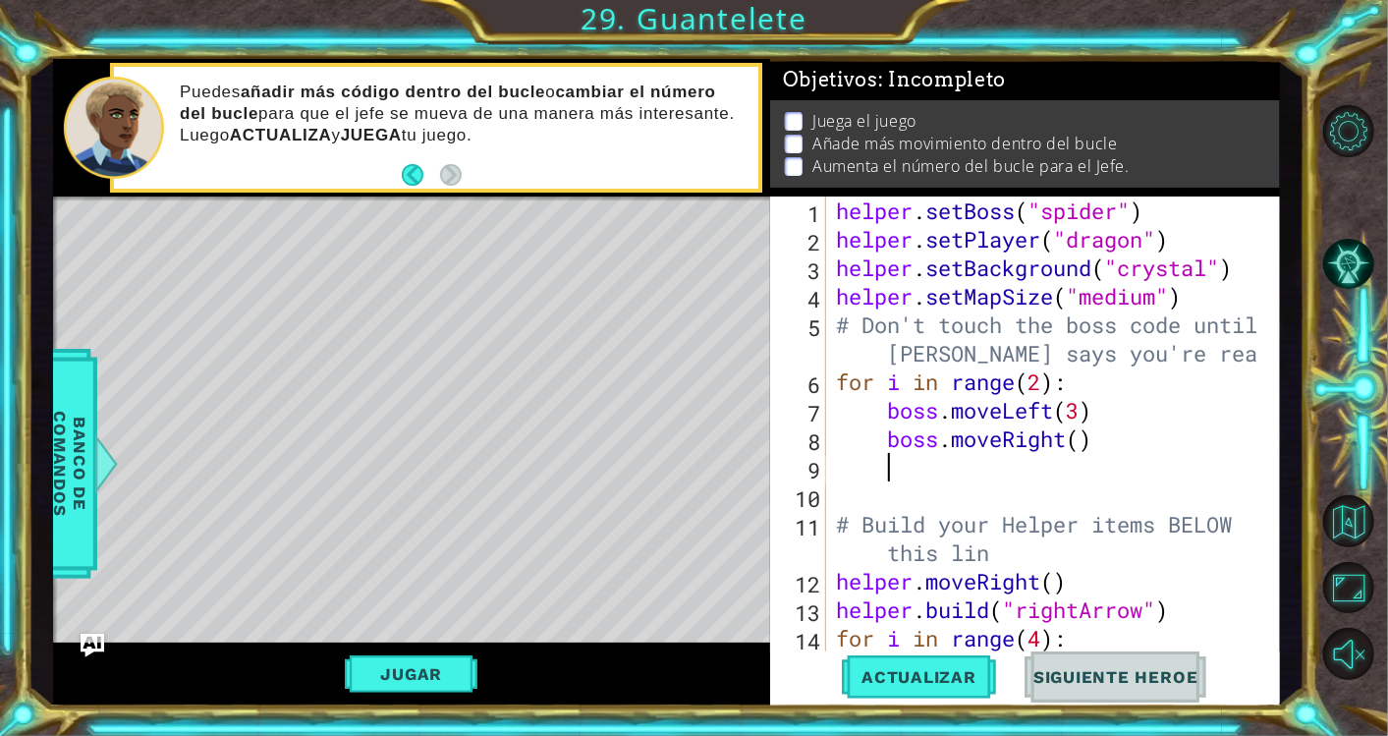
scroll to position [0, 0]
click at [1058, 420] on div "helper . setBoss ( "spider" ) helper . setPlayer ( "dragon" ) helper . setBackg…" at bounding box center [1050, 452] width 436 height 513
click at [1066, 436] on div "helper . setBoss ( "spider" ) helper . setPlayer ( "dragon" ) helper . setBackg…" at bounding box center [1050, 452] width 436 height 513
type textarea "boss.moveUp()"
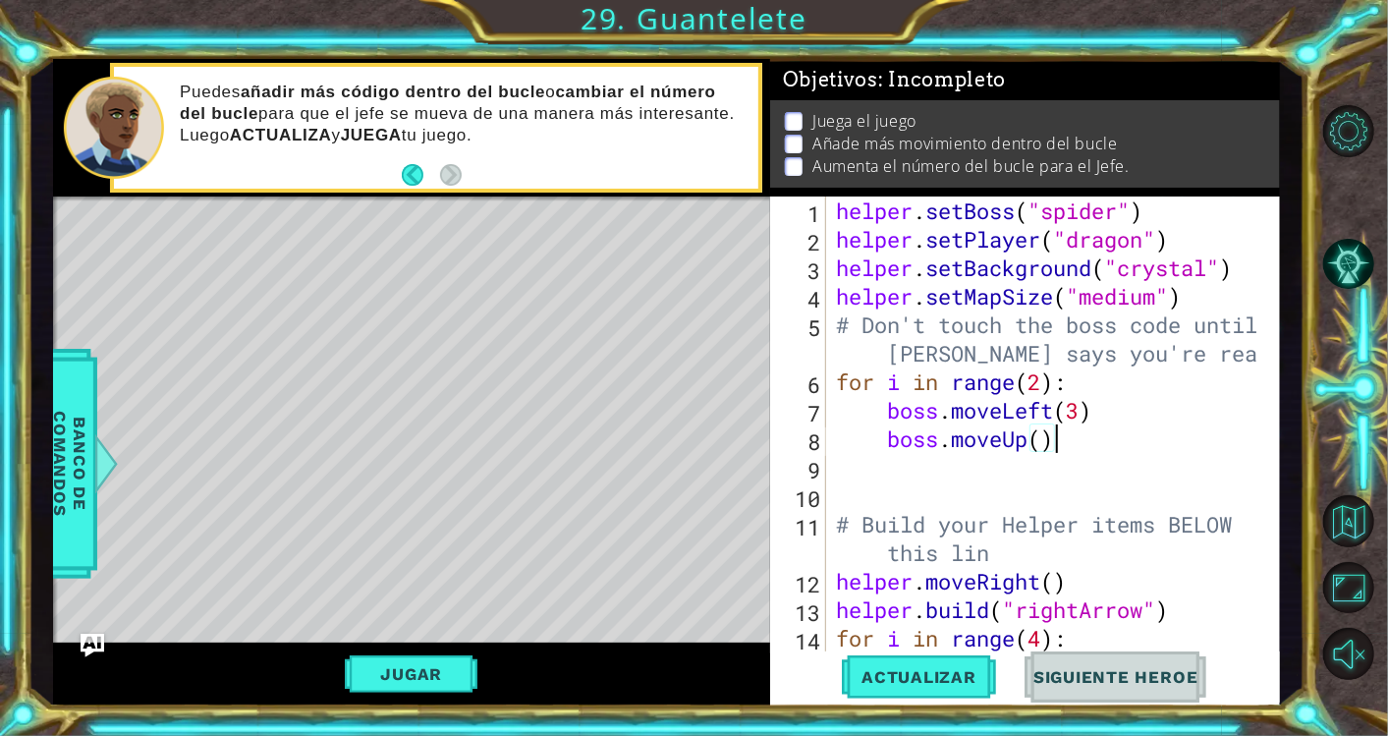
scroll to position [0, 1]
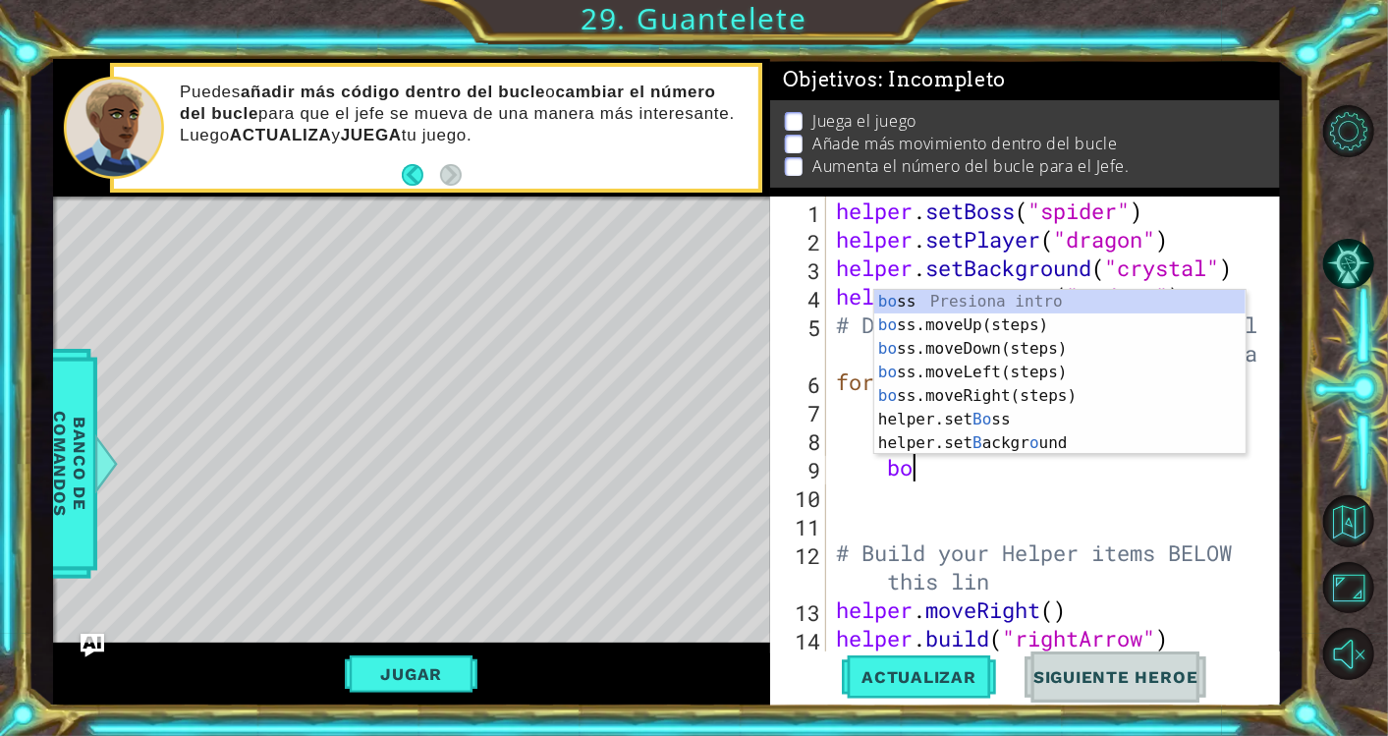
type textarea "bos"
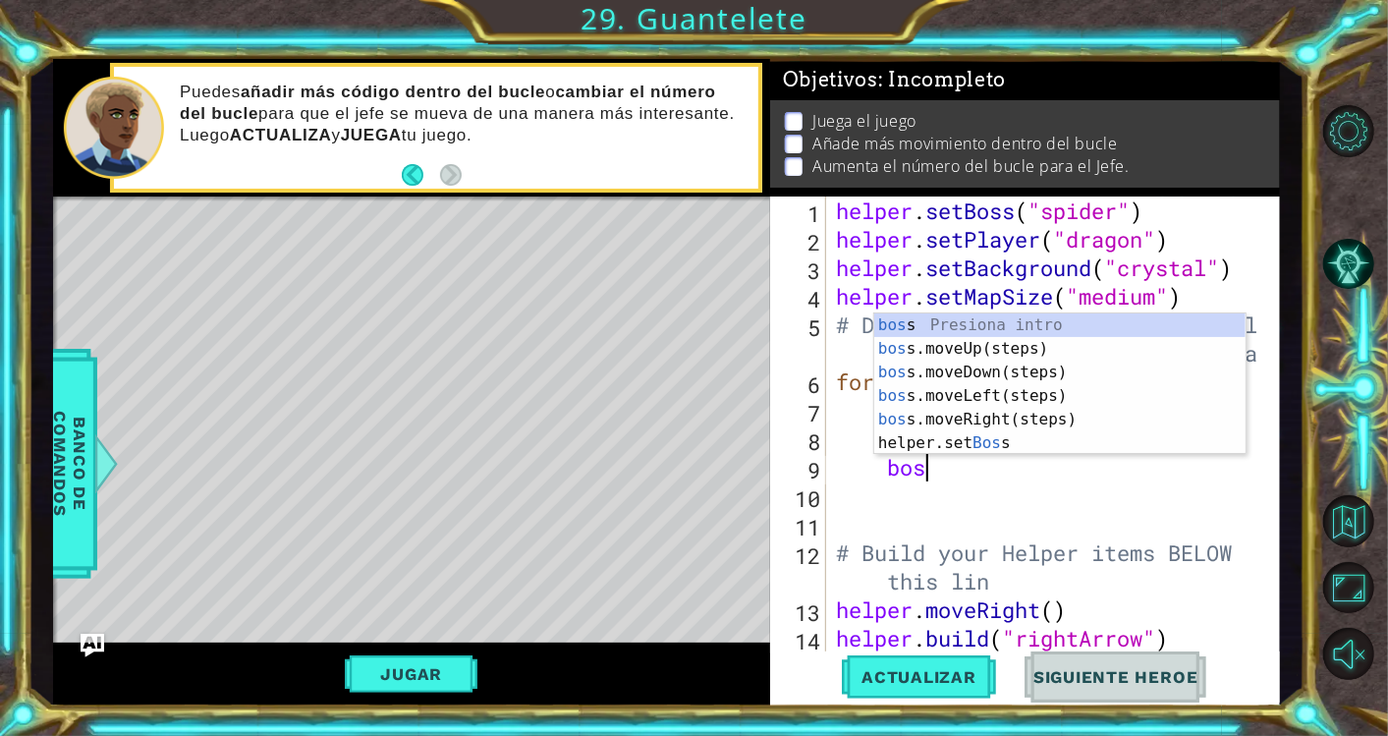
scroll to position [0, 2]
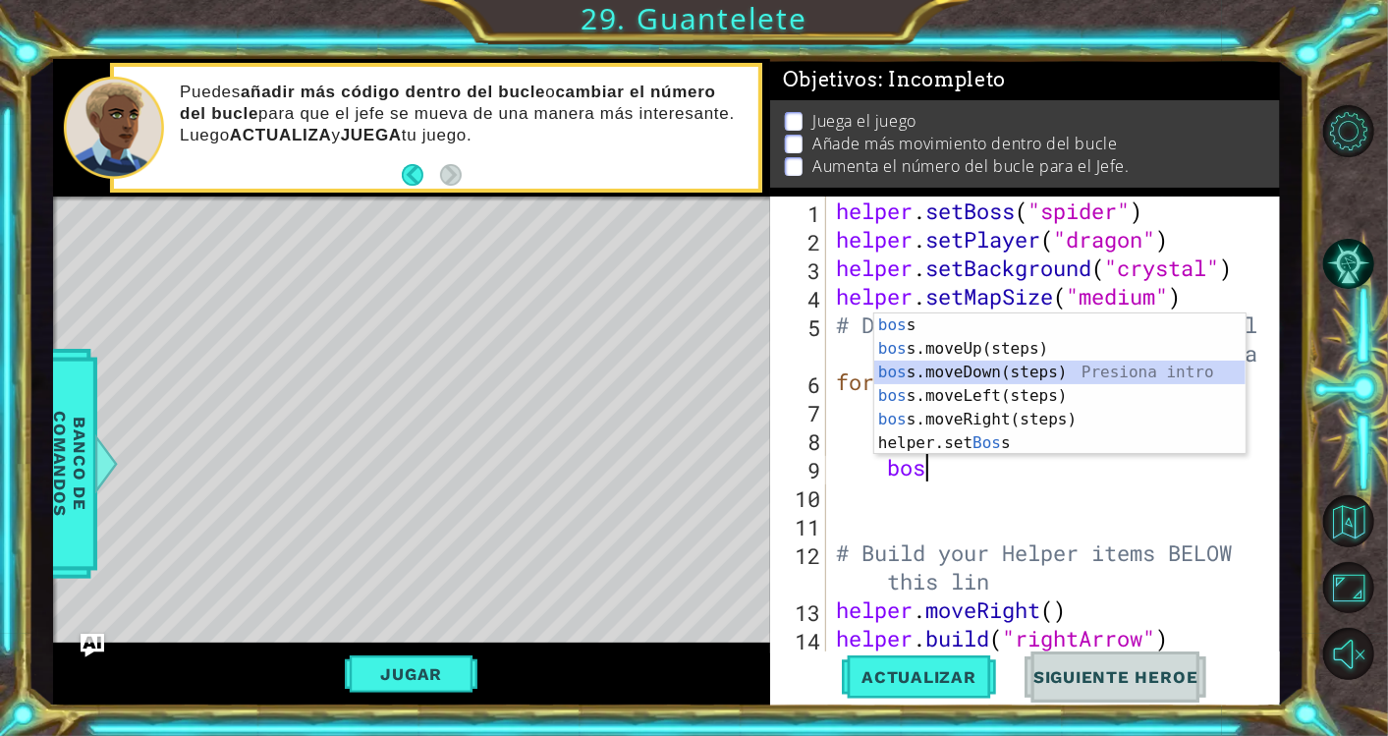
click at [1046, 374] on div "bos s Presiona intro bos s.moveUp(steps) Presiona intro bos s.moveDown(steps) P…" at bounding box center [1060, 407] width 372 height 189
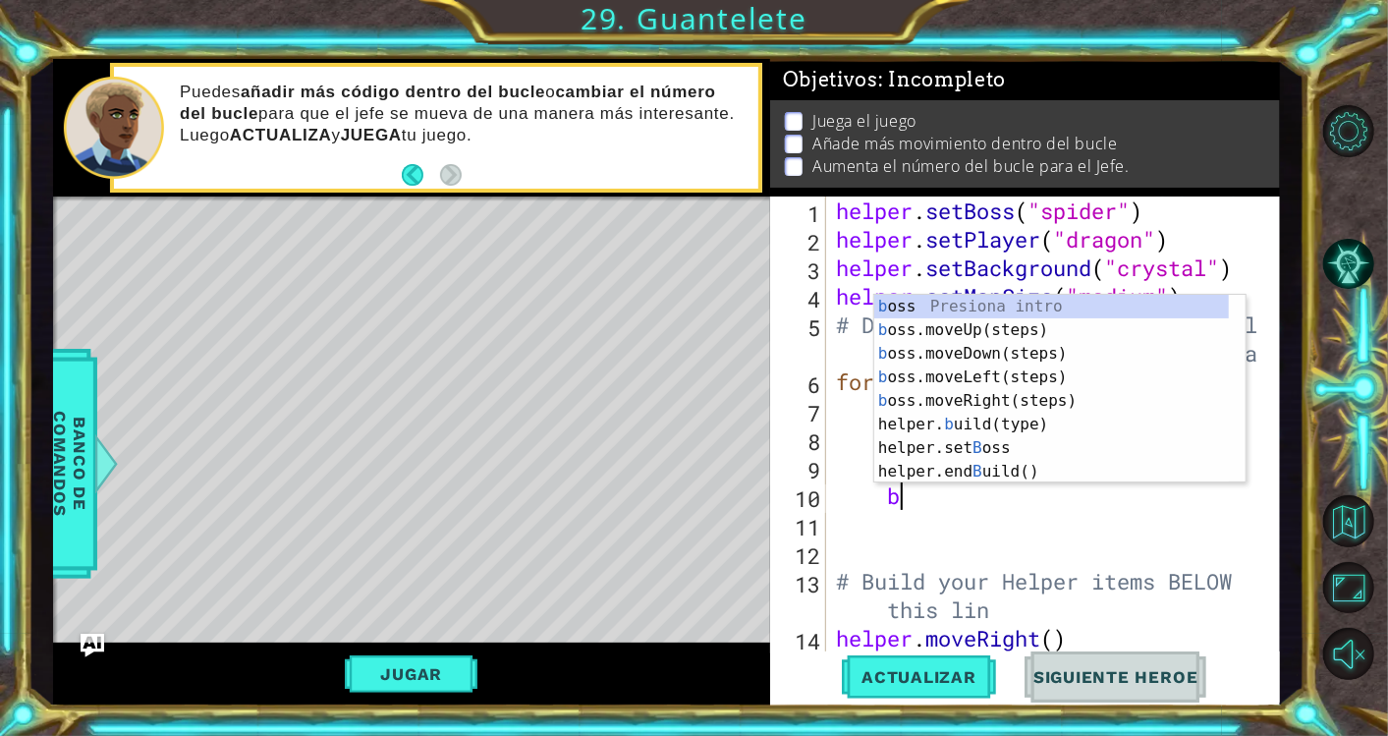
type textarea "bo"
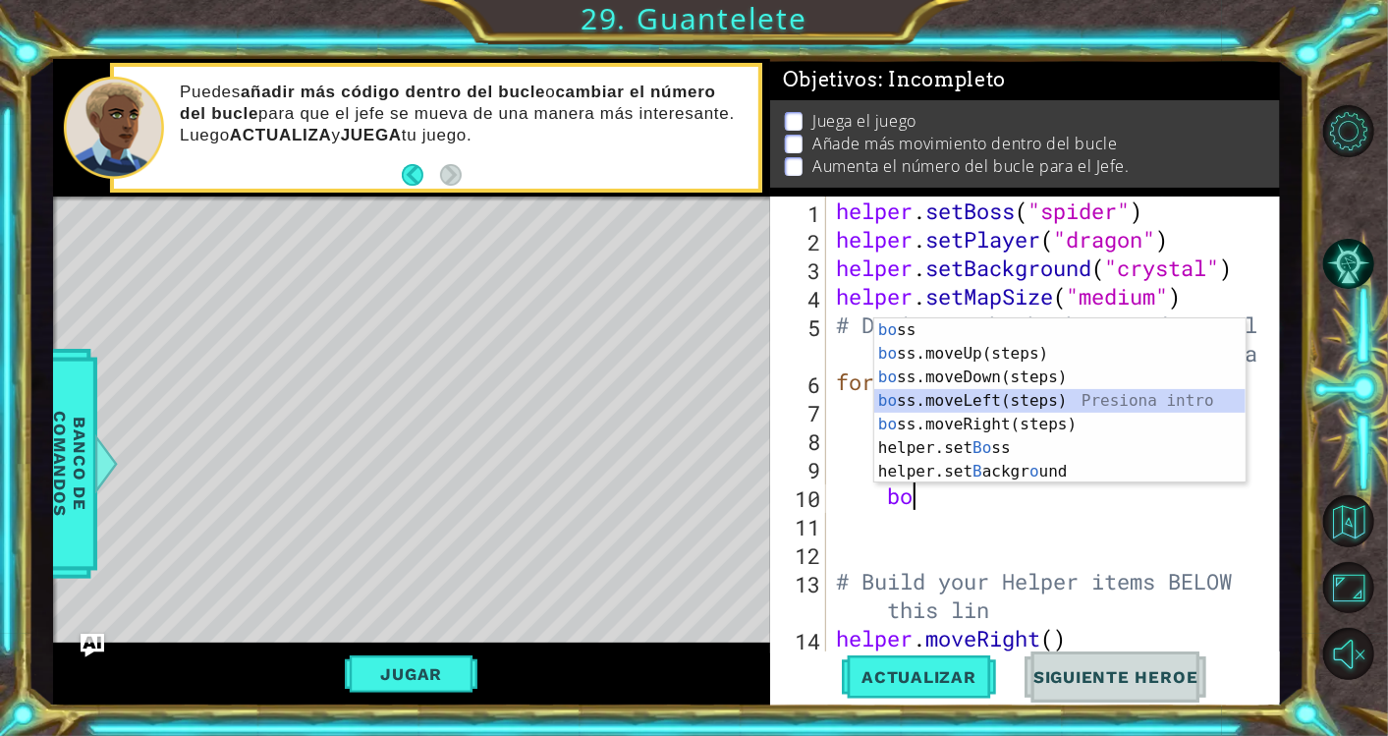
click at [1081, 402] on div "bo ss Presiona intro bo ss.moveUp(steps) Presiona intro bo ss.moveDown(steps) P…" at bounding box center [1060, 424] width 372 height 212
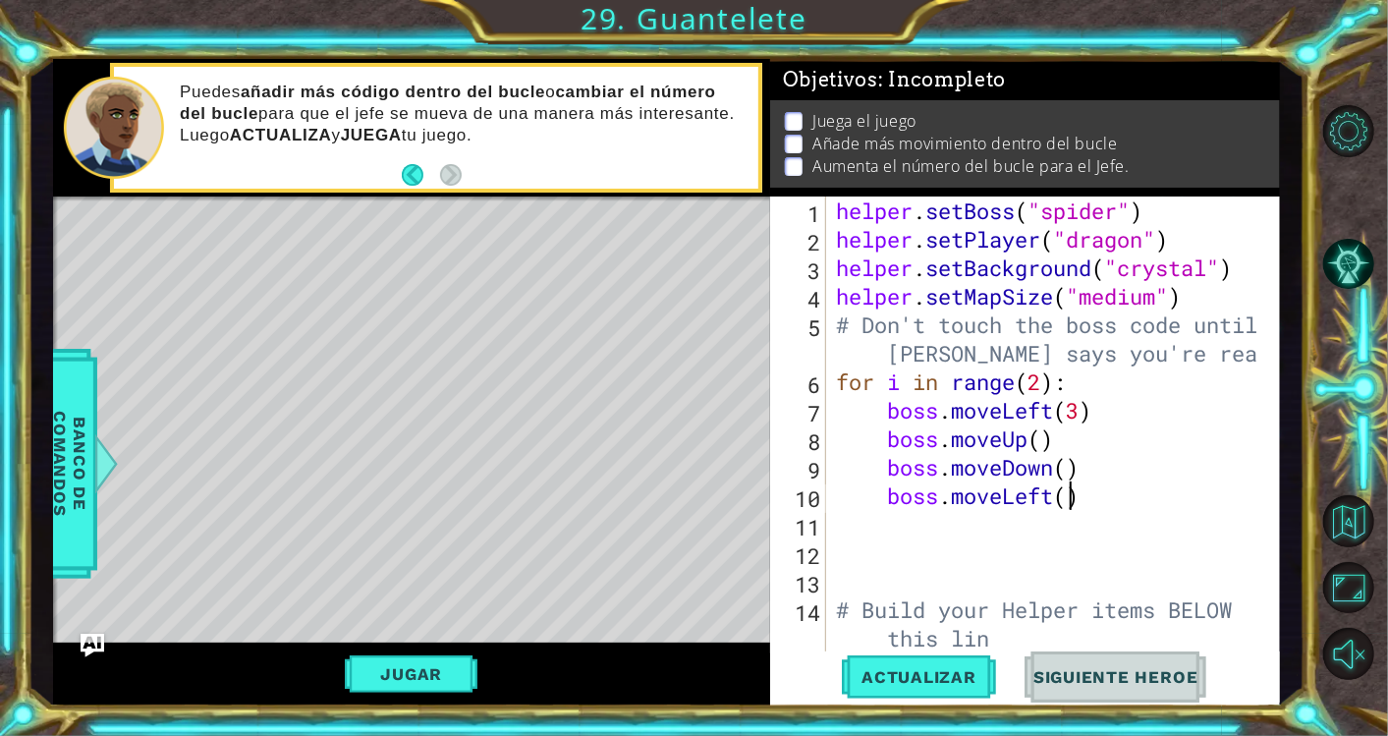
click at [1063, 494] on div "helper . setBoss ( "spider" ) helper . setPlayer ( "dragon" ) helper . setBackg…" at bounding box center [1050, 452] width 436 height 513
type textarea "boss.moveLeft(2)"
click at [1117, 504] on div "helper . setBoss ( "spider" ) helper . setPlayer ( "dragon" ) helper . setBackg…" at bounding box center [1050, 452] width 436 height 513
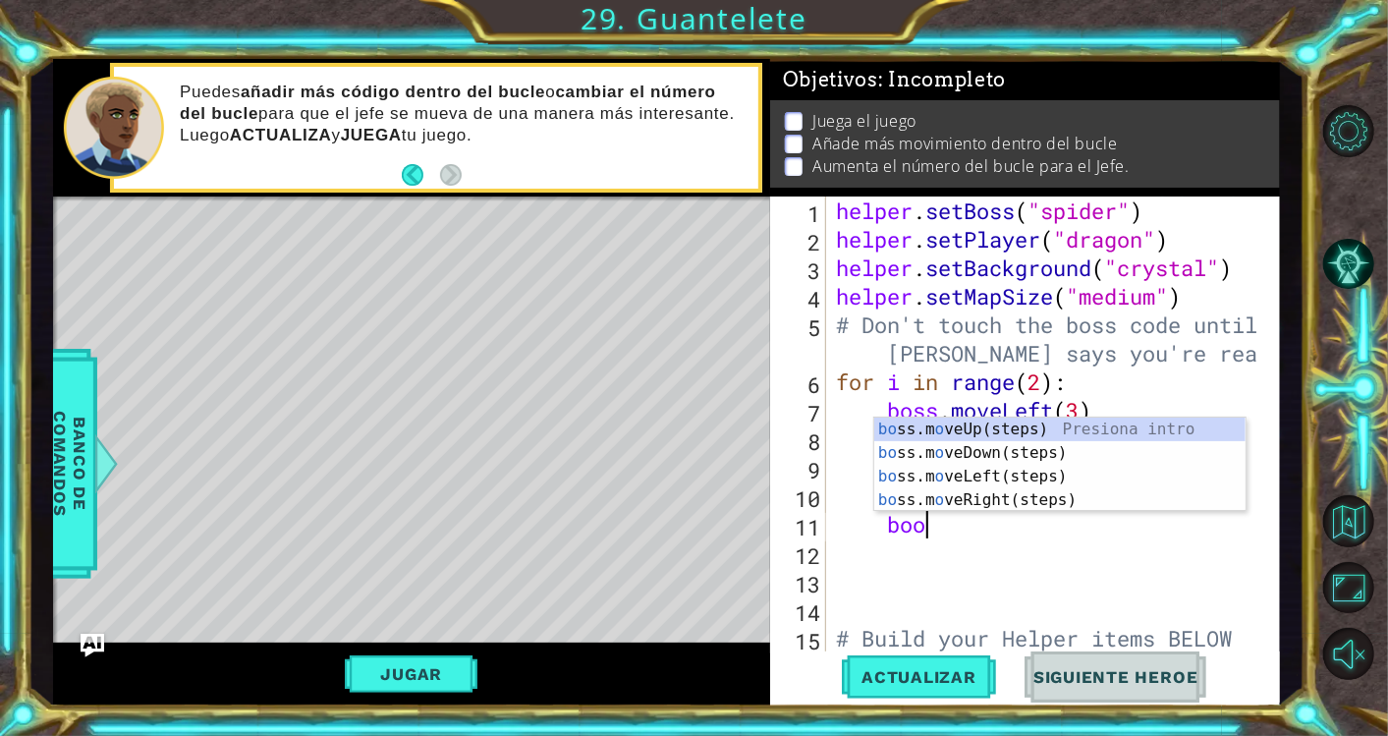
scroll to position [0, 2]
type textarea "boos"
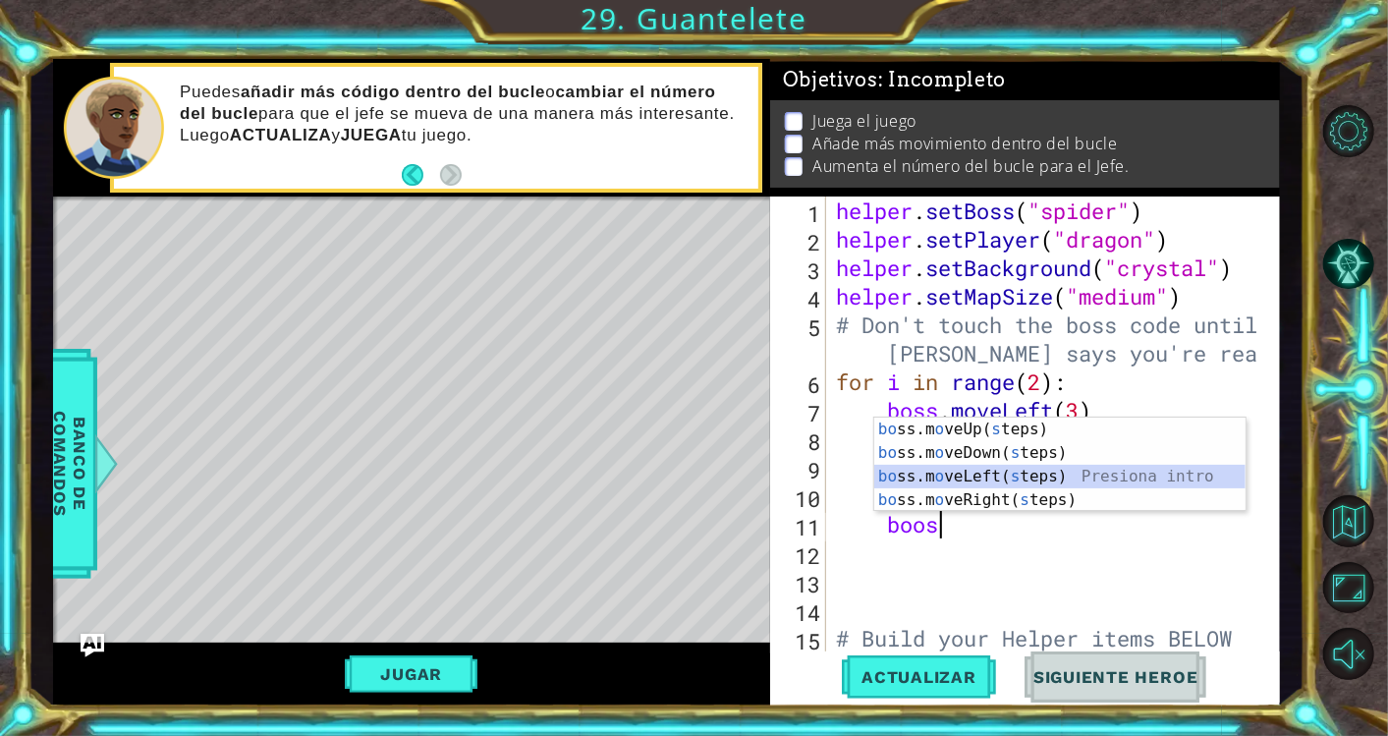
click at [1094, 472] on div "bo ss.m o veUp( s teps) Presiona intro bo ss.m o veDown( s teps) Presiona intro…" at bounding box center [1060, 487] width 372 height 141
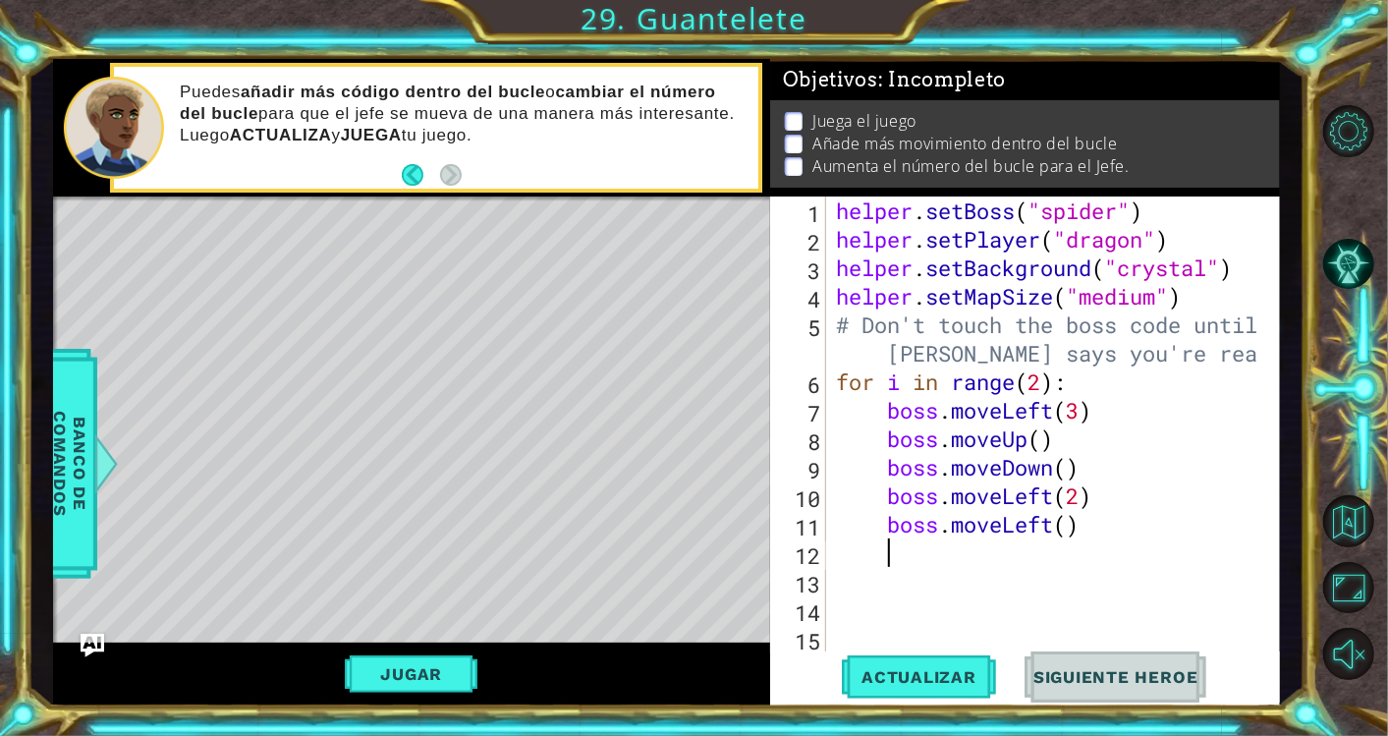
type textarea "3"
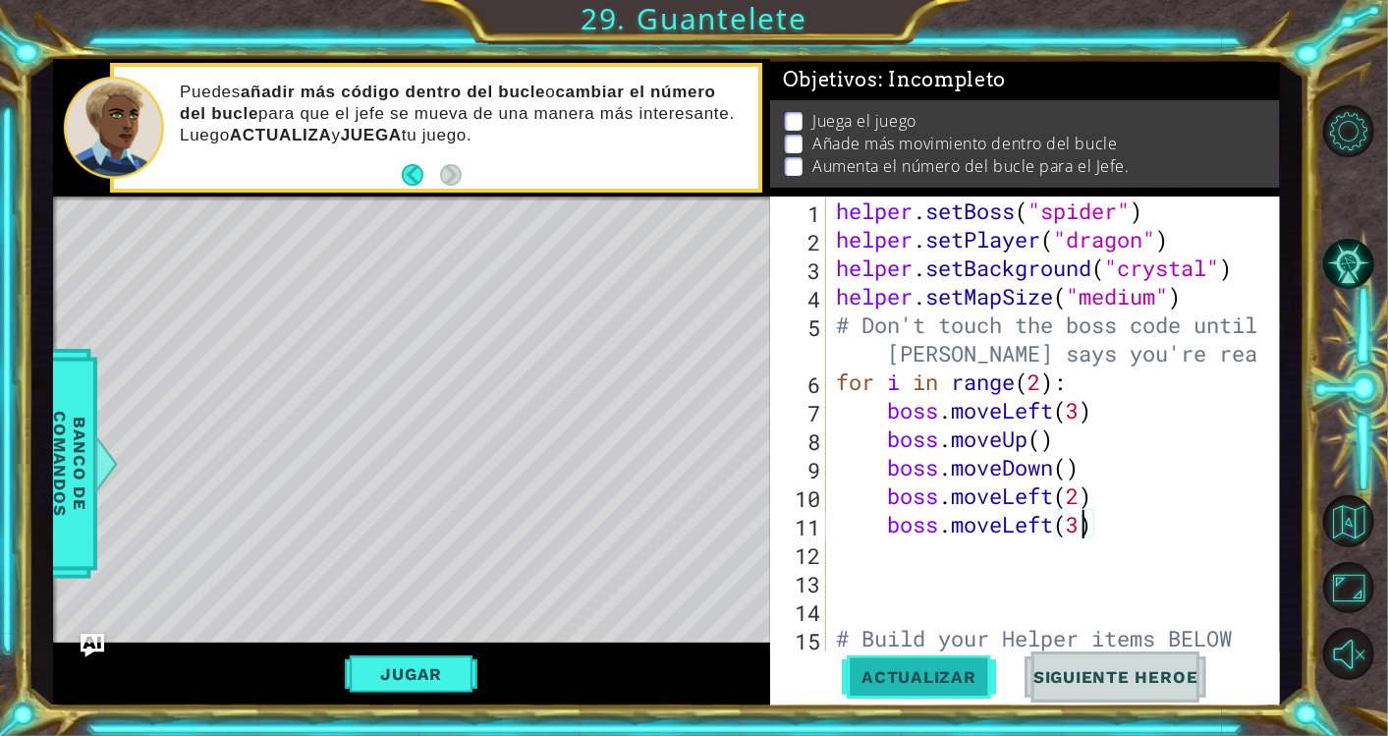
type textarea "boss.moveLeft(3)"
click at [914, 685] on span "Actualizar" at bounding box center [919, 677] width 154 height 20
click at [923, 602] on div "helper . setBoss ( "spider" ) helper . setPlayer ( "dragon" ) helper . setBackg…" at bounding box center [1050, 466] width 436 height 541
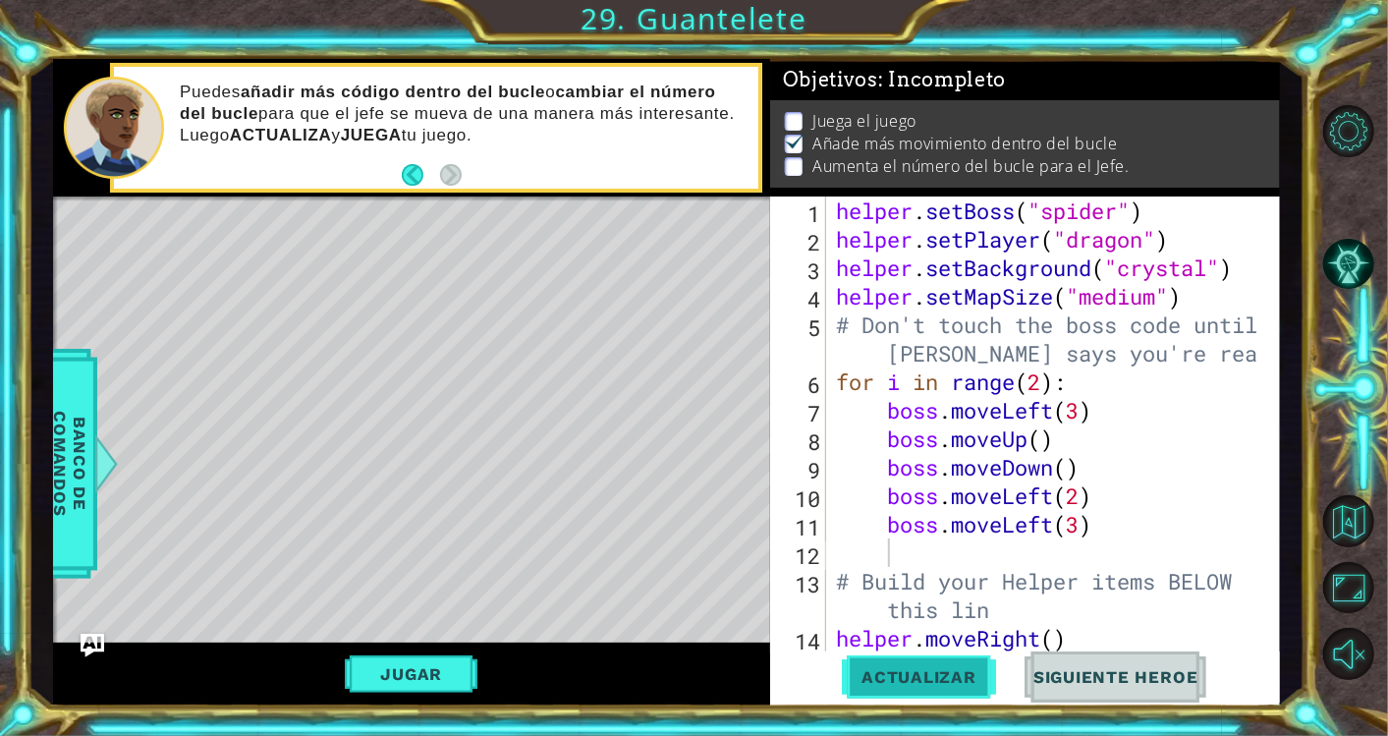
click at [908, 676] on span "Actualizar" at bounding box center [919, 677] width 154 height 20
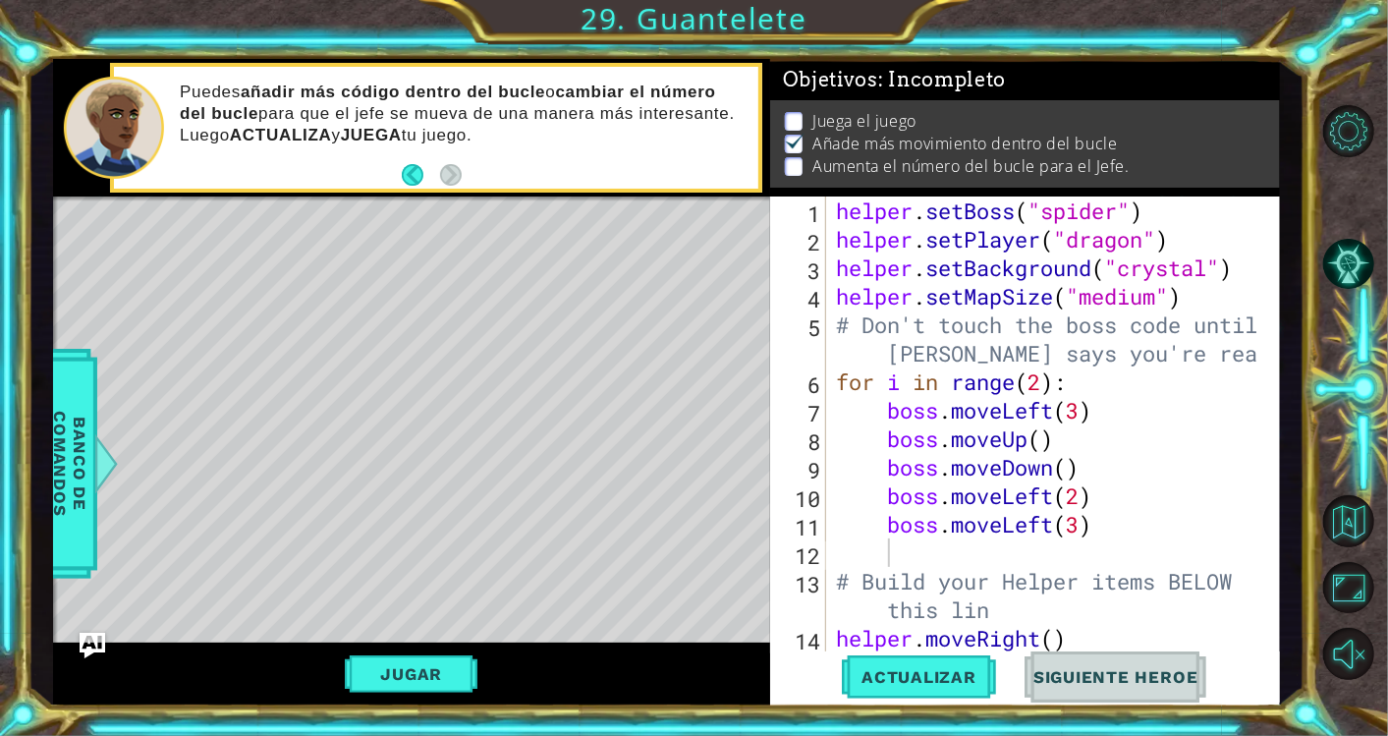
click at [88, 635] on img "Ask AI" at bounding box center [93, 645] width 26 height 26
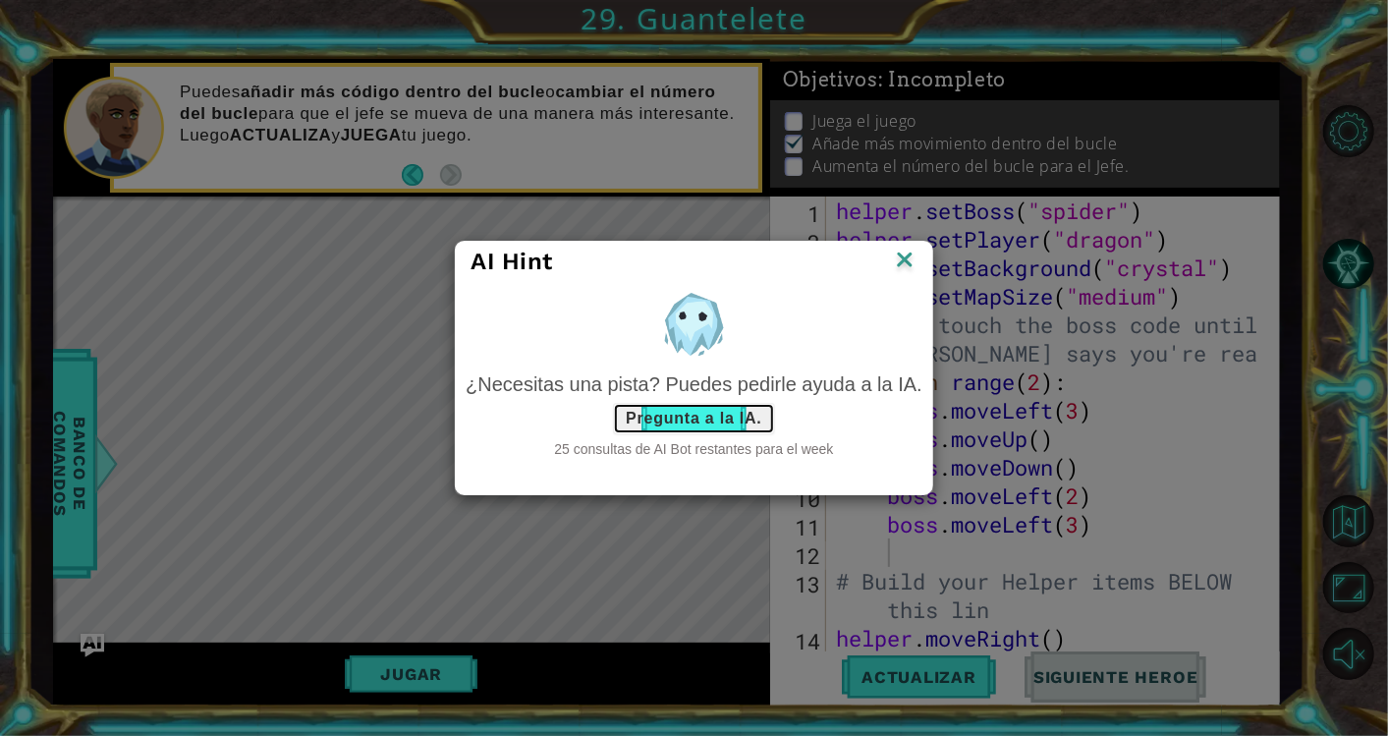
click at [668, 430] on button "Pregunta a la IA." at bounding box center [693, 418] width 161 height 31
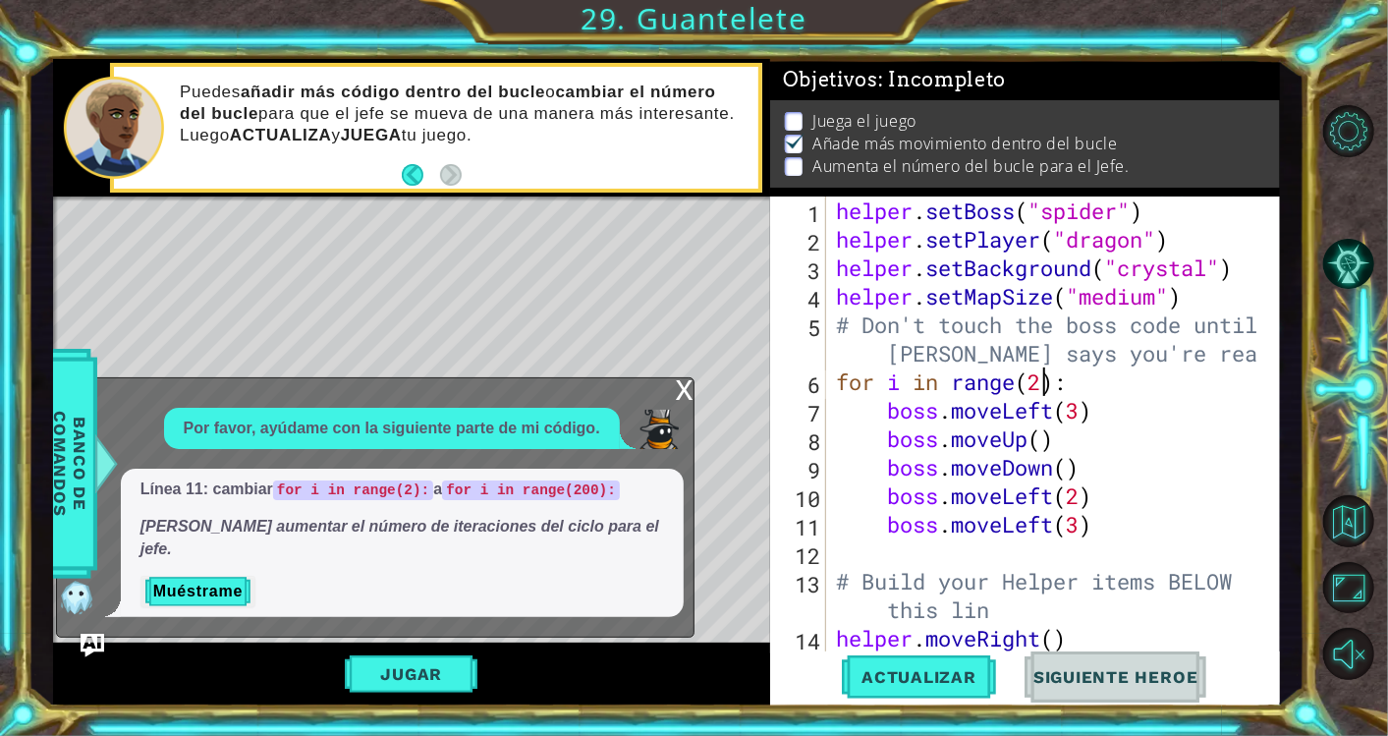
click at [1038, 375] on div "helper . setBoss ( "spider" ) helper . setPlayer ( "dragon" ) helper . setBackg…" at bounding box center [1050, 452] width 436 height 513
type textarea "for i in range(3):"
click at [936, 682] on span "Actualizar" at bounding box center [919, 677] width 154 height 20
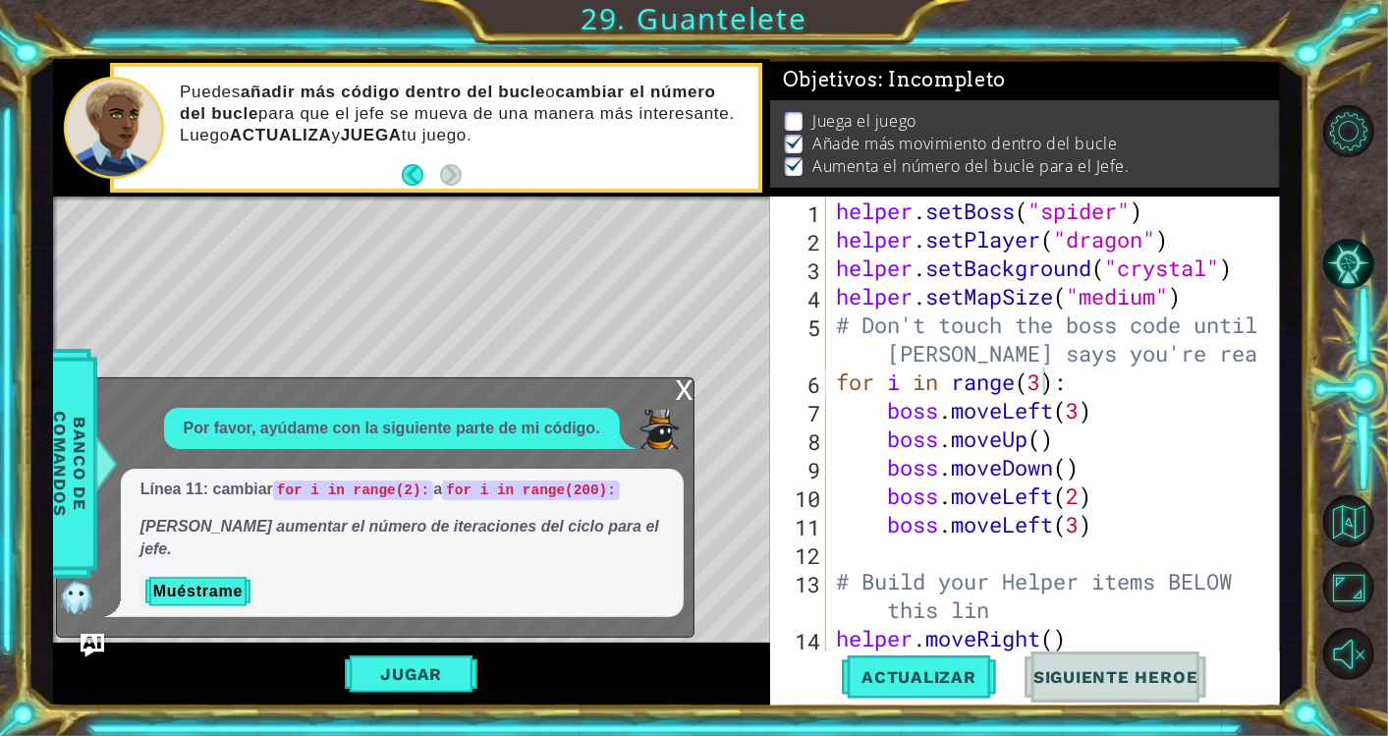
click at [673, 412] on div "x Por favor, ayúdame con la siguiente parte de mi código. Línea 11: cambiar for…" at bounding box center [375, 507] width 638 height 260
click at [680, 398] on div "x" at bounding box center [685, 388] width 18 height 20
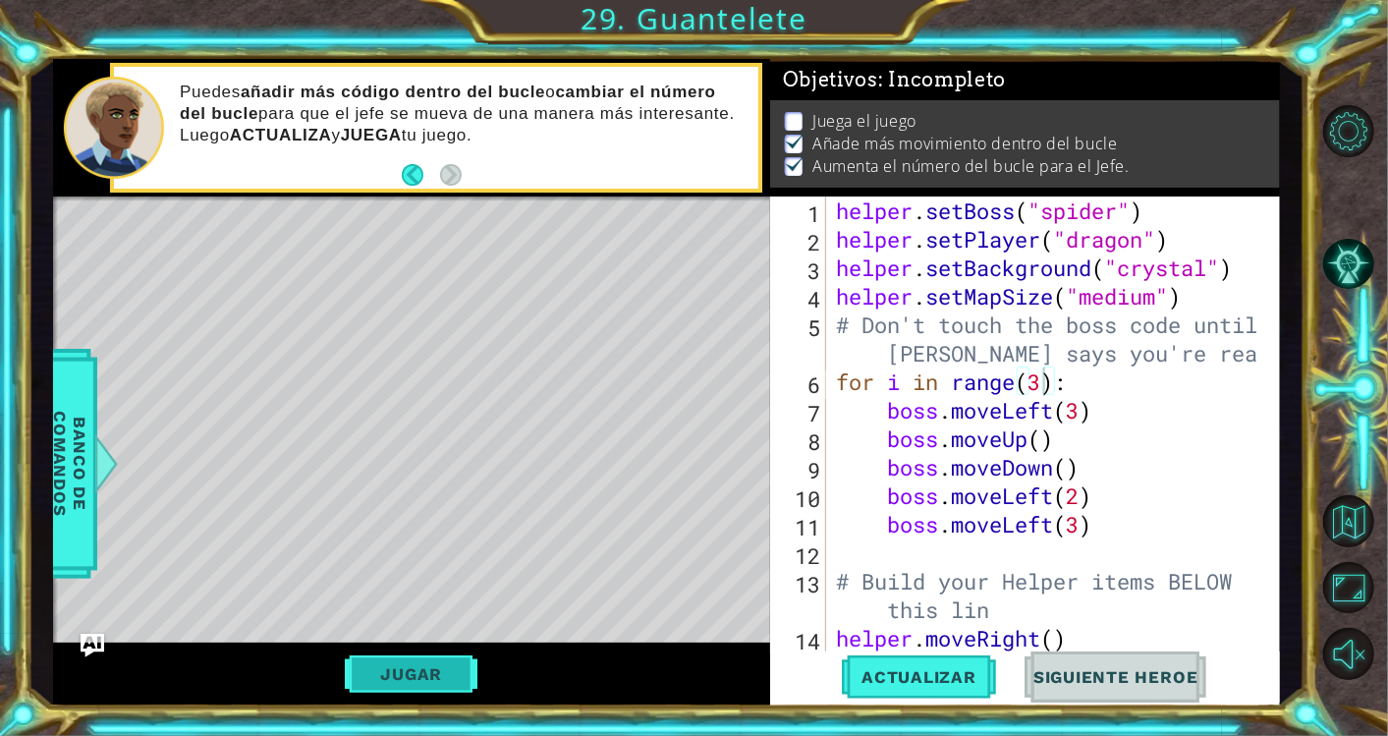
click at [434, 664] on button "Jugar" at bounding box center [411, 673] width 133 height 37
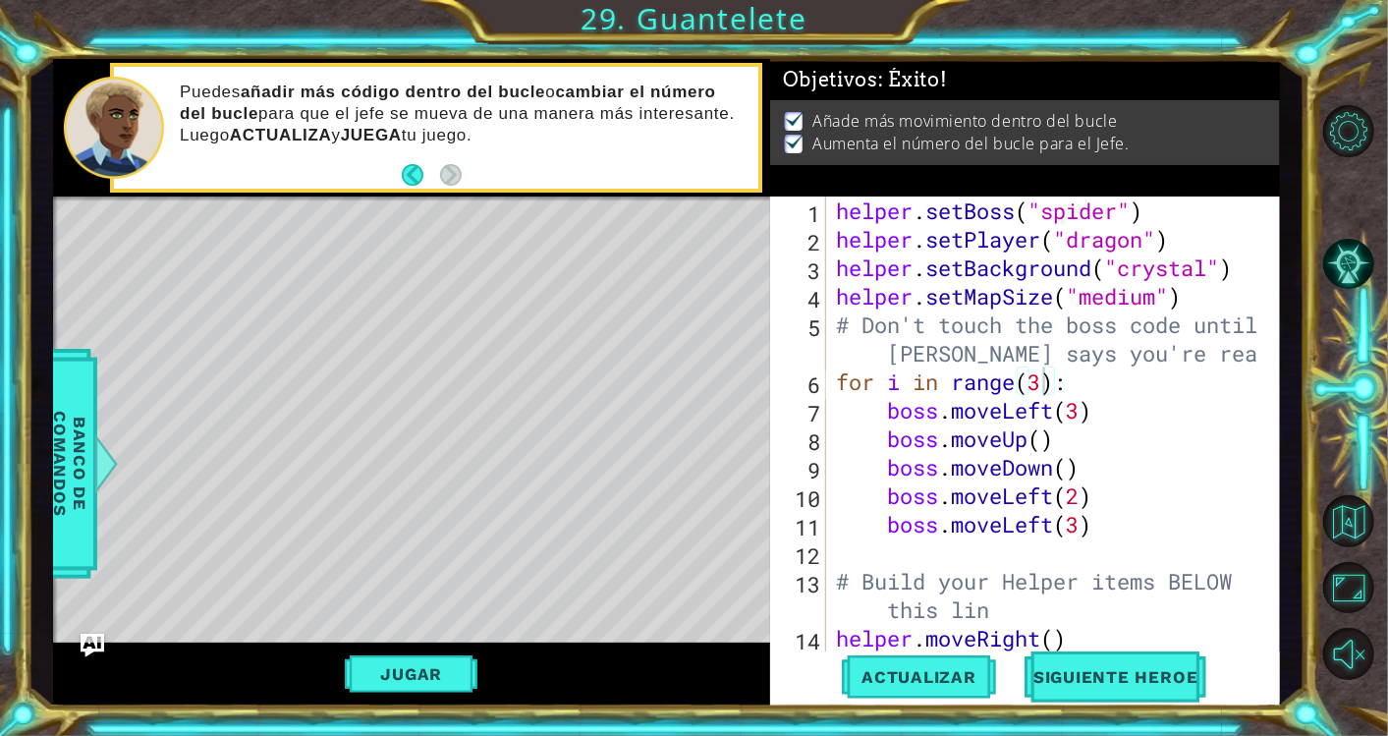
scroll to position [0, 0]
click at [1081, 679] on span "Siguiente Heroe" at bounding box center [1116, 682] width 204 height 20
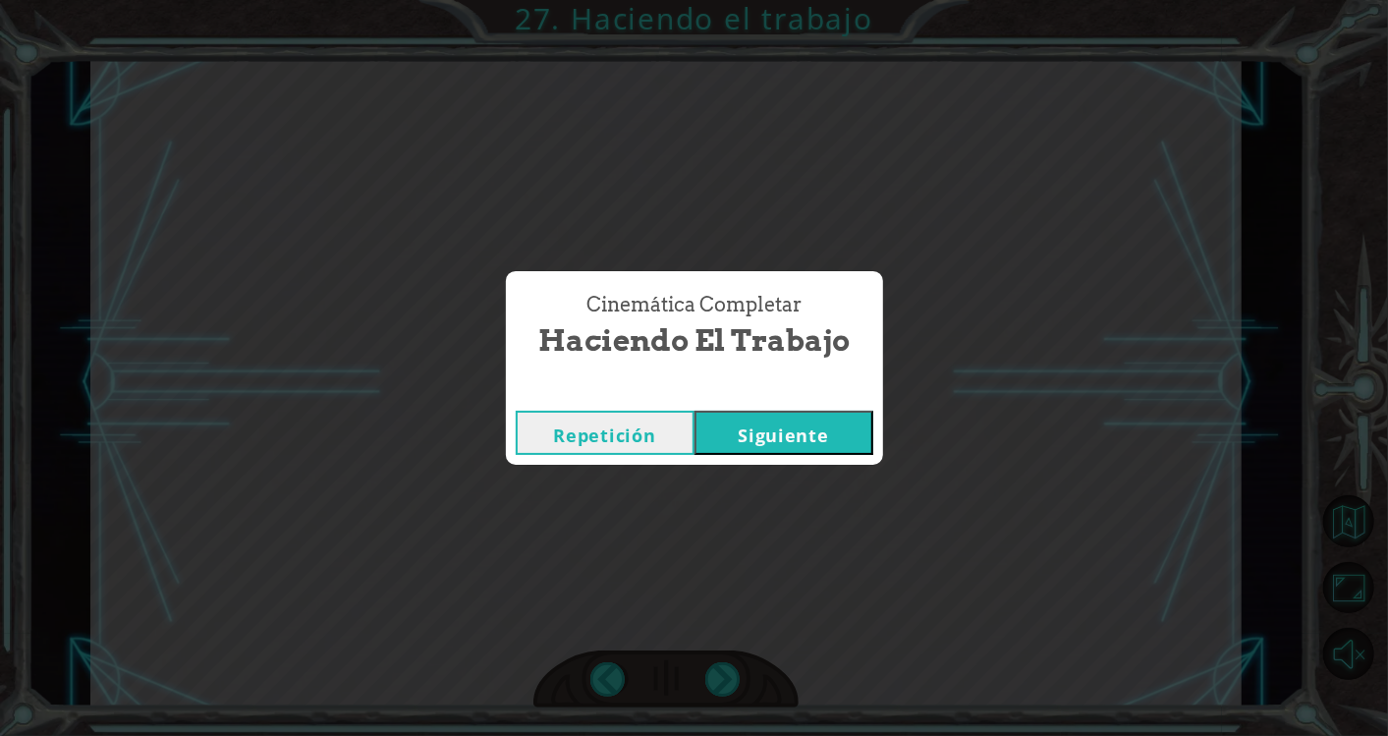
click at [850, 418] on button "Siguiente" at bounding box center [783, 433] width 179 height 44
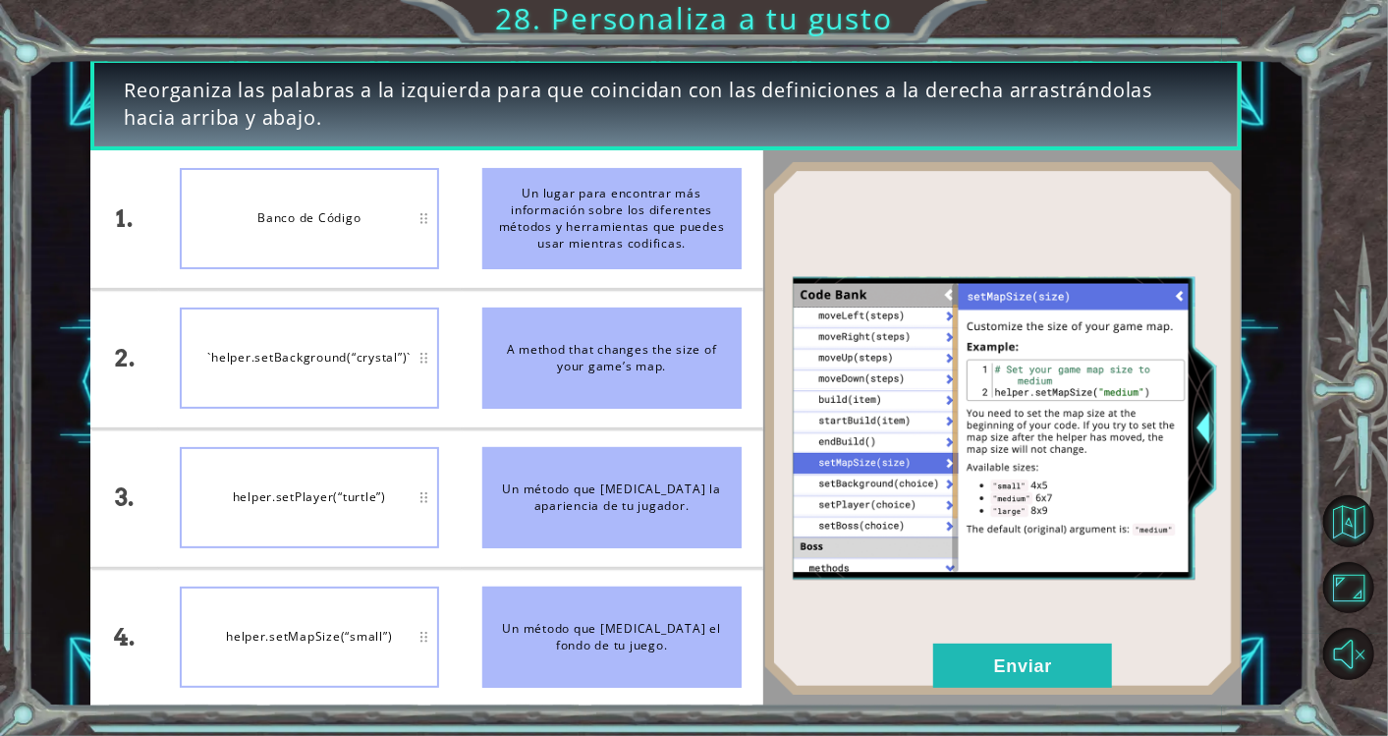
click at [577, 233] on div "Un lugar para encontrar más información sobre los diferentes métodos y herramie…" at bounding box center [611, 218] width 259 height 101
drag, startPoint x: 577, startPoint y: 233, endPoint x: 415, endPoint y: 218, distance: 161.7
click at [415, 218] on div "1. 2. 3. 4. Banco de Código `helper.setBackground(“crystal”)` helper.setPlayer(…" at bounding box center [426, 428] width 672 height 556
click at [1076, 654] on button "Enviar" at bounding box center [1022, 665] width 179 height 44
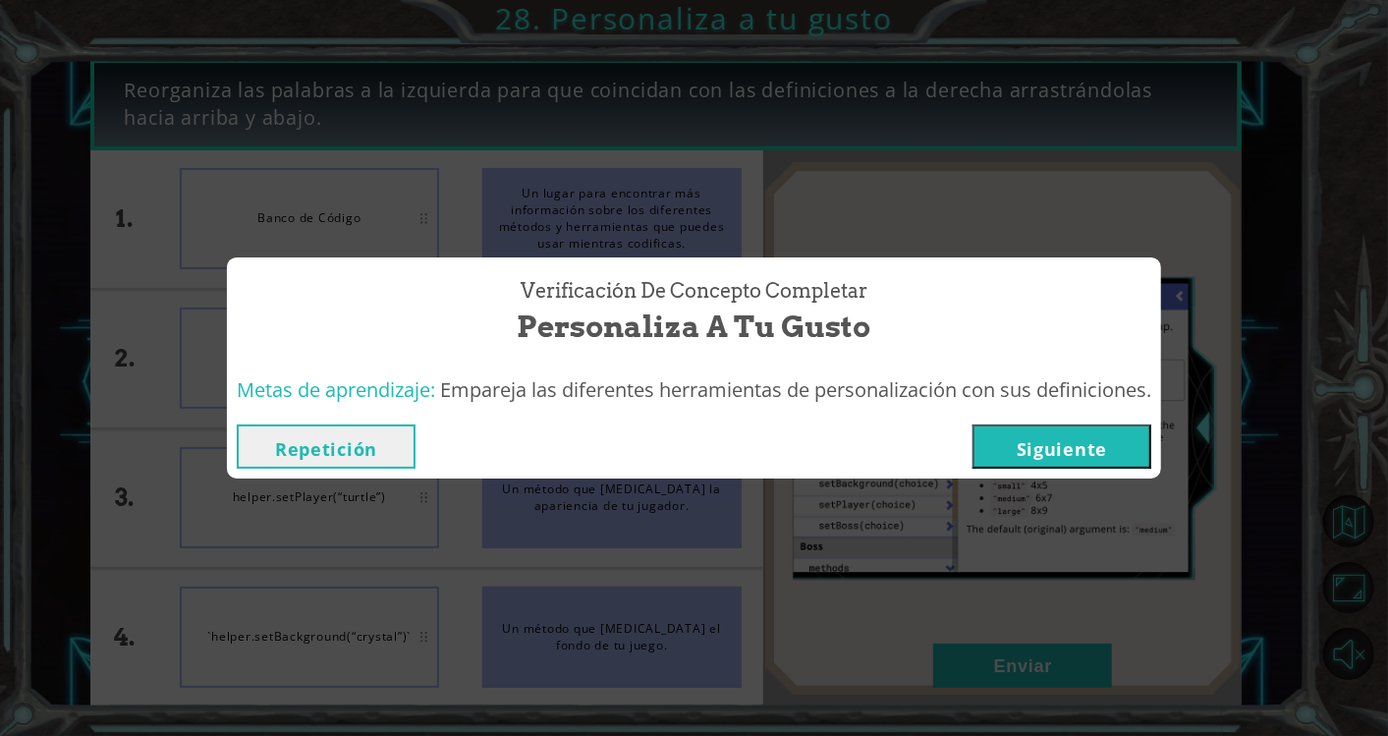
click at [1079, 439] on button "Siguiente" at bounding box center [1061, 446] width 179 height 44
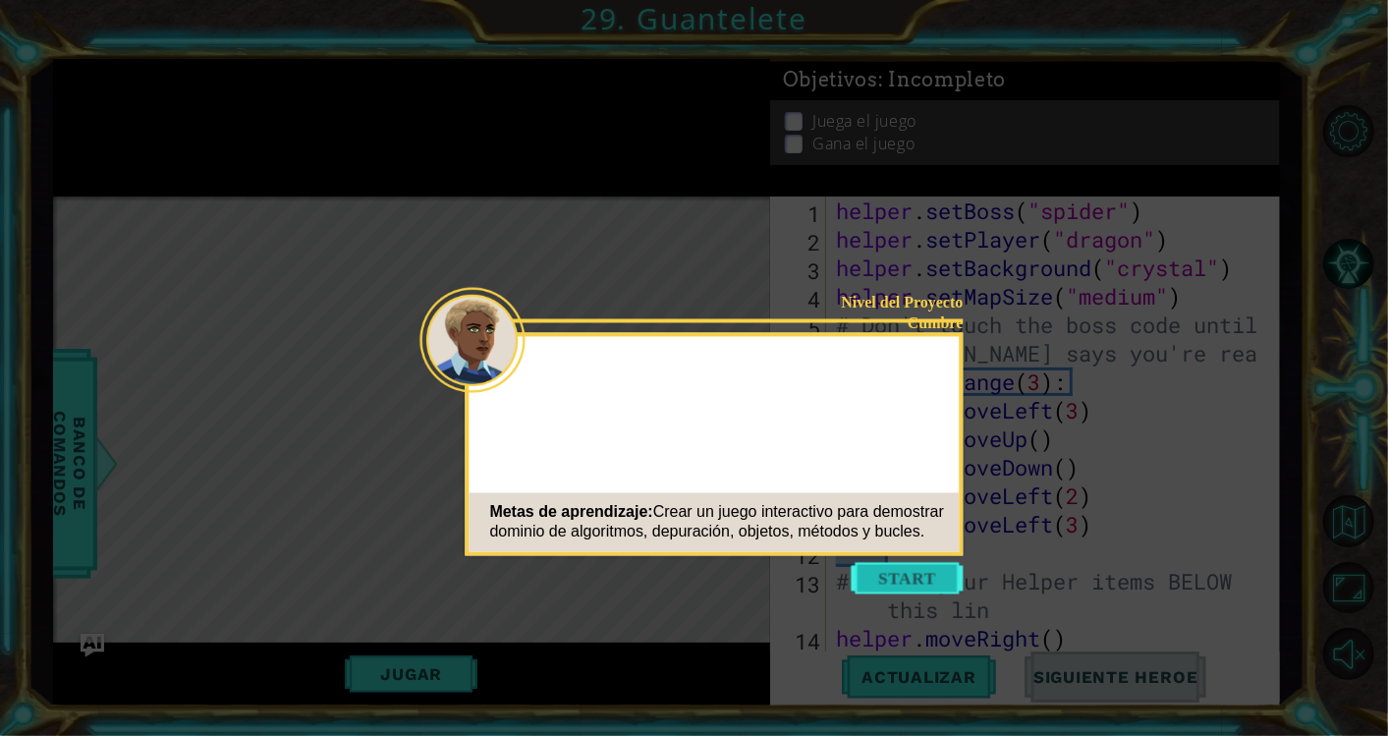
click at [915, 577] on button "Start" at bounding box center [908, 578] width 112 height 31
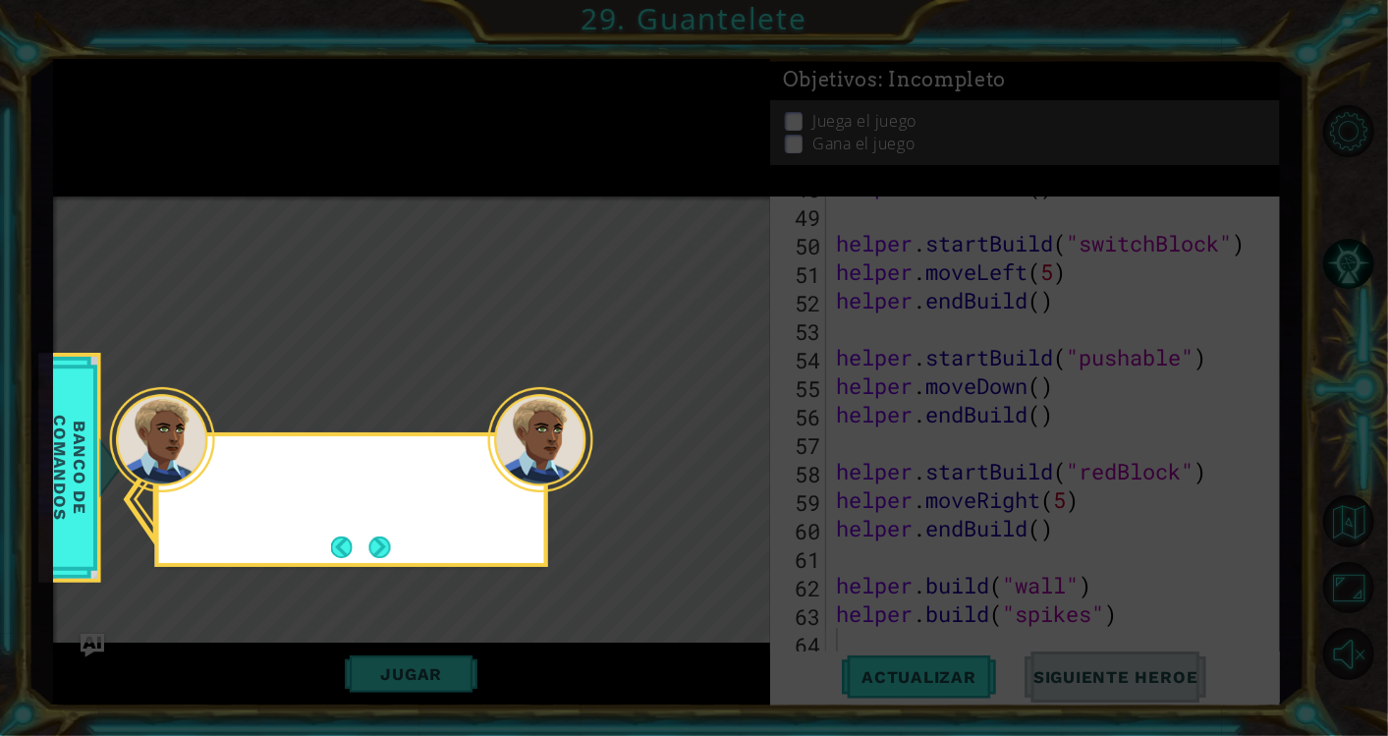
scroll to position [1423, 0]
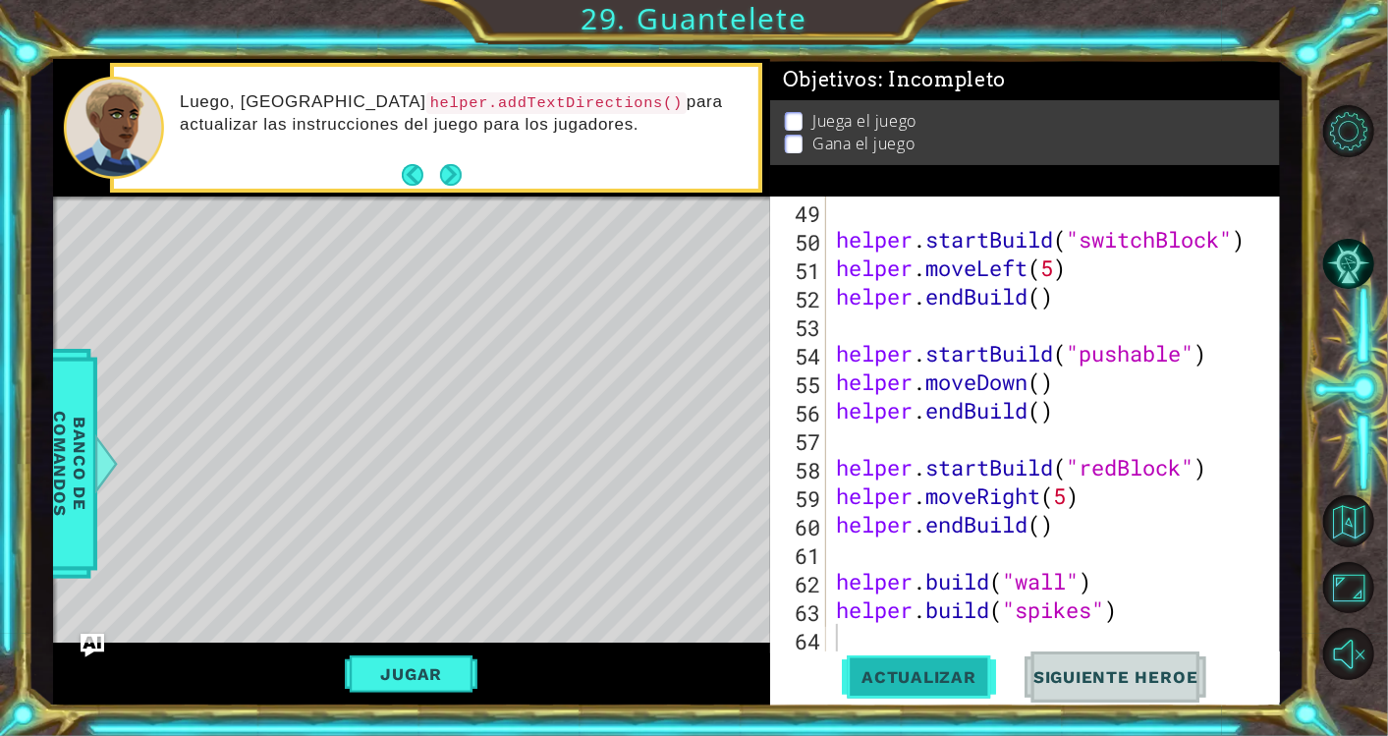
click at [907, 683] on span "Actualizar" at bounding box center [919, 677] width 154 height 20
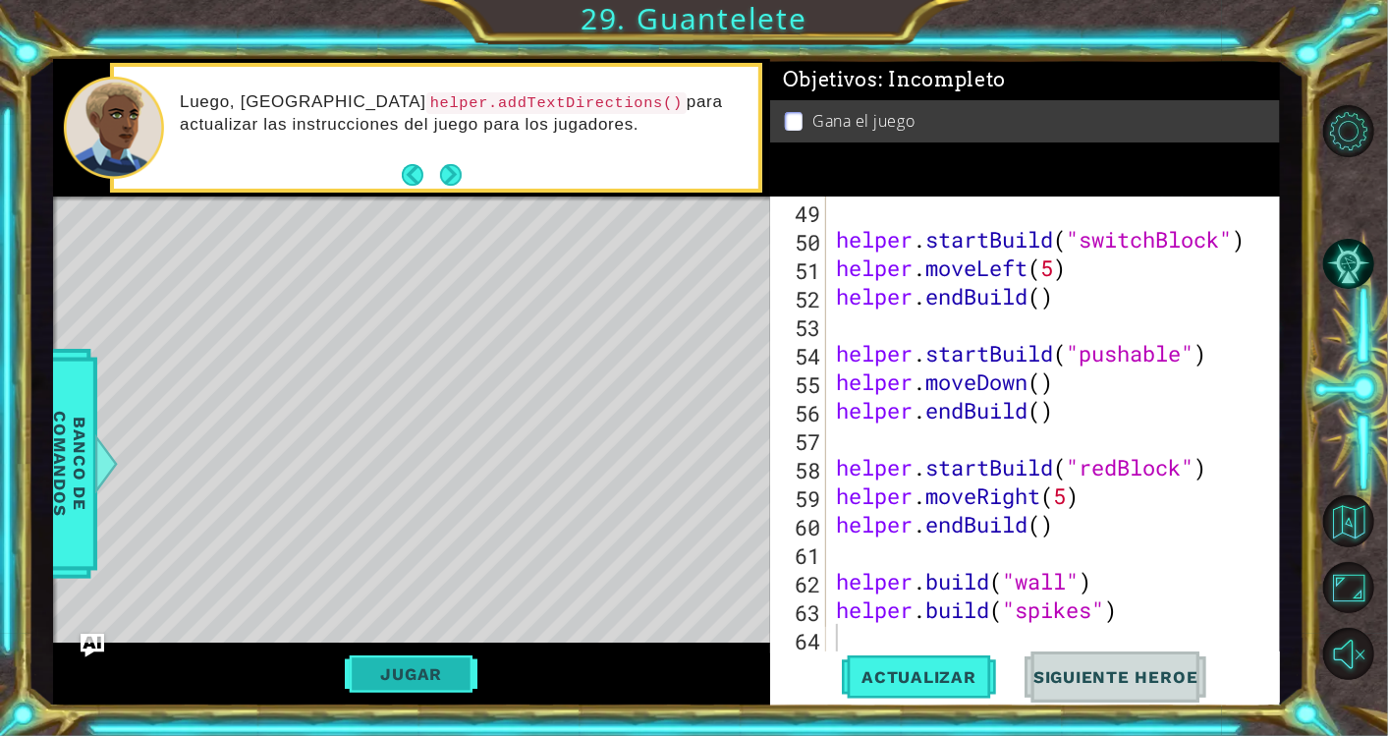
click at [437, 670] on button "Jugar" at bounding box center [411, 673] width 133 height 37
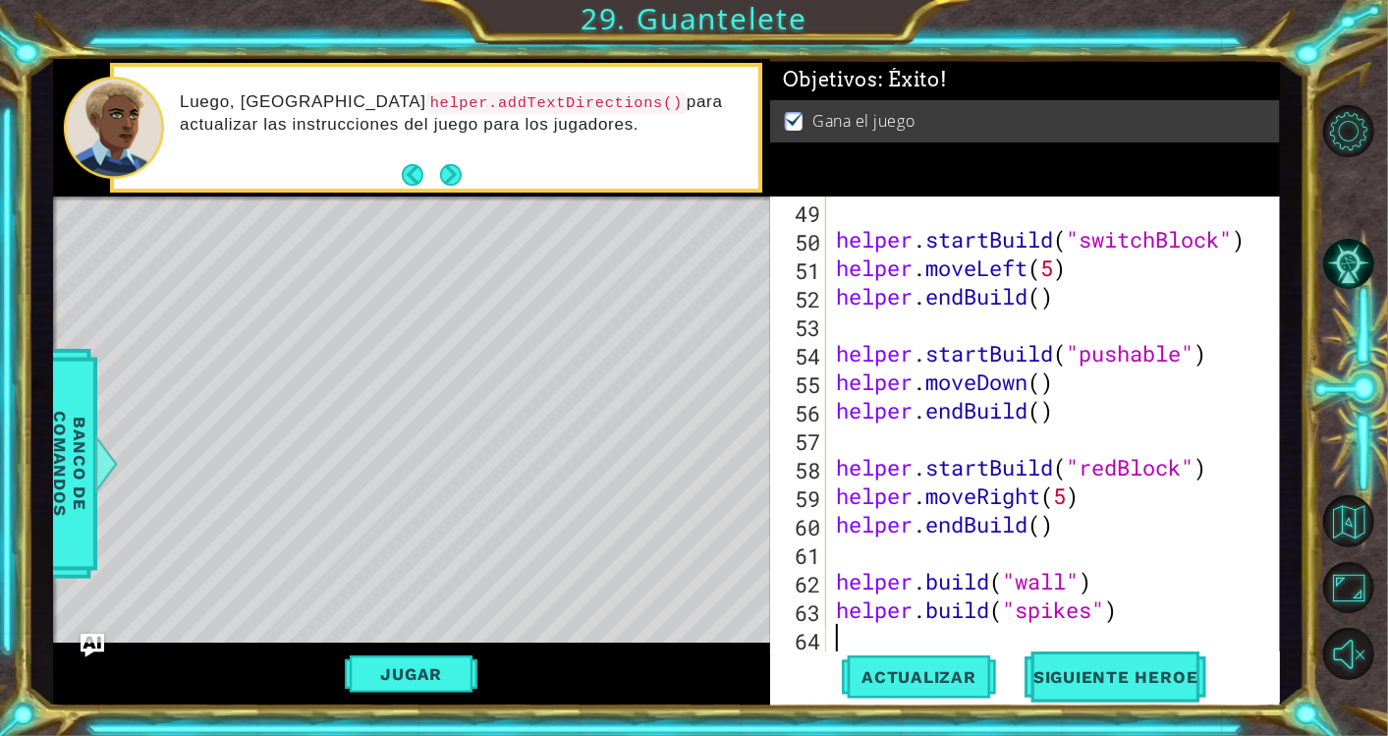
click at [889, 640] on div "helper . startBuild ( "switchBlock" ) helper . moveLeft ( 5 ) helper . endBuild…" at bounding box center [1050, 452] width 436 height 513
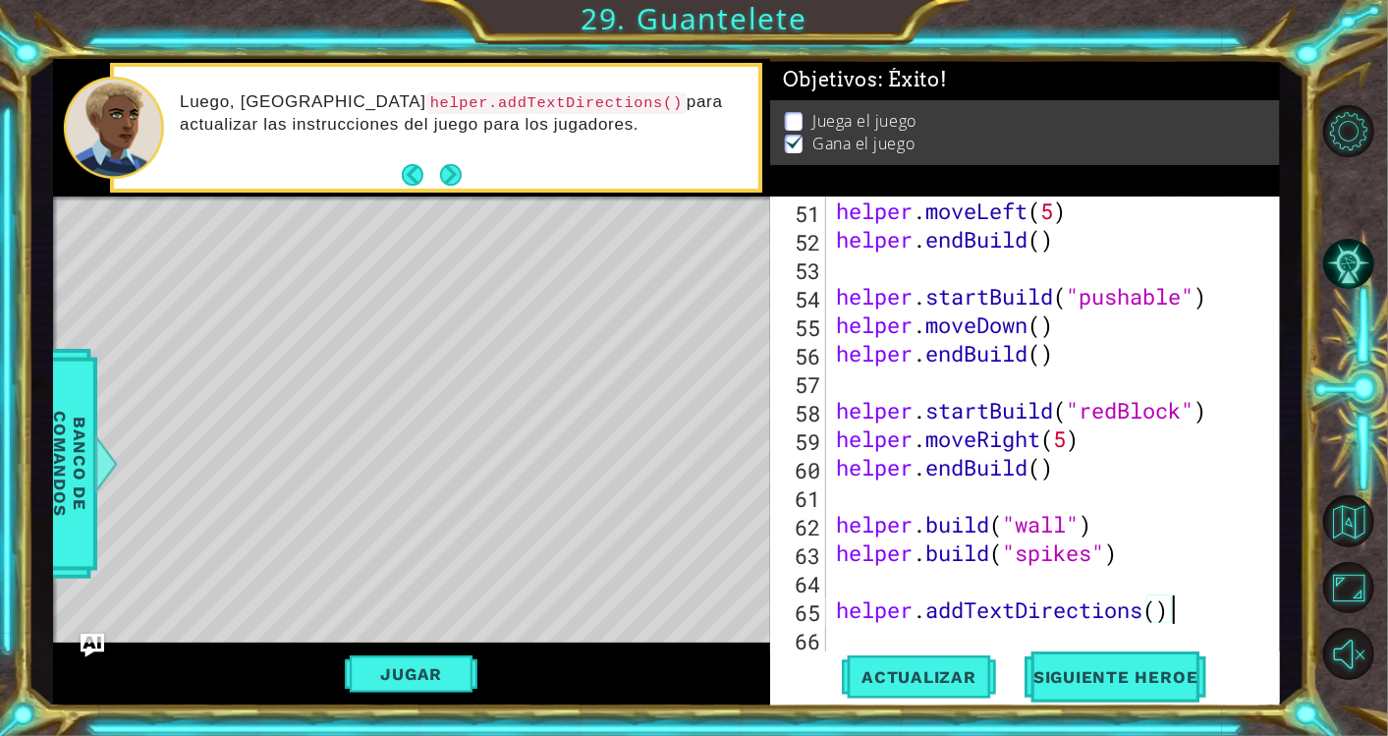
scroll to position [0, 14]
click at [898, 663] on button "Actualizar" at bounding box center [919, 676] width 154 height 51
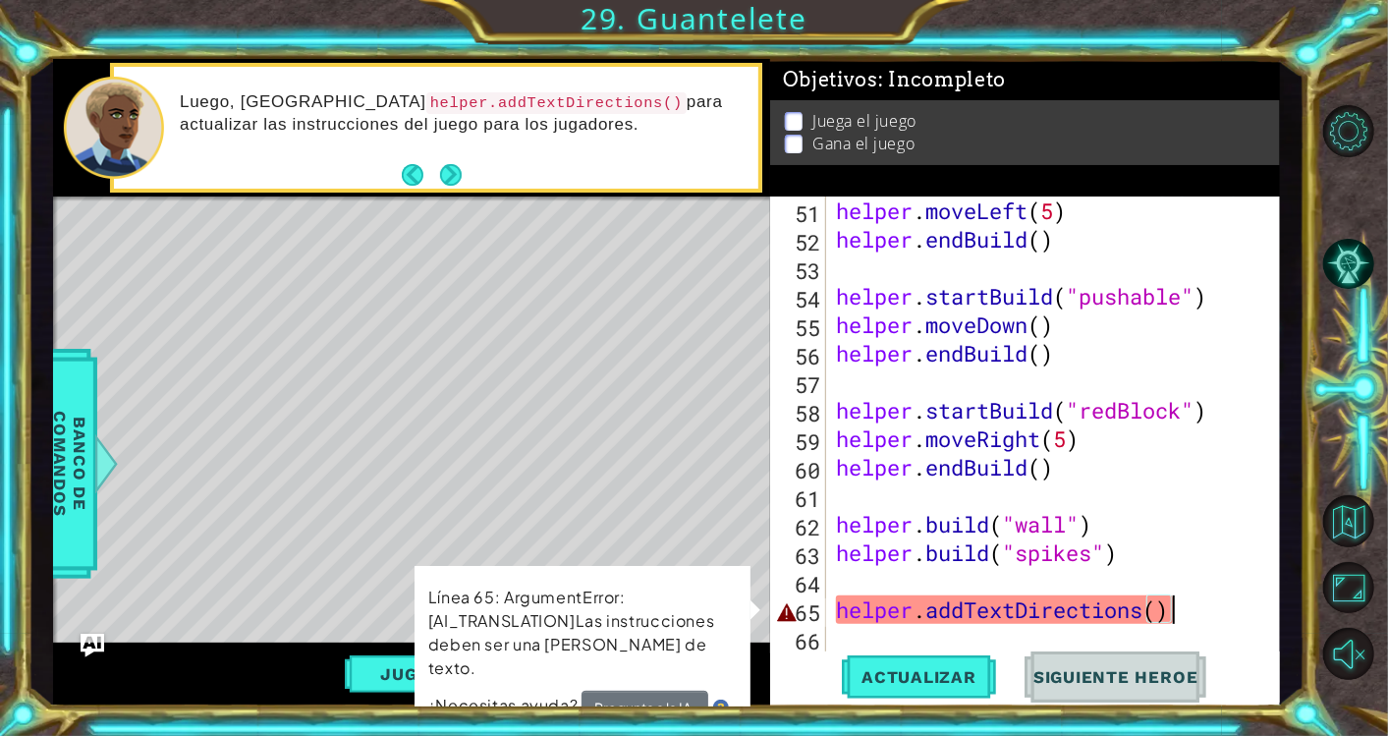
click at [1184, 606] on div "helper . moveLeft ( 5 ) helper . endBuild ( ) helper . startBuild ( "pushable" …" at bounding box center [1050, 452] width 436 height 513
click at [641, 690] on button "Pregunta a la IA." at bounding box center [644, 706] width 127 height 33
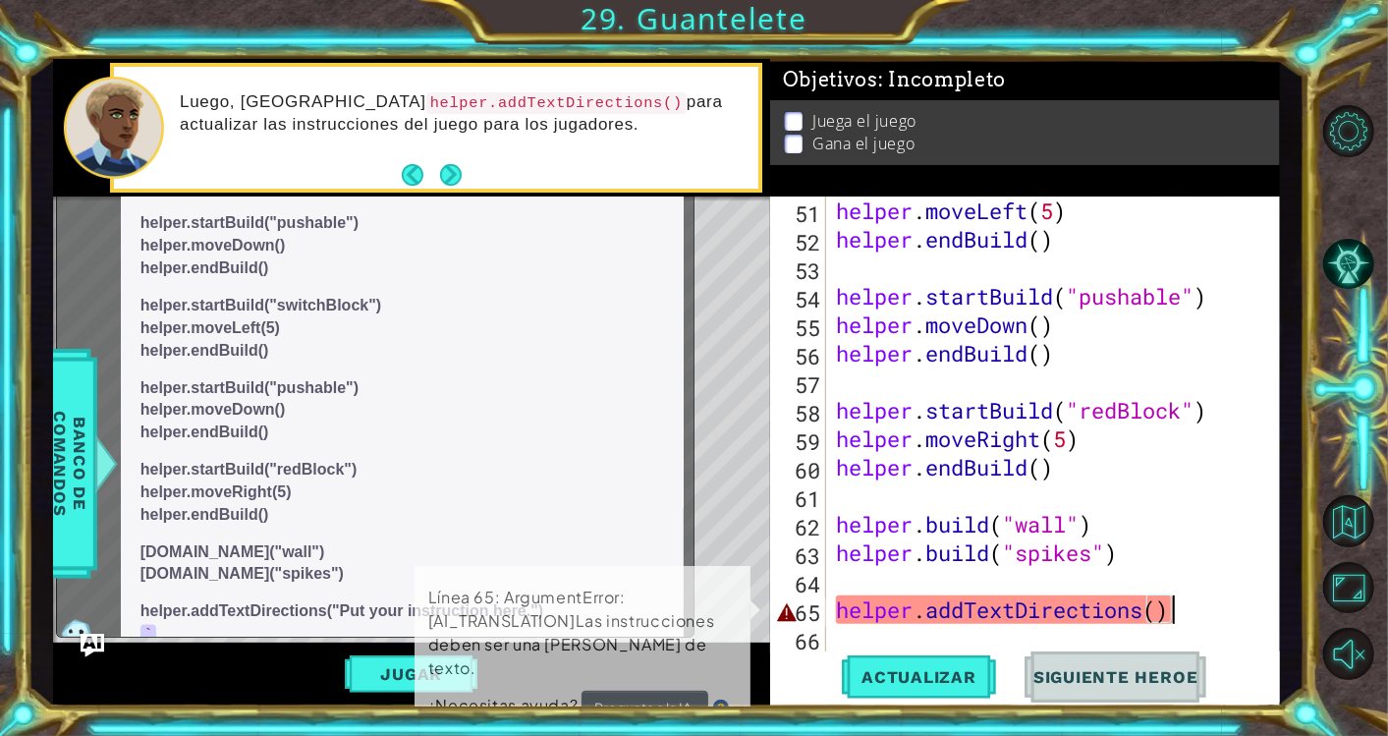
scroll to position [1167, 0]
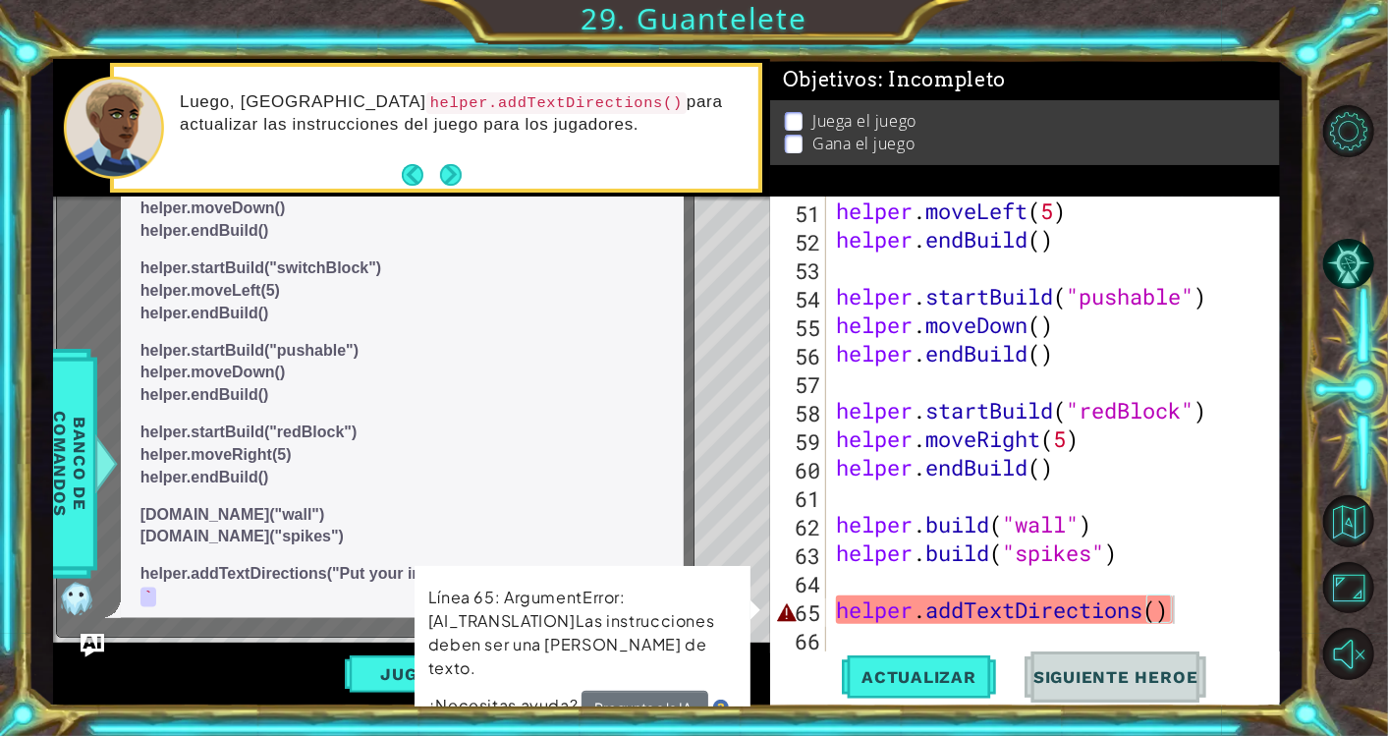
click at [712, 621] on p "Línea 65: ArgumentError:[AI_TRANSLATION]Las instrucciones deben ser una [PERSON…" at bounding box center [582, 632] width 308 height 94
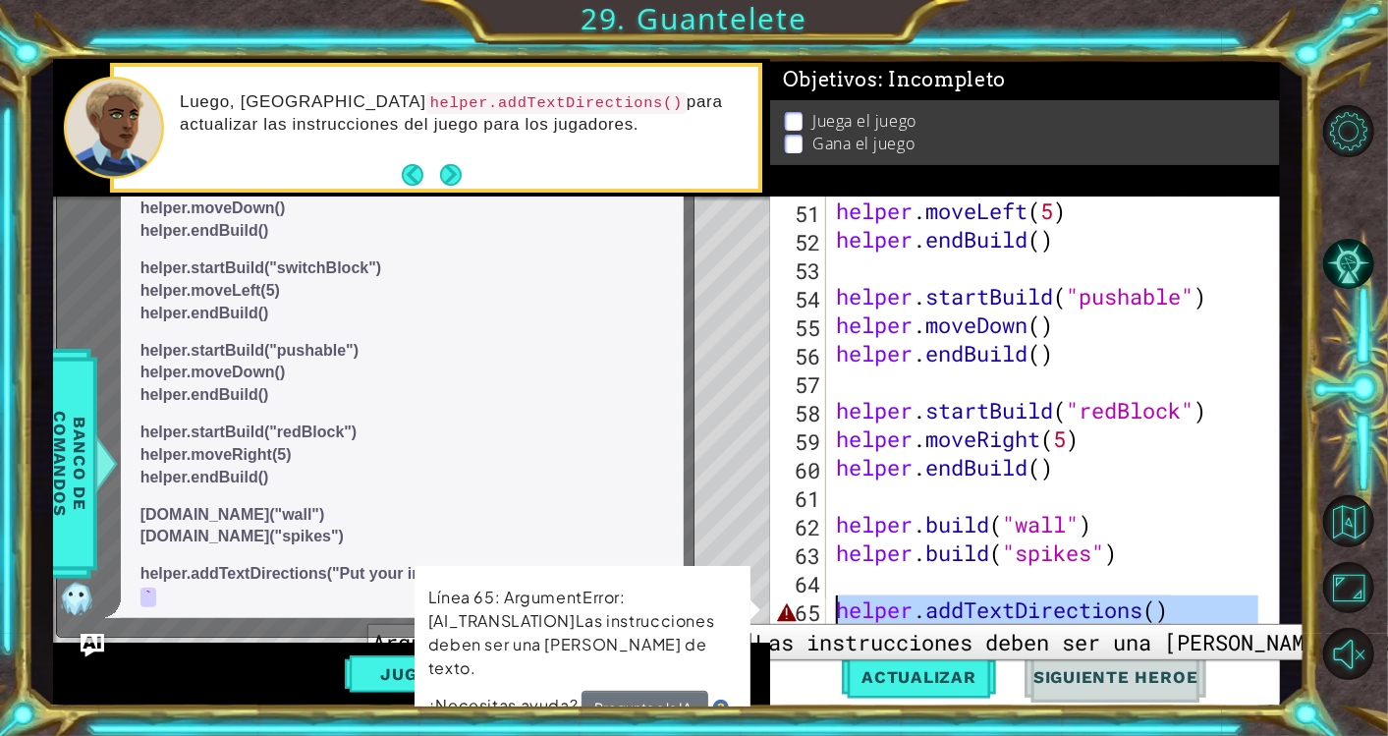
click at [801, 609] on div "65" at bounding box center [800, 612] width 52 height 28
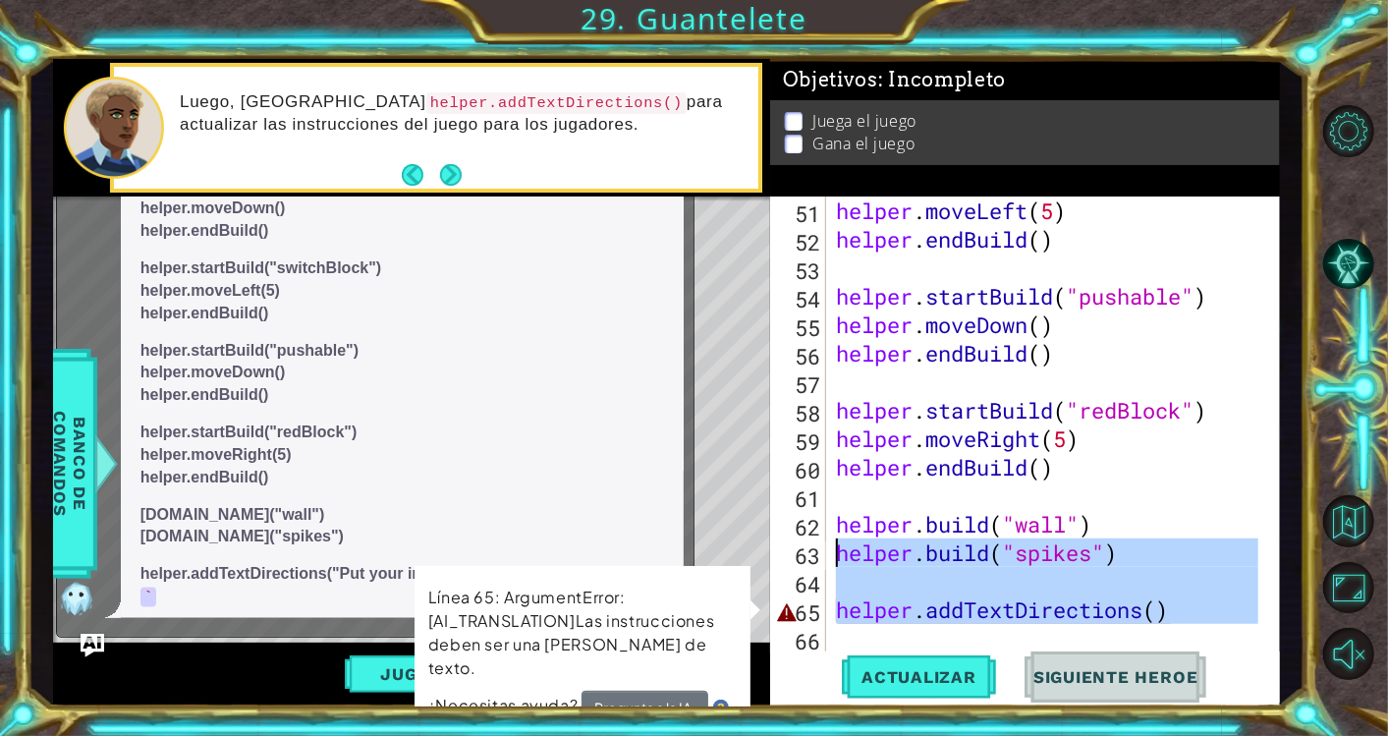
drag, startPoint x: 801, startPoint y: 609, endPoint x: 485, endPoint y: 571, distance: 318.6
click at [485, 571] on div "1 ההההההההההההההההההההההההההההההההההההההההההההההההההההההההההההההההההההההההההההה…" at bounding box center [666, 382] width 1227 height 647
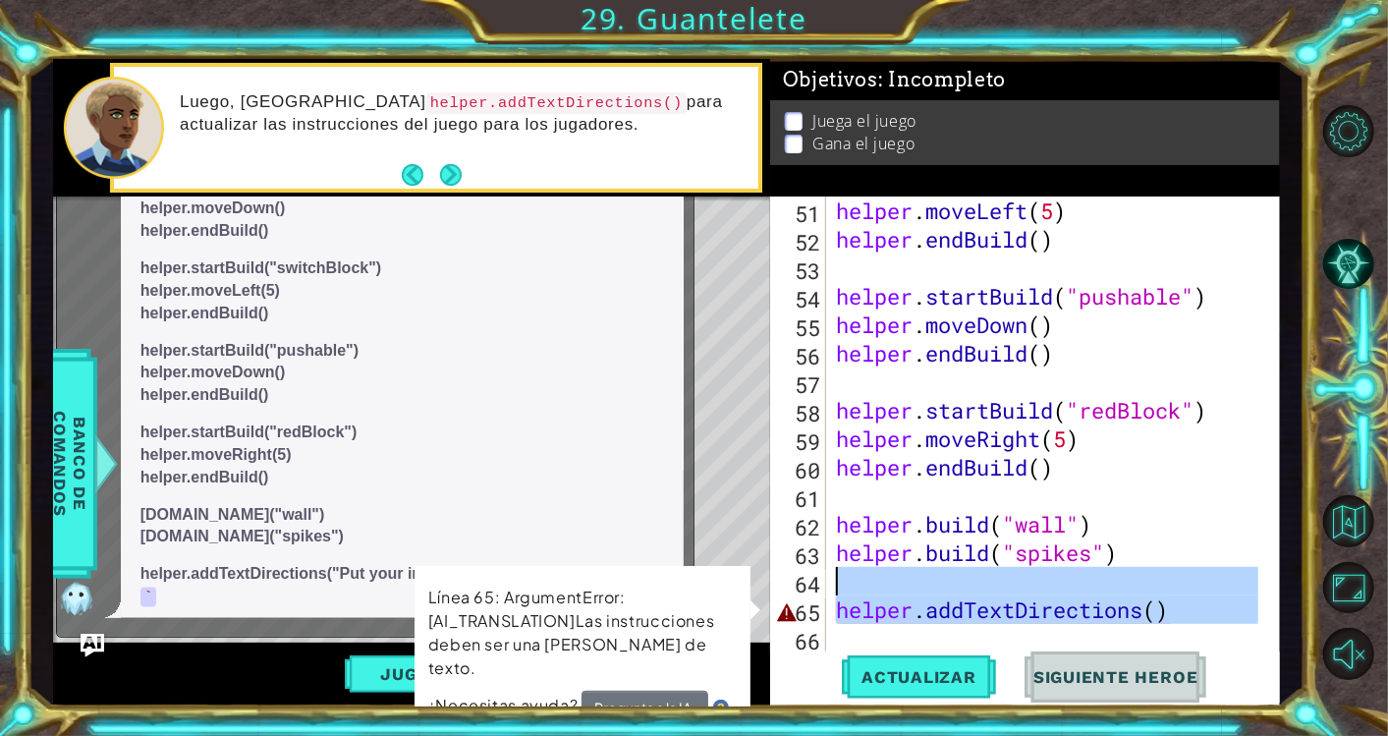
click at [481, 547] on p "[DOMAIN_NAME]("wall") [DOMAIN_NAME]("spikes")" at bounding box center [401, 526] width 523 height 45
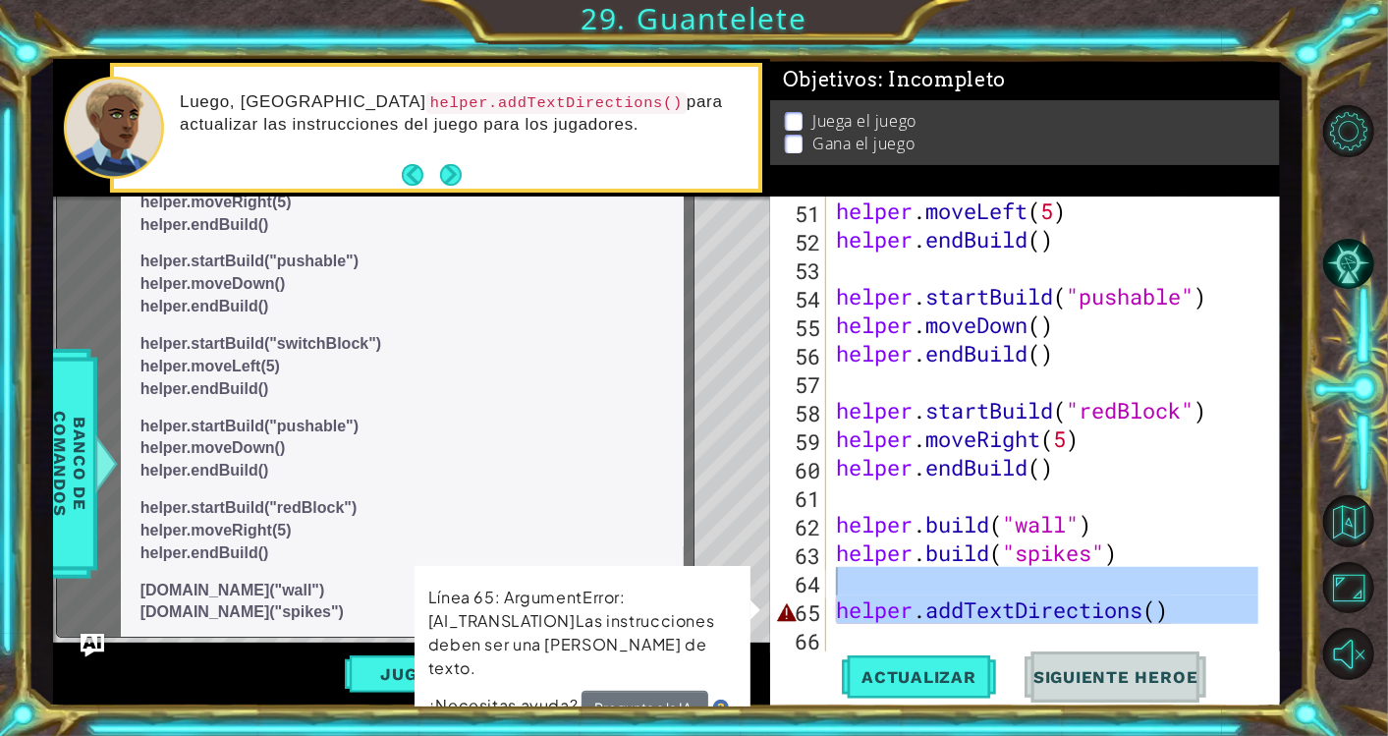
scroll to position [1092, 0]
click at [1157, 617] on div "helper . moveLeft ( 5 ) helper . endBuild ( ) helper . startBuild ( "pushable" …" at bounding box center [1045, 424] width 426 height 456
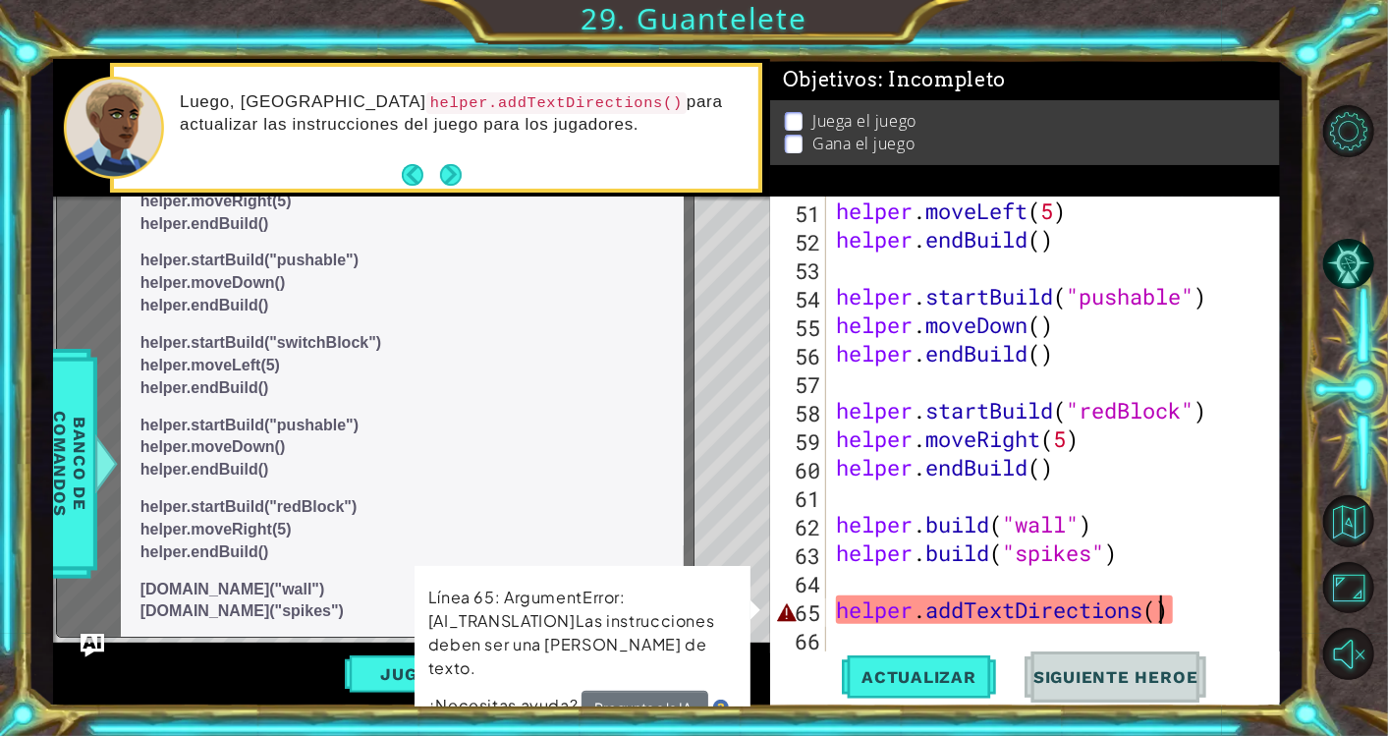
click at [1157, 617] on div "helper . moveLeft ( 5 ) helper . endBuild ( ) helper . startBuild ( "pushable" …" at bounding box center [1050, 452] width 436 height 513
click at [1157, 617] on div "helper . moveLeft ( 5 ) helper . endBuild ( ) helper . startBuild ( "pushable" …" at bounding box center [1045, 424] width 426 height 456
click at [1157, 617] on div "helper . moveLeft ( 5 ) helper . endBuild ( ) helper . startBuild ( "pushable" …" at bounding box center [1050, 452] width 436 height 513
click at [93, 634] on img "Ask AI" at bounding box center [93, 645] width 26 height 26
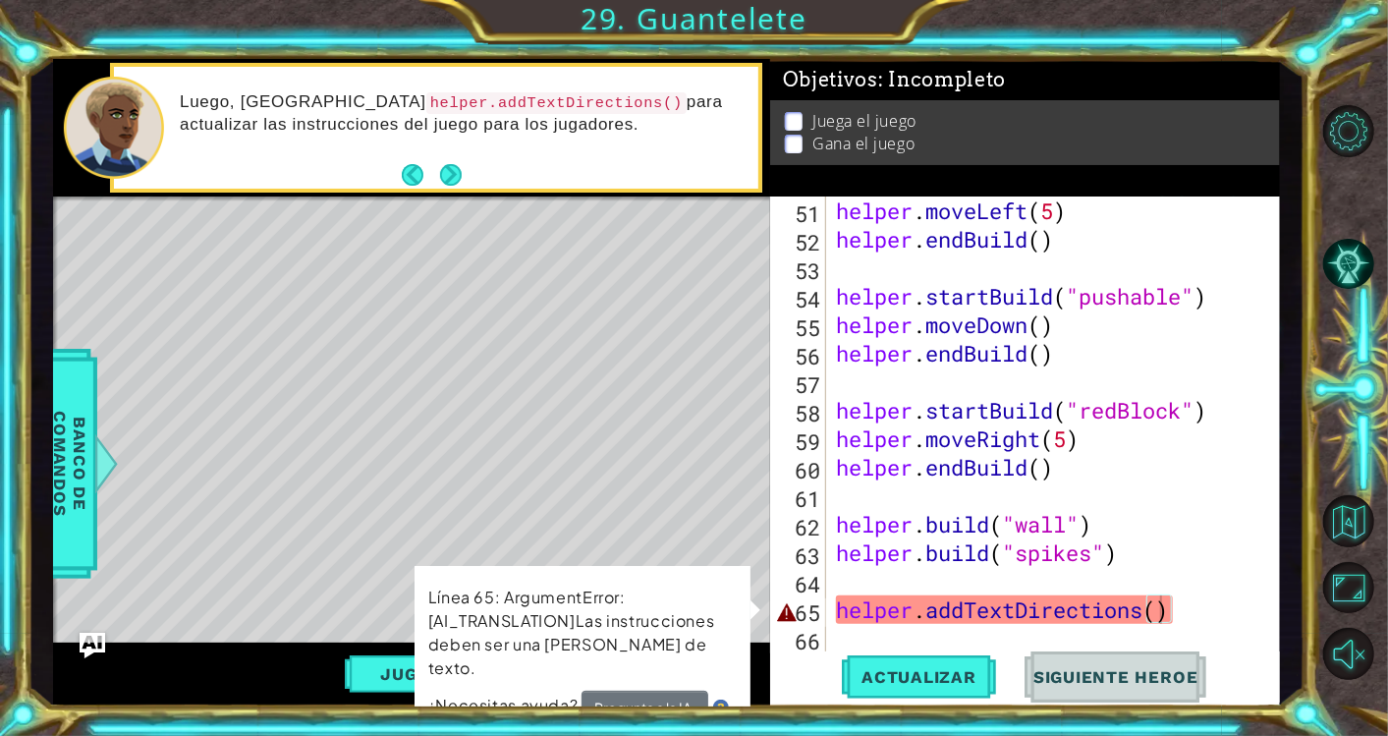
click at [93, 634] on img "Ask AI" at bounding box center [93, 645] width 26 height 26
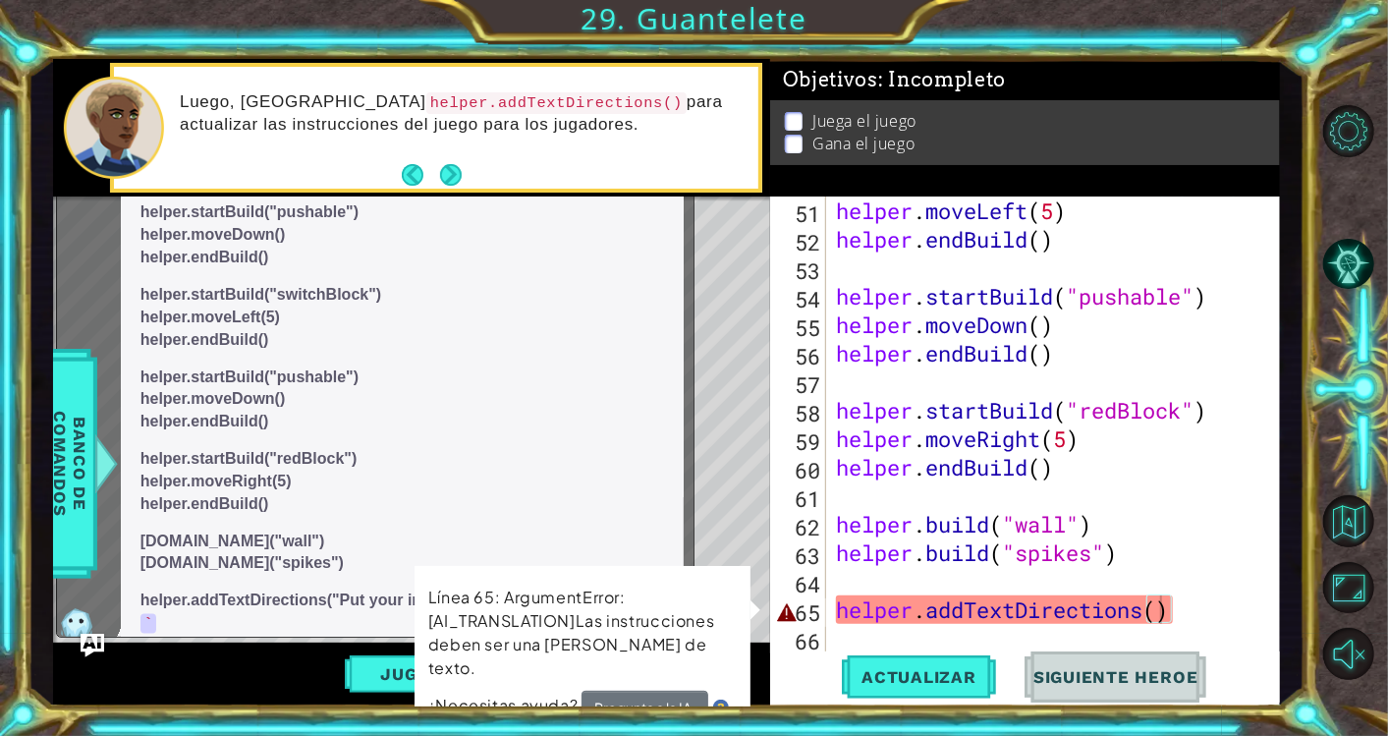
scroll to position [1167, 0]
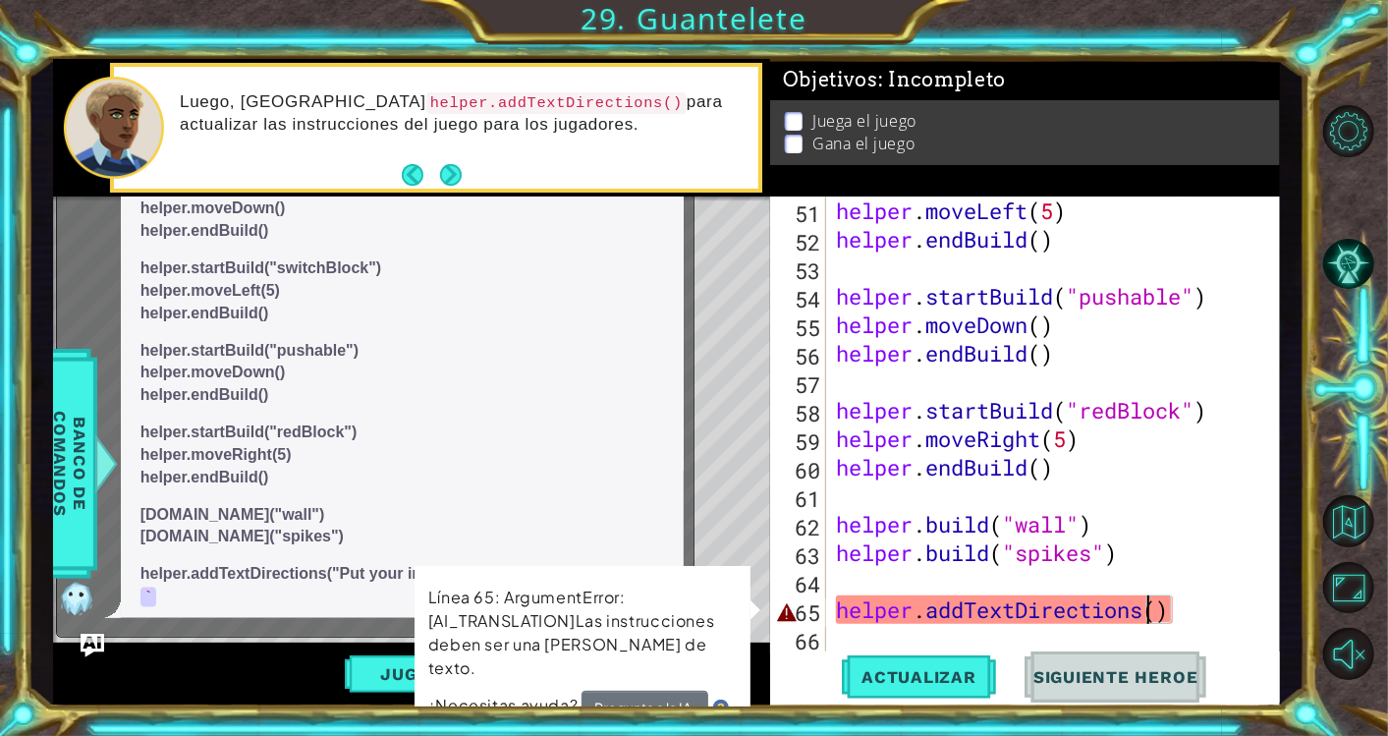
click at [1153, 608] on div "helper . moveLeft ( 5 ) helper . endBuild ( ) helper . startBuild ( "pushable" …" at bounding box center [1050, 452] width 436 height 513
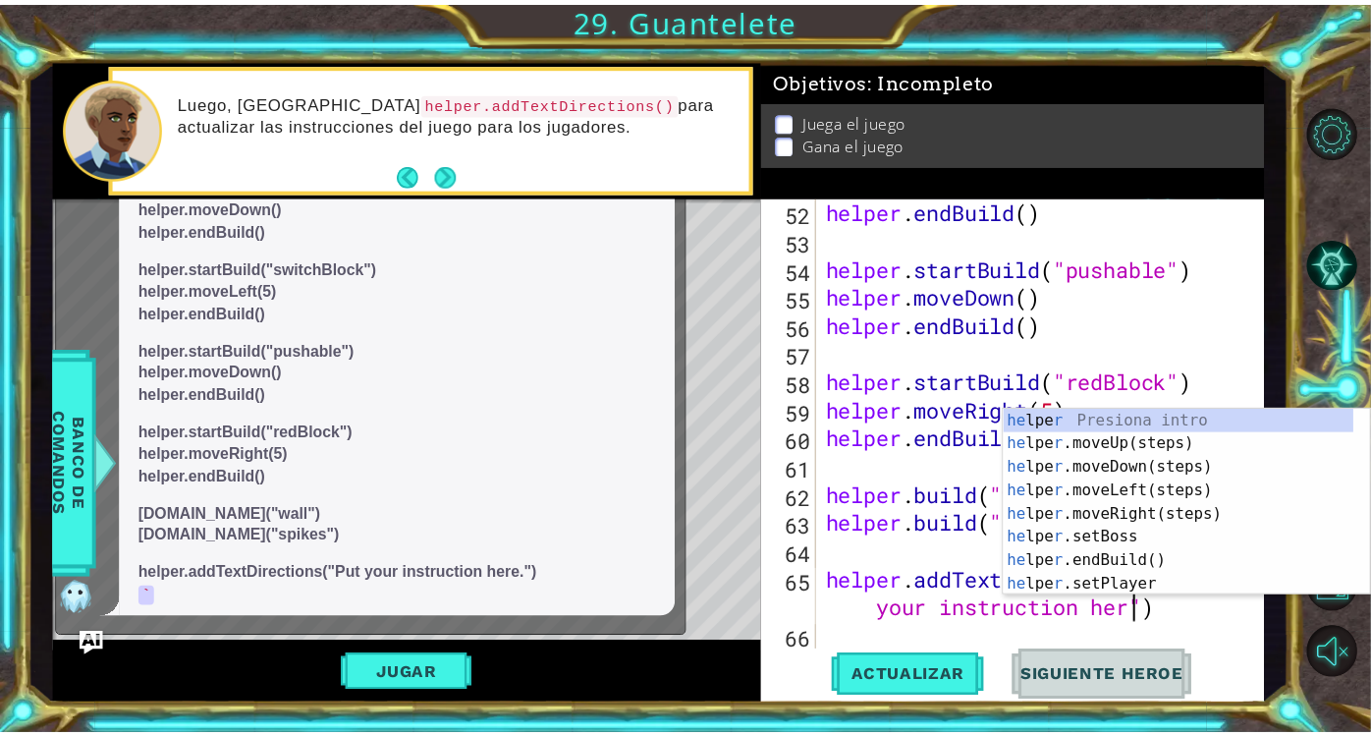
scroll to position [0, 28]
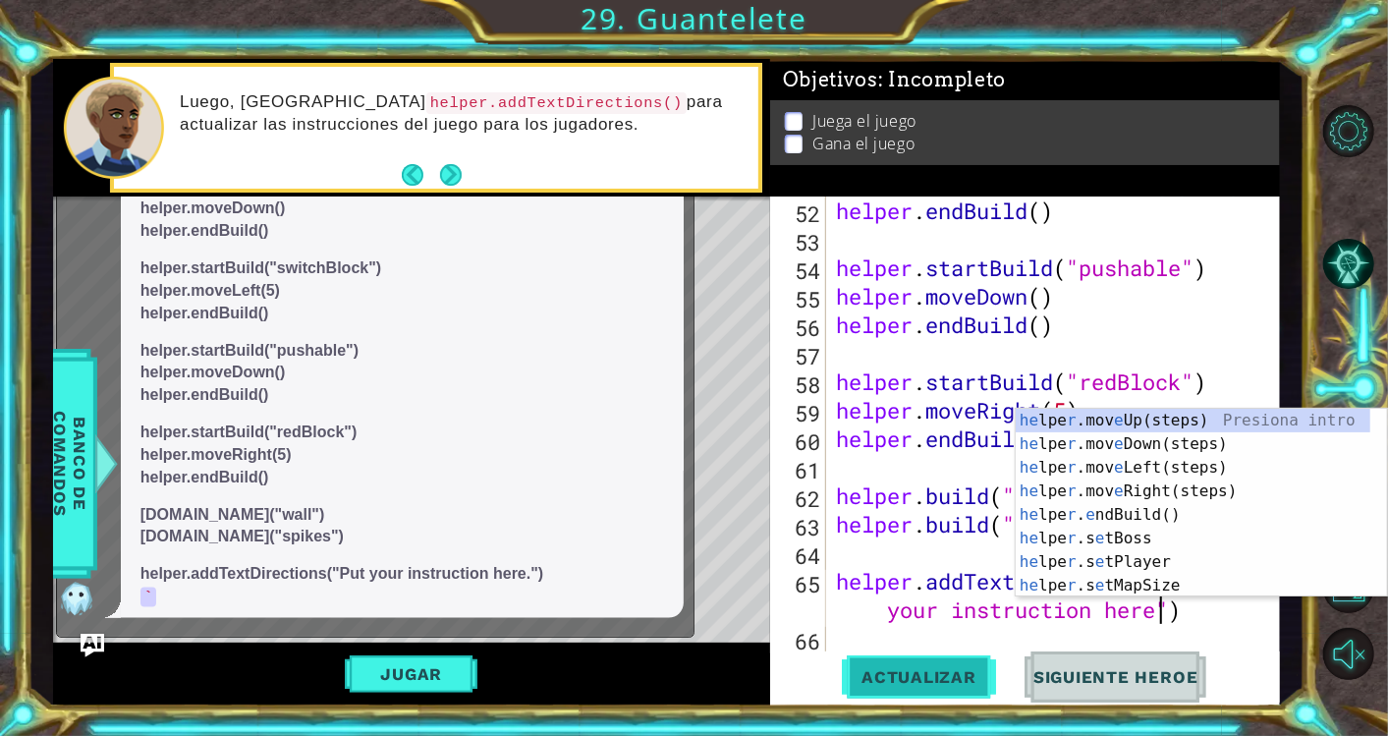
type textarea "helper.addTextDirections("Put your instruction here")"
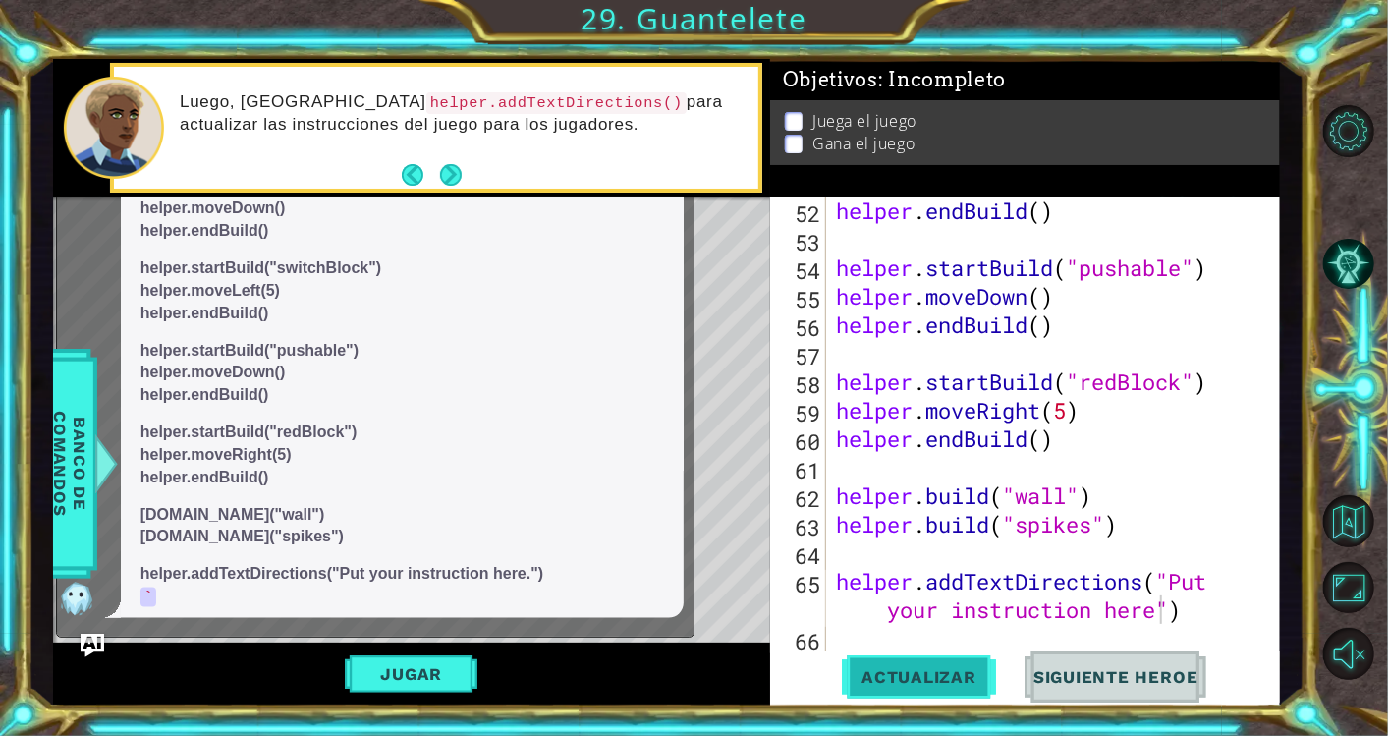
click at [927, 670] on span "Actualizar" at bounding box center [919, 677] width 154 height 20
click at [450, 673] on button "Jugar" at bounding box center [411, 673] width 133 height 37
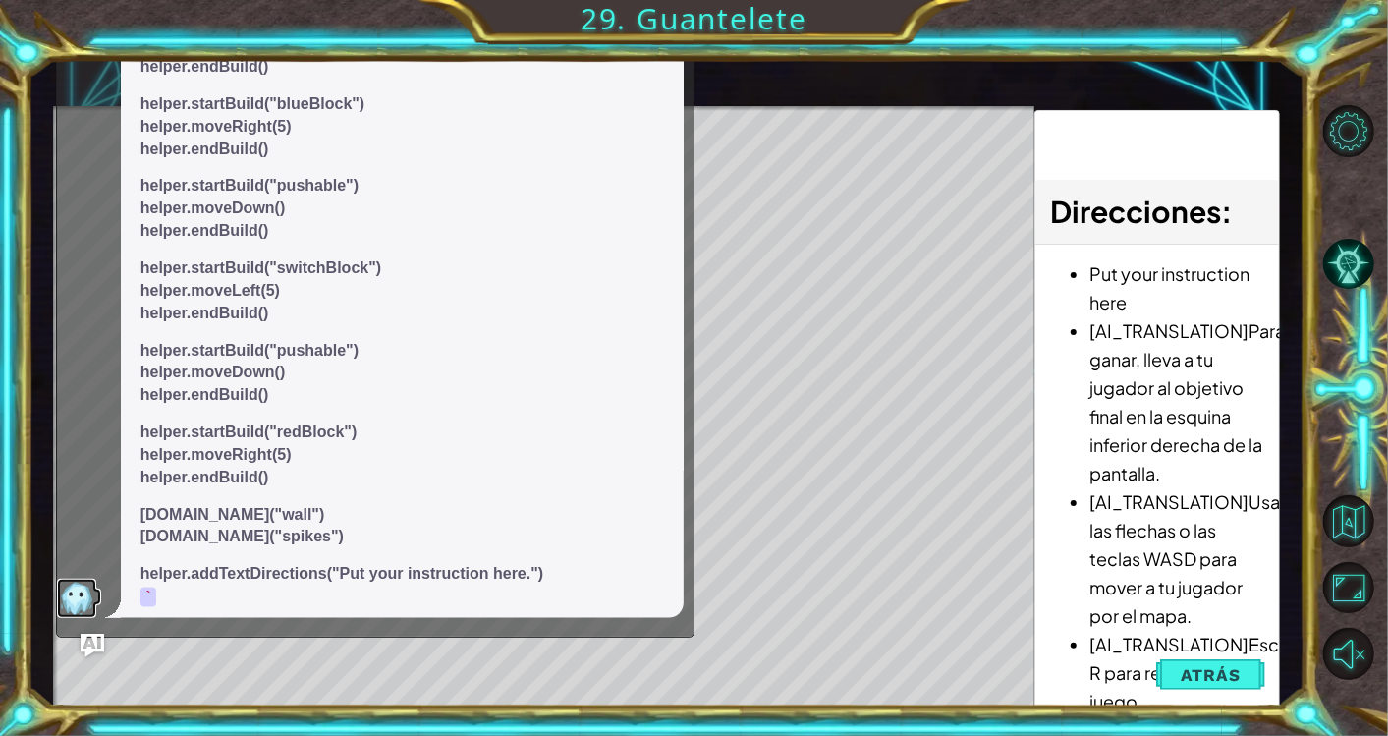
click at [89, 593] on img at bounding box center [76, 597] width 39 height 39
click at [100, 639] on img "Ask AI" at bounding box center [93, 645] width 26 height 26
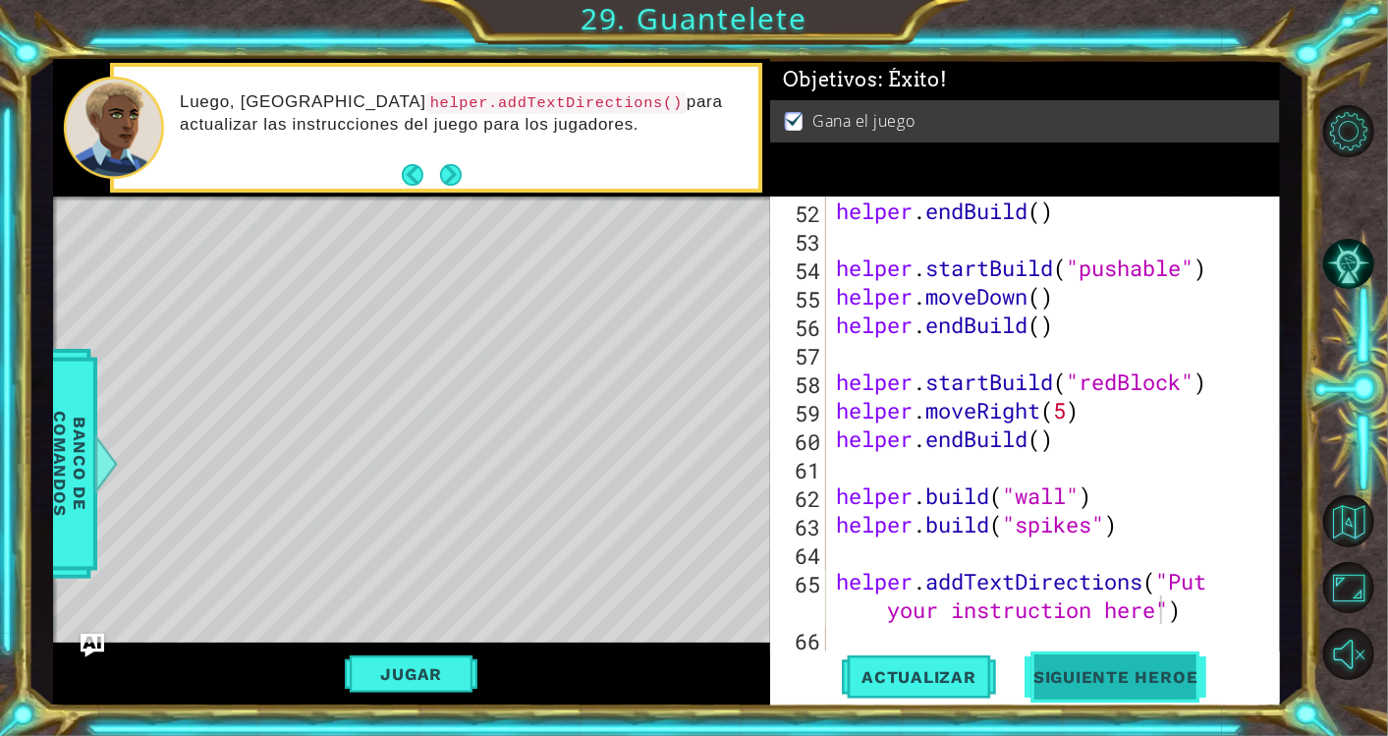
click at [1077, 687] on button "Siguiente Heroe" at bounding box center [1116, 676] width 204 height 51
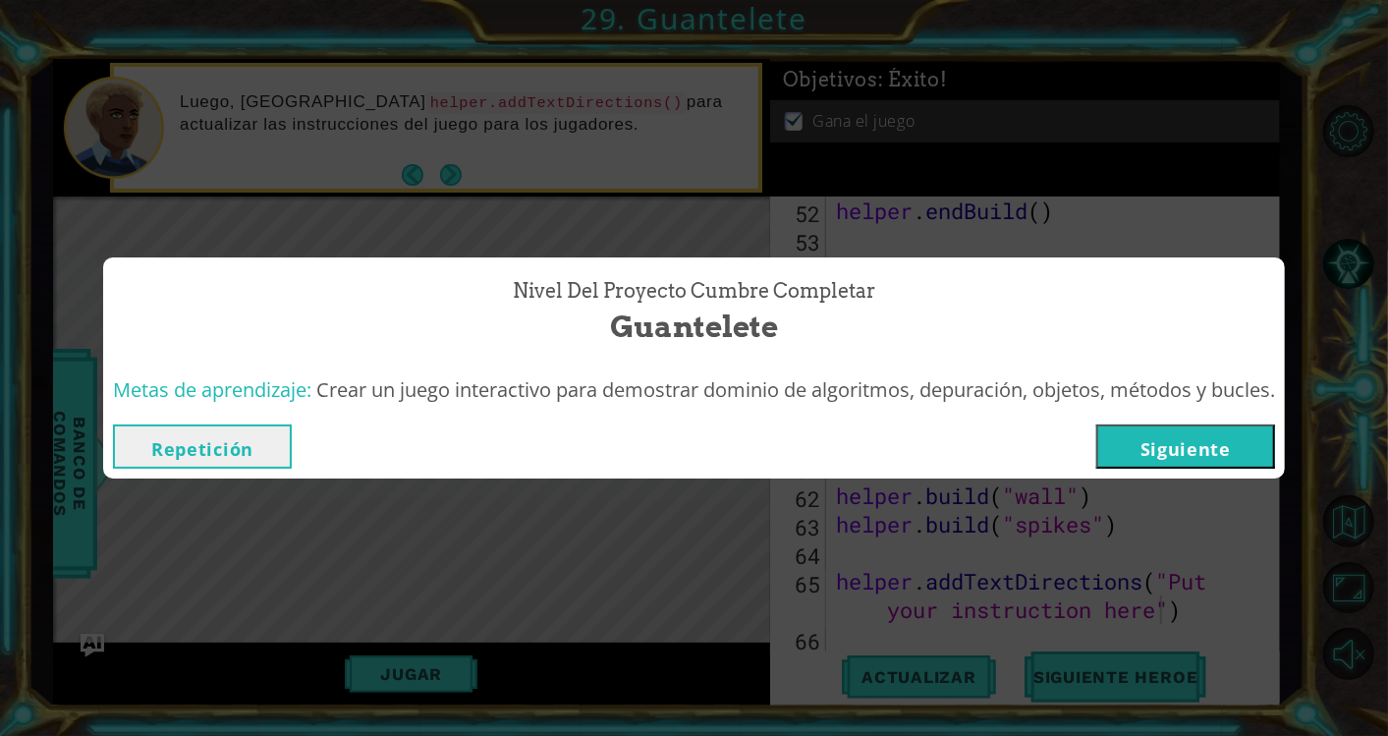
click at [1235, 441] on button "Siguiente" at bounding box center [1185, 446] width 179 height 44
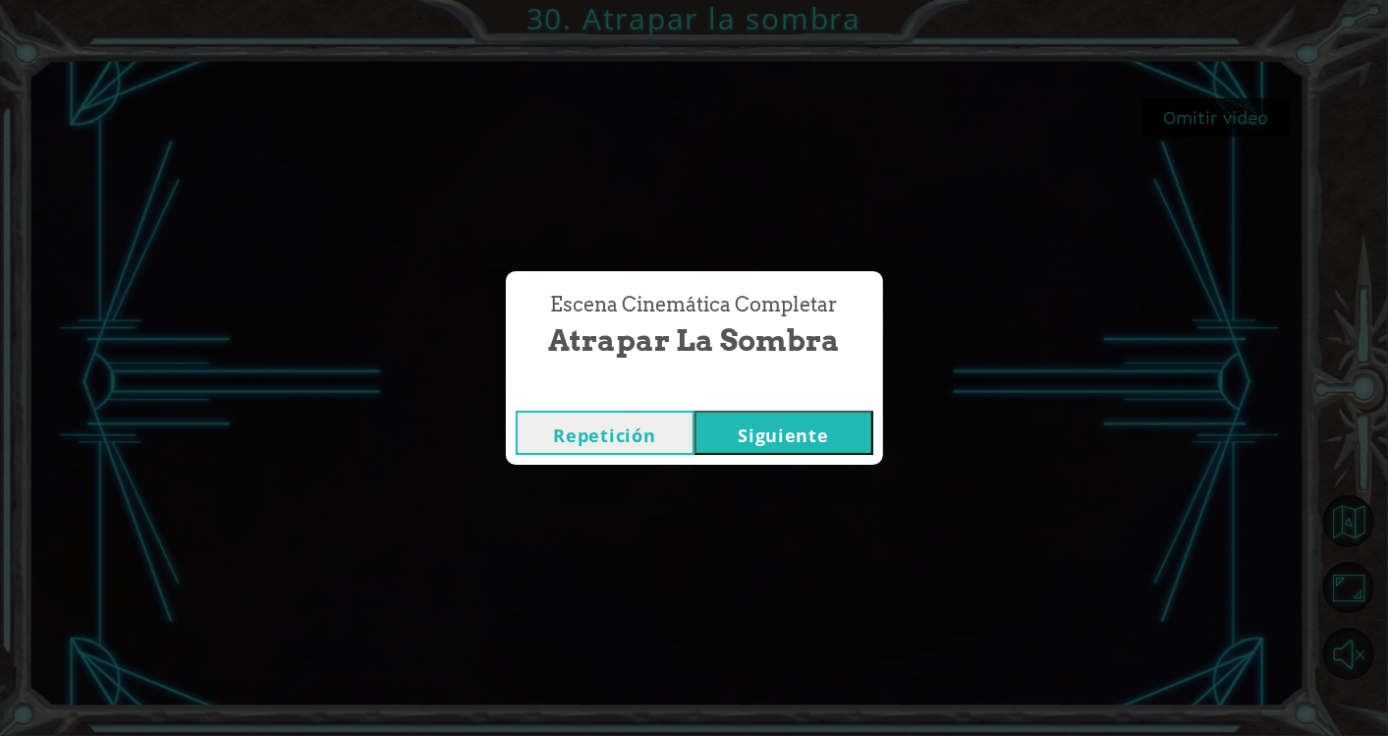
click at [843, 441] on button "Siguiente" at bounding box center [783, 433] width 179 height 44
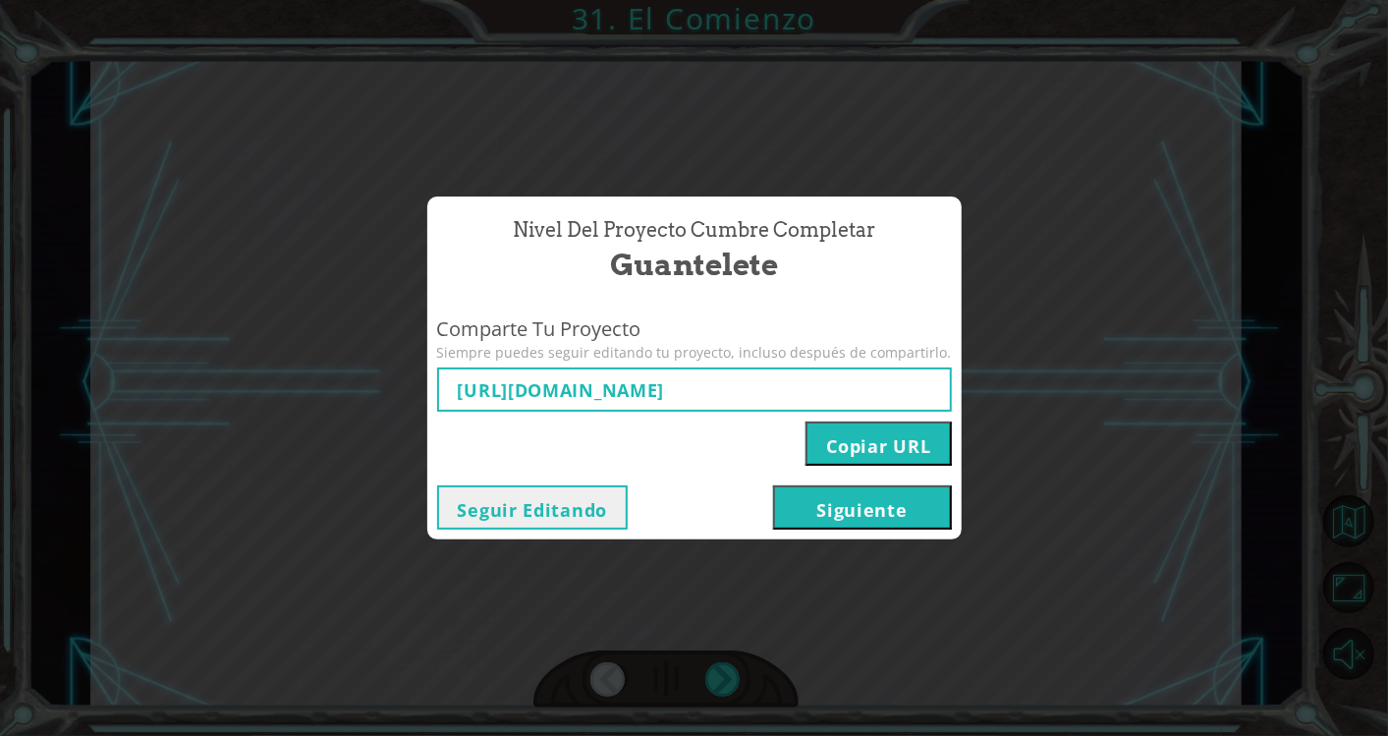
type input "[URL][DOMAIN_NAME]"
click at [866, 508] on button "Siguiente" at bounding box center [862, 507] width 179 height 44
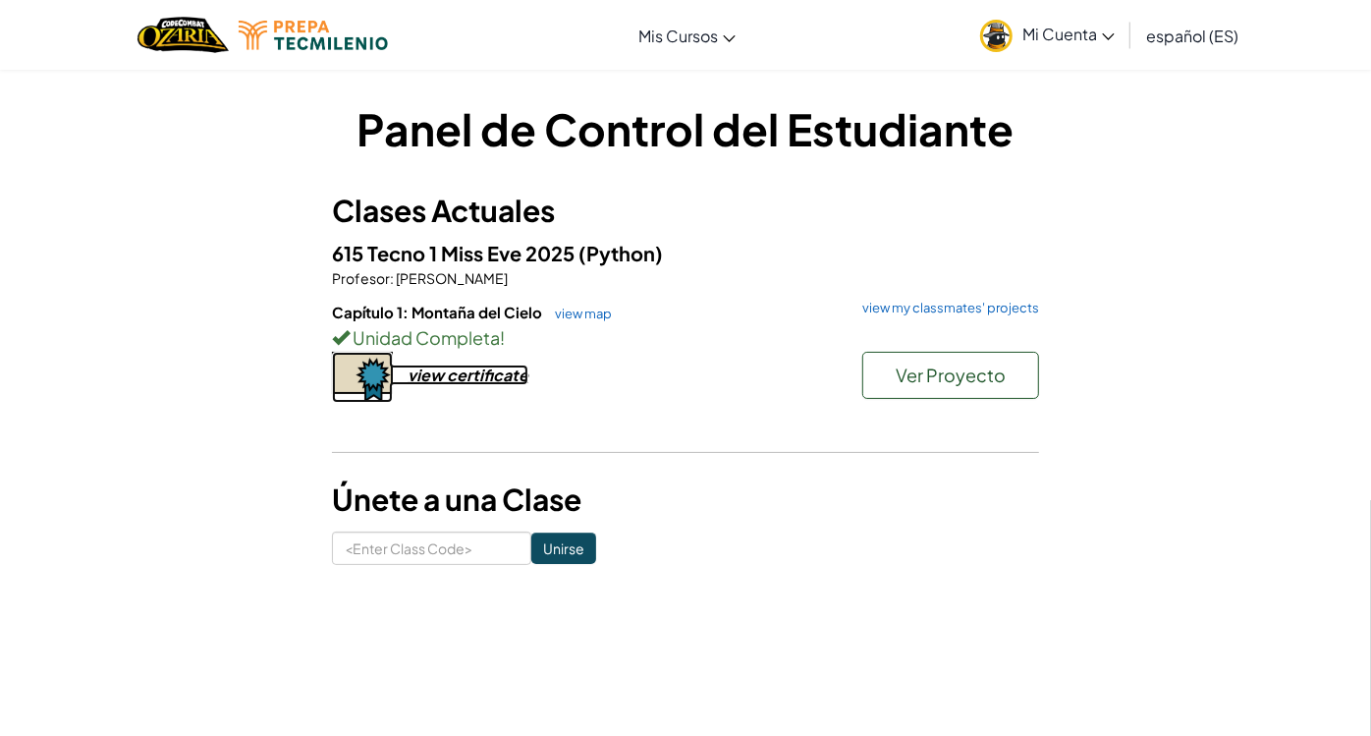
click at [491, 381] on div "view certificate" at bounding box center [468, 374] width 121 height 21
